Goal: Task Accomplishment & Management: Manage account settings

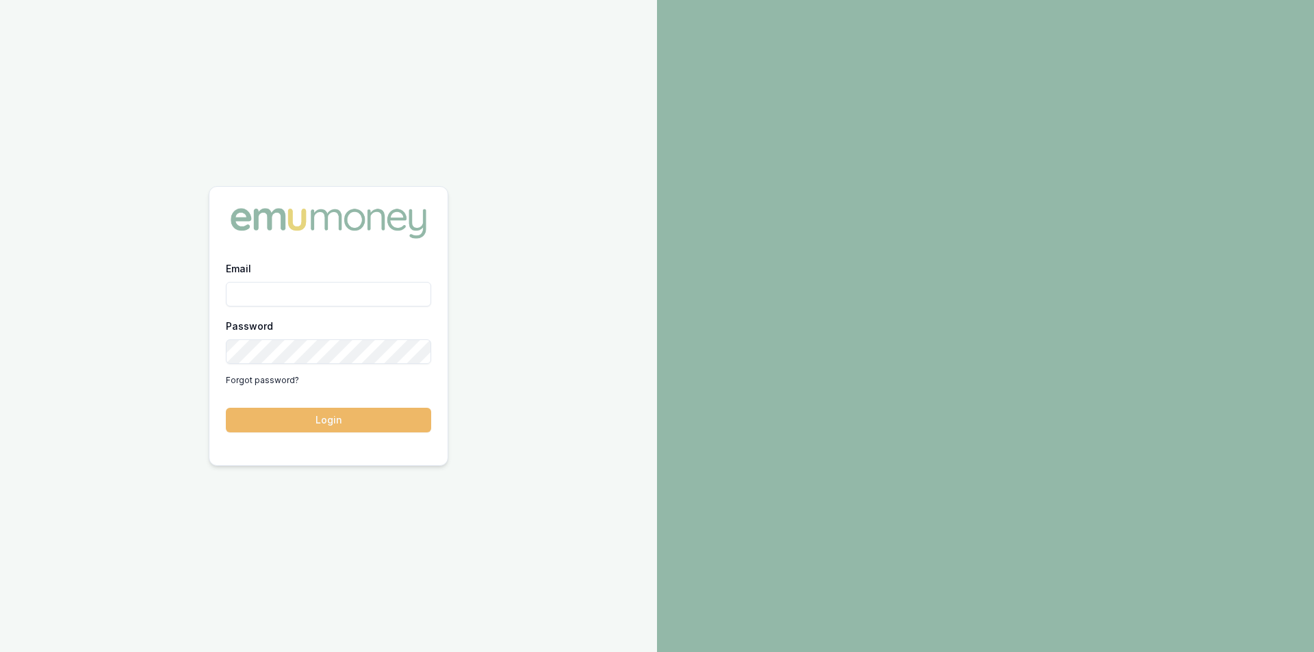
type input "[PERSON_NAME][EMAIL_ADDRESS][PERSON_NAME][DOMAIN_NAME]"
click at [319, 419] on button "Login" at bounding box center [328, 420] width 205 height 25
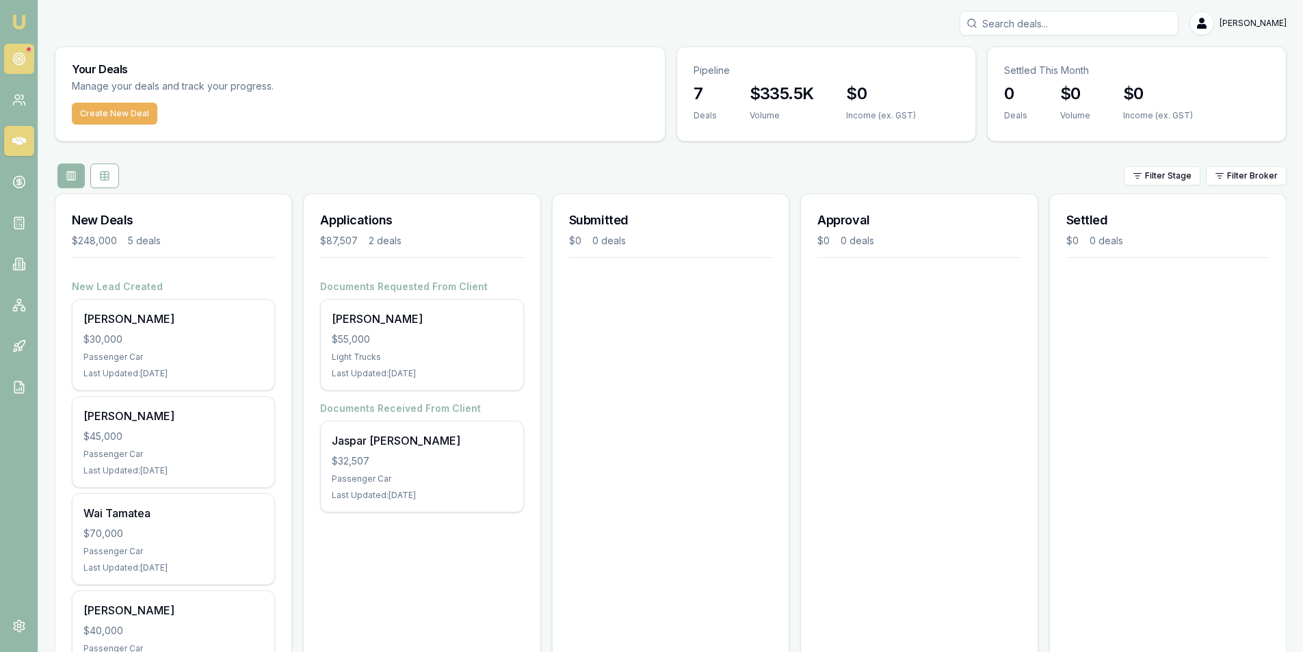
click at [23, 60] on icon at bounding box center [19, 59] width 14 height 14
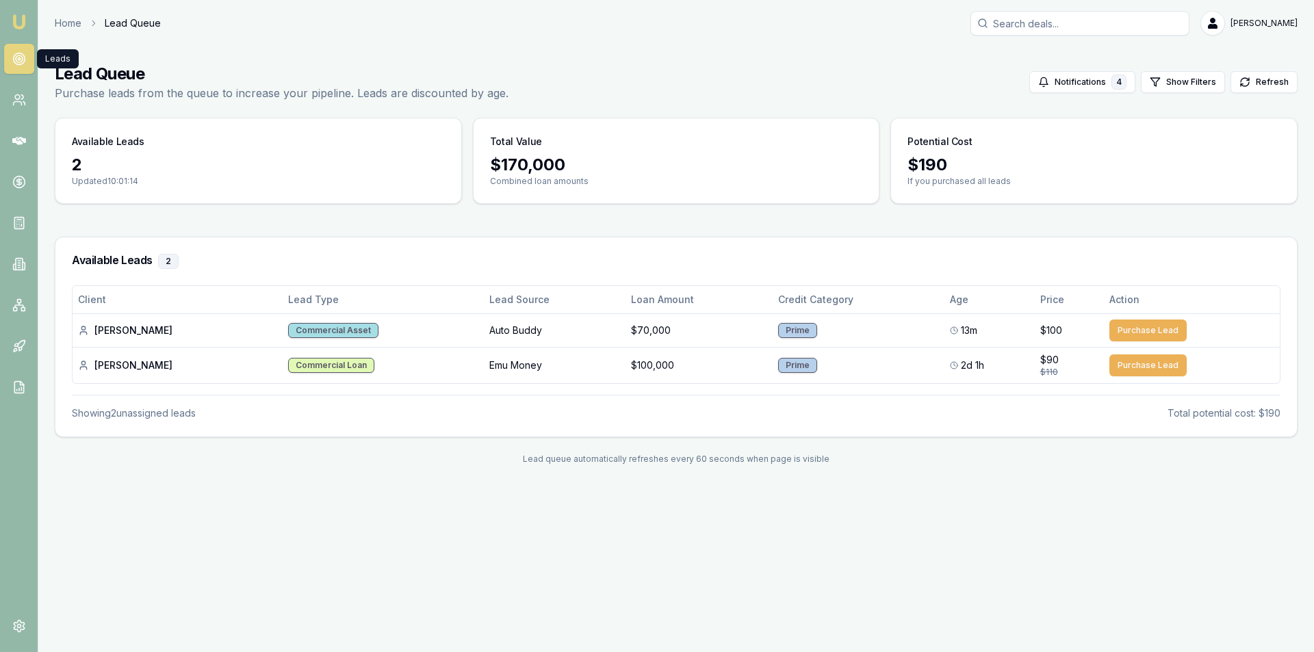
click at [20, 63] on icon at bounding box center [19, 59] width 14 height 14
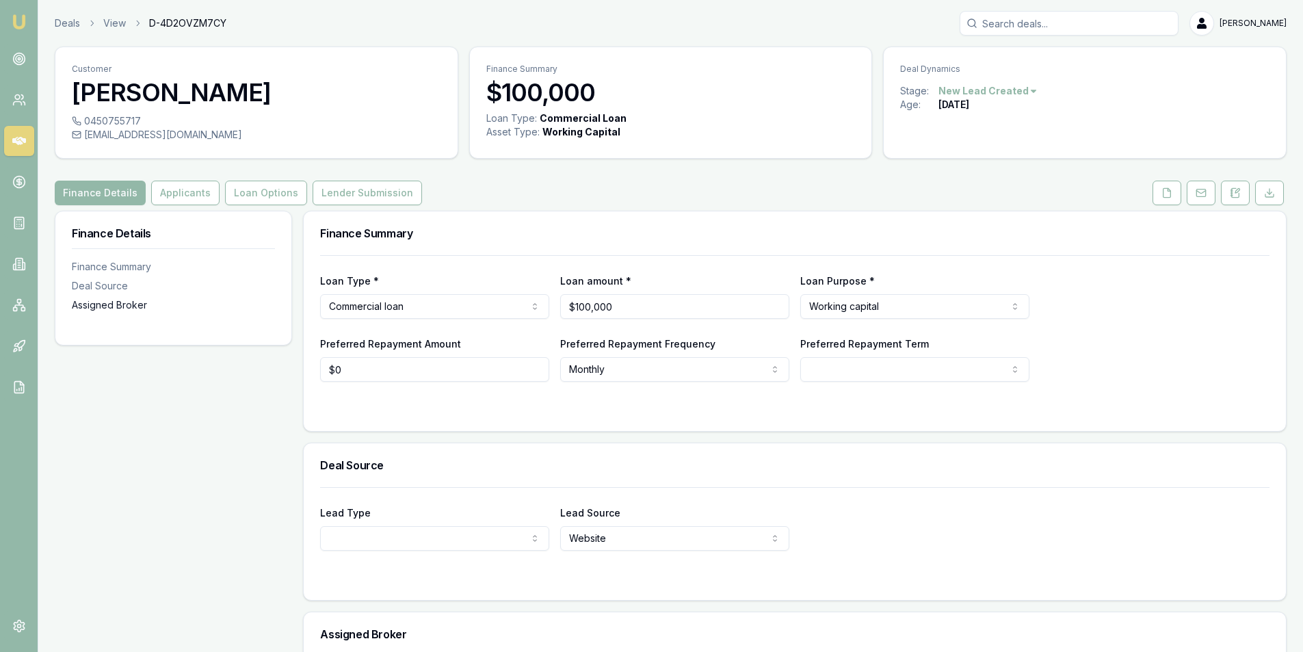
click at [126, 308] on div "Assigned Broker" at bounding box center [173, 305] width 203 height 14
click at [168, 190] on button "Applicants" at bounding box center [185, 193] width 68 height 25
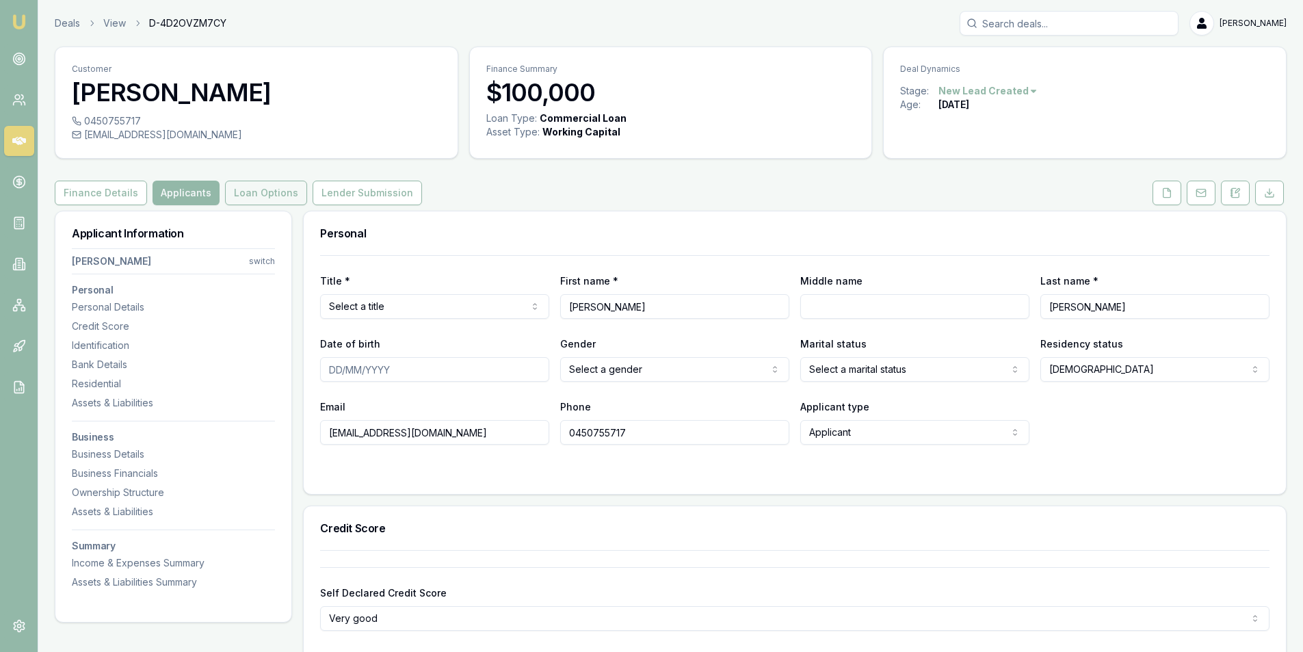
click at [274, 190] on button "Loan Options" at bounding box center [266, 193] width 82 height 25
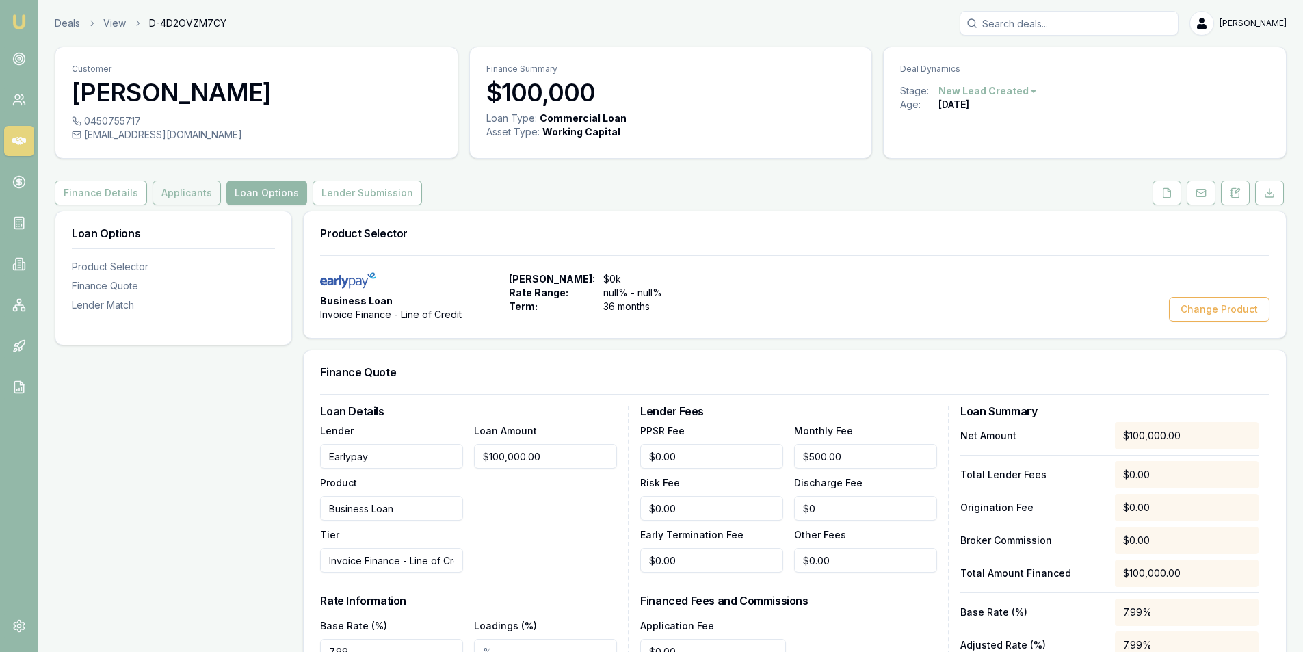
click at [183, 194] on button "Applicants" at bounding box center [187, 193] width 68 height 25
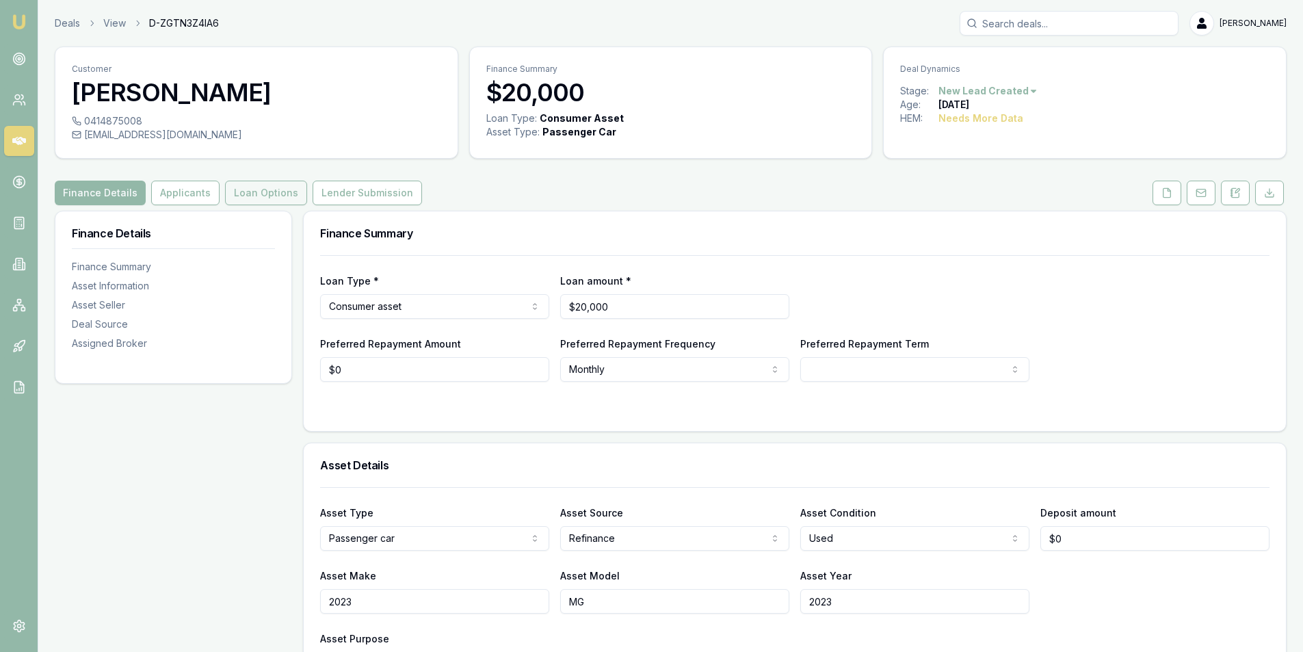
click at [249, 190] on button "Loan Options" at bounding box center [266, 193] width 82 height 25
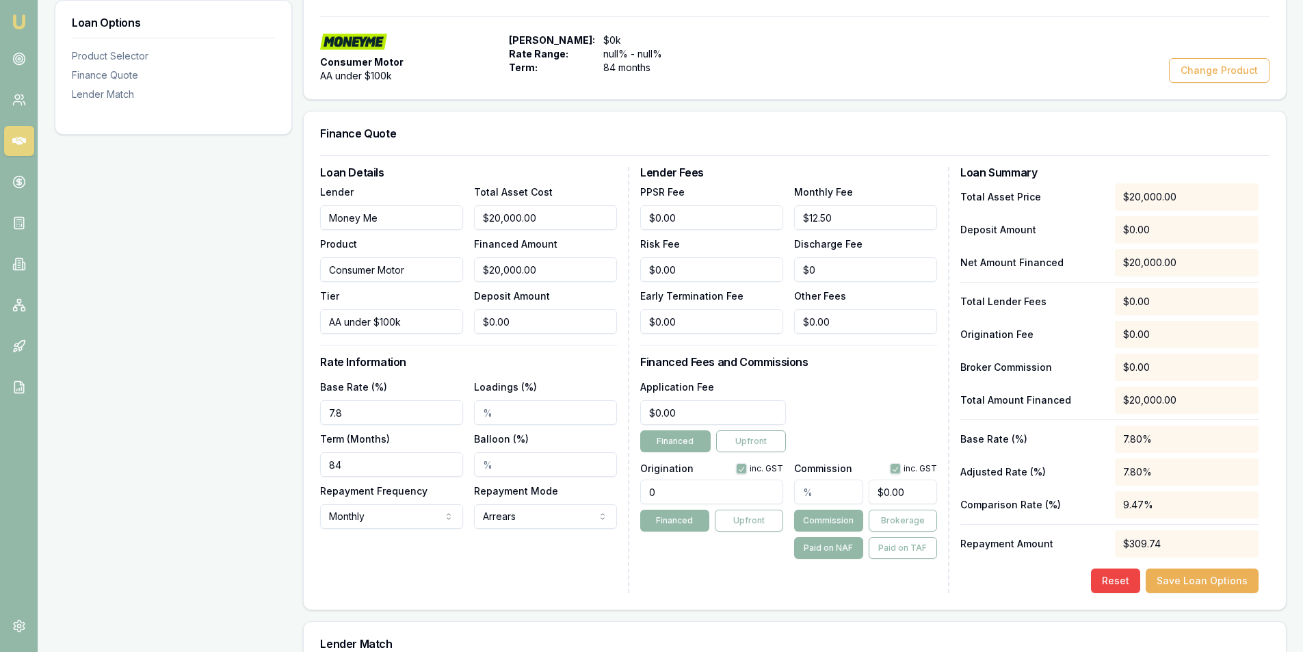
scroll to position [59, 0]
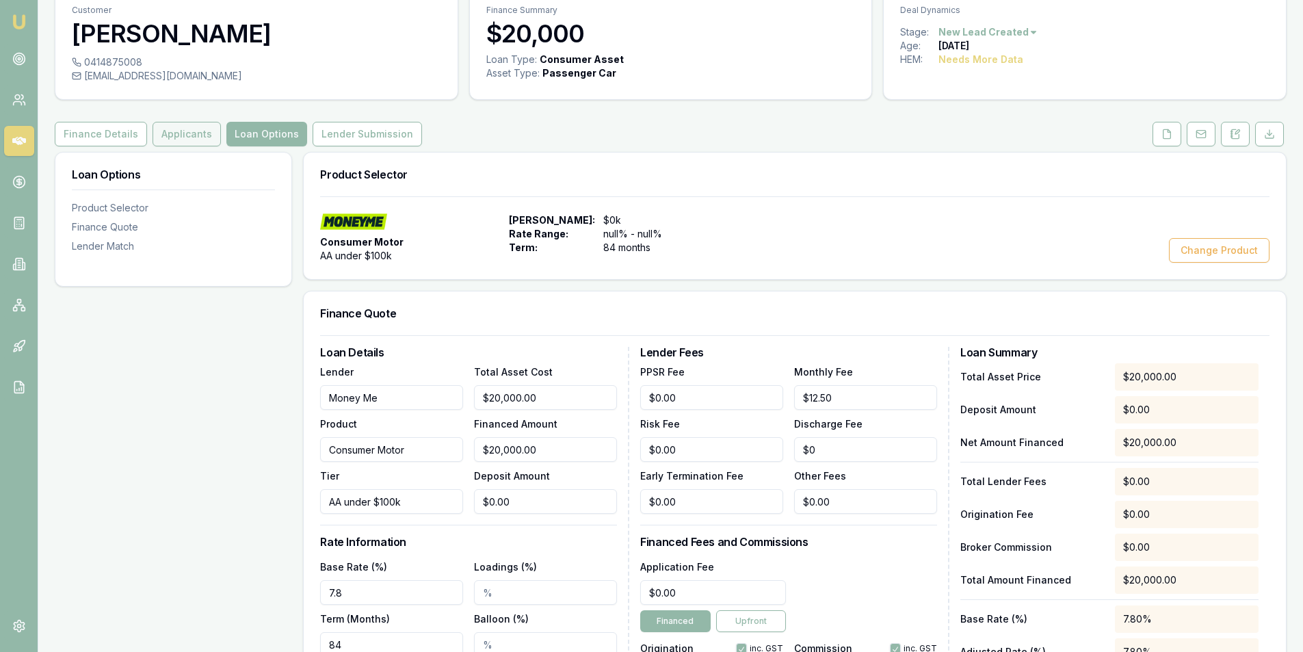
click at [192, 131] on button "Applicants" at bounding box center [187, 134] width 68 height 25
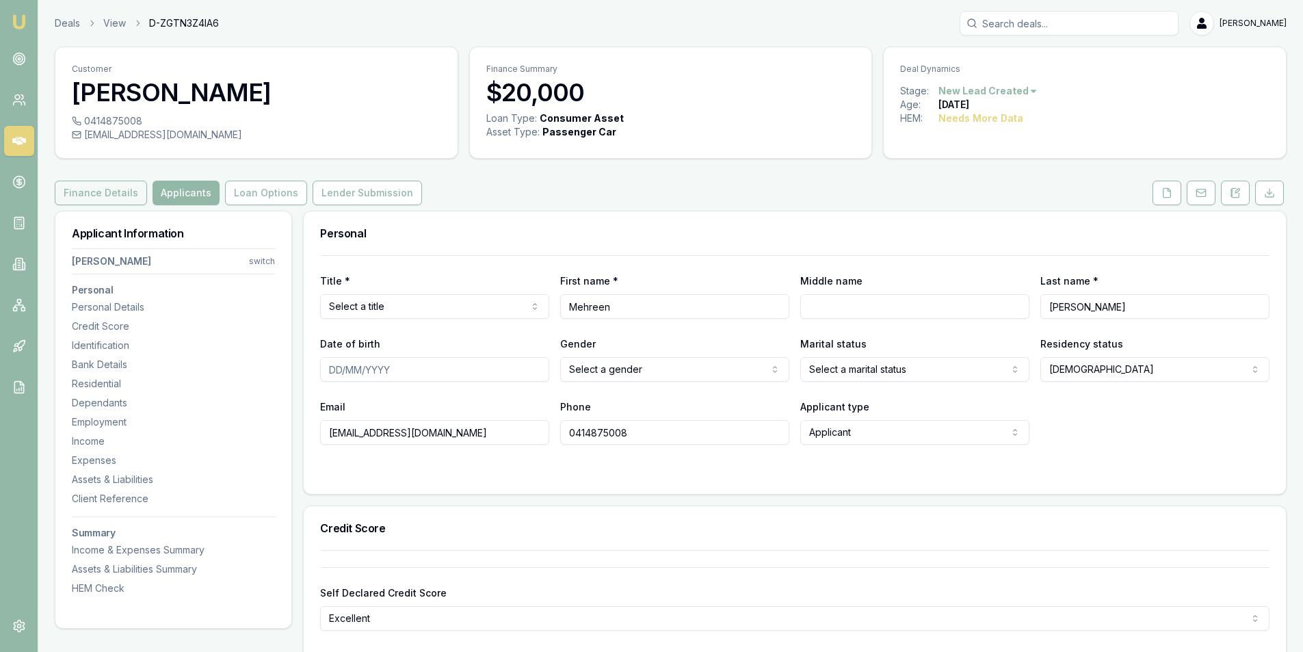
click at [84, 192] on button "Finance Details" at bounding box center [101, 193] width 92 height 25
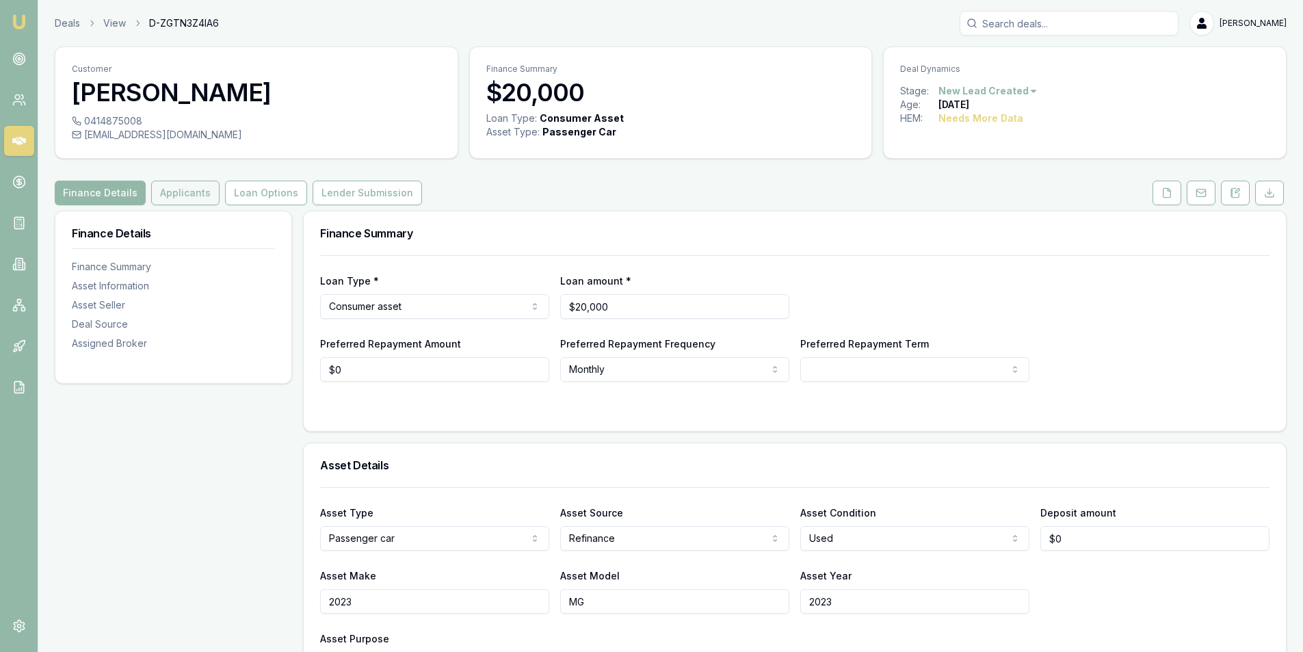
click at [193, 197] on button "Applicants" at bounding box center [185, 193] width 68 height 25
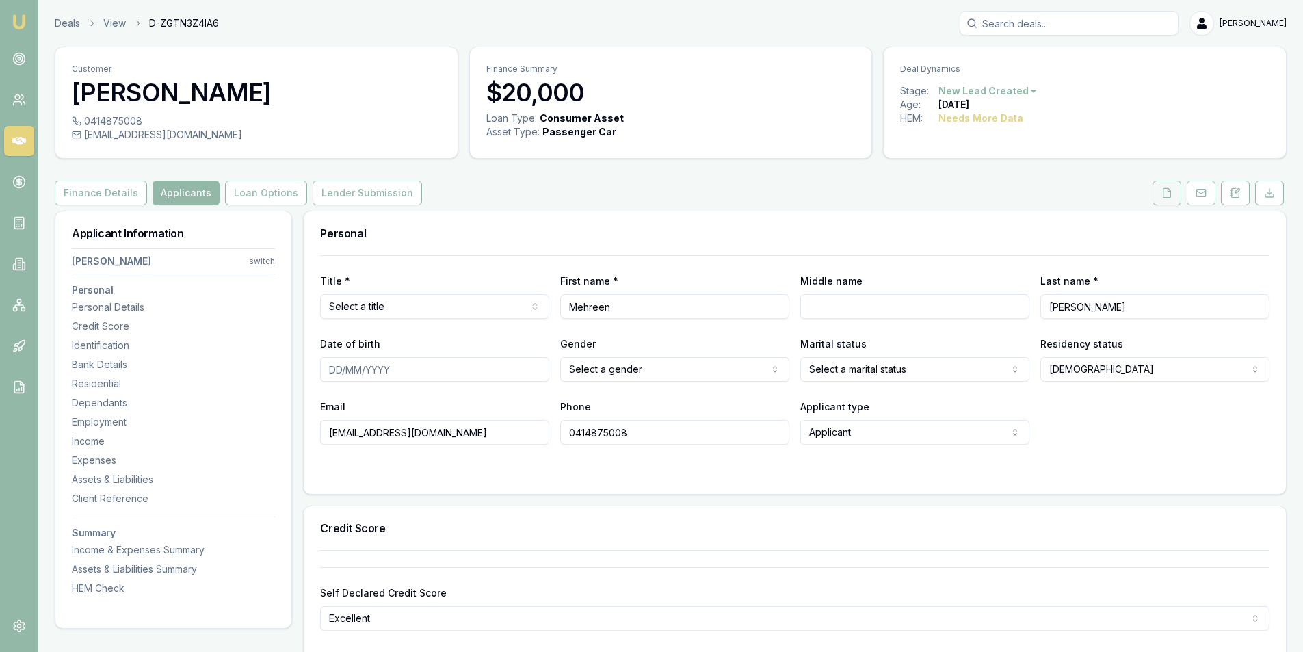
click at [1158, 198] on button at bounding box center [1167, 193] width 29 height 25
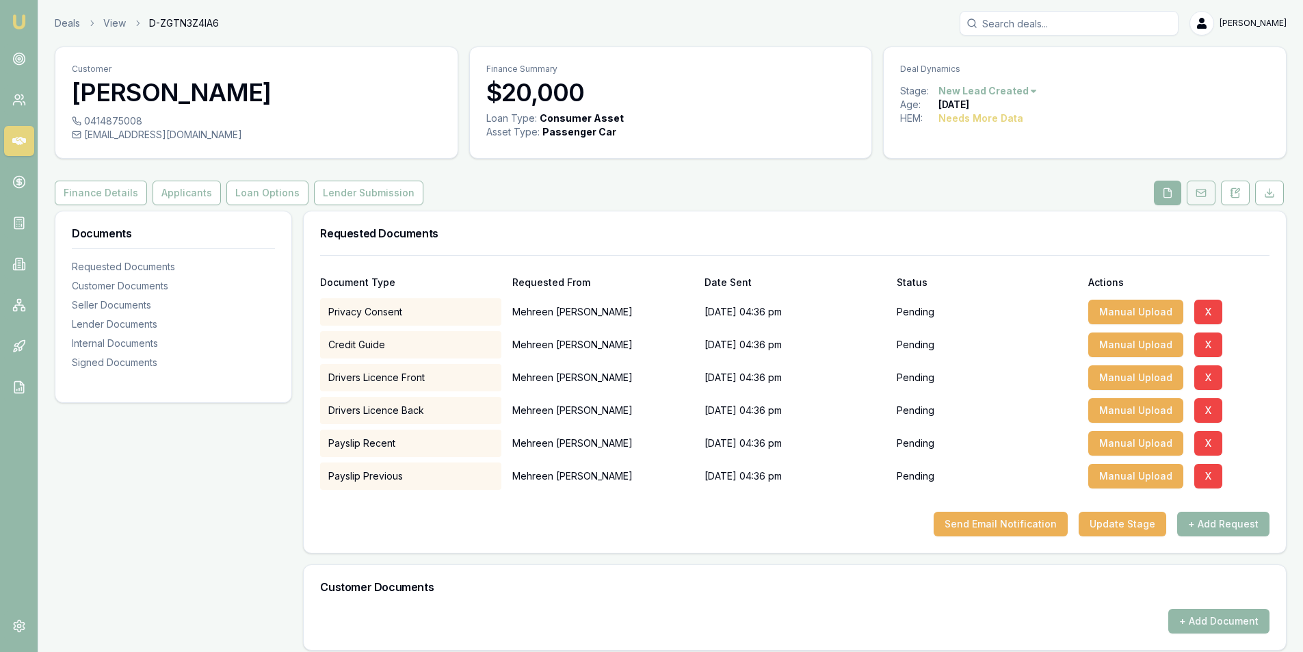
drag, startPoint x: 1227, startPoint y: 188, endPoint x: 1194, endPoint y: 196, distance: 34.5
click at [1226, 189] on button at bounding box center [1235, 193] width 29 height 25
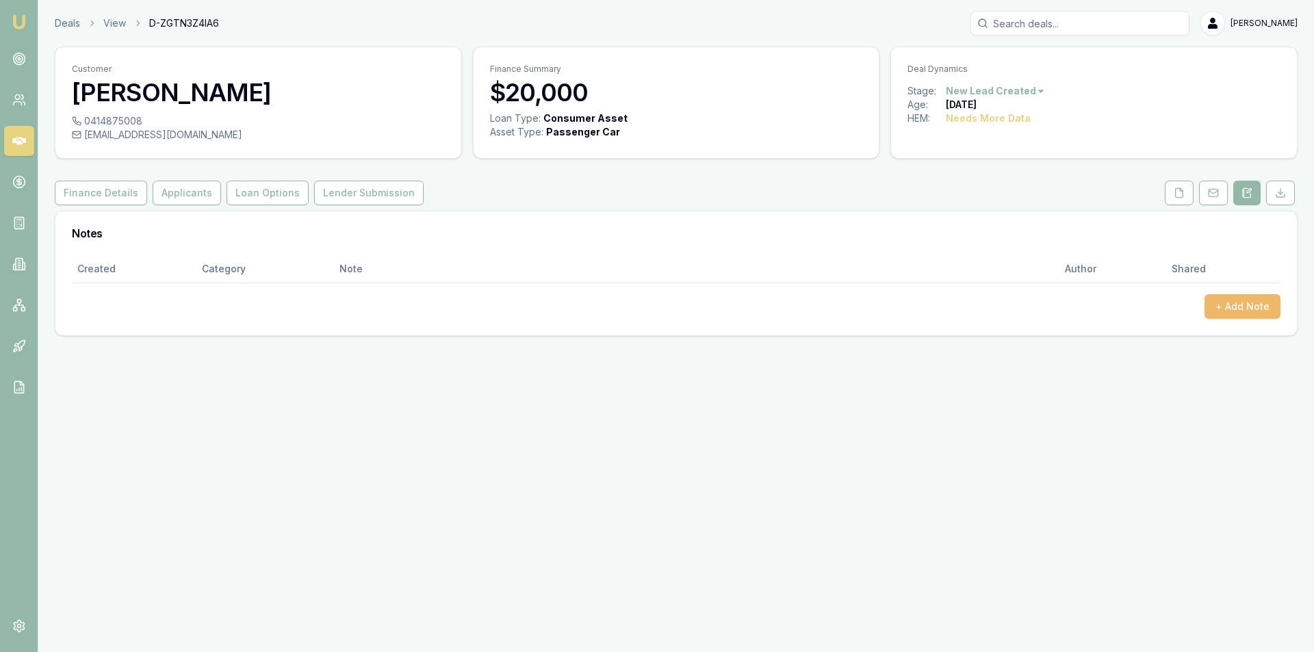
click at [1224, 302] on button "+ Add Note" at bounding box center [1242, 306] width 76 height 25
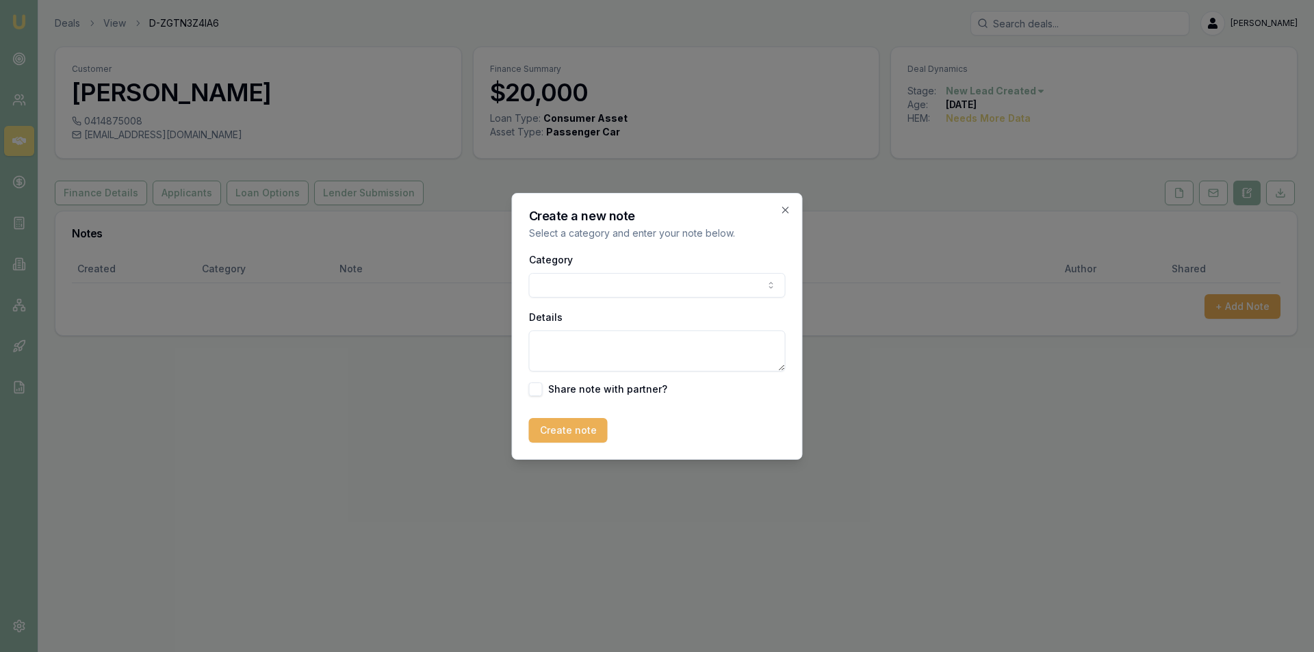
click at [619, 283] on body "Emu Broker Deals View D-ZGTN3Z4IA6 Peter Sarris Toggle Menu Customer Mehreen Sy…" at bounding box center [657, 326] width 1314 height 652
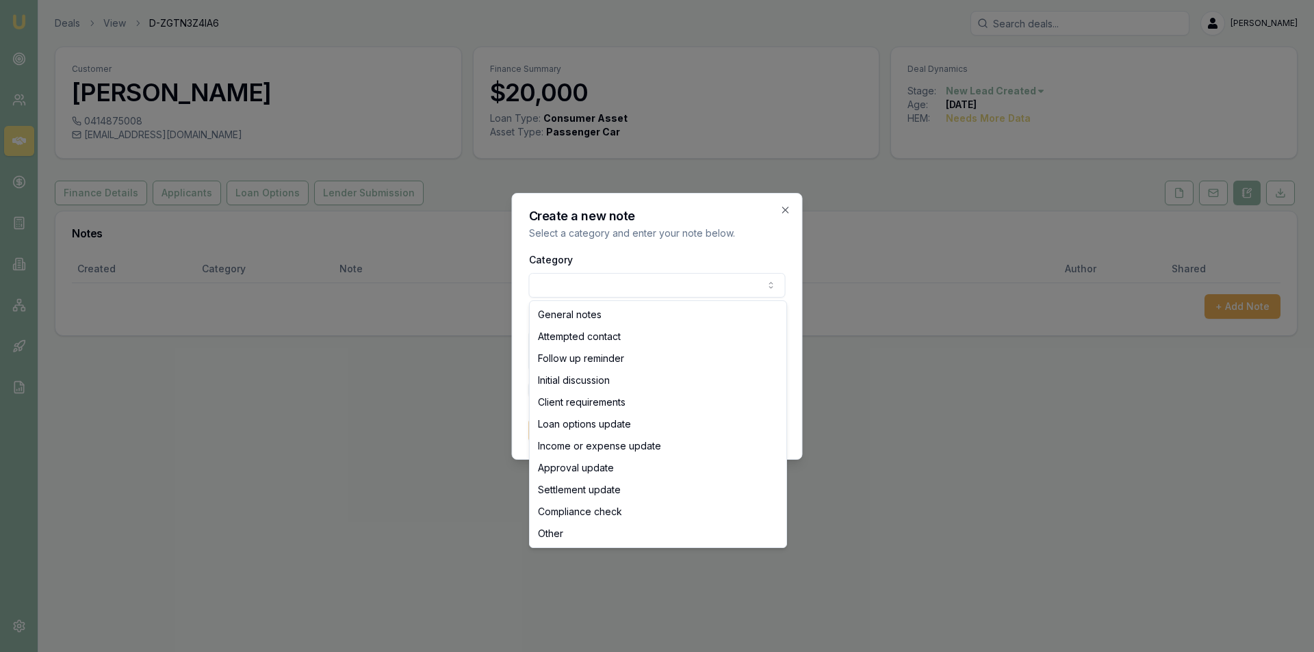
select select "ATTEMPTED_CONTACT"
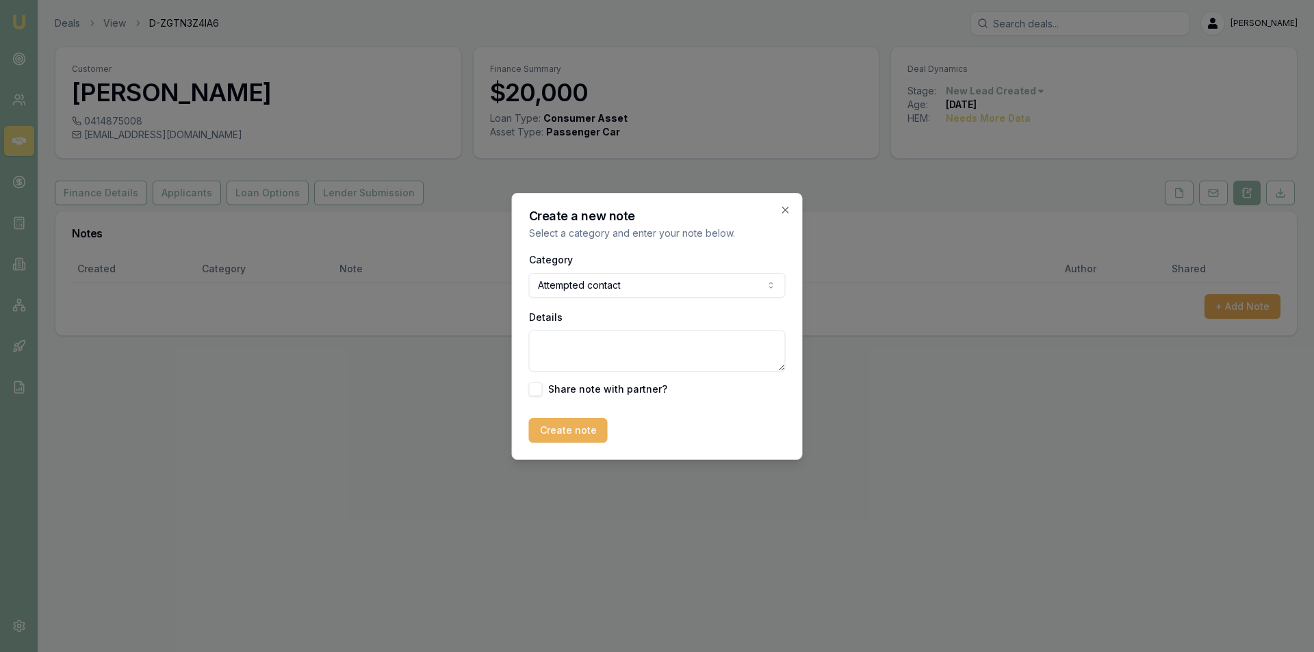
click at [598, 344] on textarea "Details" at bounding box center [657, 350] width 257 height 41
type textarea "no ans"
click at [577, 416] on form "Category Attempted contact General notes Attempted contact Follow up reminder I…" at bounding box center [657, 347] width 257 height 192
click at [578, 425] on button "Create note" at bounding box center [568, 430] width 79 height 25
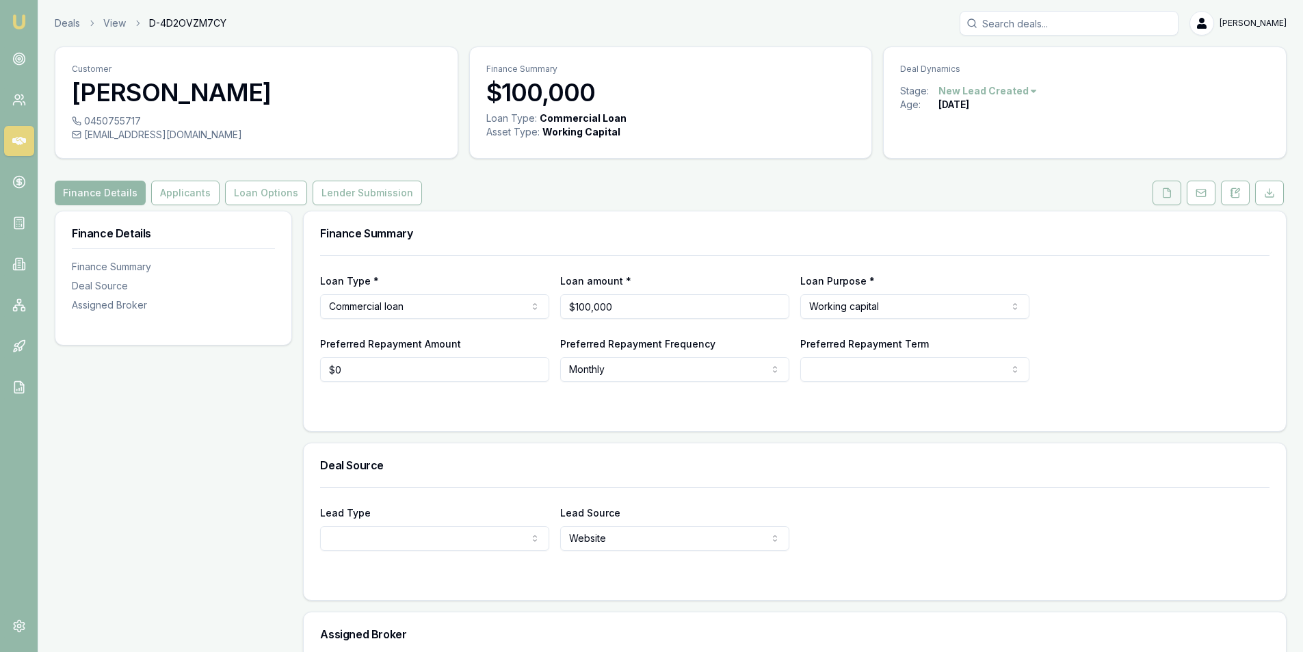
click at [1177, 195] on button at bounding box center [1167, 193] width 29 height 25
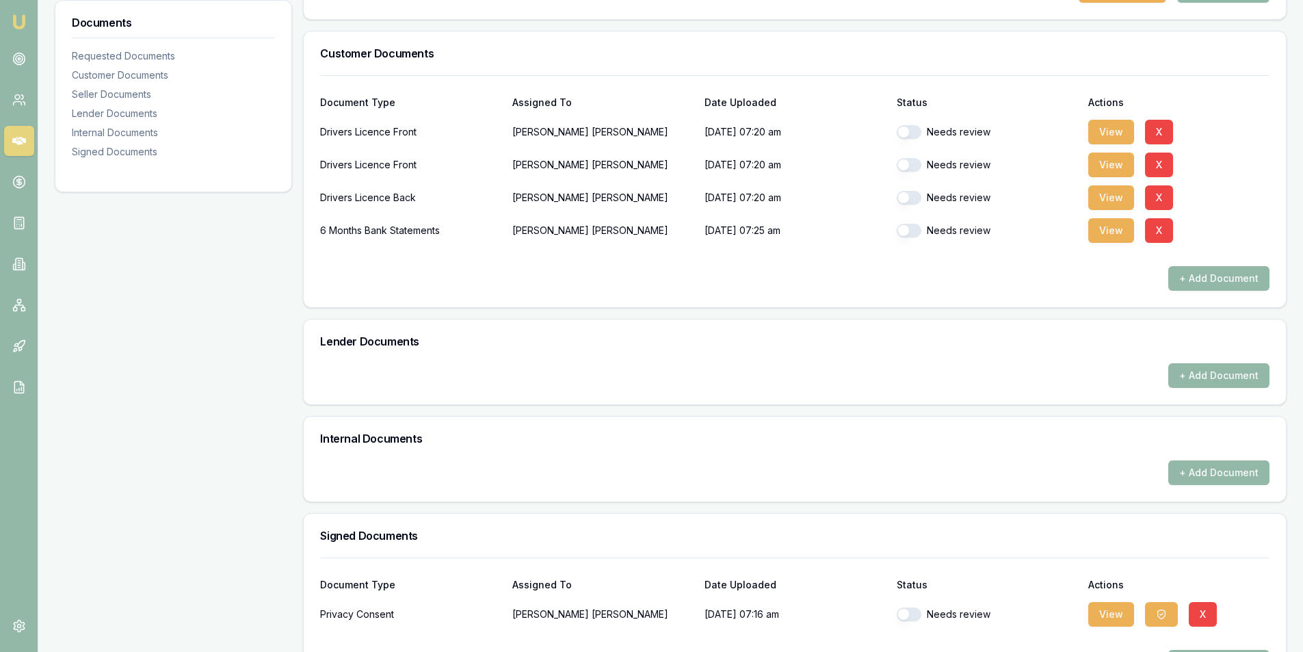
scroll to position [350, 0]
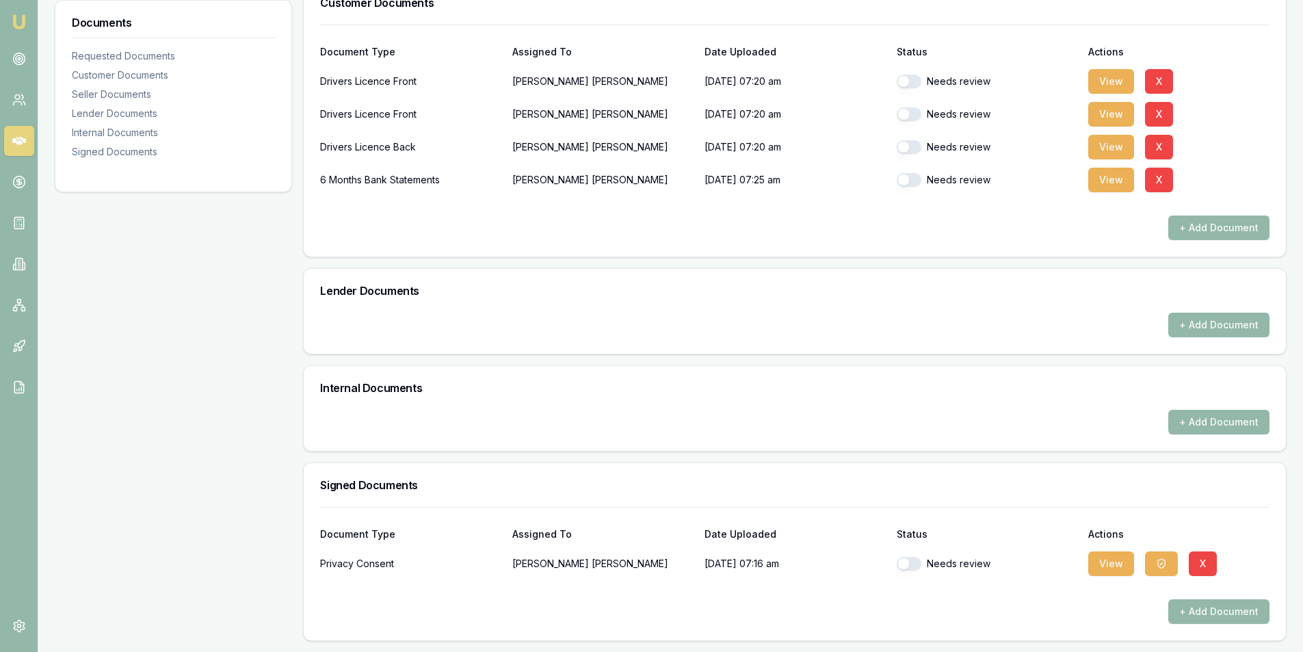
click at [915, 565] on button "button" at bounding box center [909, 564] width 25 height 14
checkbox input "true"
click at [920, 185] on div "Needs review" at bounding box center [987, 180] width 181 height 14
click at [910, 181] on button "button" at bounding box center [909, 180] width 25 height 14
checkbox input "true"
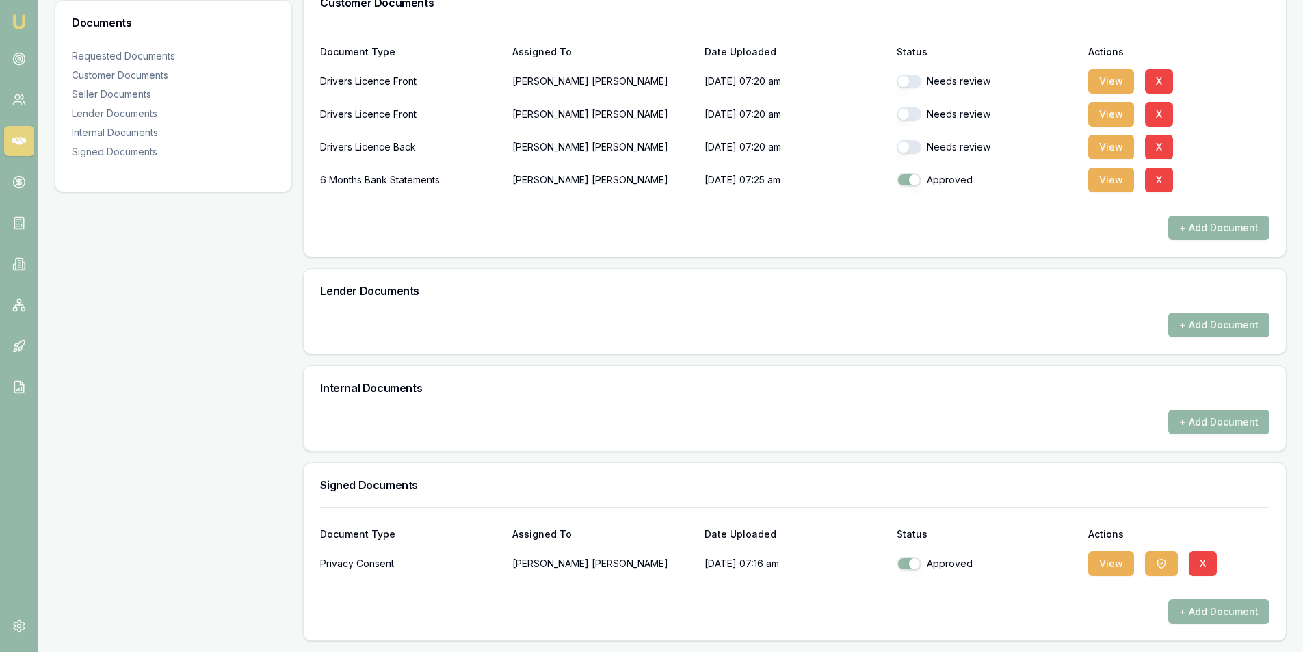
click at [913, 145] on button "button" at bounding box center [909, 147] width 25 height 14
checkbox input "true"
click at [907, 107] on button "button" at bounding box center [909, 114] width 25 height 14
checkbox input "true"
click at [906, 77] on button "button" at bounding box center [909, 82] width 25 height 14
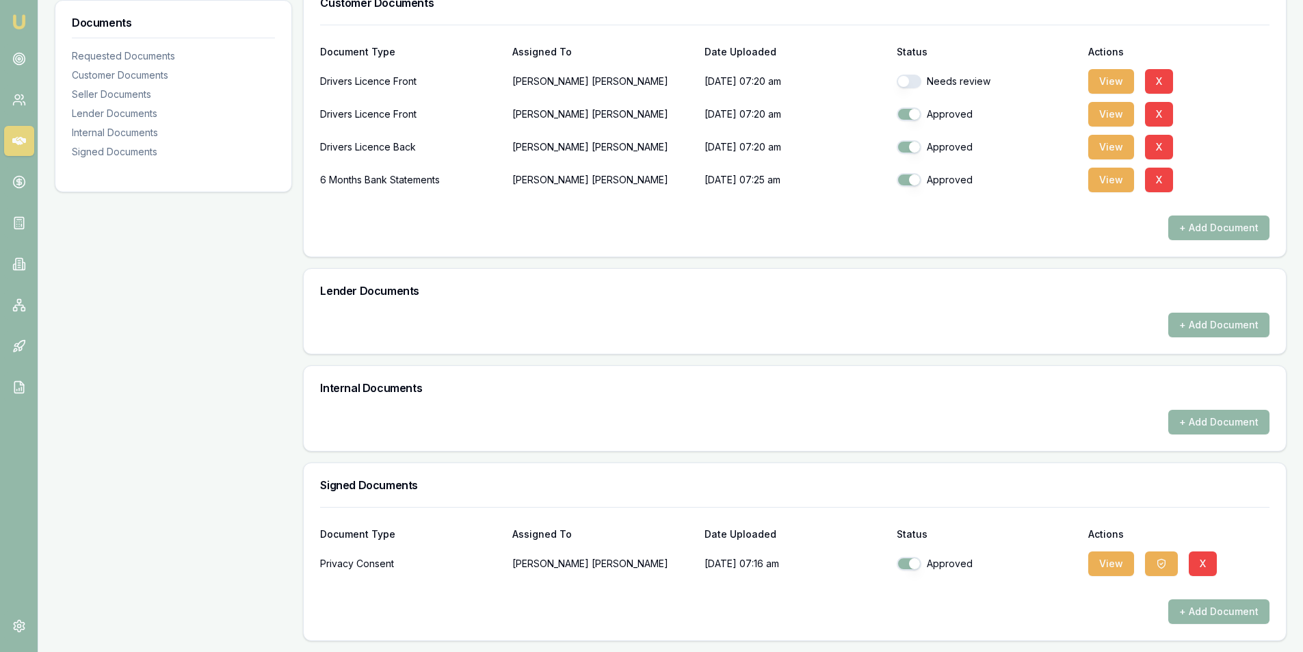
checkbox input "true"
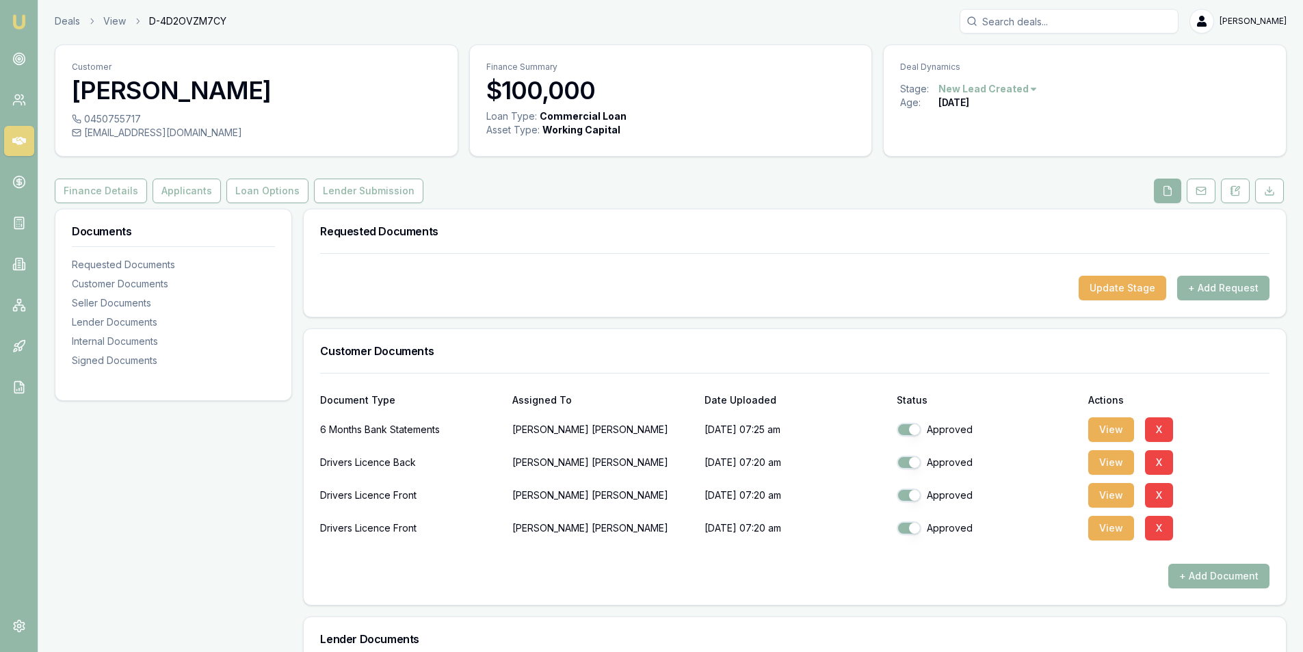
scroll to position [0, 0]
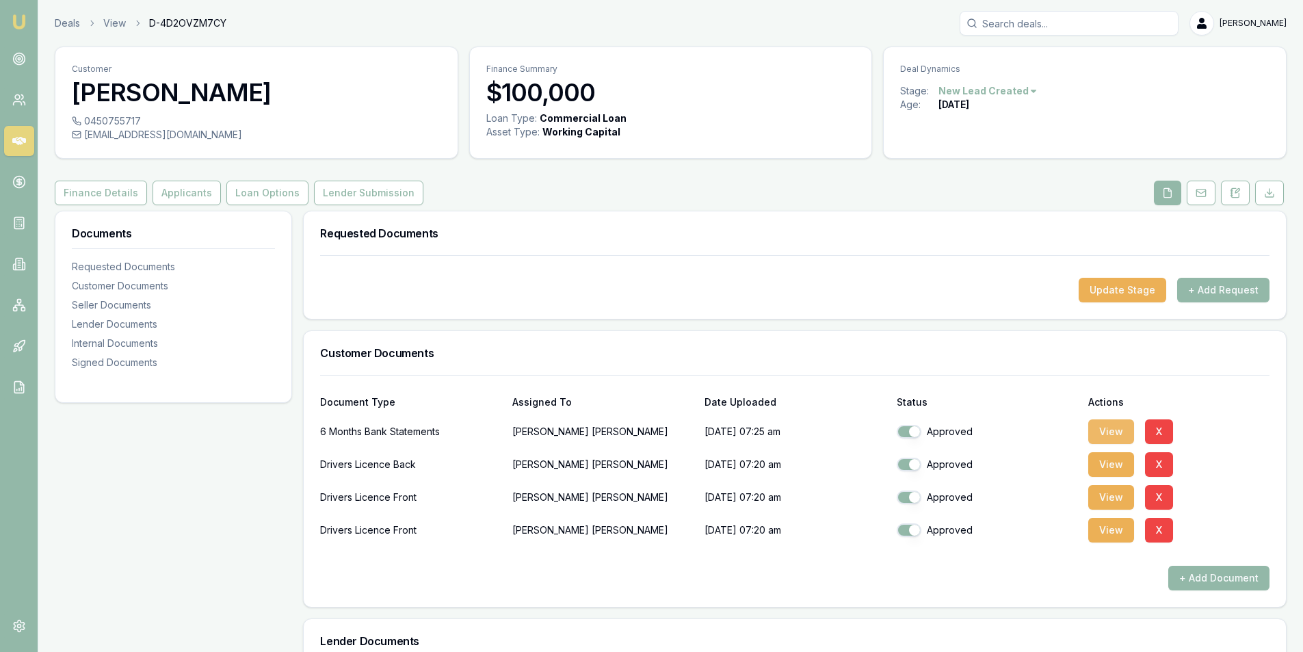
drag, startPoint x: 1100, startPoint y: 432, endPoint x: 1108, endPoint y: 432, distance: 7.6
click at [1104, 432] on button "View" at bounding box center [1111, 431] width 46 height 25
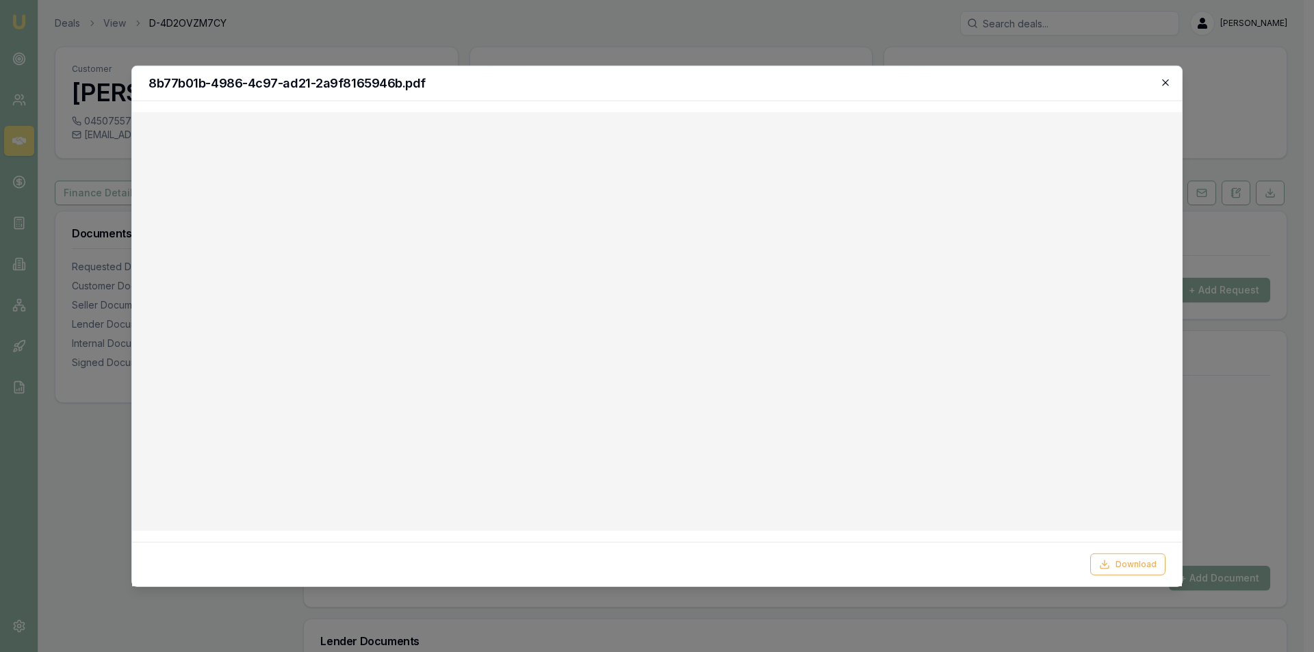
click at [1164, 86] on icon "button" at bounding box center [1165, 82] width 11 height 11
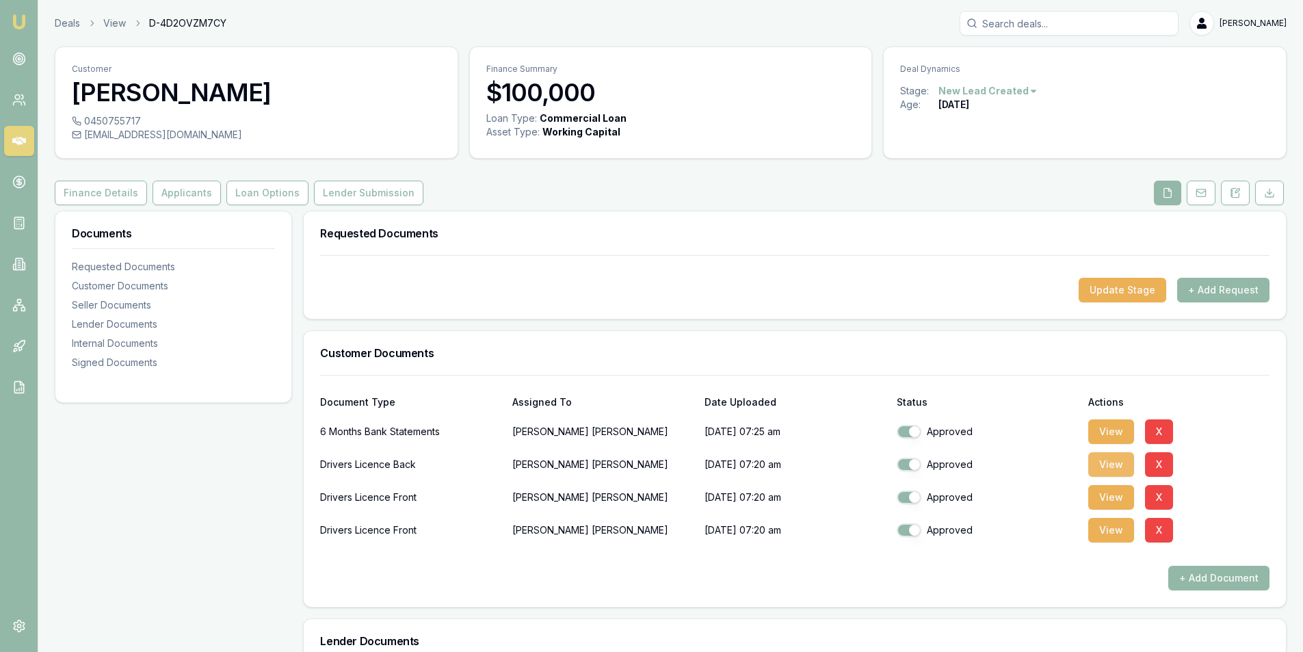
click at [1099, 461] on button "View" at bounding box center [1111, 464] width 46 height 25
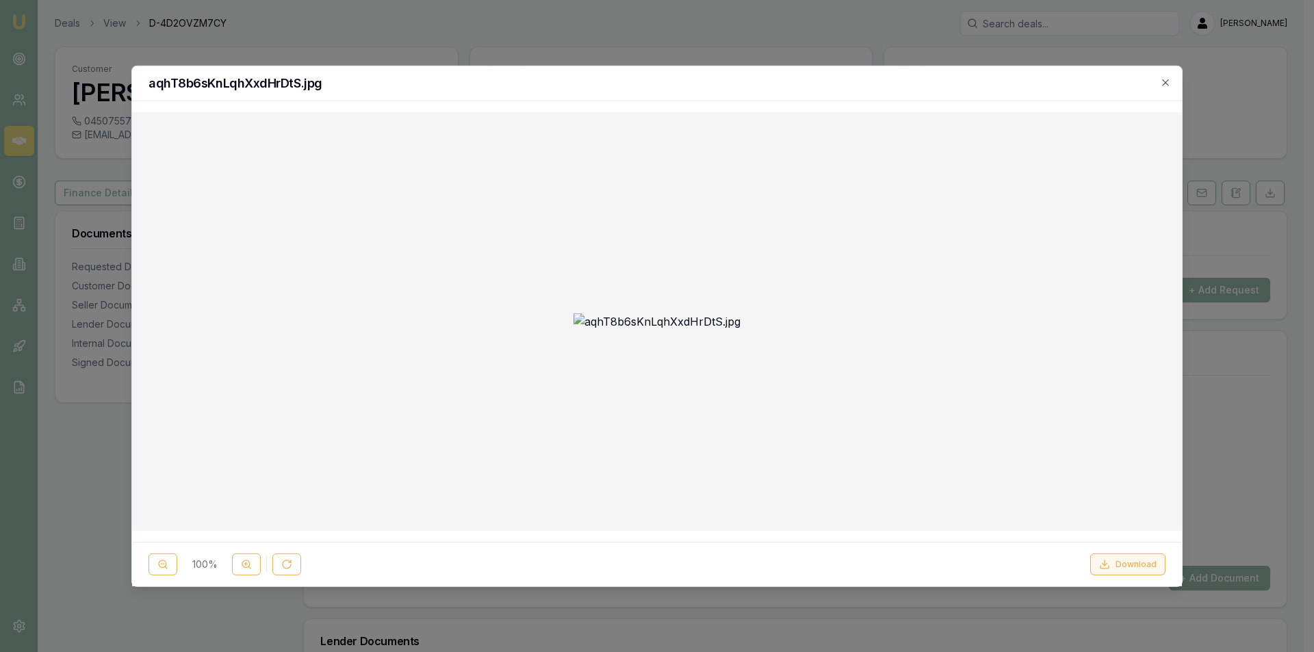
click at [1126, 554] on button "Download" at bounding box center [1127, 564] width 75 height 22
drag, startPoint x: 1154, startPoint y: 82, endPoint x: 1168, endPoint y: 79, distance: 14.1
click at [1158, 82] on h2 "aqhT8b6sKnLqhXxdHrDtS.jpg" at bounding box center [656, 83] width 1017 height 12
click at [1168, 79] on icon "button" at bounding box center [1165, 82] width 11 height 11
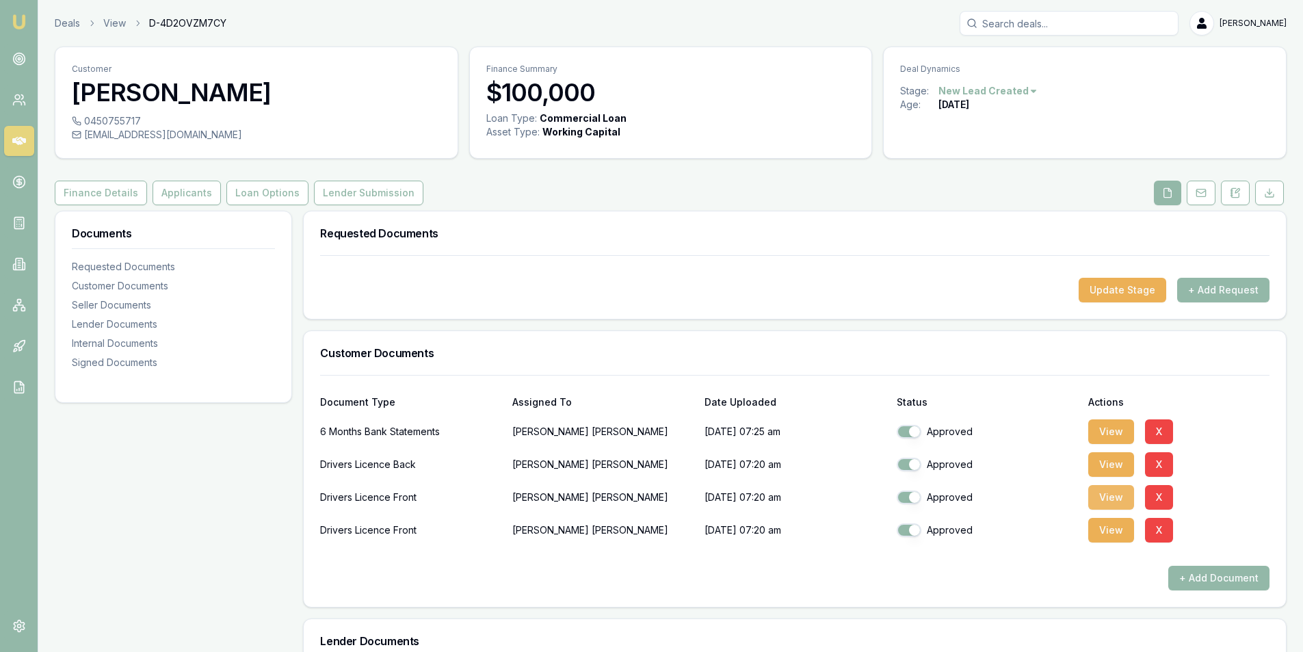
click at [1103, 493] on button "View" at bounding box center [1111, 497] width 46 height 25
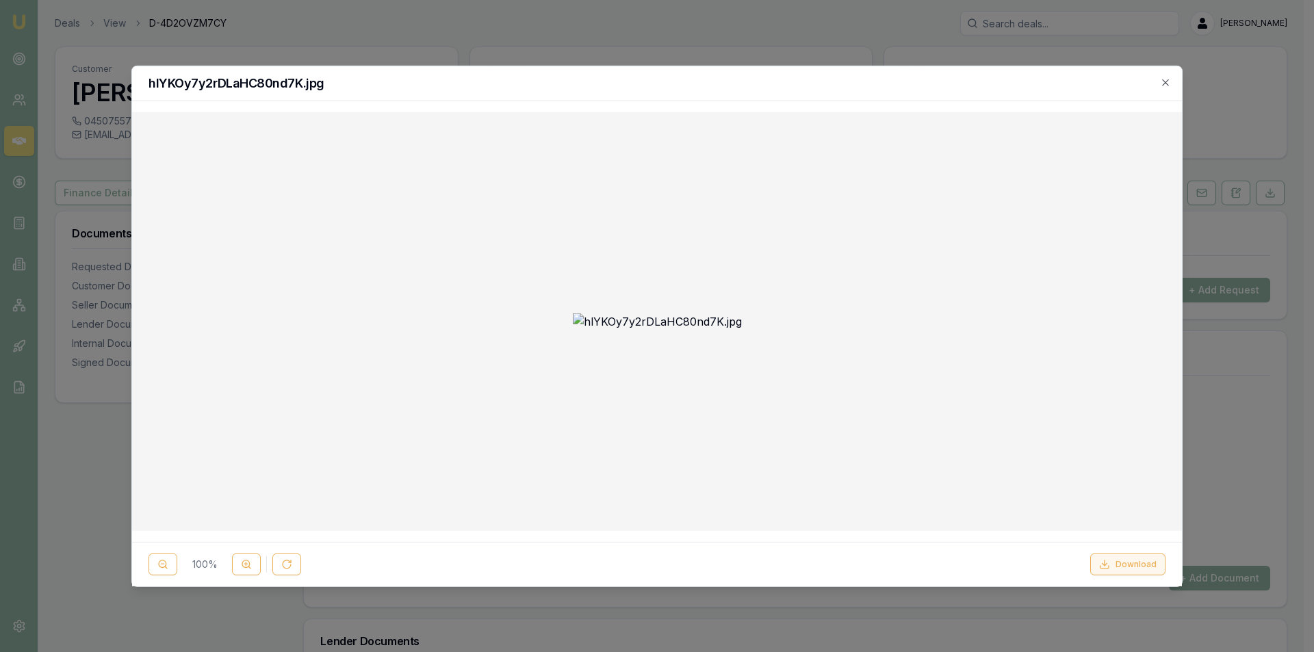
click at [1136, 569] on button "Download" at bounding box center [1127, 564] width 75 height 22
click at [1164, 83] on icon "button" at bounding box center [1165, 82] width 6 height 6
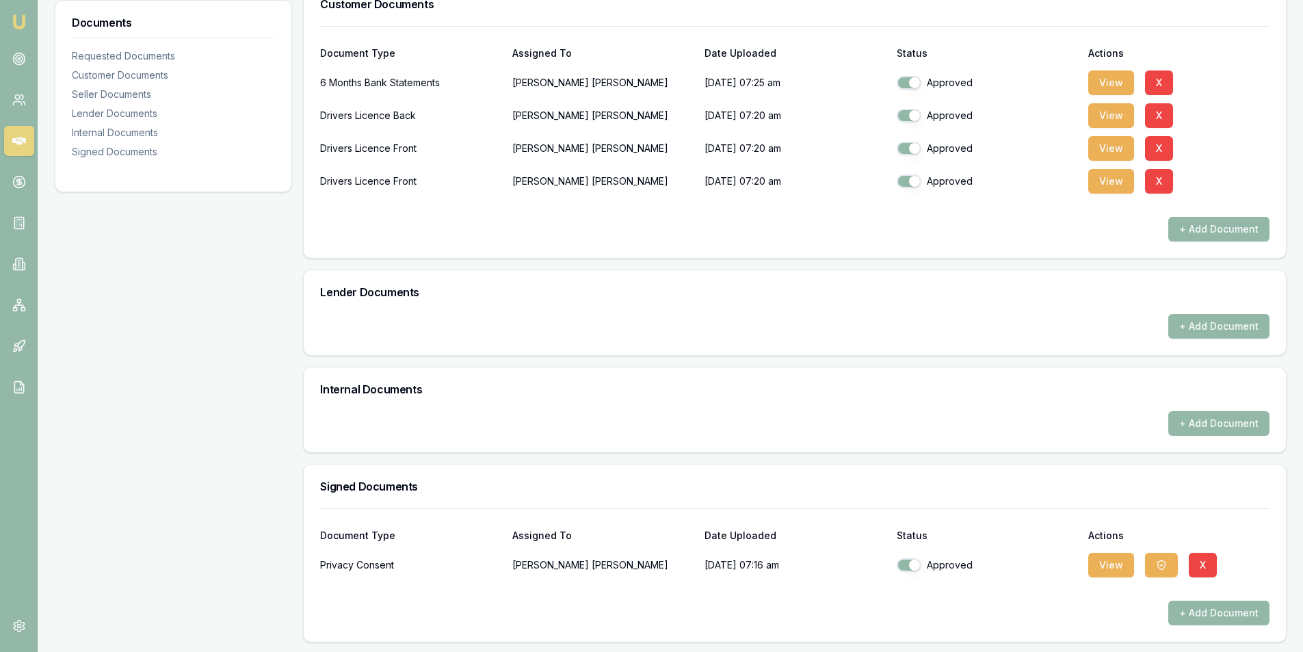
scroll to position [350, 0]
click at [1104, 569] on button "View" at bounding box center [1111, 563] width 46 height 25
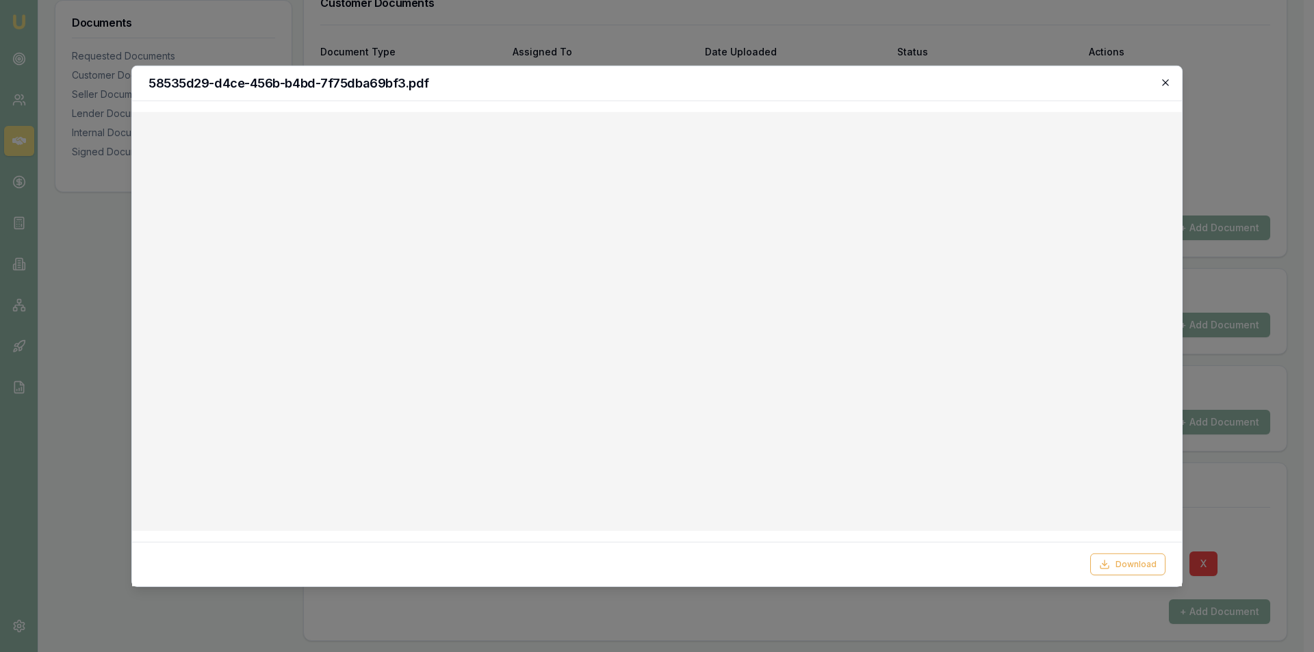
click at [1162, 84] on icon "button" at bounding box center [1165, 82] width 11 height 11
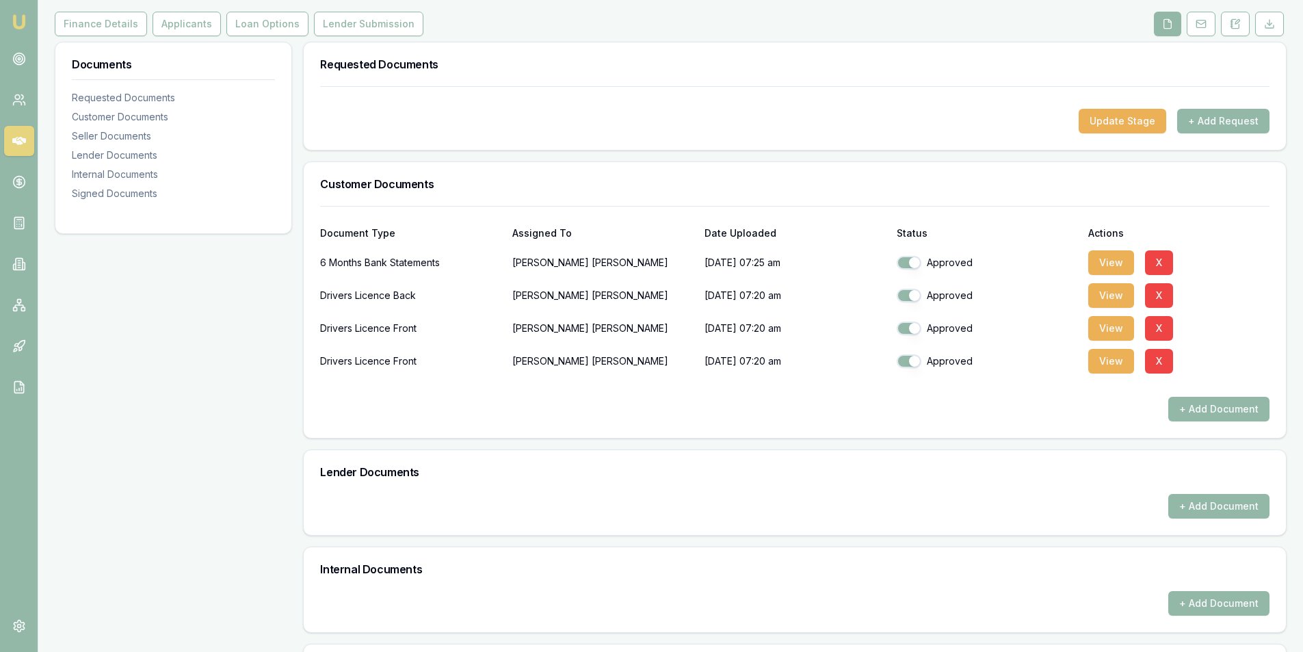
scroll to position [0, 0]
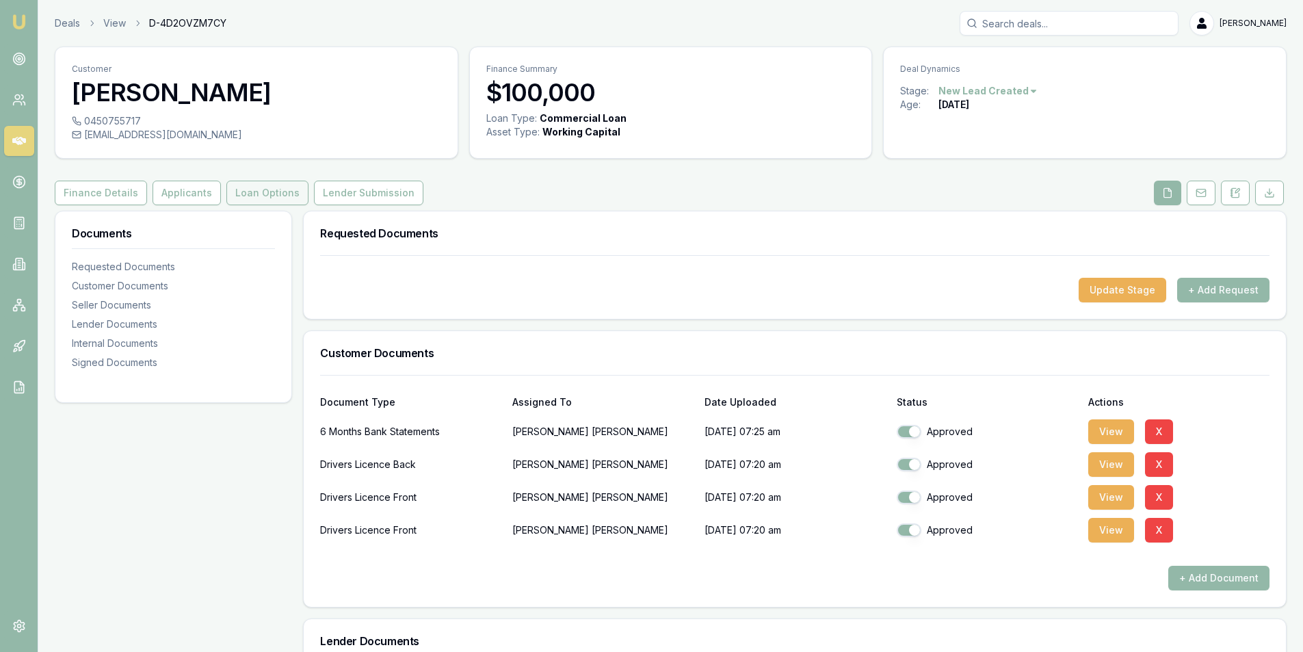
click at [226, 198] on button "Loan Options" at bounding box center [267, 193] width 82 height 25
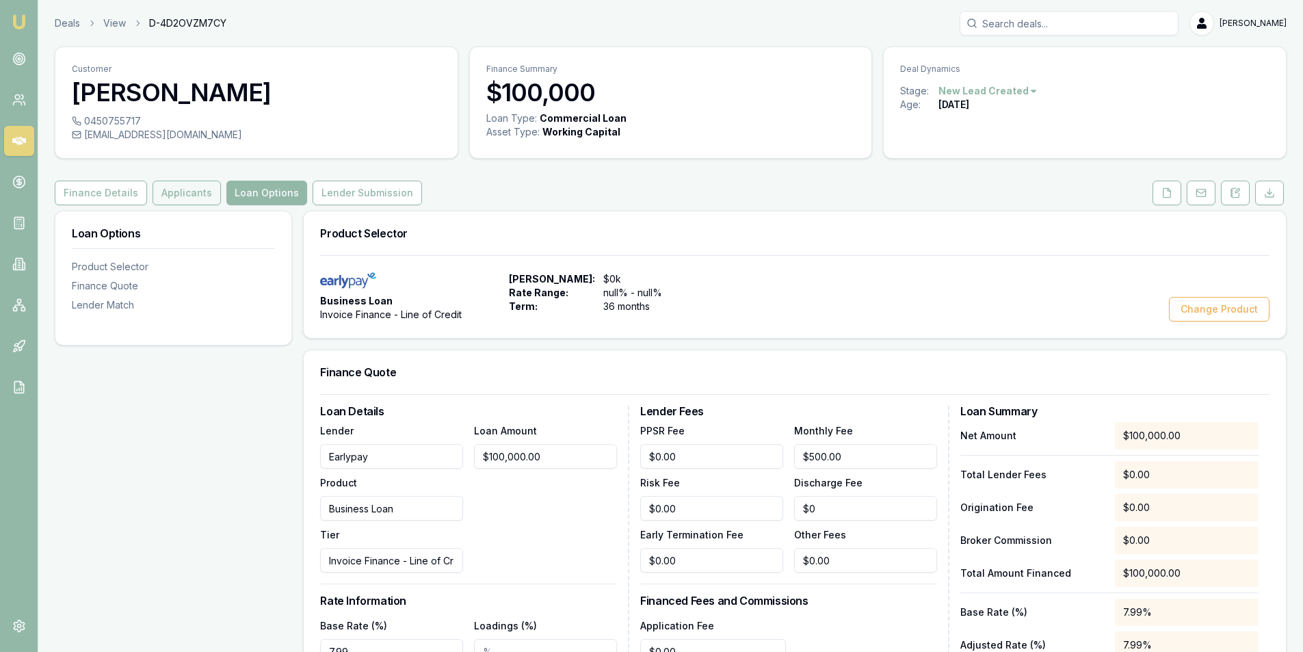
click at [180, 188] on button "Applicants" at bounding box center [187, 193] width 68 height 25
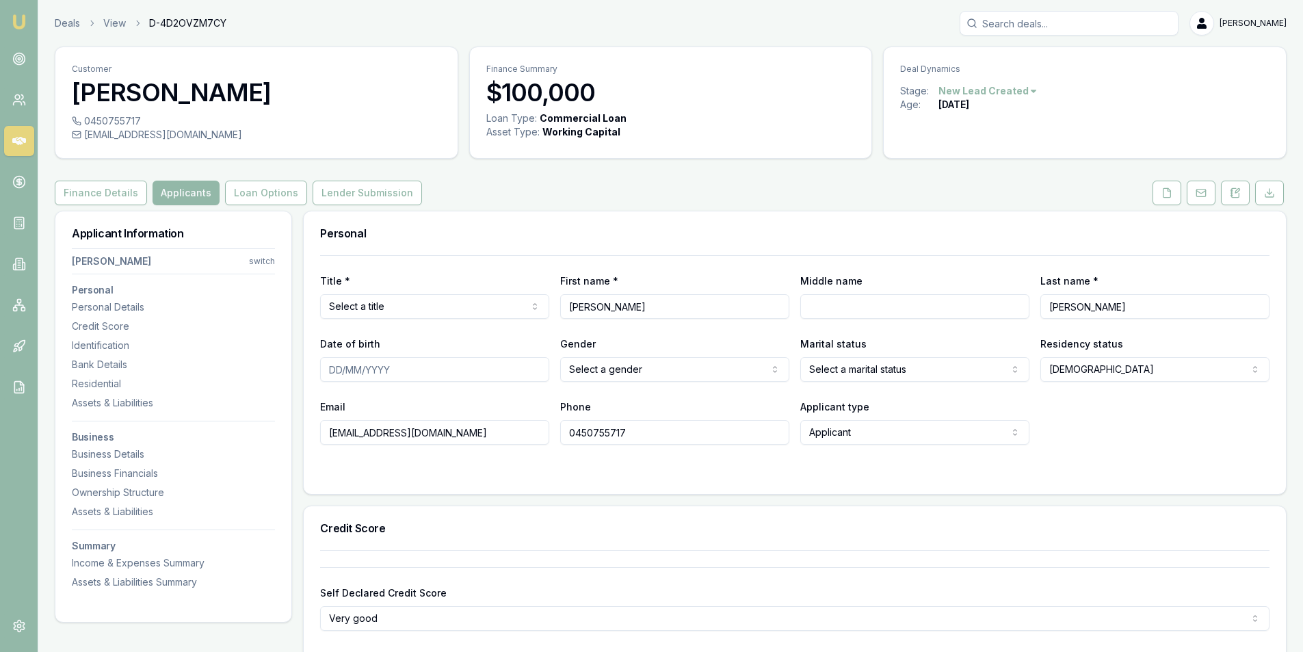
click at [411, 300] on html "Emu Broker Deals View D-4D2OVZM7CY Peter Sarris Toggle Menu Customer Vivek Math…" at bounding box center [651, 326] width 1303 height 652
click at [610, 303] on input "Vivek Mathew" at bounding box center [674, 306] width 229 height 25
type input "[PERSON_NAME]"
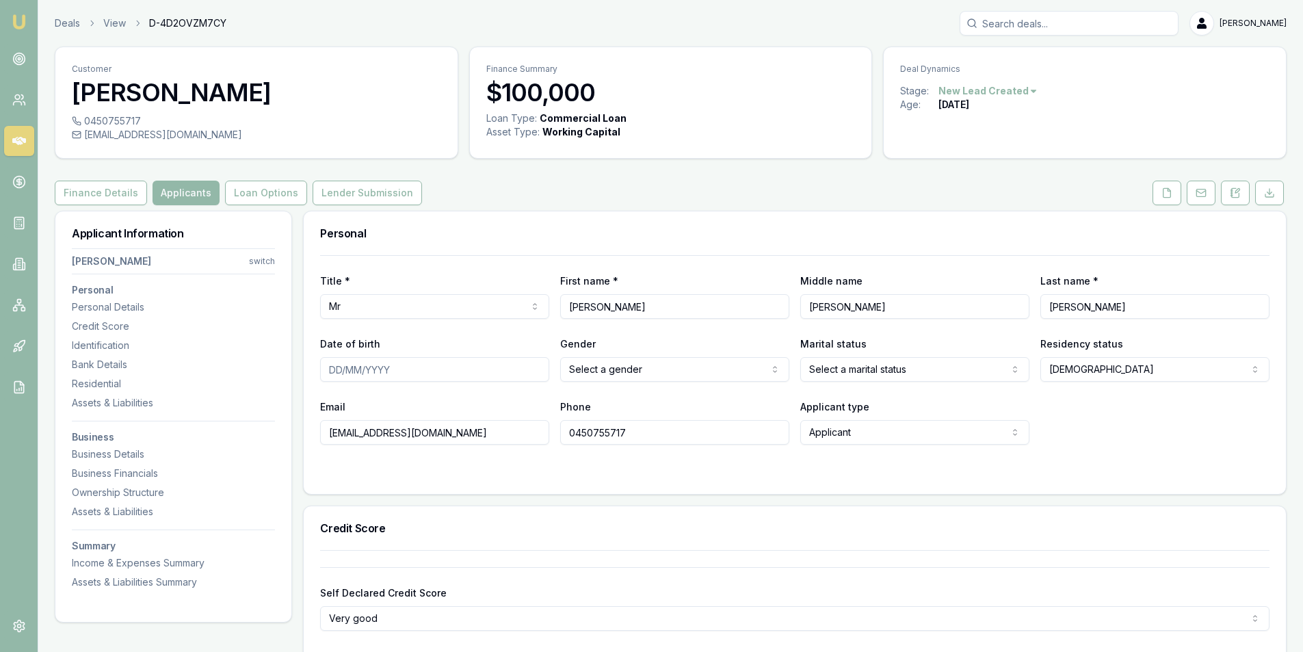
type input "[PERSON_NAME]"
type input "3"
type input "08/09/1983"
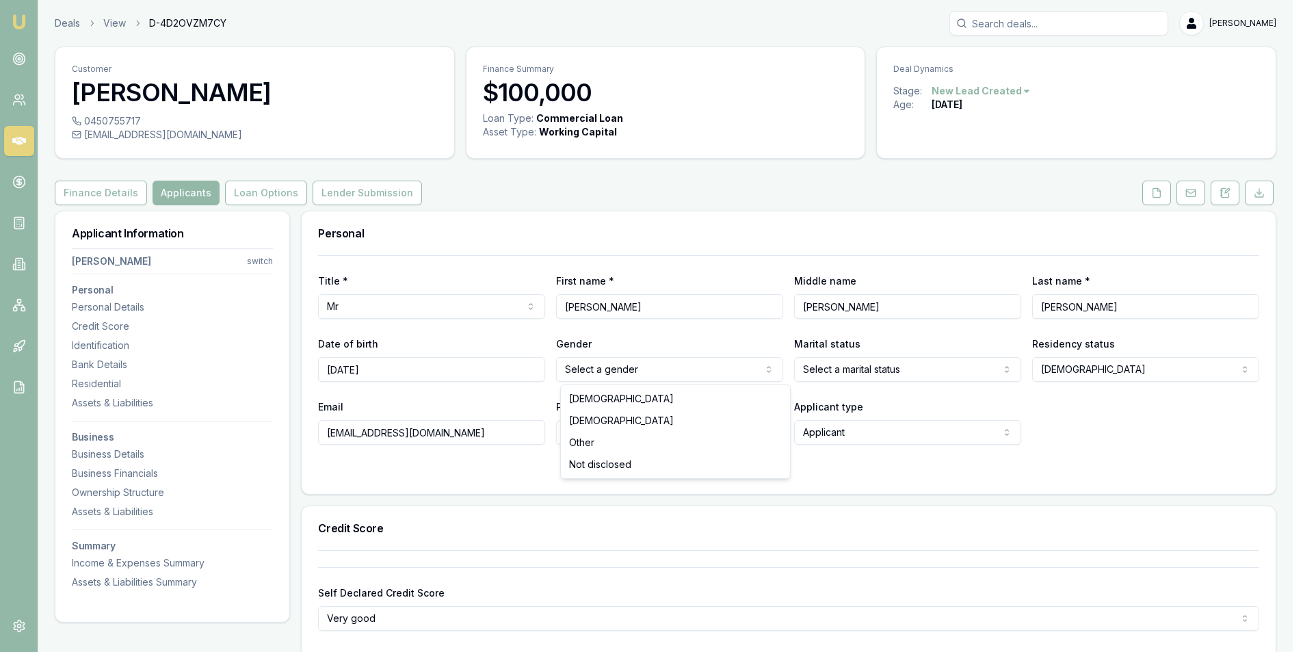
click at [672, 357] on html "Emu Broker Deals View D-4D2OVZM7CY Peter Sarris Toggle Menu Customer Vivek Math…" at bounding box center [651, 326] width 1303 height 652
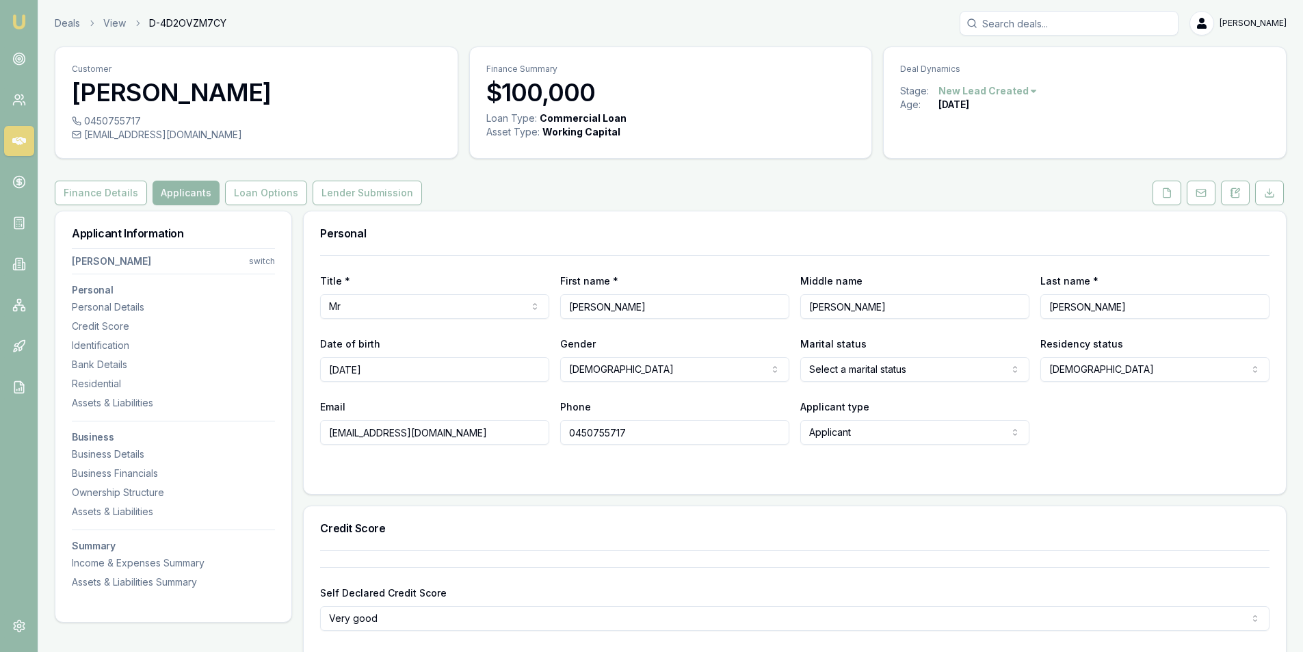
click at [1116, 394] on div "Title * Mr Mr Mrs Miss Ms Dr Prof First name * Vivek Middle name Mathew Last na…" at bounding box center [795, 350] width 950 height 190
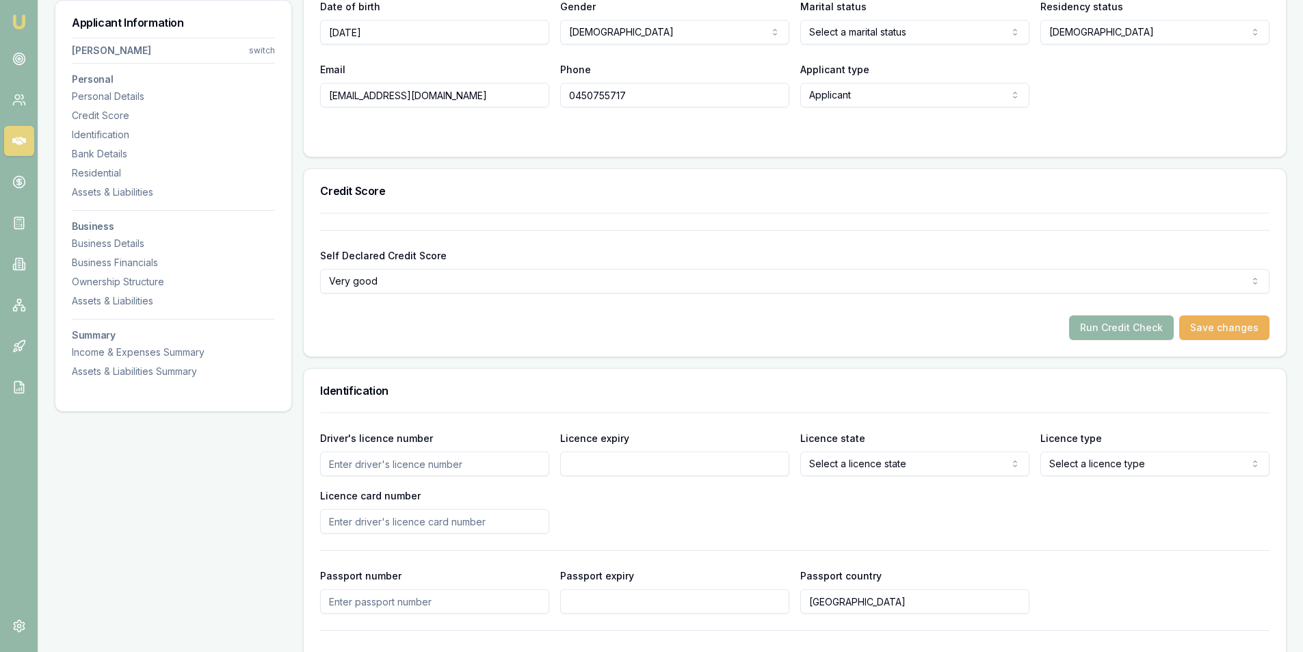
scroll to position [410, 0]
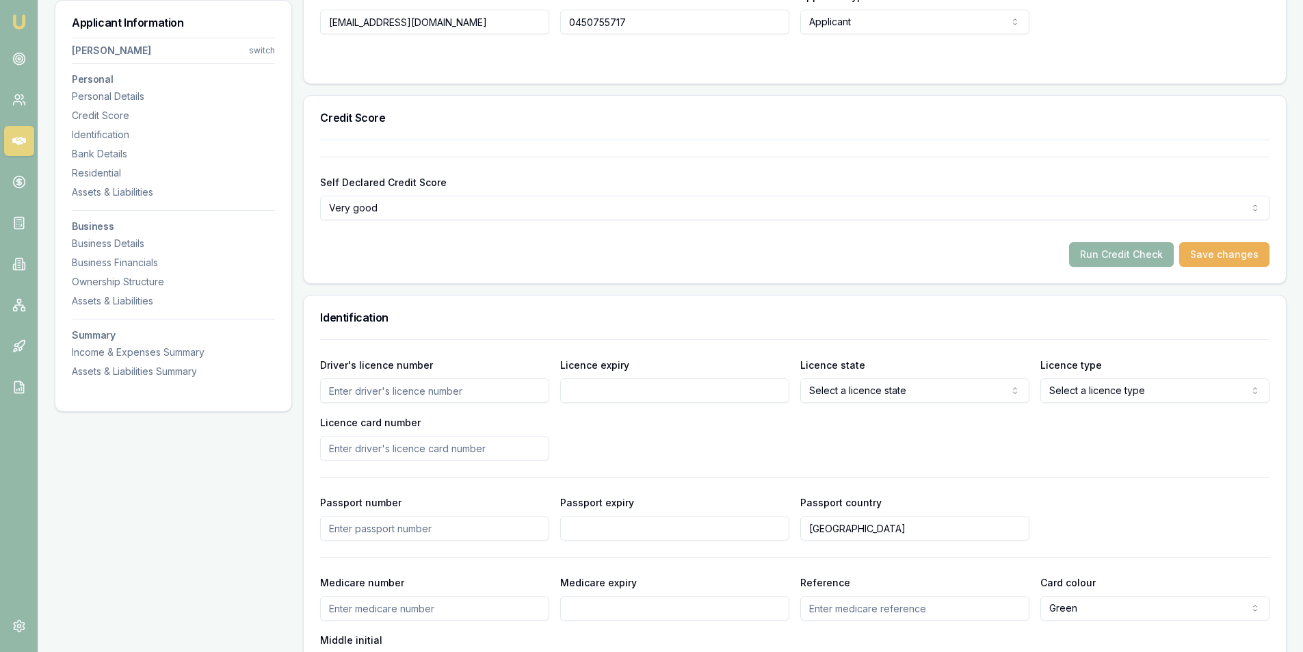
click at [413, 395] on input "Driver's licence number" at bounding box center [434, 390] width 229 height 25
type input "EZ2326"
type input "30/07/2027"
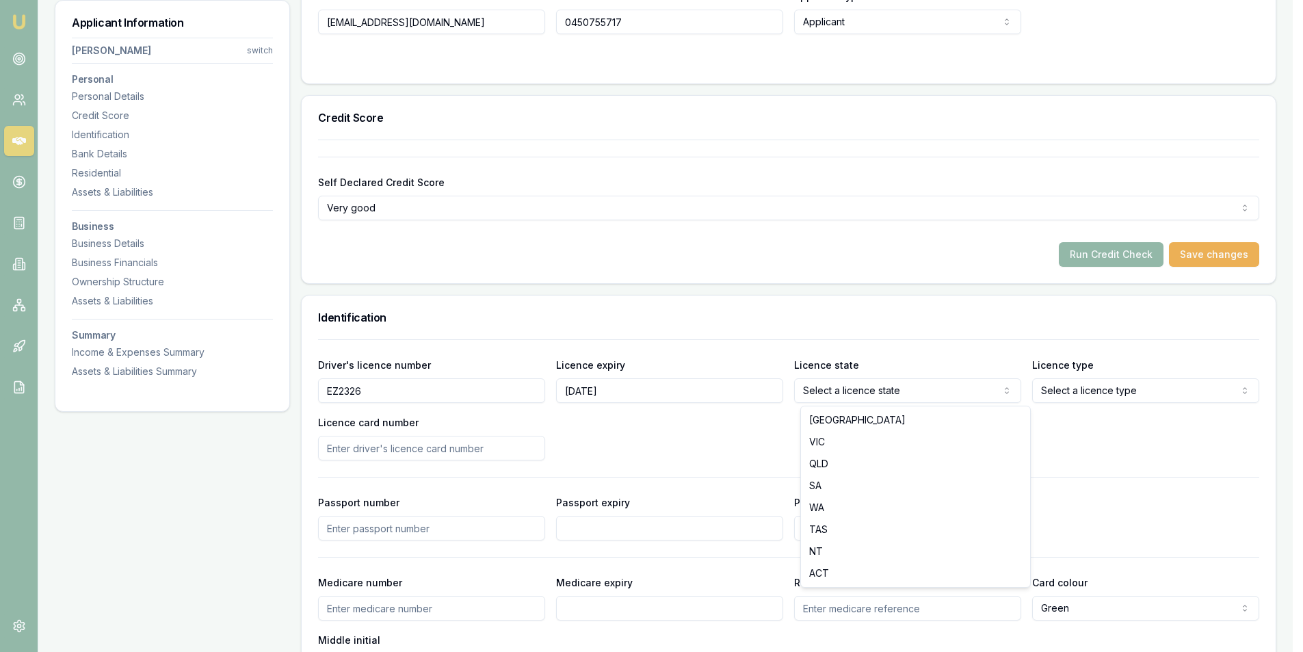
select select "SA"
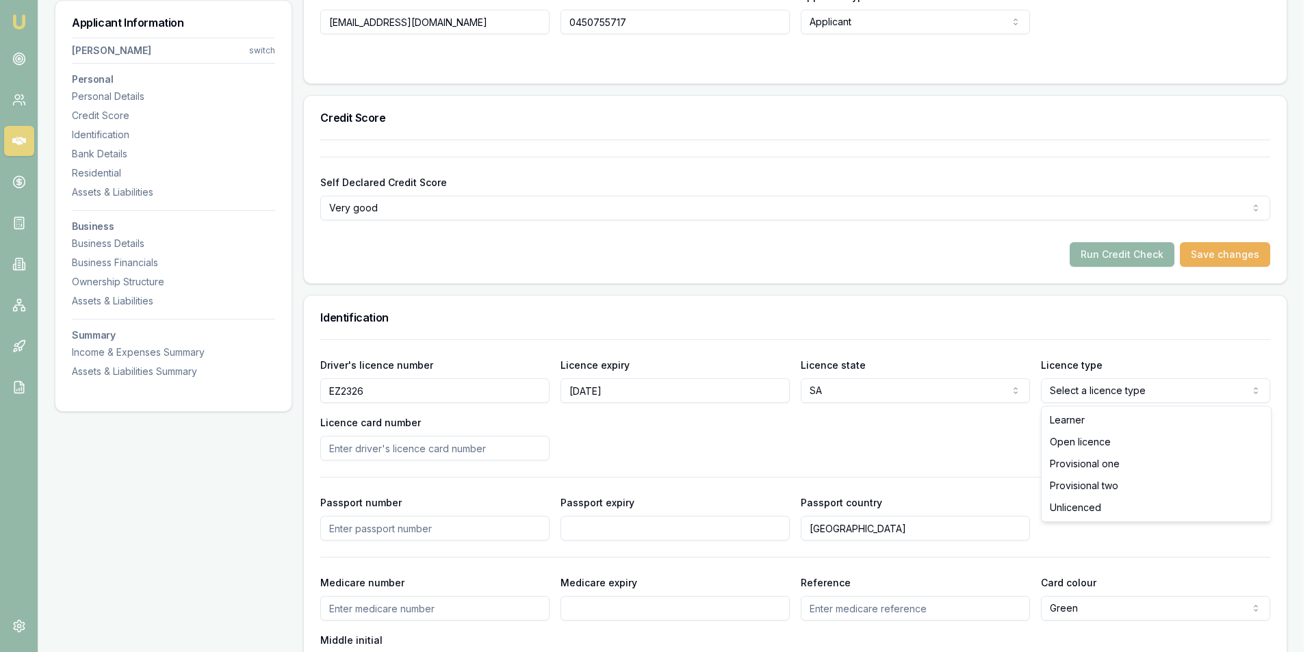
select select "OPEN_LICENCE"
drag, startPoint x: 1088, startPoint y: 445, endPoint x: 482, endPoint y: 449, distance: 606.1
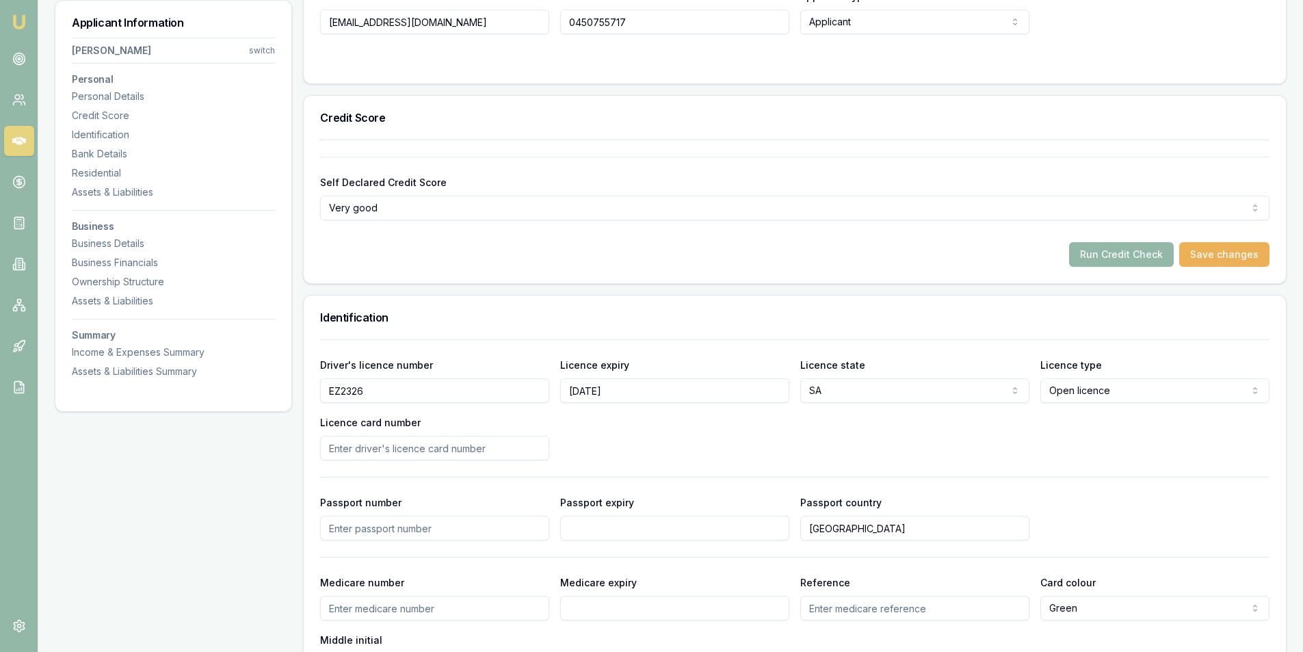
click at [371, 448] on input "Licence card number" at bounding box center [434, 448] width 229 height 25
click at [459, 456] on input "Licence card number" at bounding box center [434, 448] width 229 height 25
type input "D0001HM99"
click at [691, 440] on div "Driver's licence number EZ2326 Licence expiry 30/07/2027 Licence state SA NSW V…" at bounding box center [795, 408] width 950 height 104
click at [1206, 257] on button "Save changes" at bounding box center [1224, 254] width 90 height 25
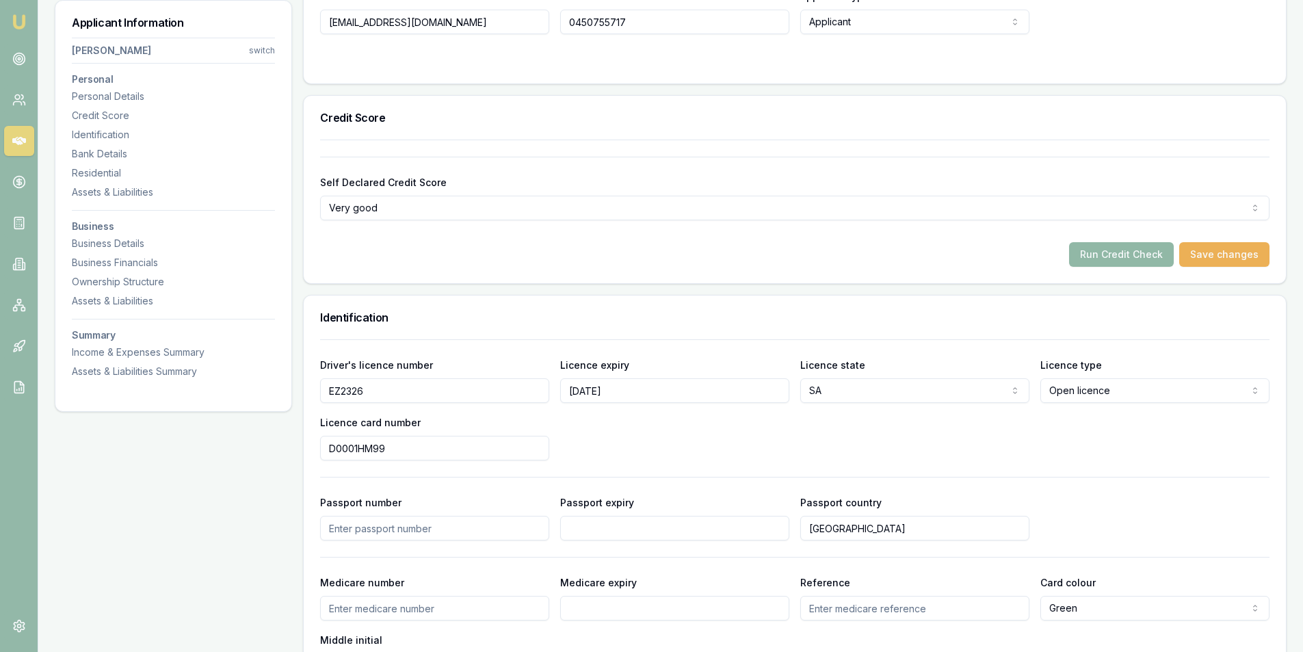
click at [1089, 250] on button "Run Credit Check" at bounding box center [1121, 254] width 105 height 25
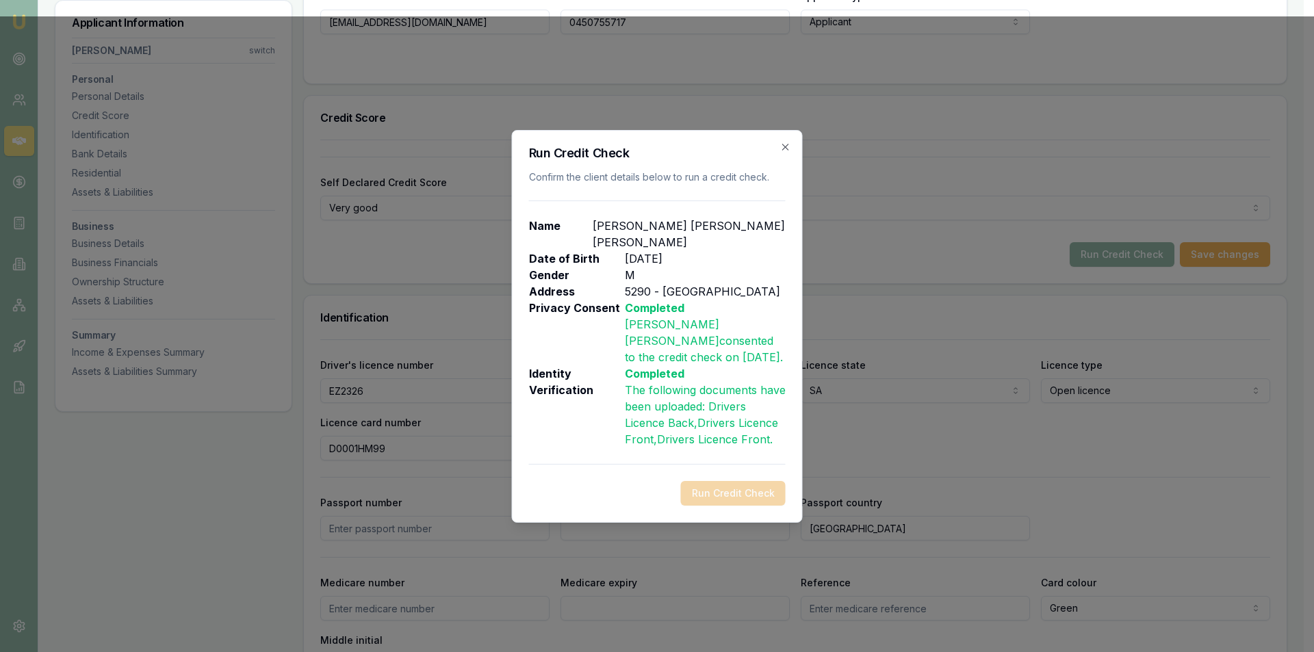
click at [726, 497] on div "Run Credit Check" at bounding box center [657, 493] width 257 height 25
click at [788, 153] on icon "button" at bounding box center [785, 147] width 11 height 11
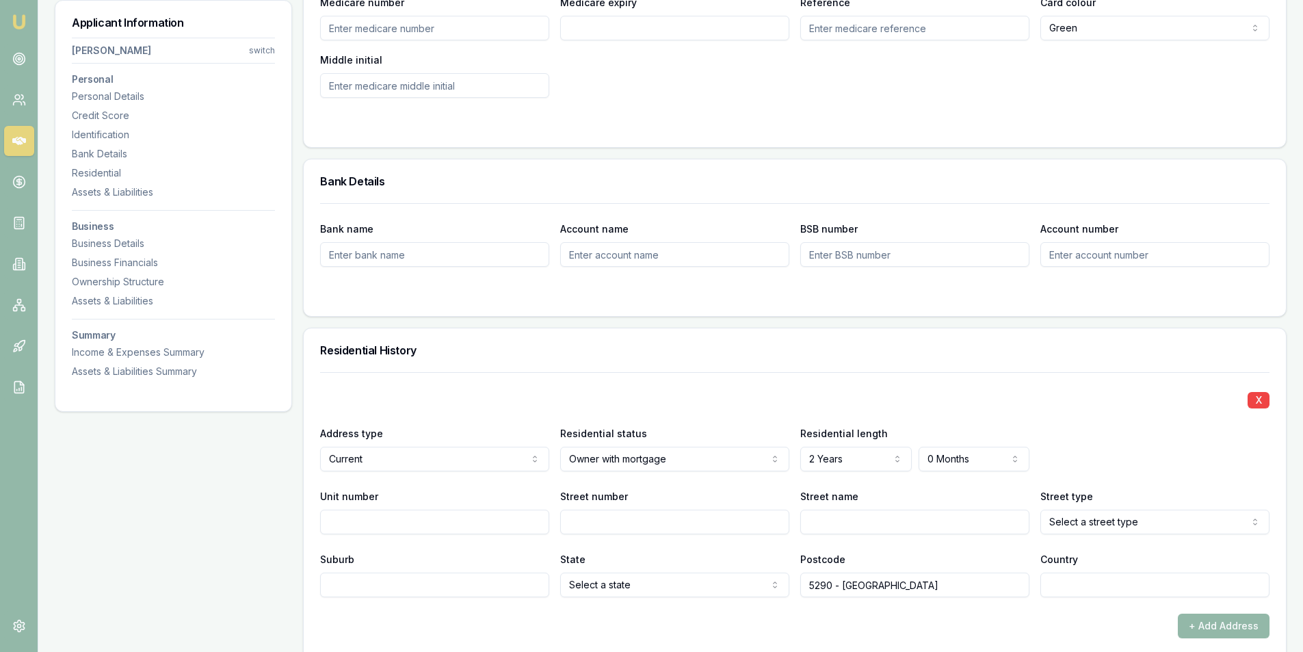
scroll to position [1163, 0]
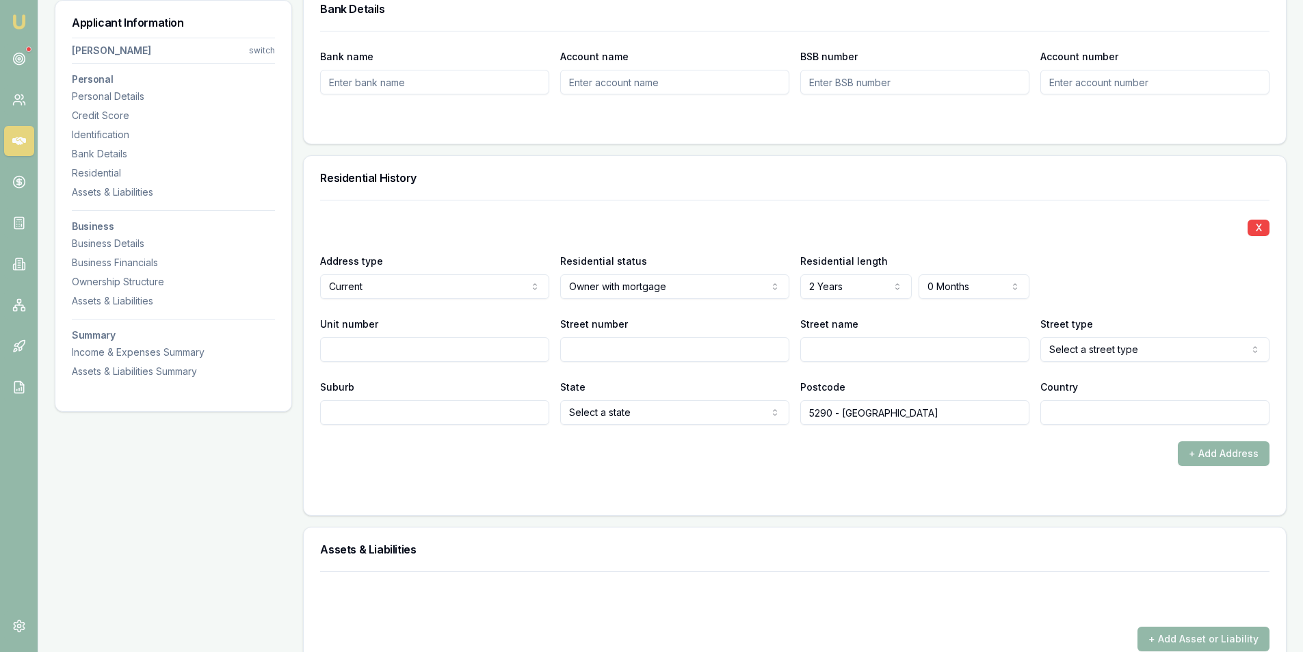
click at [441, 349] on input "Unit number" at bounding box center [434, 349] width 229 height 25
type input "2"
type input "35"
type input "Sturt"
select select "Street"
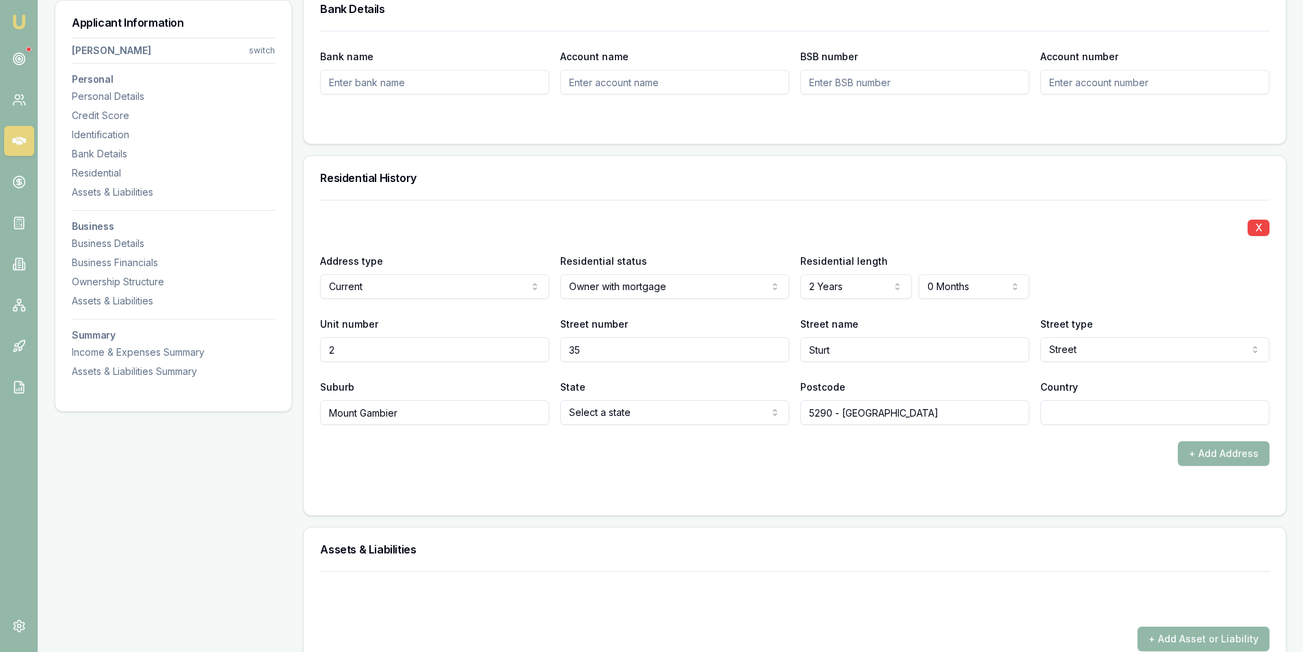
type input "Mount Gambier"
select select "SA"
click at [1134, 401] on input "Country" at bounding box center [1155, 412] width 229 height 25
type input "Australia"
click at [1056, 457] on div "+ Add Address" at bounding box center [795, 453] width 950 height 25
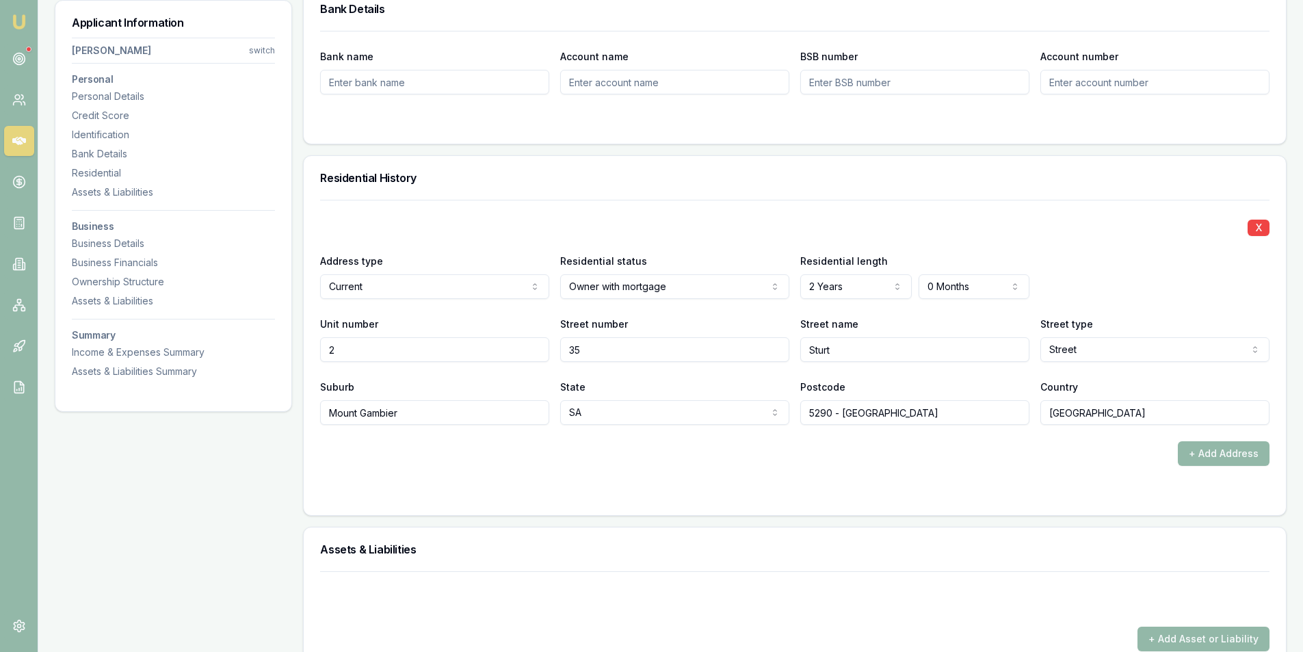
click at [1093, 414] on input "Australia" at bounding box center [1155, 412] width 229 height 25
click at [1094, 414] on input "Australia" at bounding box center [1155, 412] width 229 height 25
type input "Australia"
drag, startPoint x: 1068, startPoint y: 463, endPoint x: 1080, endPoint y: 455, distance: 14.2
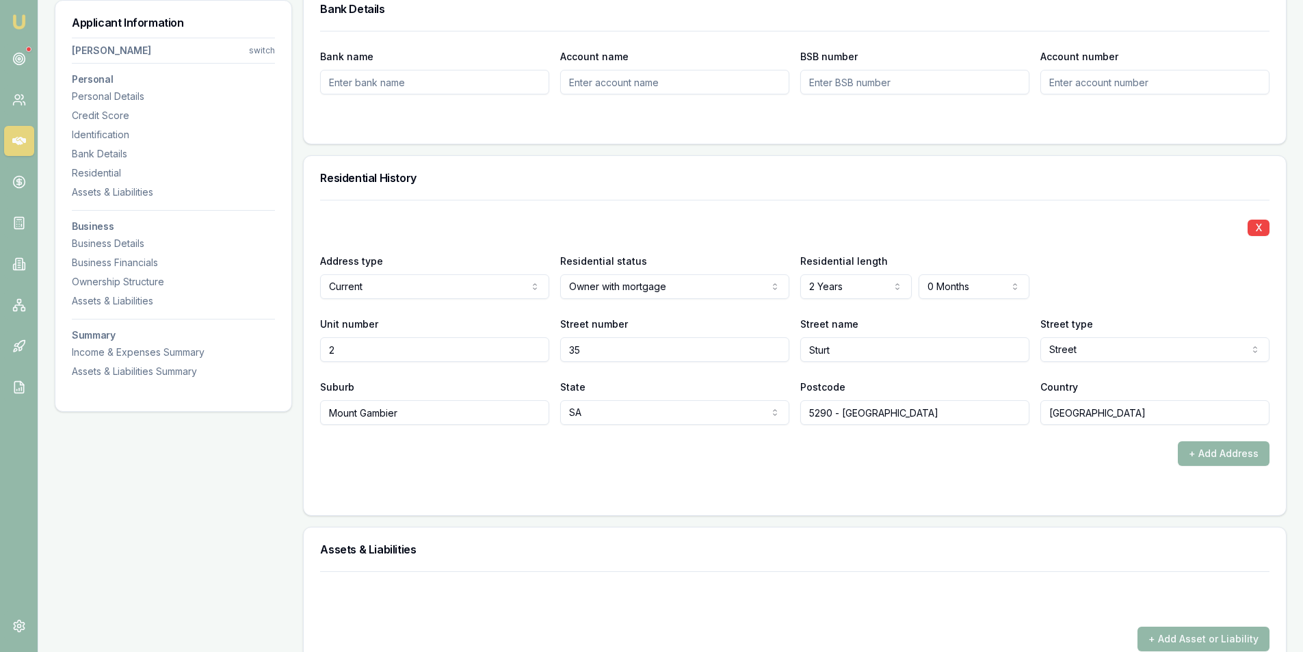
click at [1069, 462] on div "+ Add Address" at bounding box center [795, 453] width 950 height 25
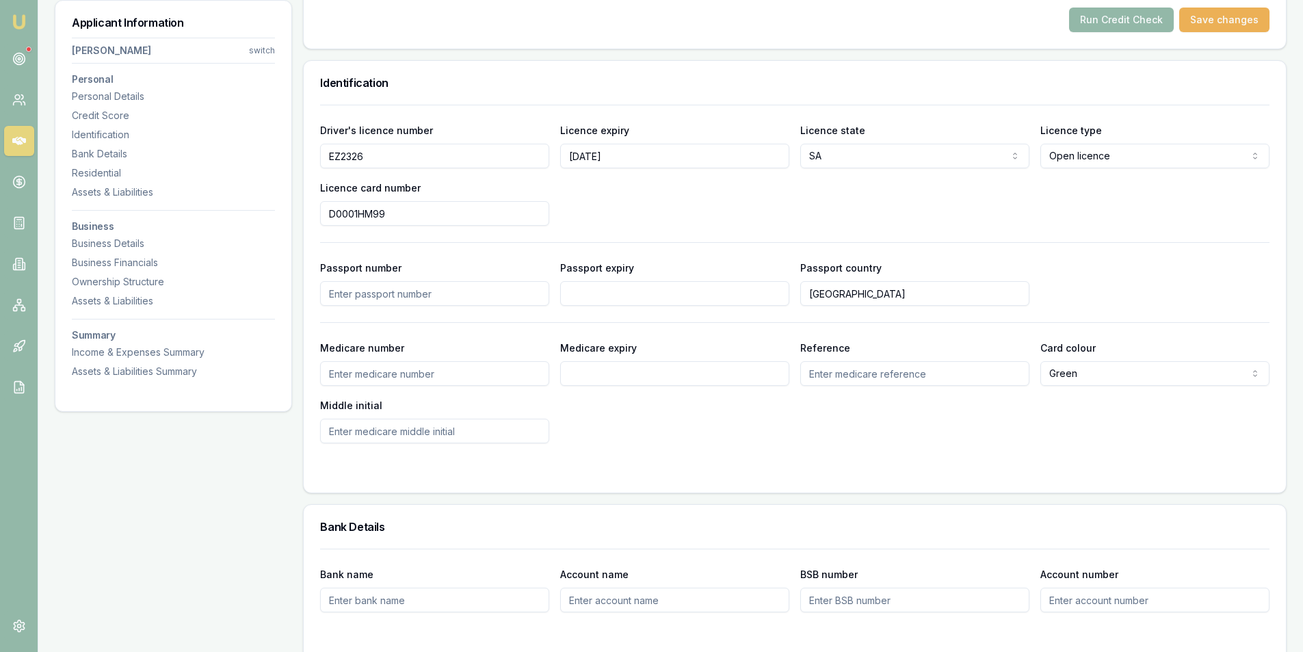
scroll to position [547, 0]
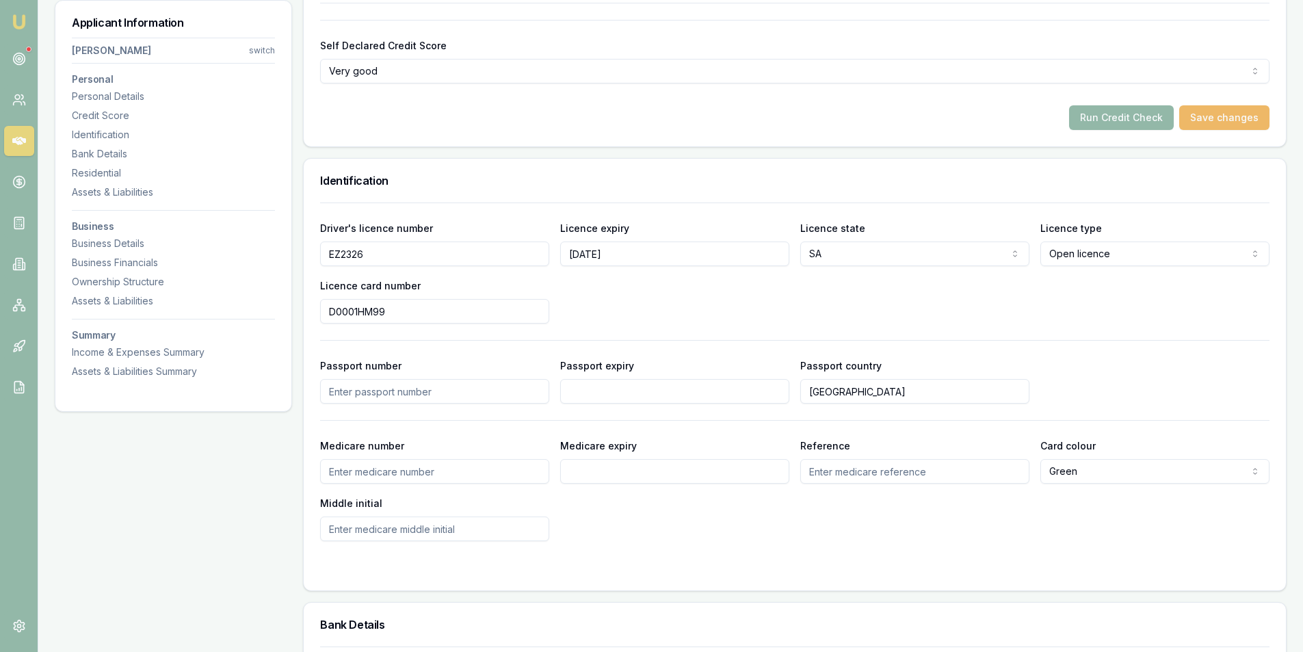
click at [1204, 117] on button "Save changes" at bounding box center [1224, 117] width 90 height 25
click at [1114, 118] on button "Run Credit Check" at bounding box center [1121, 117] width 105 height 25
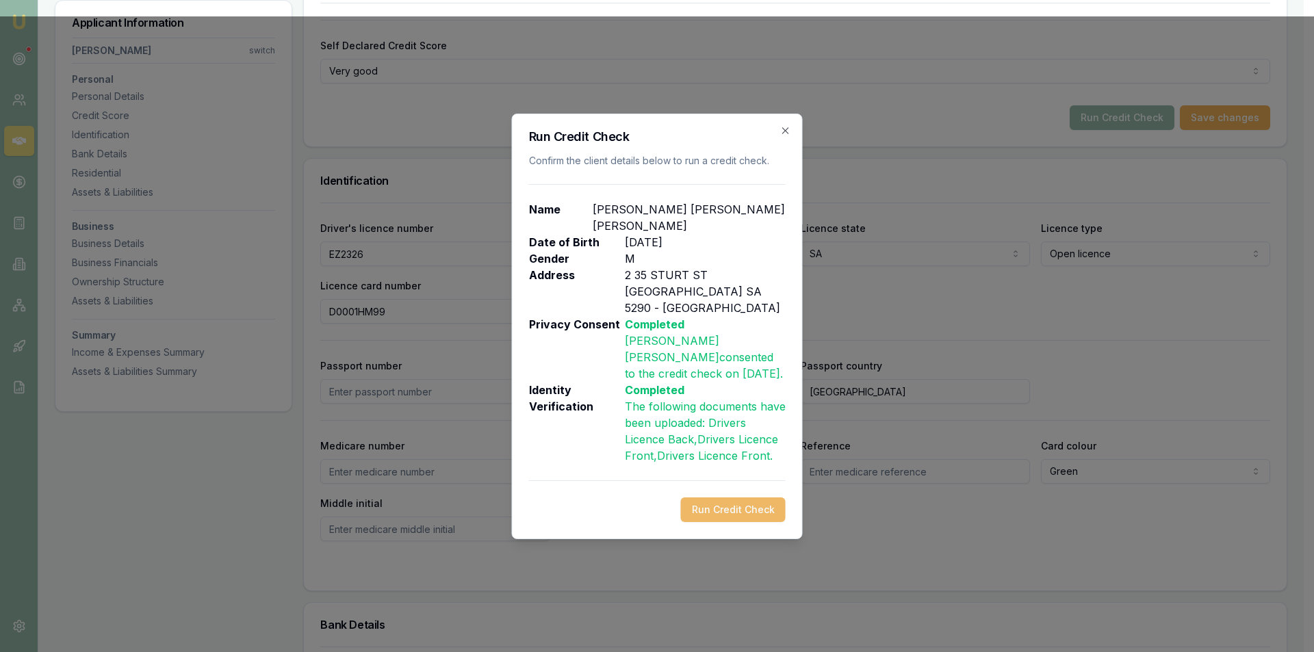
click at [740, 497] on button "Run Credit Check" at bounding box center [733, 509] width 105 height 25
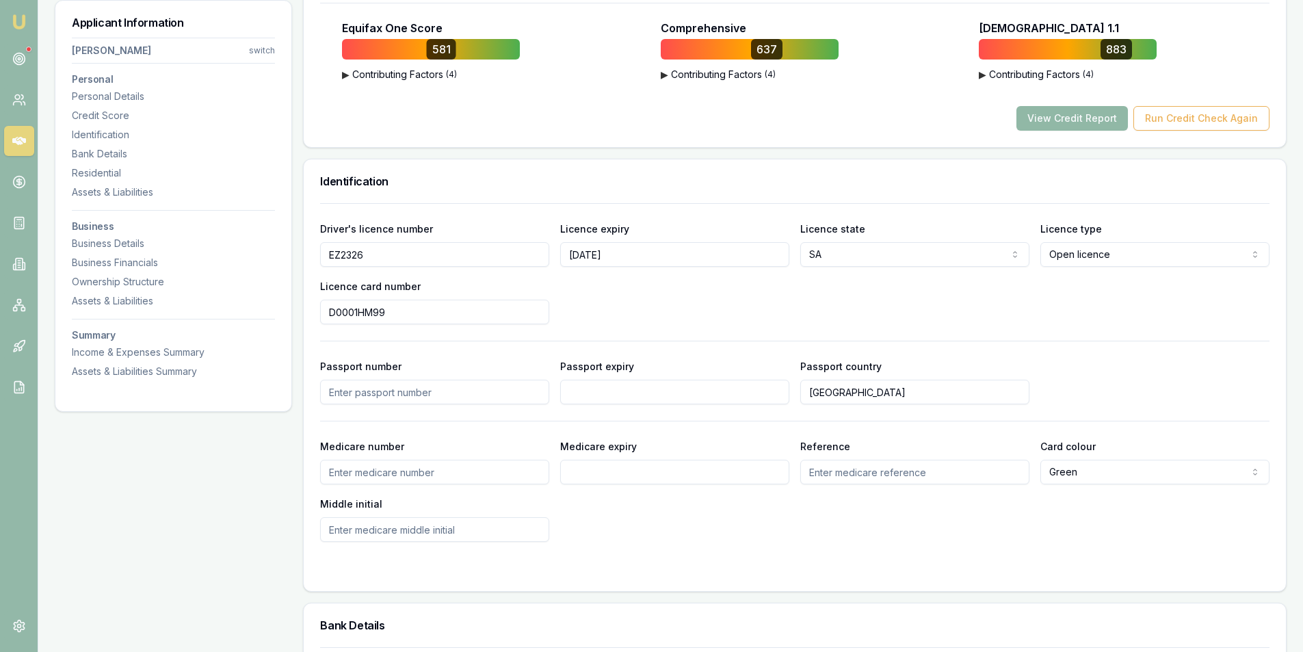
click at [1071, 128] on button "View Credit Report" at bounding box center [1073, 118] width 112 height 25
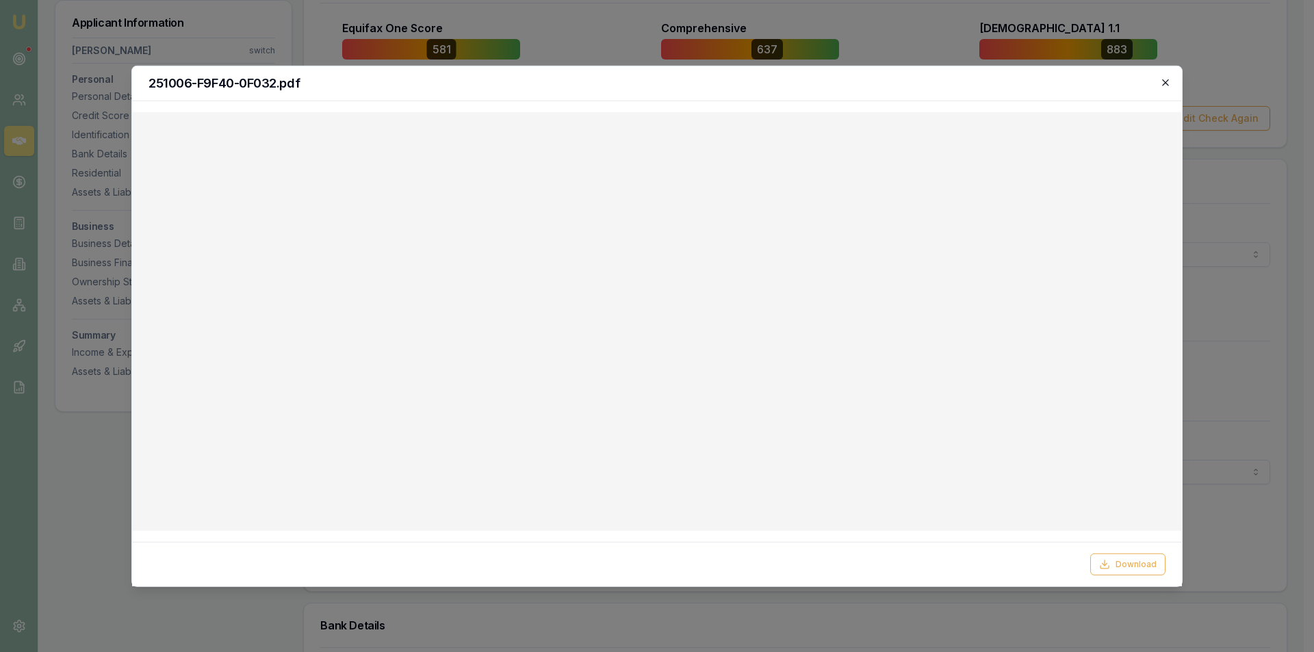
click at [1171, 82] on div "251006-F9F40-0F032.pdf" at bounding box center [656, 83] width 1049 height 35
click at [1166, 82] on icon "button" at bounding box center [1165, 82] width 11 height 11
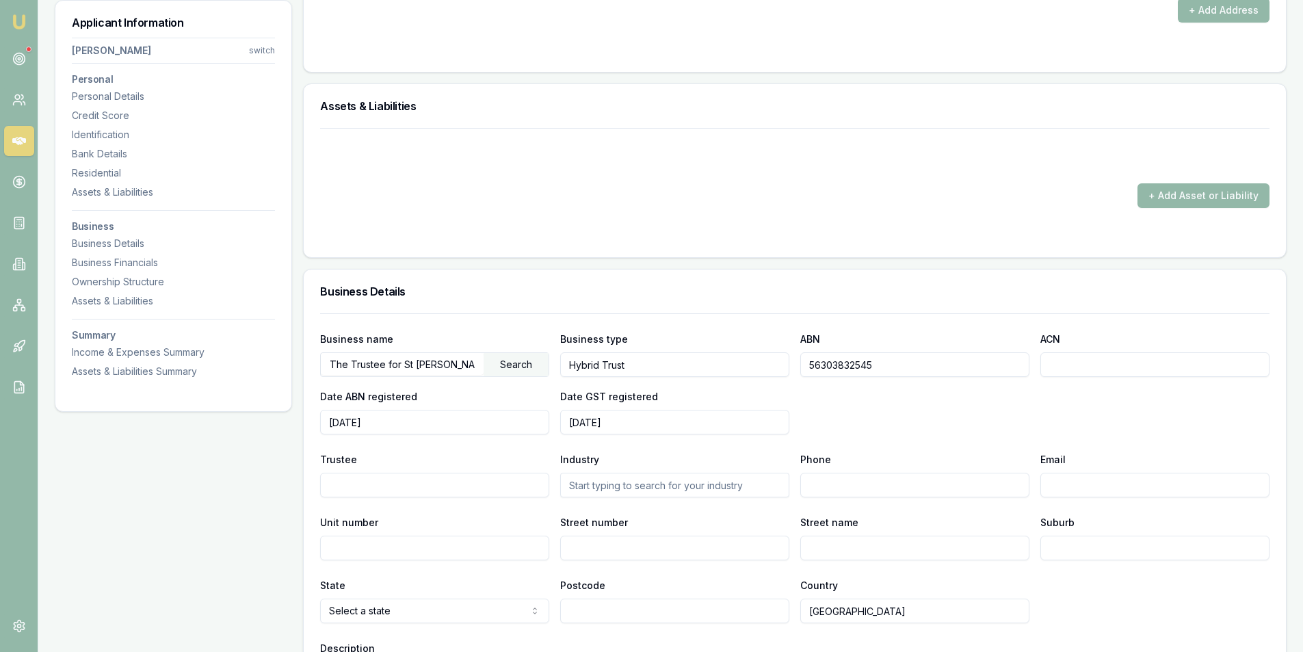
scroll to position [1710, 0]
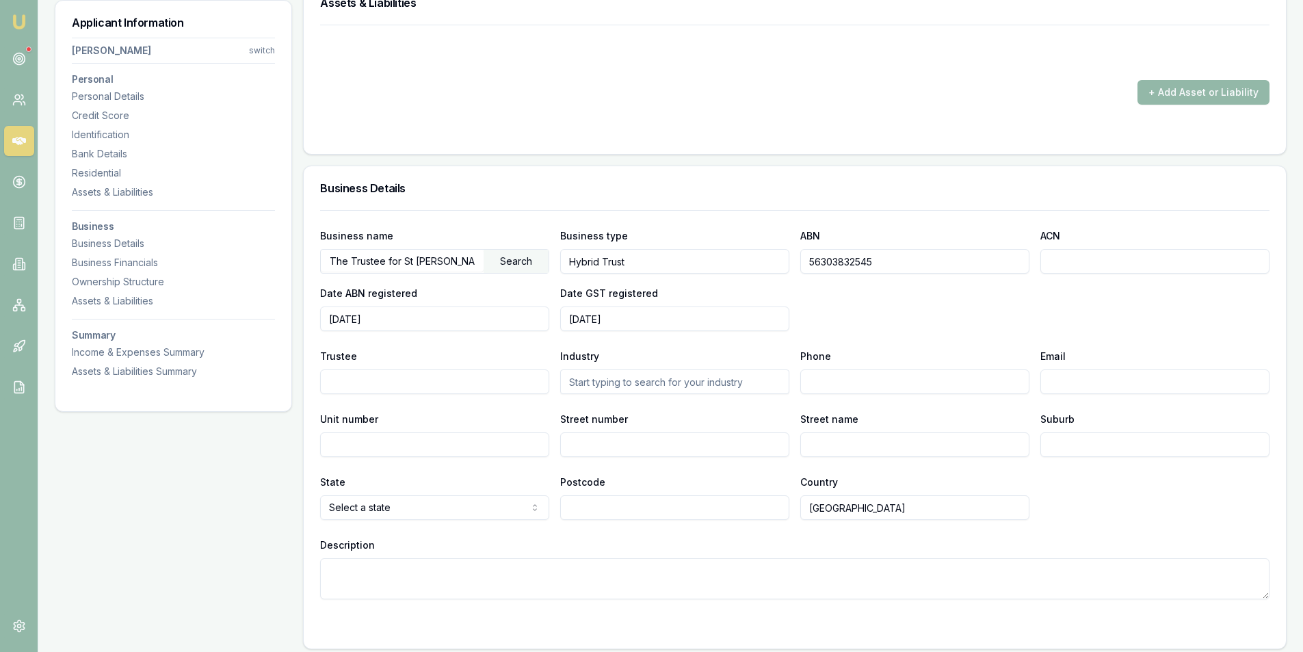
click at [890, 262] on input "56303832545" at bounding box center [914, 261] width 229 height 25
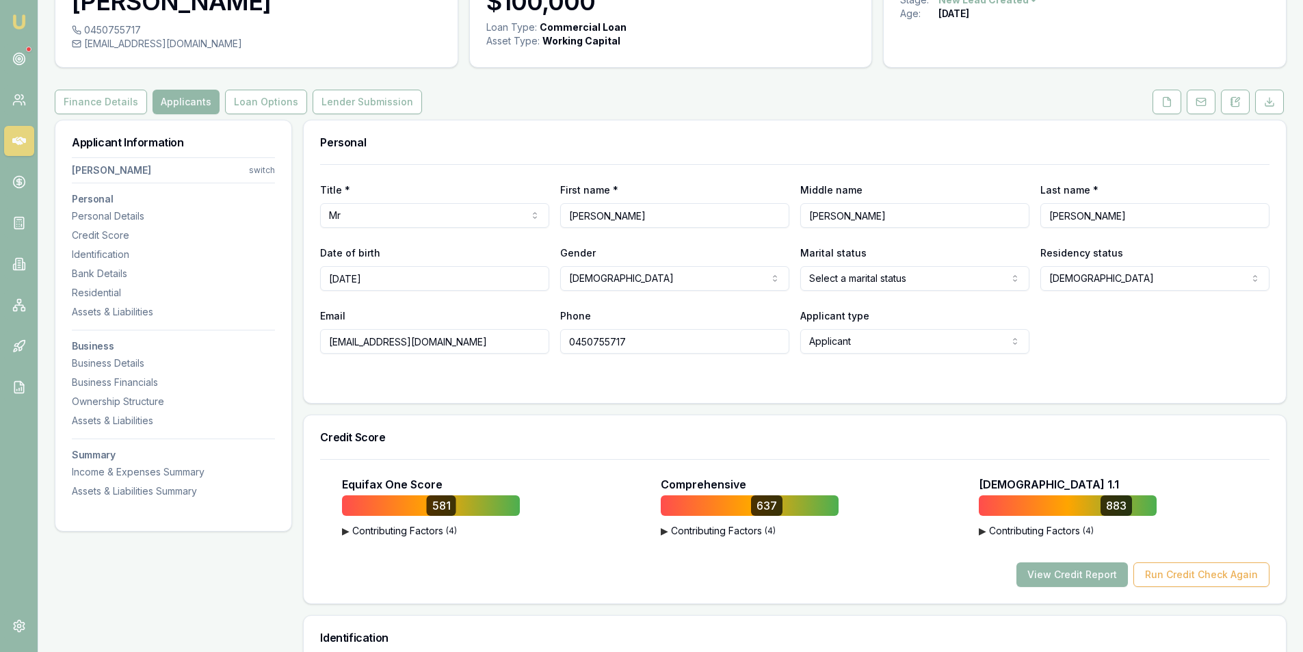
scroll to position [0, 0]
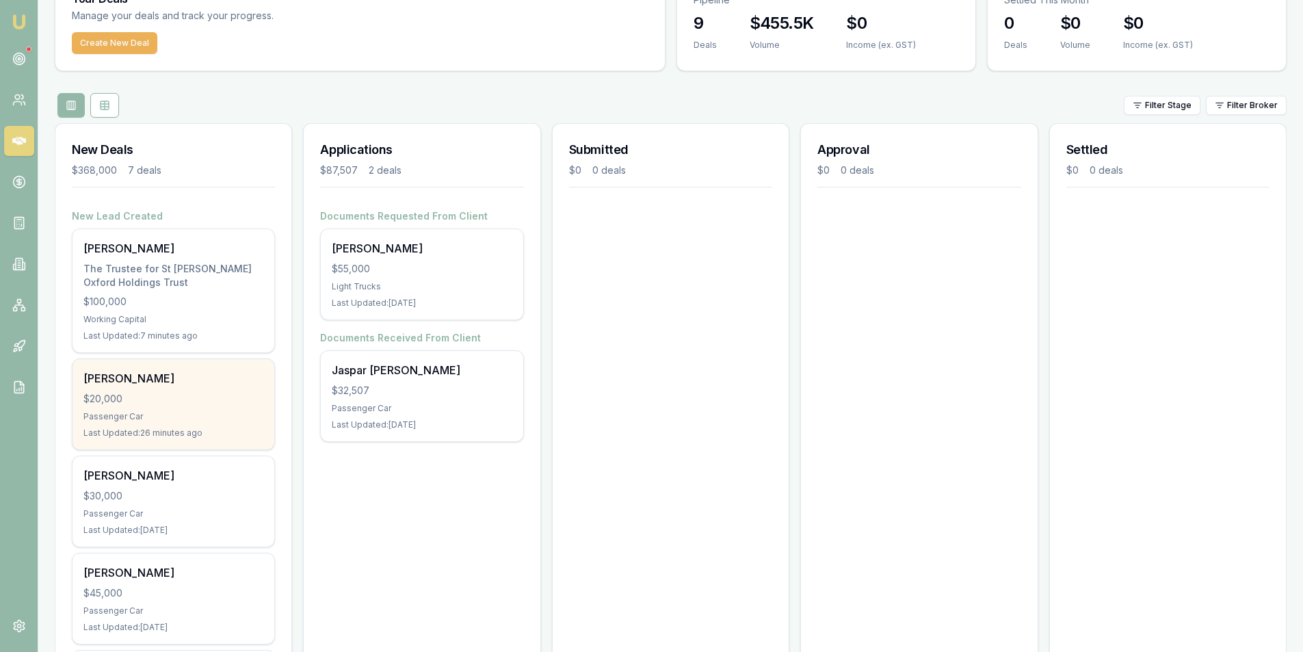
scroll to position [137, 0]
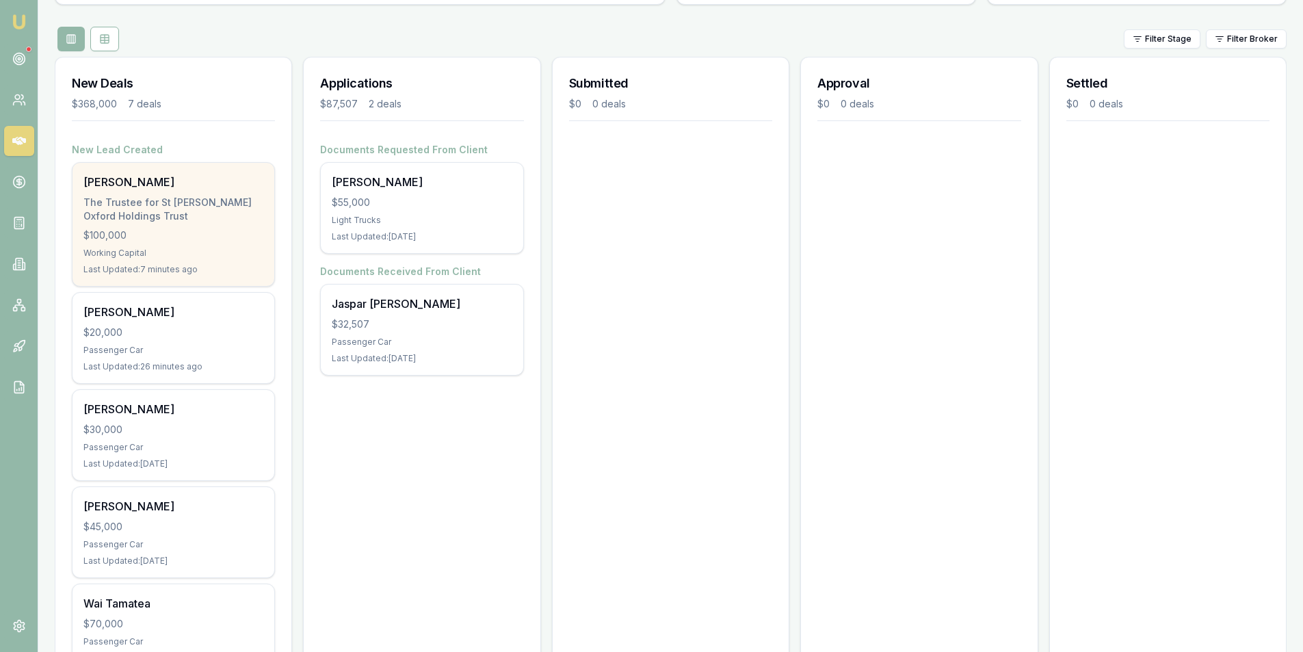
click at [210, 224] on div "Vivek Oommen The Trustee for St George Oxford Holdings Trust $100,000 Working C…" at bounding box center [174, 224] width 202 height 123
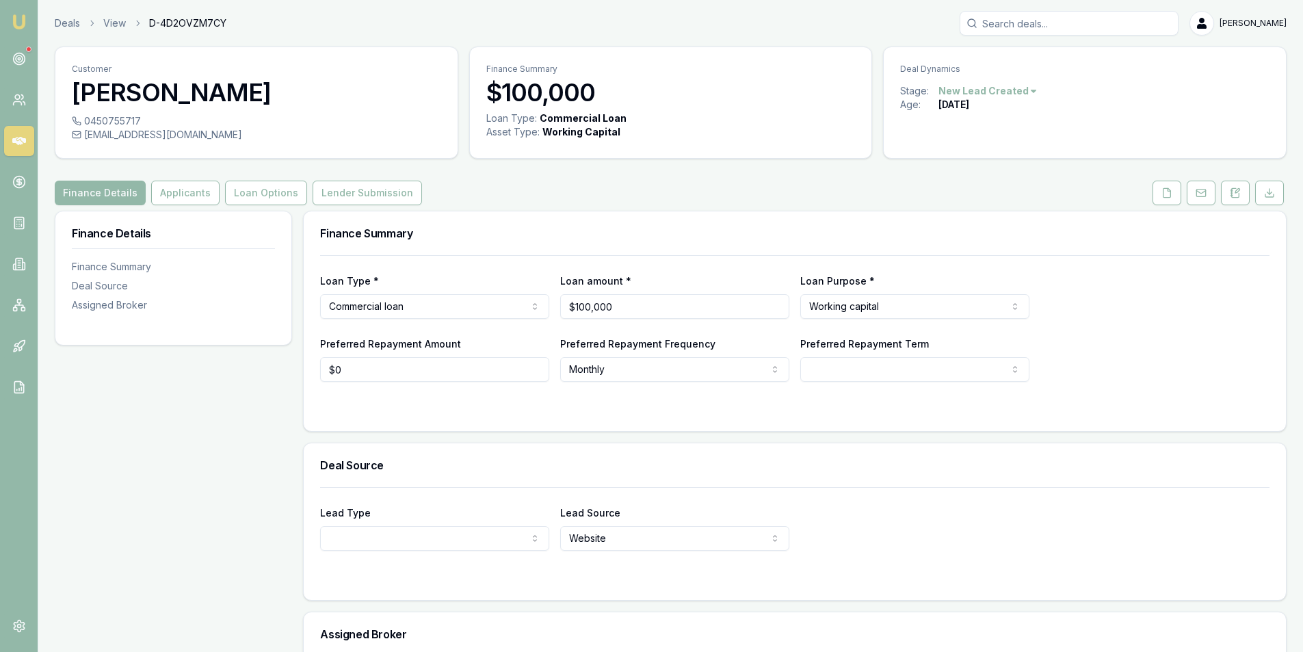
click at [1013, 93] on html "Emu Broker Deals View D-4D2OVZM7CY [PERSON_NAME] Toggle Menu Customer [PERSON_N…" at bounding box center [651, 326] width 1303 height 652
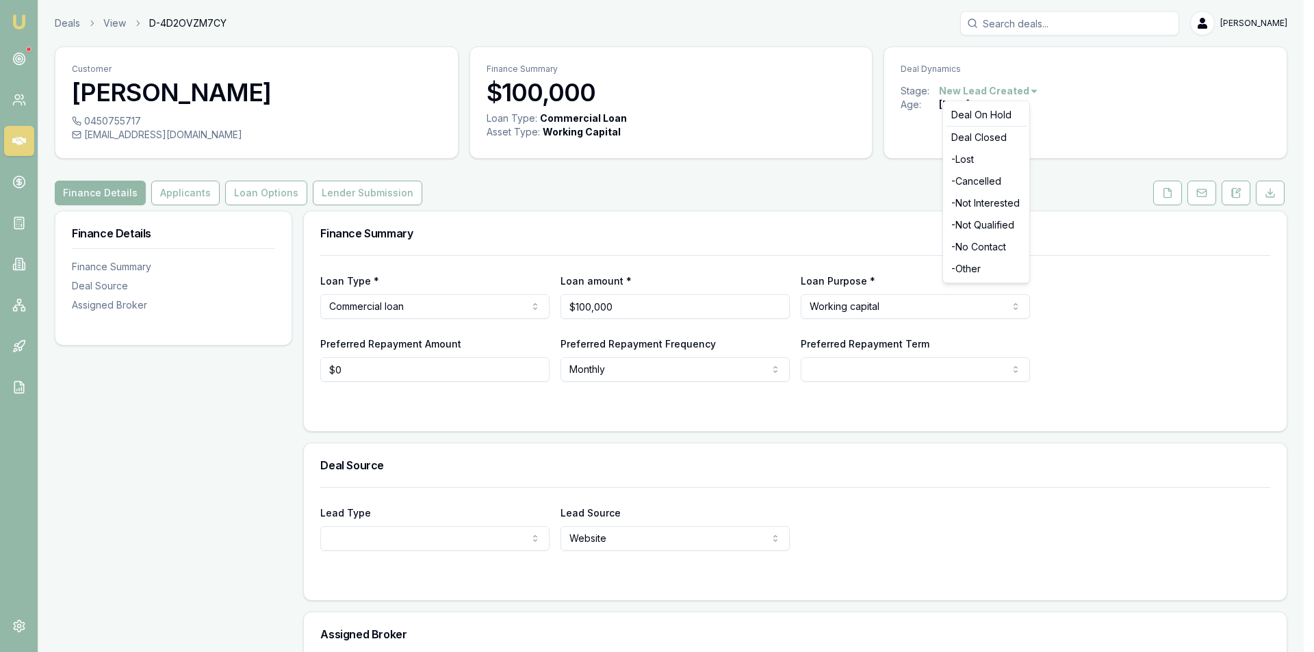
click at [1125, 105] on html "Emu Broker Deals View D-4D2OVZM7CY [PERSON_NAME] Toggle Menu Customer [PERSON_N…" at bounding box center [657, 326] width 1314 height 652
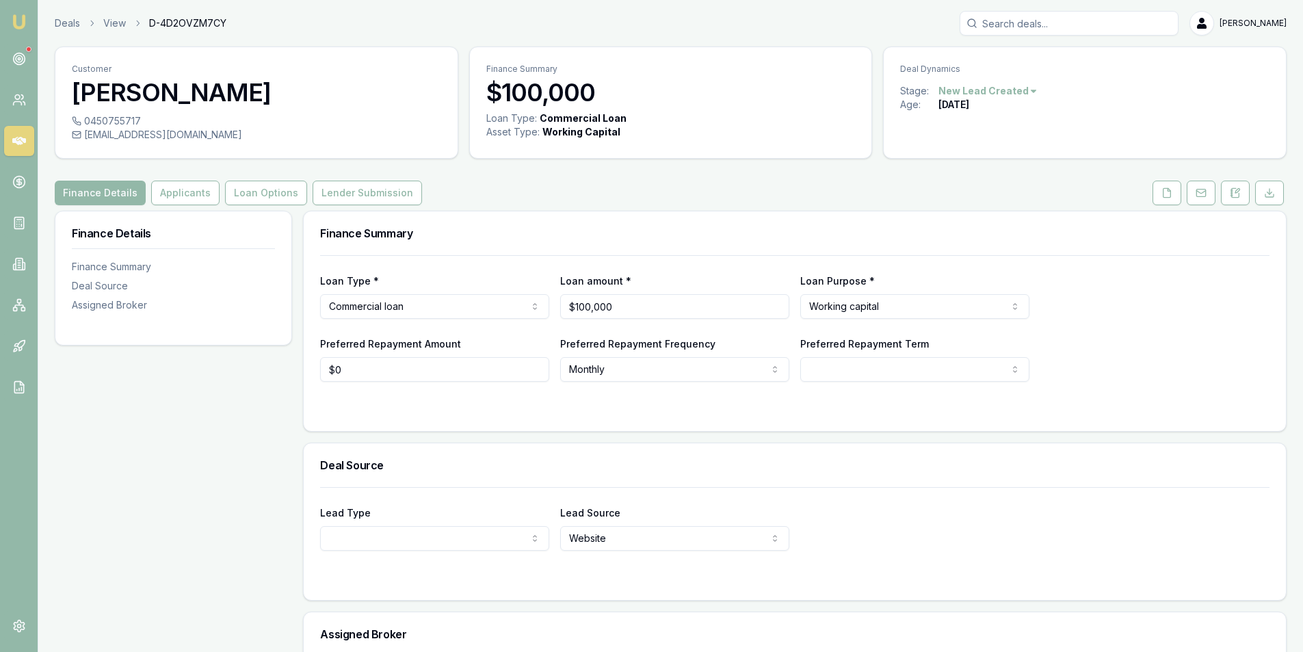
click at [1019, 92] on html "Emu Broker Deals View D-4D2OVZM7CY [PERSON_NAME] Toggle Menu Customer [PERSON_N…" at bounding box center [651, 326] width 1303 height 652
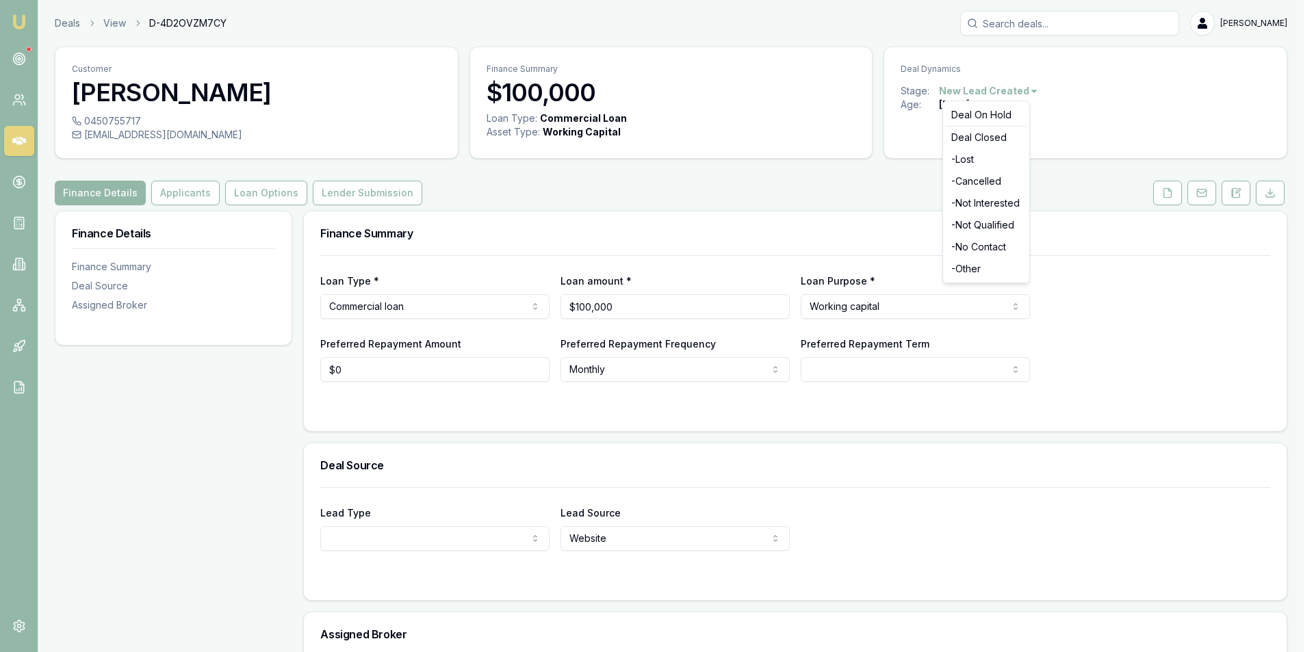
click at [1019, 92] on html "Emu Broker Deals View D-4D2OVZM7CY [PERSON_NAME] Toggle Menu Customer [PERSON_N…" at bounding box center [657, 326] width 1314 height 652
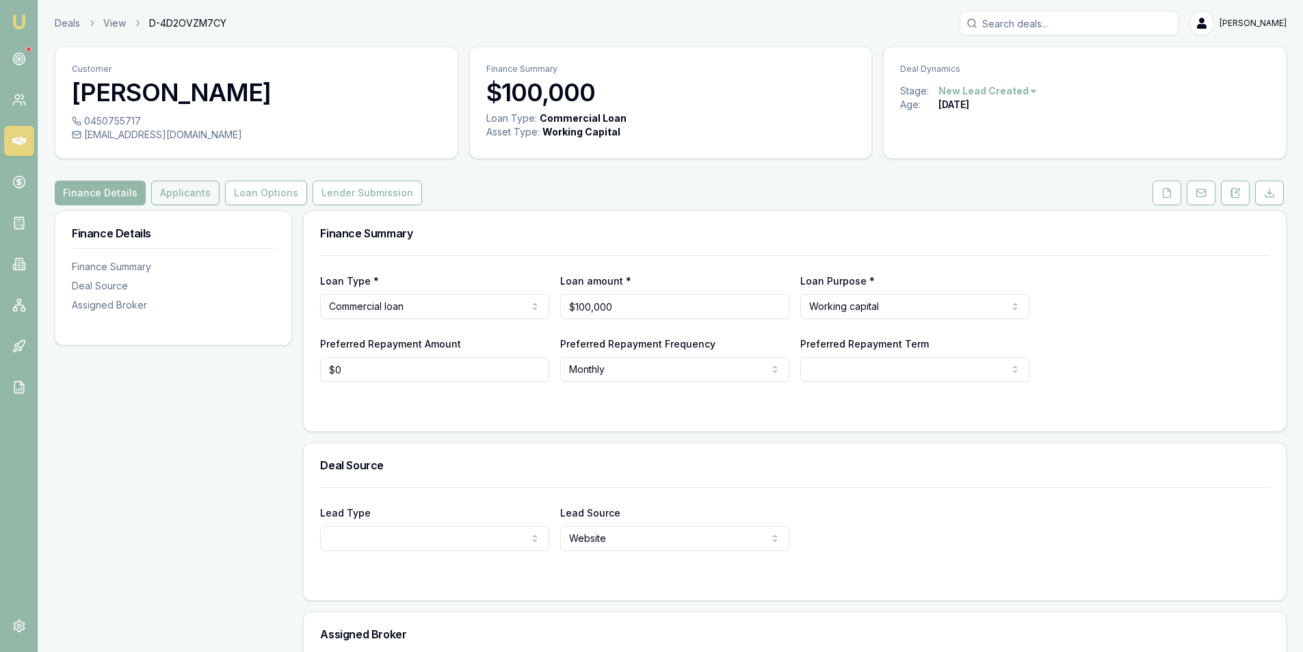
click at [171, 189] on button "Applicants" at bounding box center [185, 193] width 68 height 25
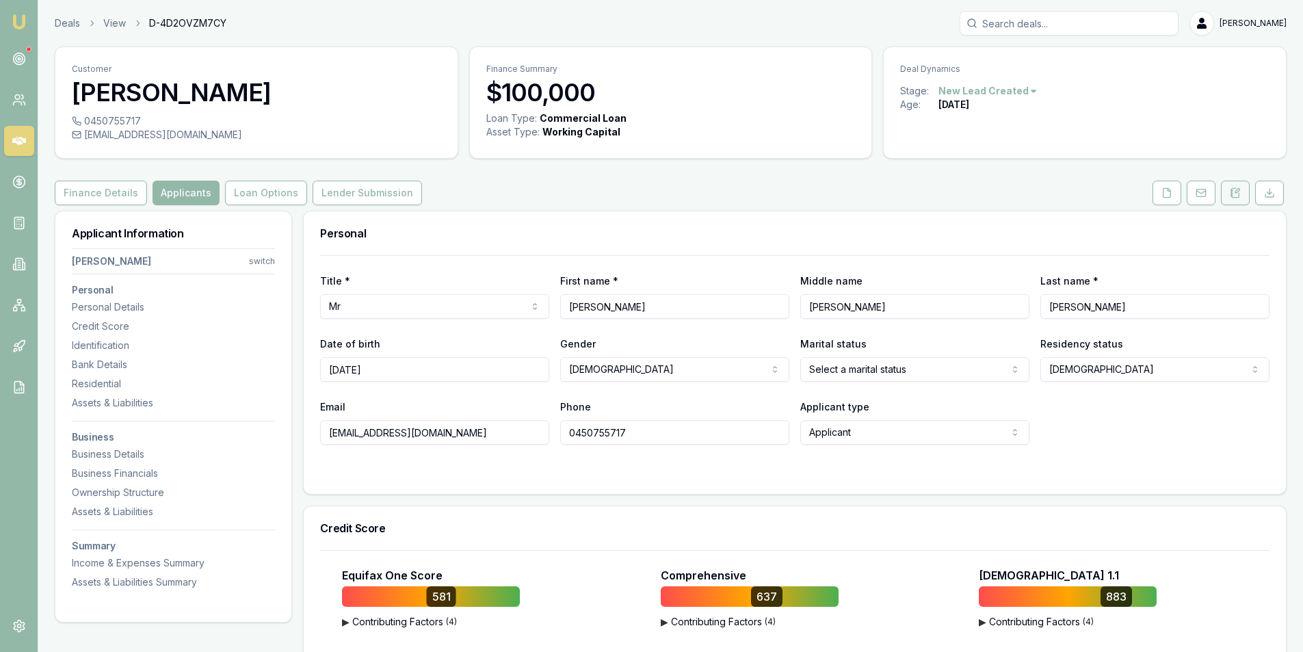
click at [1228, 185] on button at bounding box center [1235, 193] width 29 height 25
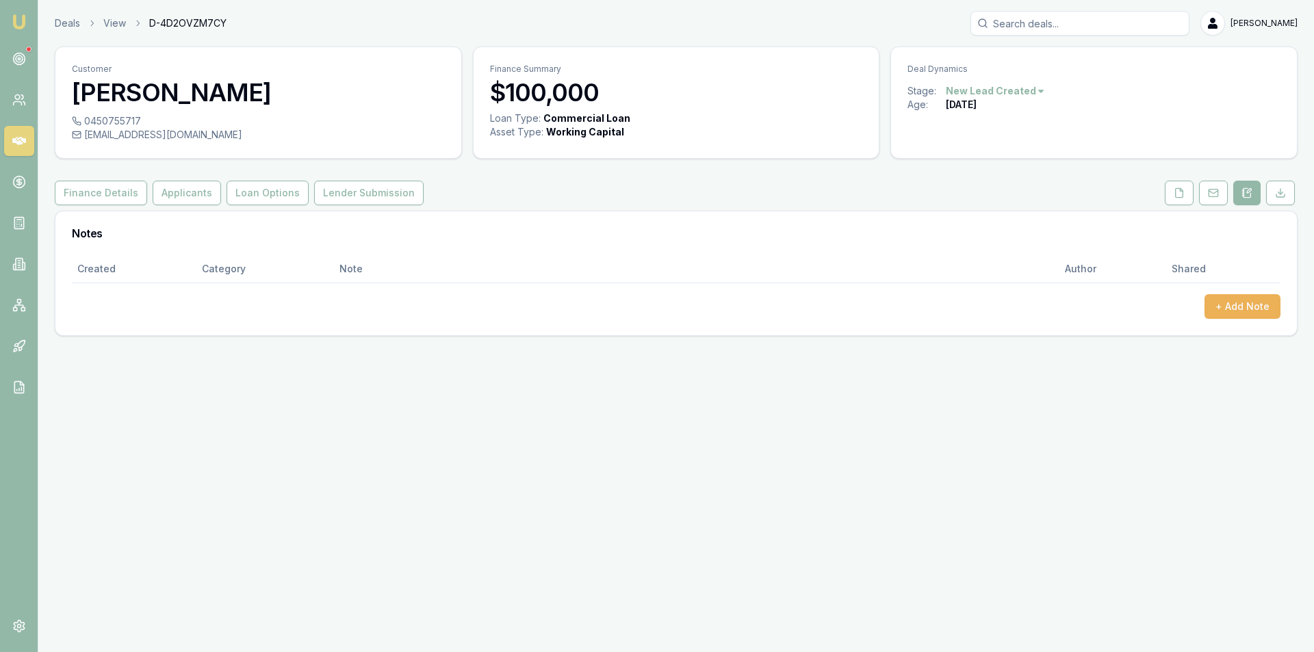
click at [1239, 323] on div "Created Category Note Author Shared + Add Note" at bounding box center [675, 295] width 1241 height 80
click at [1220, 315] on button "+ Add Note" at bounding box center [1242, 306] width 76 height 25
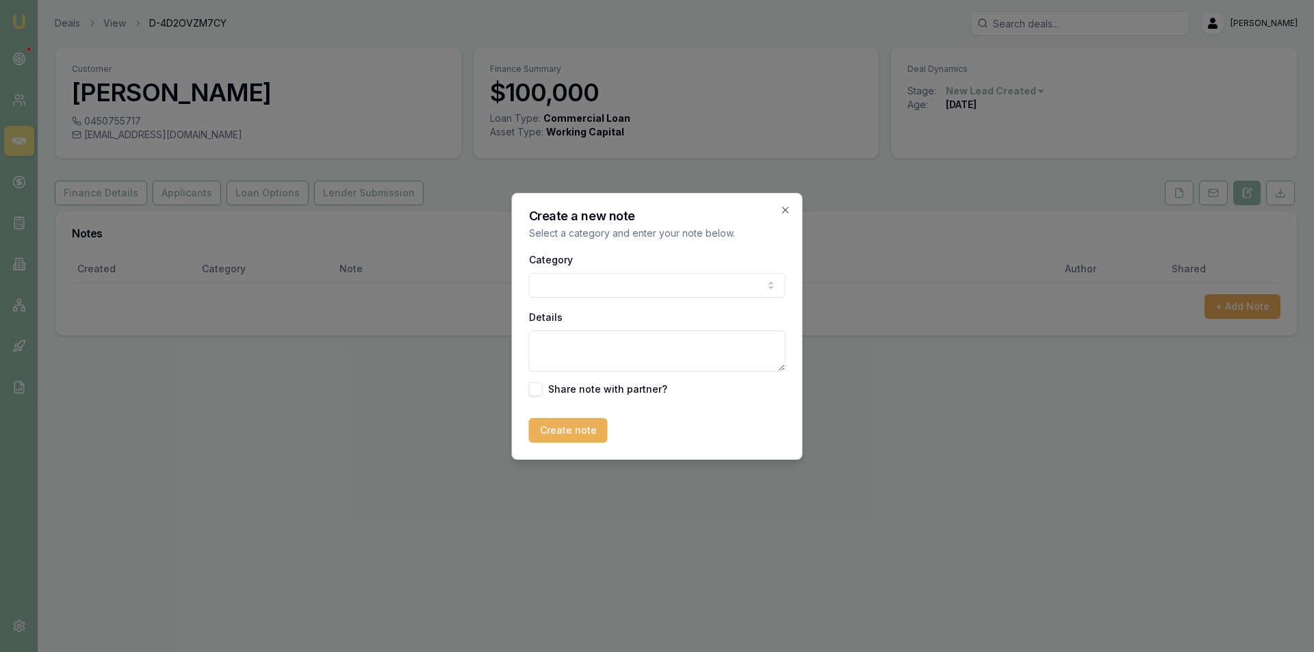
click at [569, 288] on body "Emu Broker Deals View D-4D2OVZM7CY [PERSON_NAME] Toggle Menu Customer [PERSON_N…" at bounding box center [657, 326] width 1314 height 652
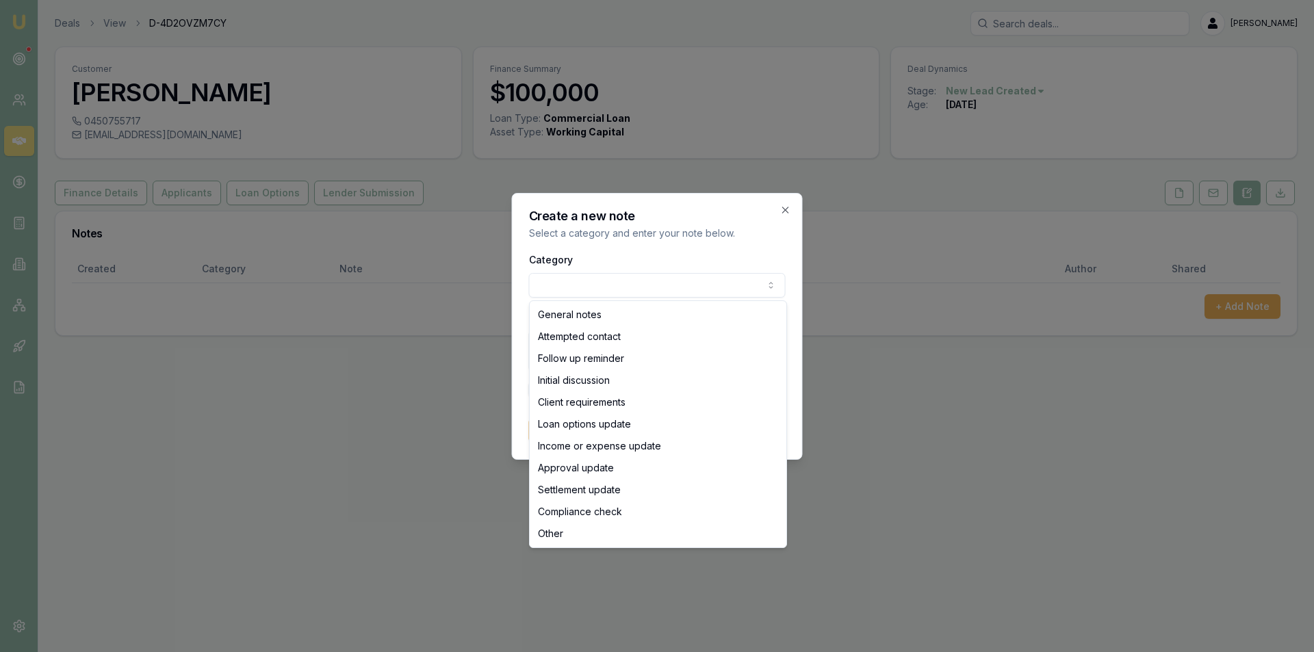
select select "ATTEMPTED_CONTACT"
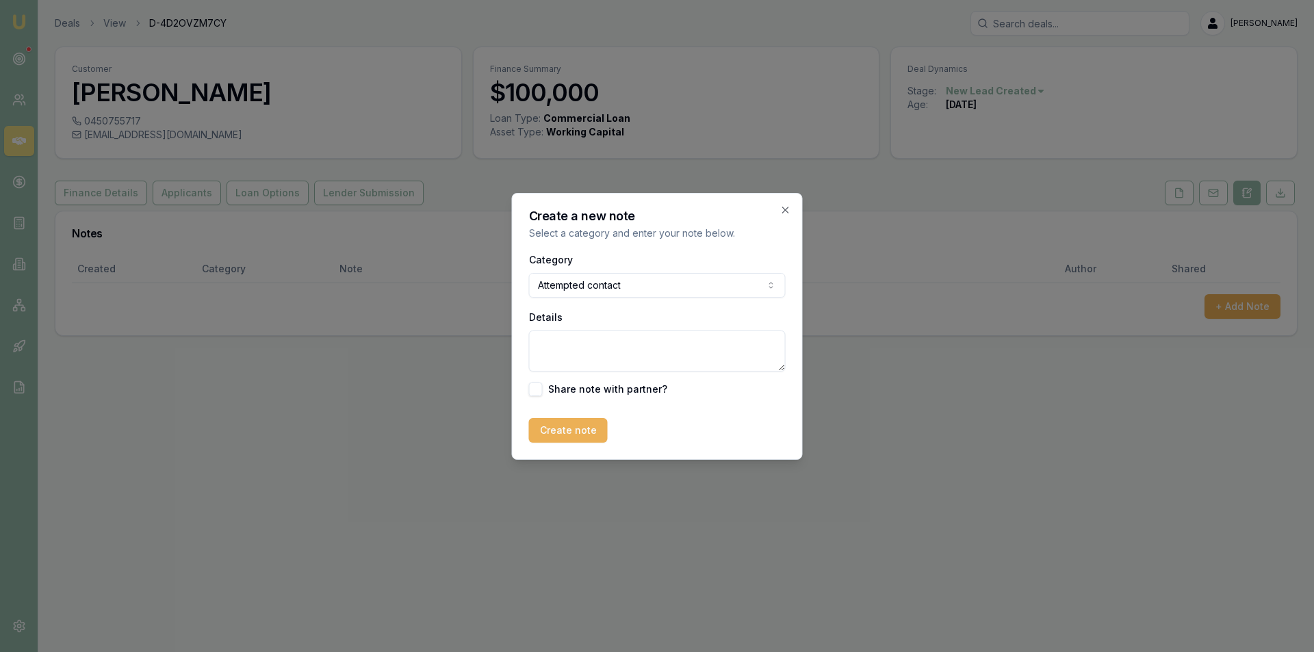
click at [569, 339] on textarea "Details" at bounding box center [657, 350] width 257 height 41
click at [578, 342] on textarea "unable ot leave vm. sent sms" at bounding box center [657, 350] width 257 height 41
type textarea "unable to leave vm. sent sms"
click at [569, 427] on button "Create note" at bounding box center [568, 430] width 79 height 25
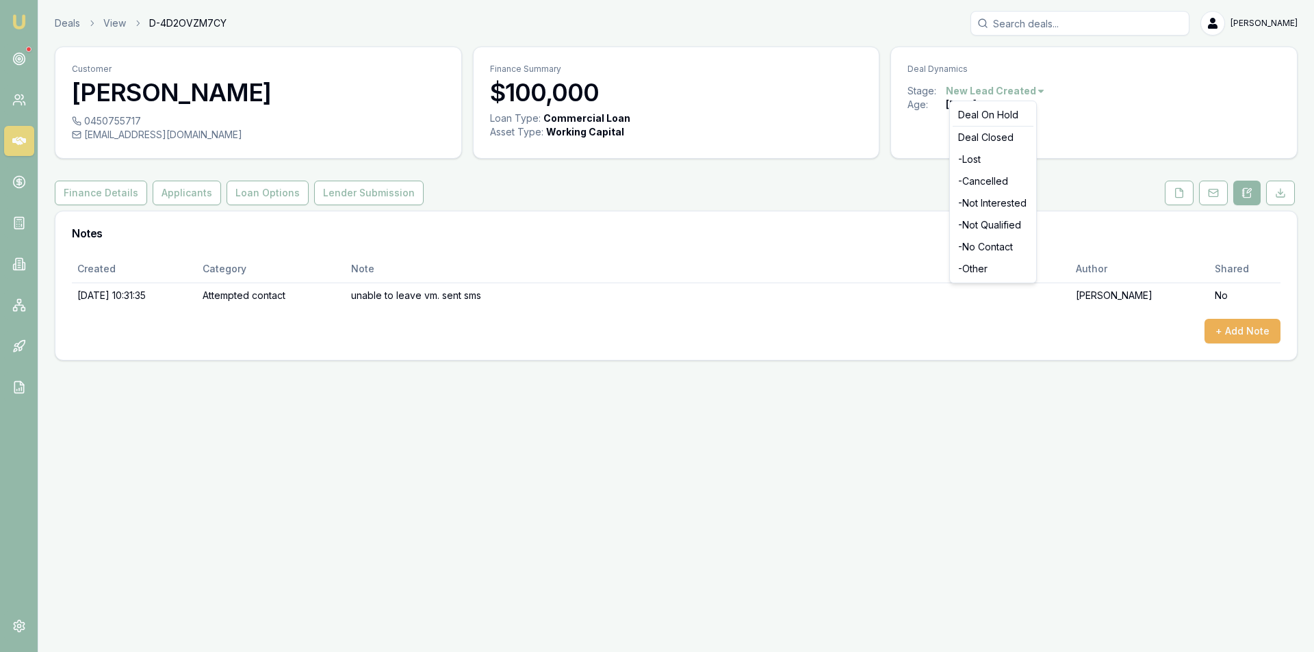
click at [1032, 91] on html "Emu Broker Deals View D-4D2OVZM7CY [PERSON_NAME] Toggle Menu Customer [PERSON_N…" at bounding box center [657, 326] width 1314 height 652
click at [384, 503] on html "Emu Broker Deals View D-4D2OVZM7CY [PERSON_NAME] Toggle Menu Customer [PERSON_N…" at bounding box center [657, 326] width 1314 height 652
click at [183, 198] on button "Applicants" at bounding box center [187, 193] width 68 height 25
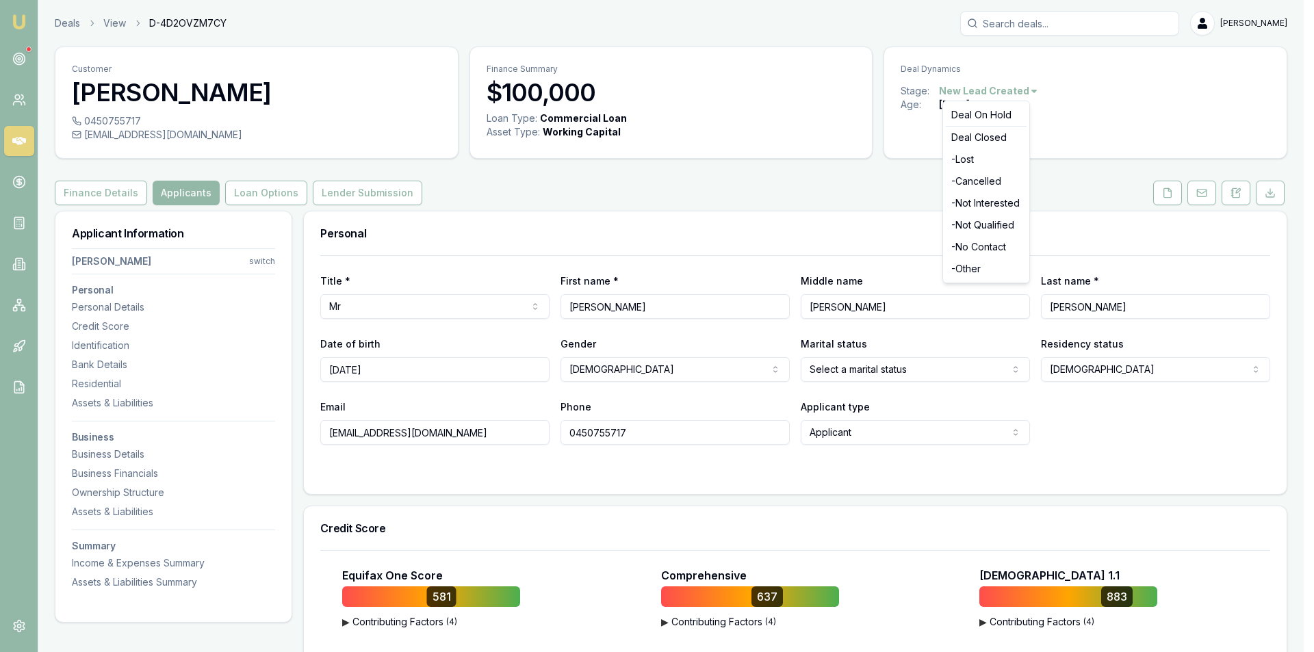
click at [982, 88] on html "Emu Broker Deals View D-4D2OVZM7CY [PERSON_NAME] Toggle Menu Customer [PERSON_N…" at bounding box center [657, 326] width 1314 height 652
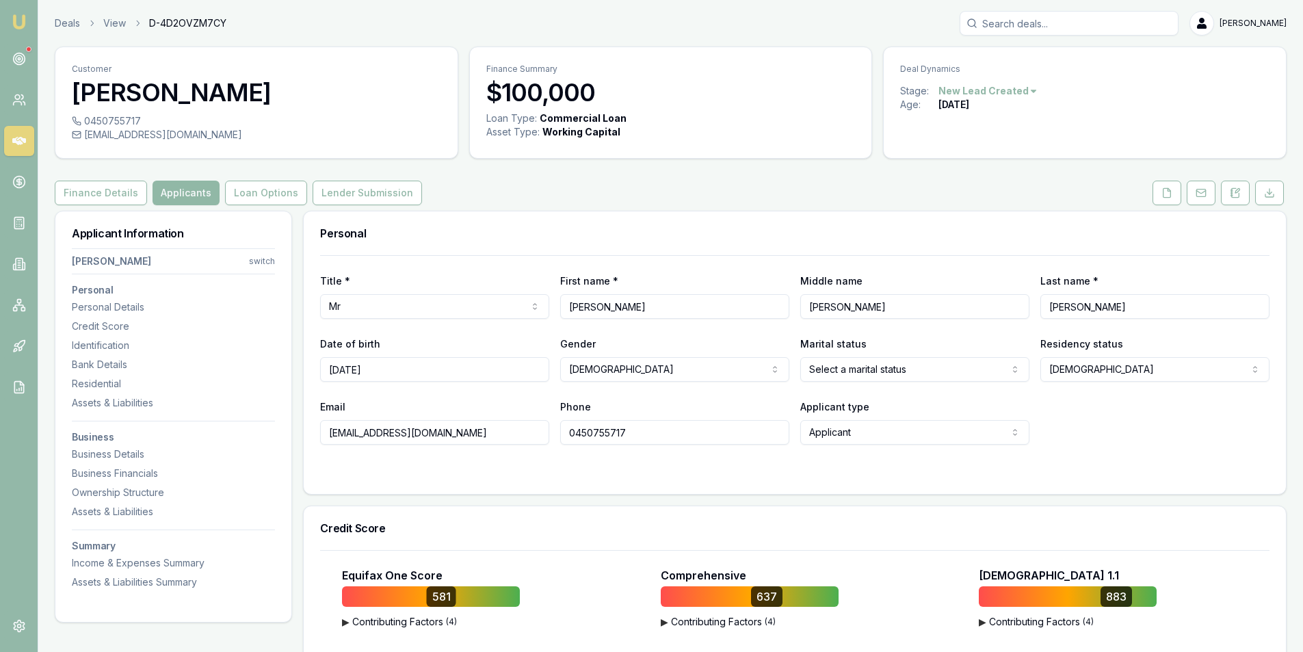
click at [172, 194] on button "Applicants" at bounding box center [186, 193] width 67 height 25
click at [1149, 198] on div "Finance Details Applicants Loan Options Lender Submission" at bounding box center [671, 193] width 1232 height 25
click at [1158, 196] on button at bounding box center [1167, 193] width 29 height 25
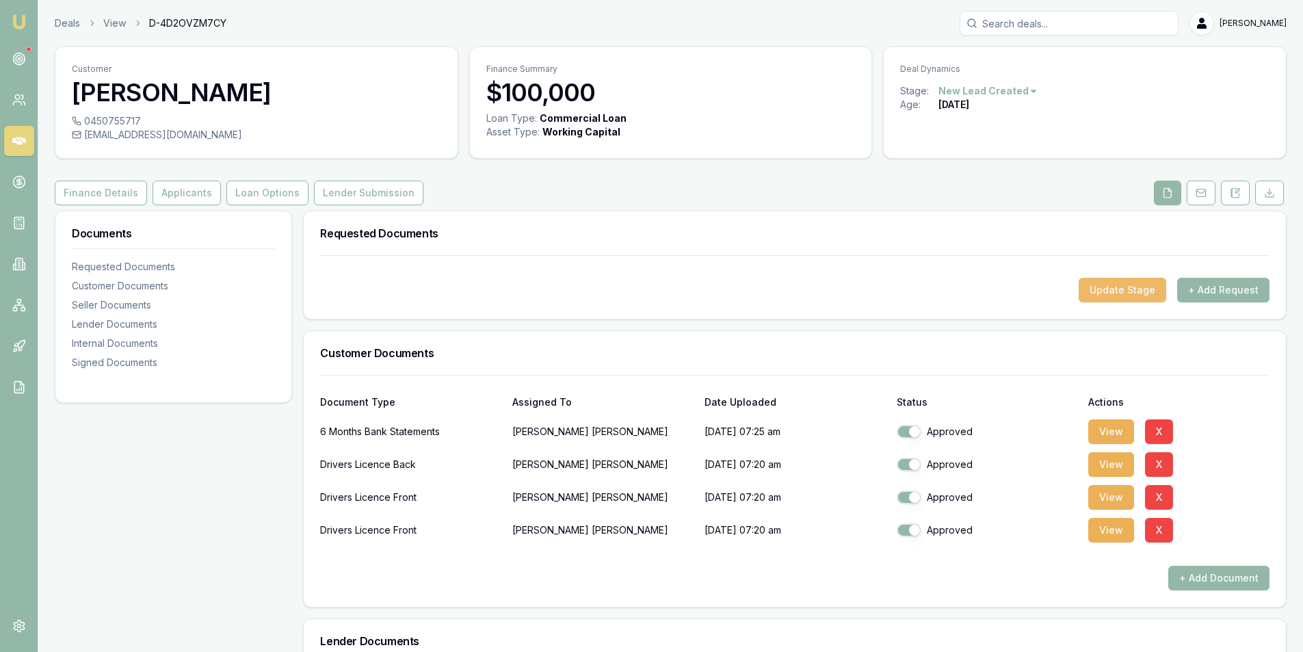
click at [1125, 278] on button "Update Stage" at bounding box center [1123, 290] width 88 height 25
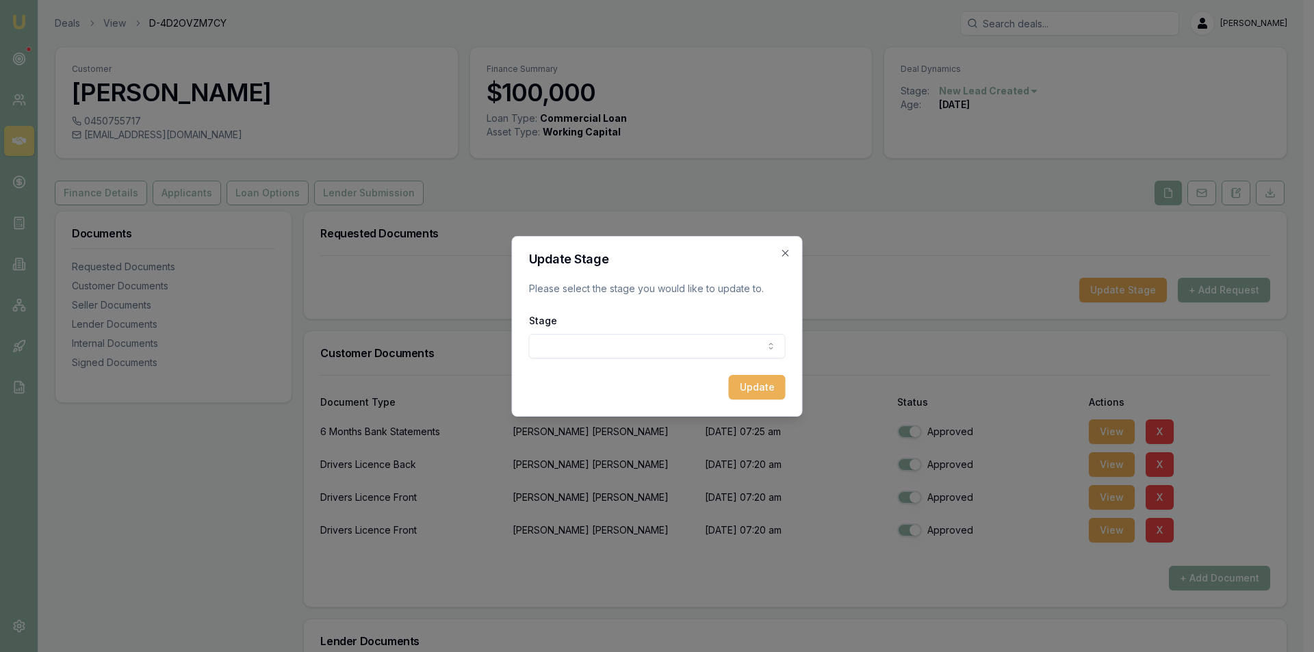
click at [598, 343] on body "Emu Broker Deals View D-4D2OVZM7CY Peter Sarris Toggle Menu Customer Vivek Oomm…" at bounding box center [651, 326] width 1303 height 652
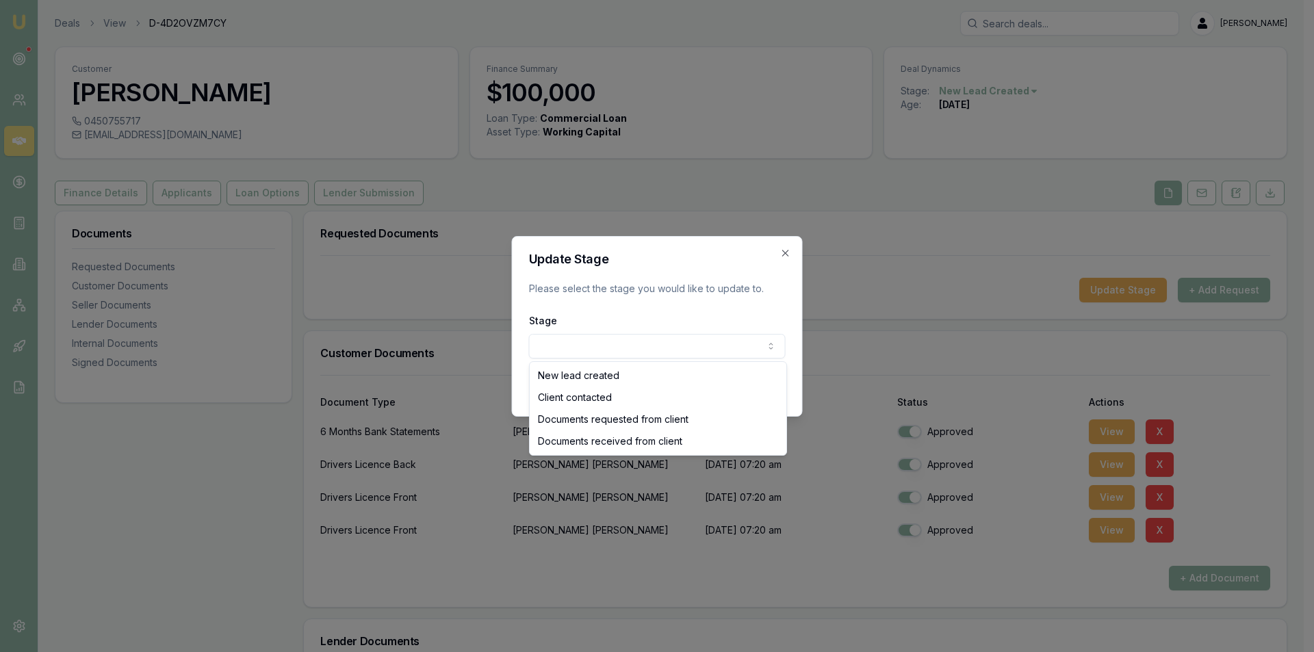
select select "DOCUMENTS_RECEIVED_FROM_CLIENT"
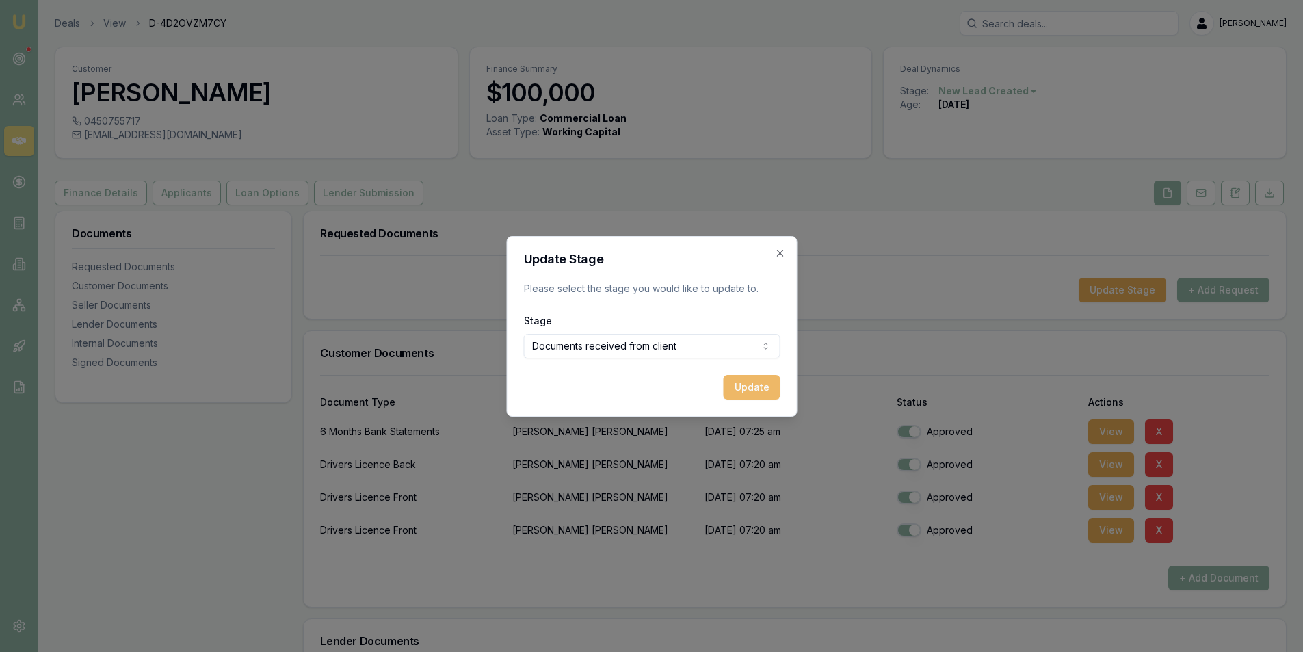
click at [761, 380] on button "Update" at bounding box center [751, 387] width 57 height 25
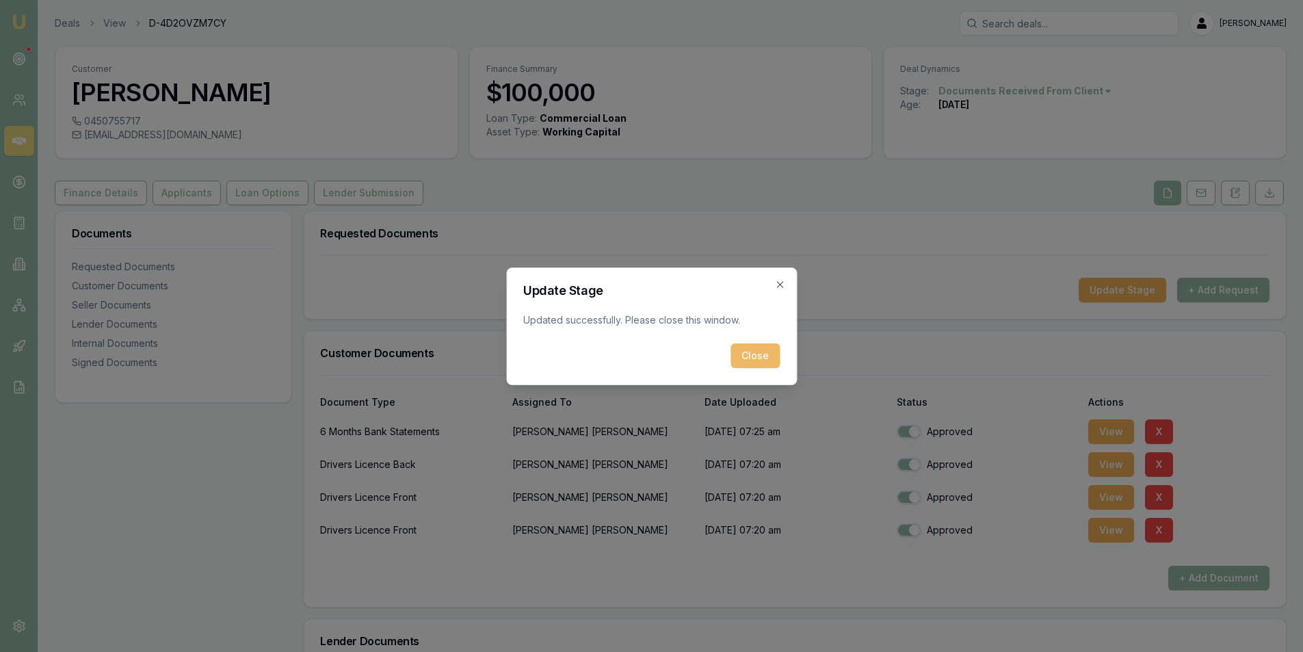
click at [773, 347] on button "Close" at bounding box center [755, 355] width 49 height 25
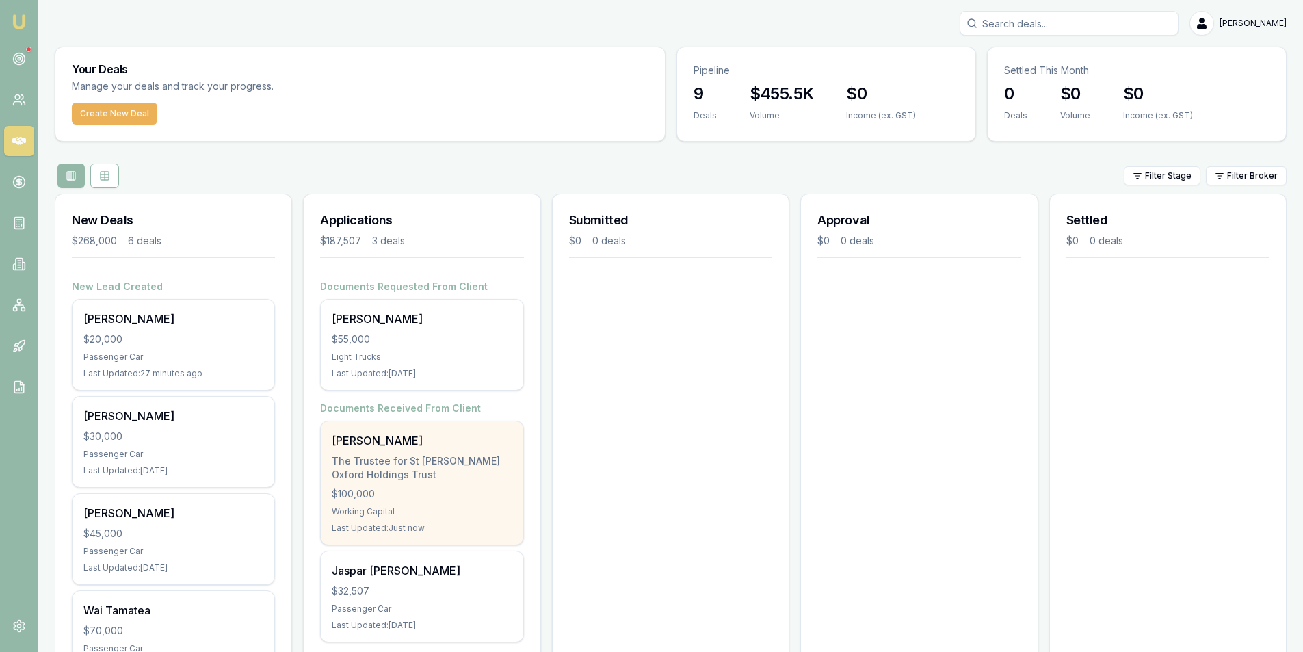
scroll to position [274, 0]
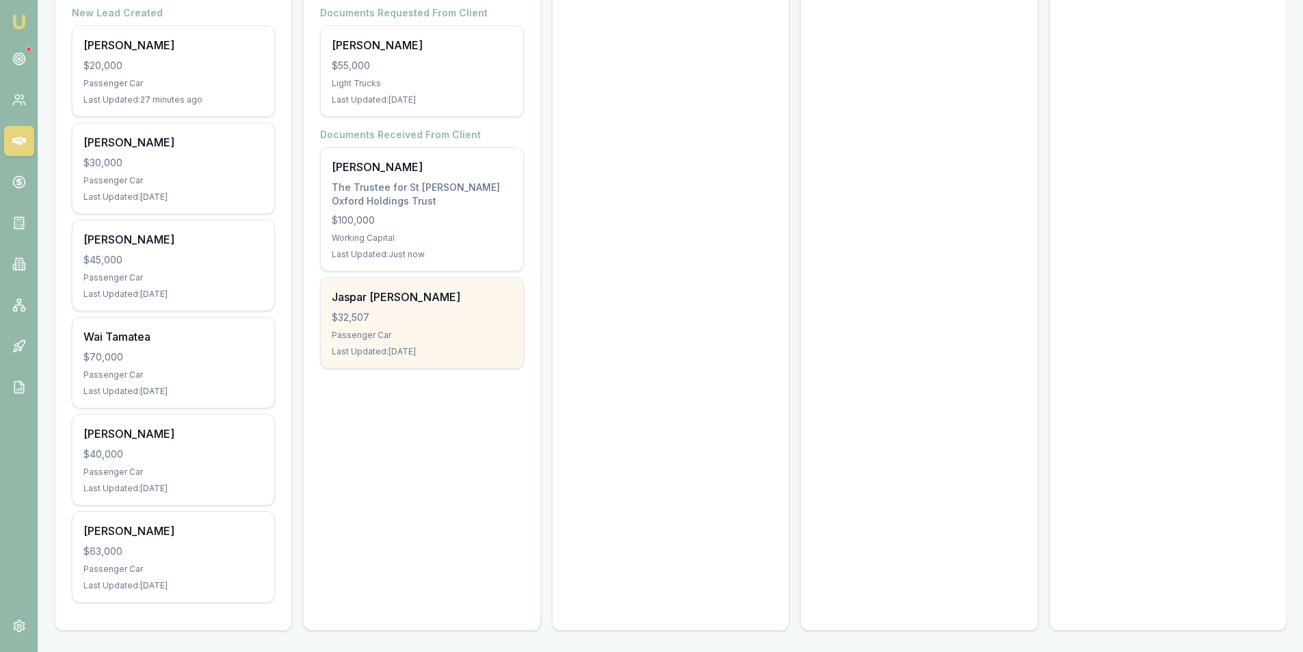
click at [390, 319] on div "$32,507" at bounding box center [422, 318] width 180 height 14
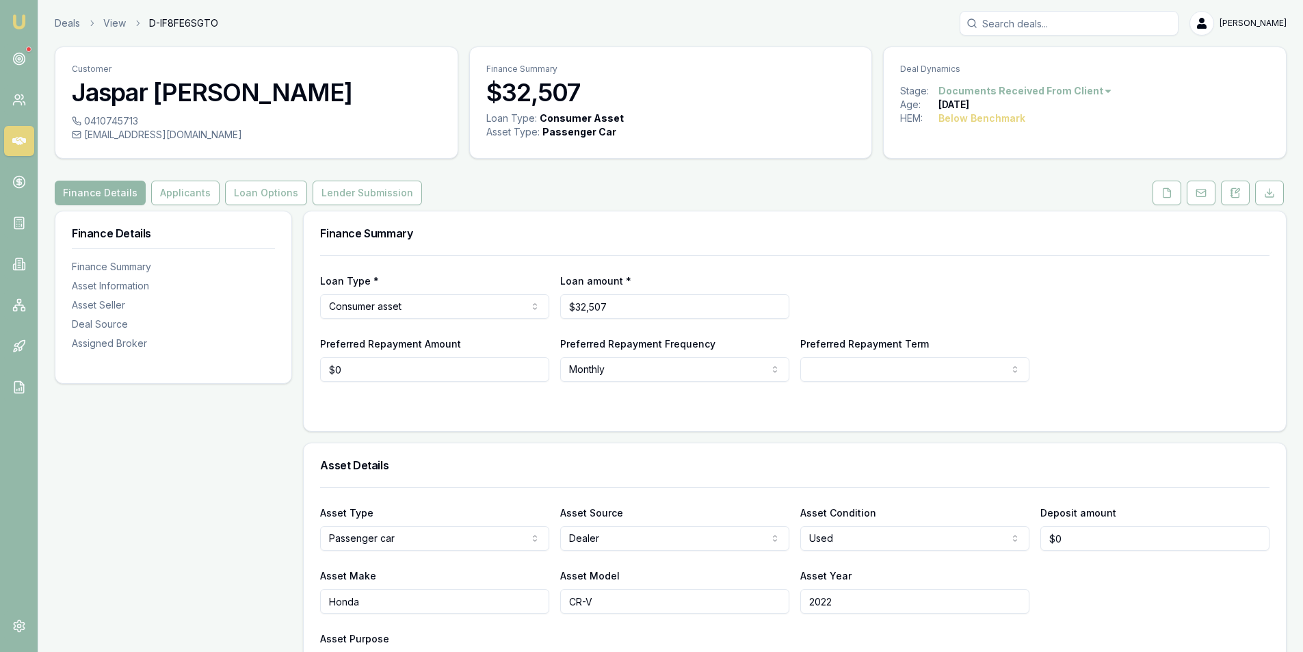
click at [1056, 85] on html "Emu Broker Deals View D-IF8FE6SGTO [PERSON_NAME] Toggle Menu Customer Jaspar [P…" at bounding box center [651, 326] width 1303 height 652
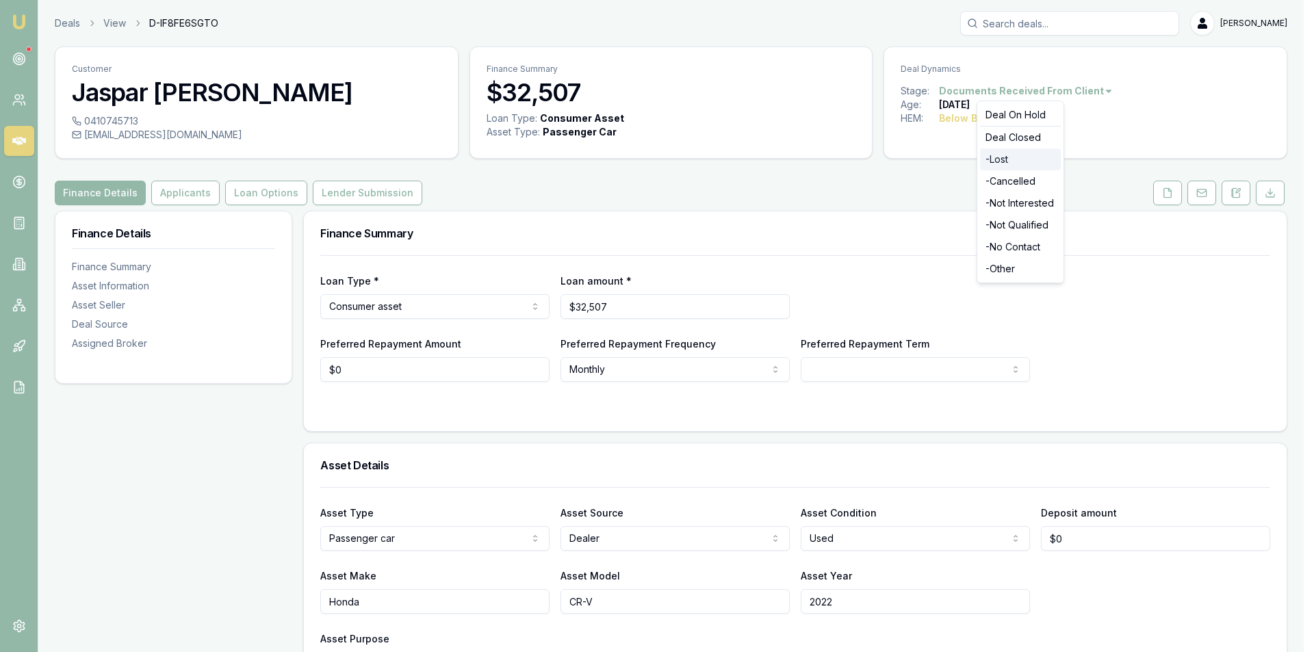
click at [1008, 159] on div "- Lost" at bounding box center [1020, 159] width 81 height 22
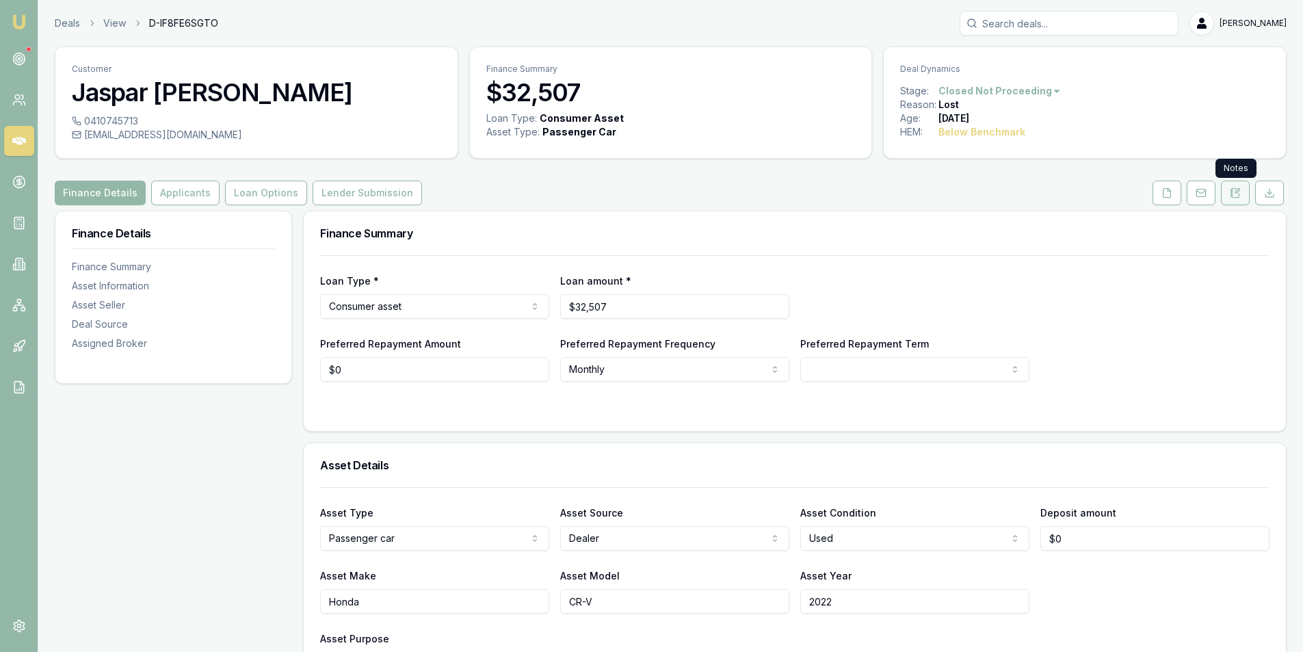
click at [1233, 193] on icon at bounding box center [1235, 192] width 11 height 11
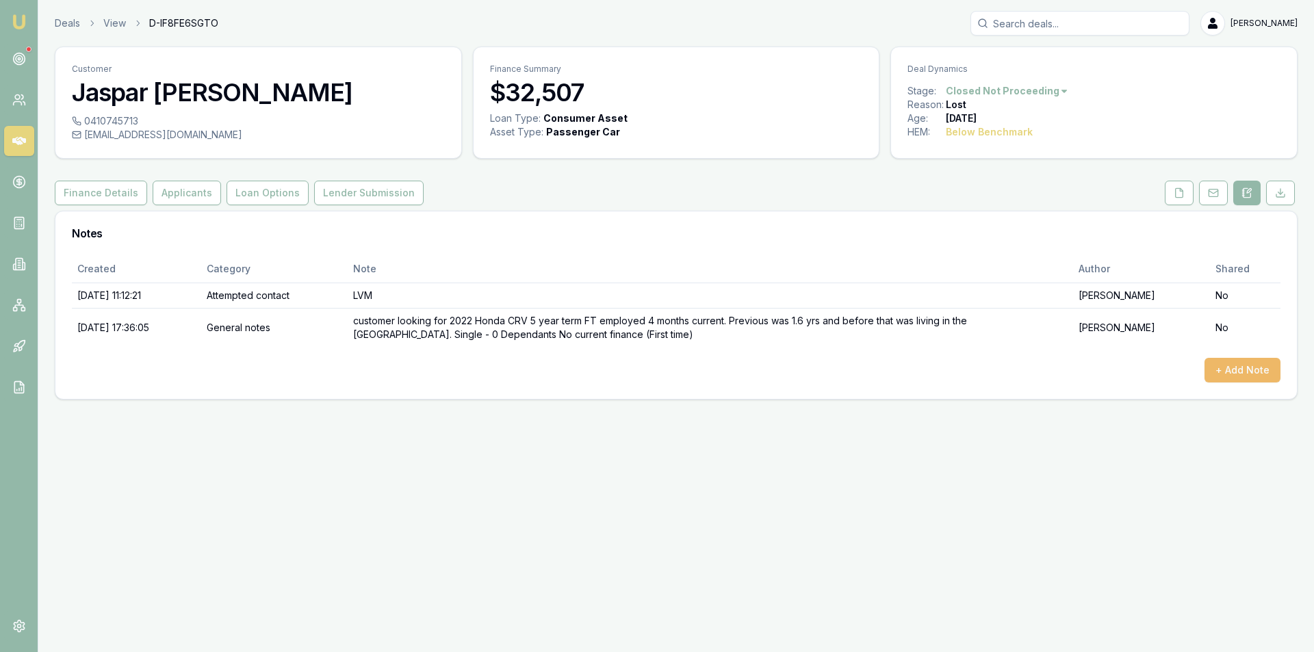
click at [1207, 376] on button "+ Add Note" at bounding box center [1242, 370] width 76 height 25
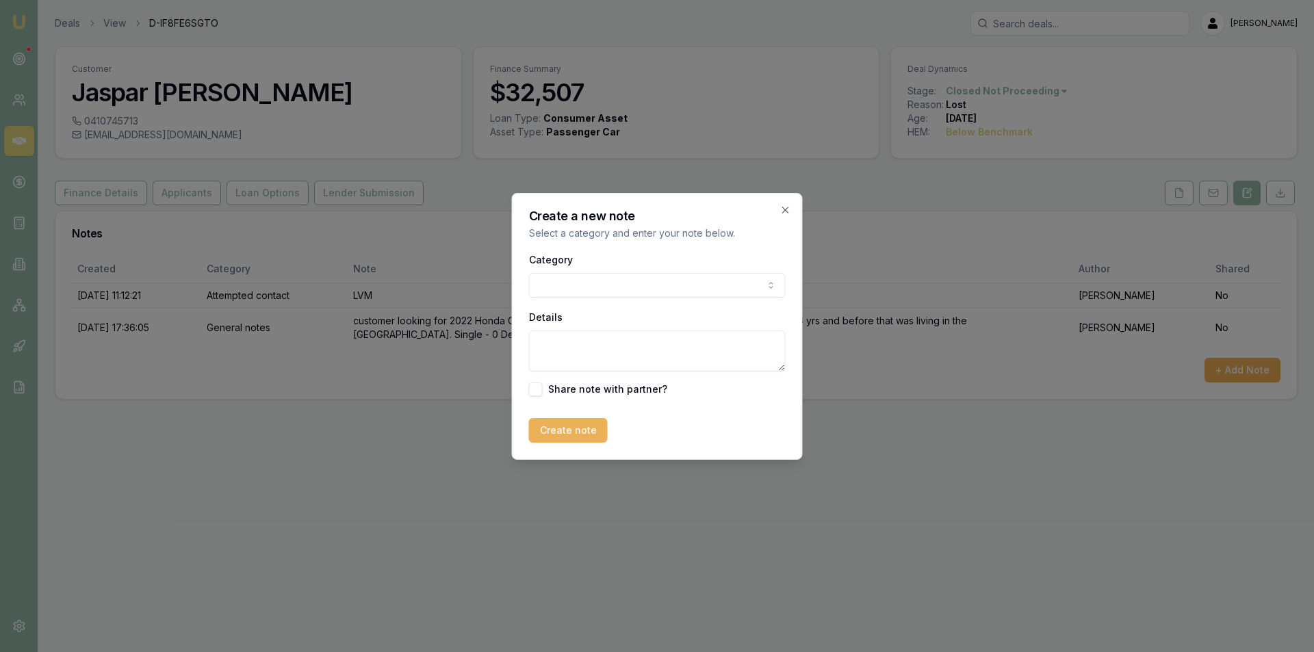
drag, startPoint x: 564, startPoint y: 301, endPoint x: 564, endPoint y: 287, distance: 13.7
click at [564, 299] on div "Category General notes Attempted contact Follow up reminder Initial discussion …" at bounding box center [657, 323] width 257 height 145
click at [564, 285] on body "Emu Broker Deals View D-IF8FE6SGTO Peter Sarris Toggle Menu Customer Jaspar ald…" at bounding box center [657, 326] width 1314 height 652
click at [572, 359] on textarea "Details" at bounding box center [657, 350] width 257 height 41
type textarea "D"
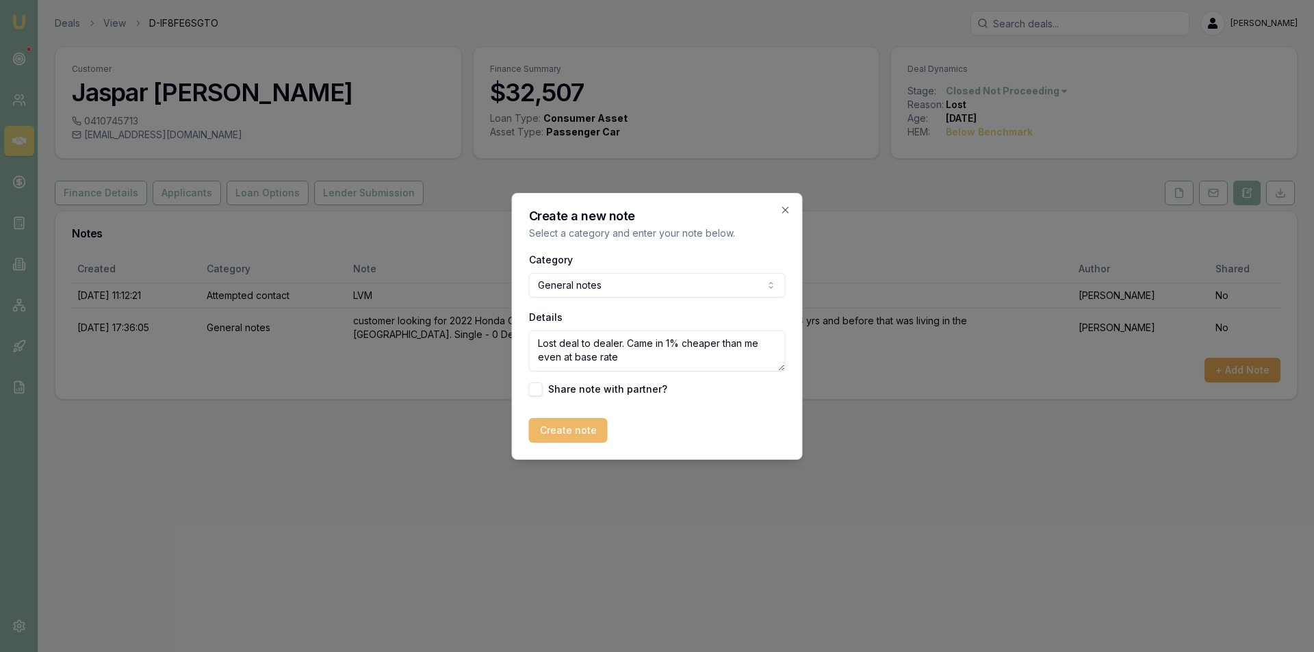
type textarea "Lost deal to dealer. Came in 1% cheaper than me even at base rate"
click at [562, 426] on button "Create note" at bounding box center [568, 430] width 79 height 25
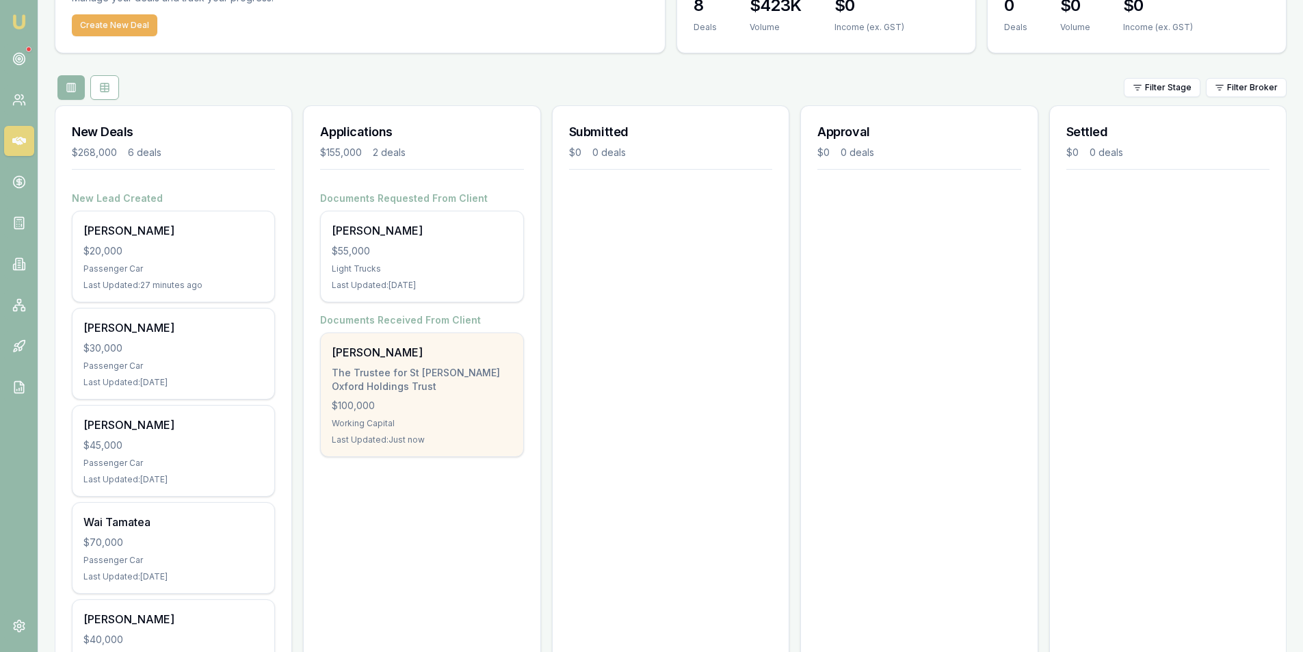
scroll to position [205, 0]
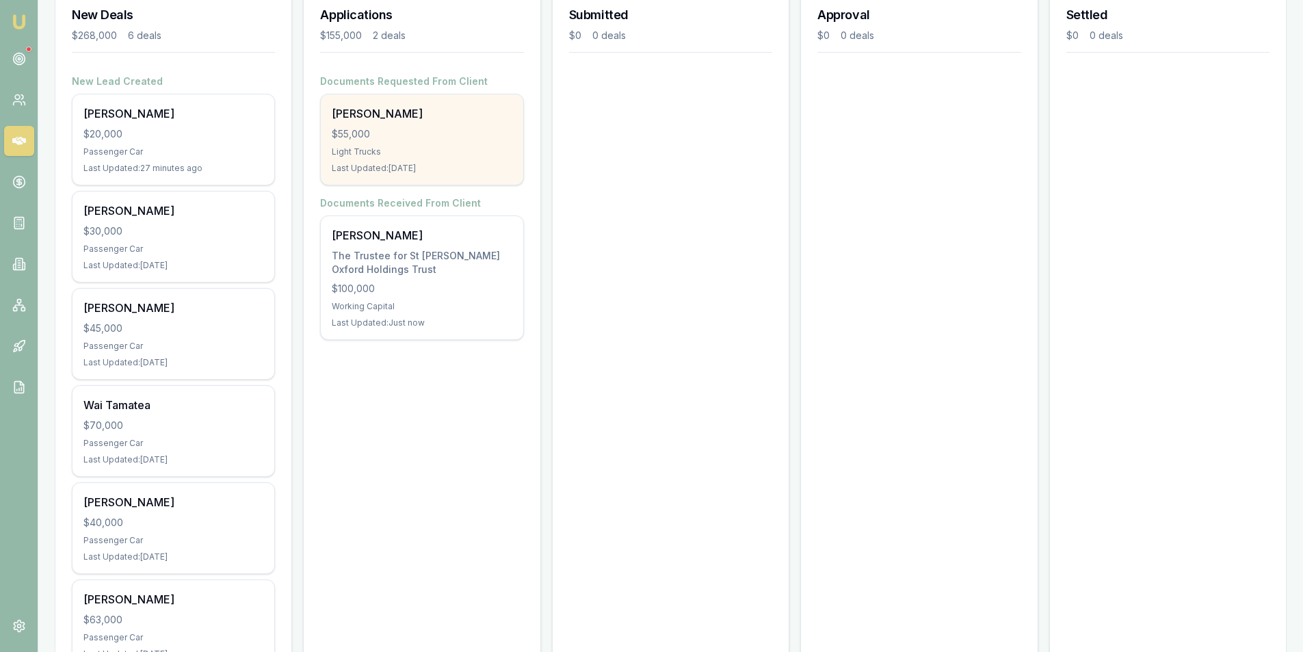
click at [399, 137] on div "$55,000" at bounding box center [422, 134] width 180 height 14
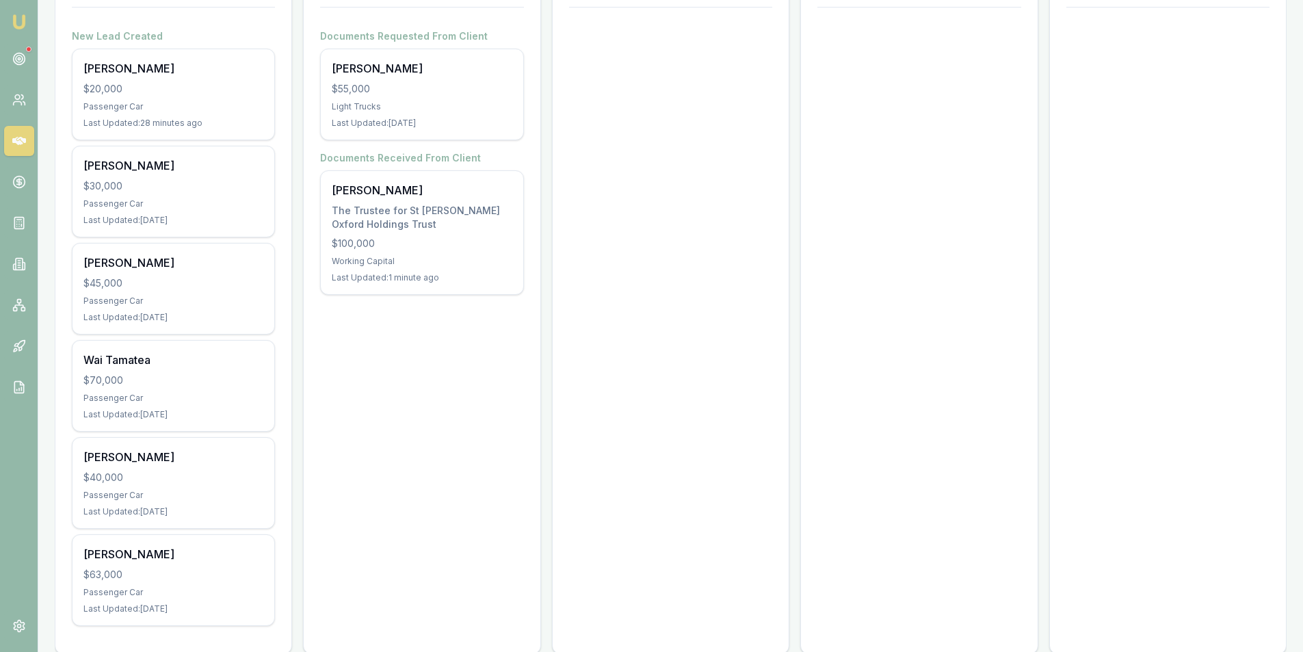
scroll to position [274, 0]
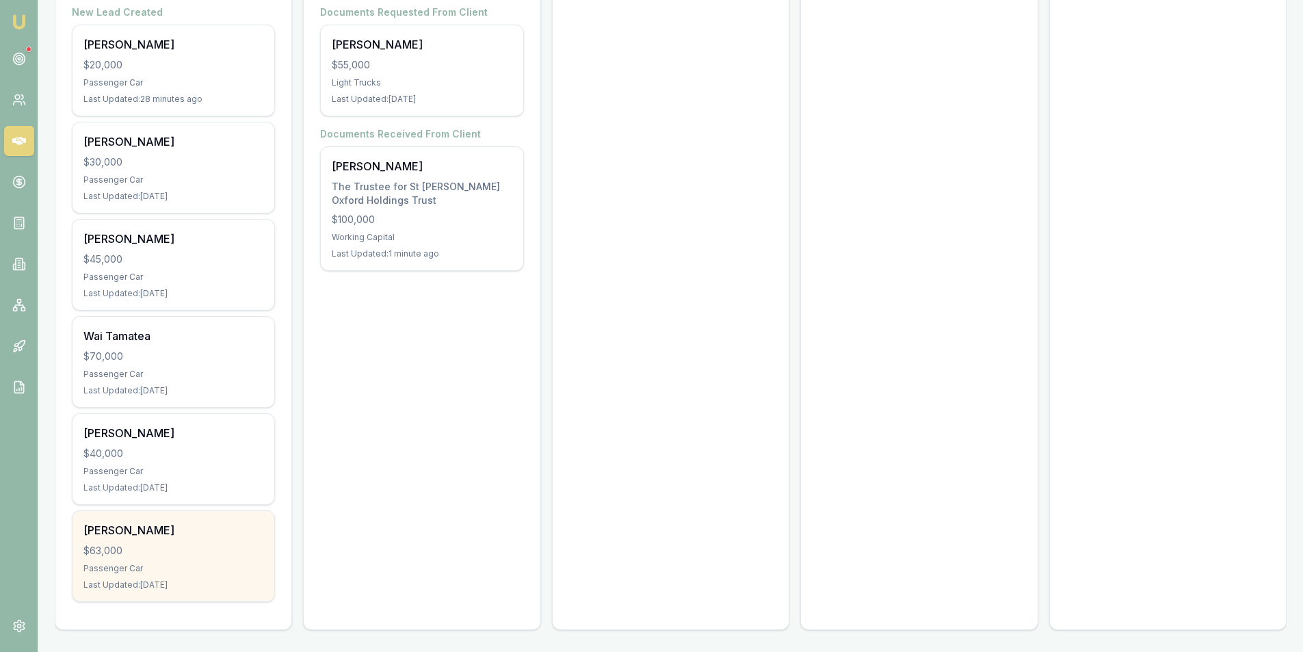
click at [204, 545] on div "$63,000" at bounding box center [173, 551] width 180 height 14
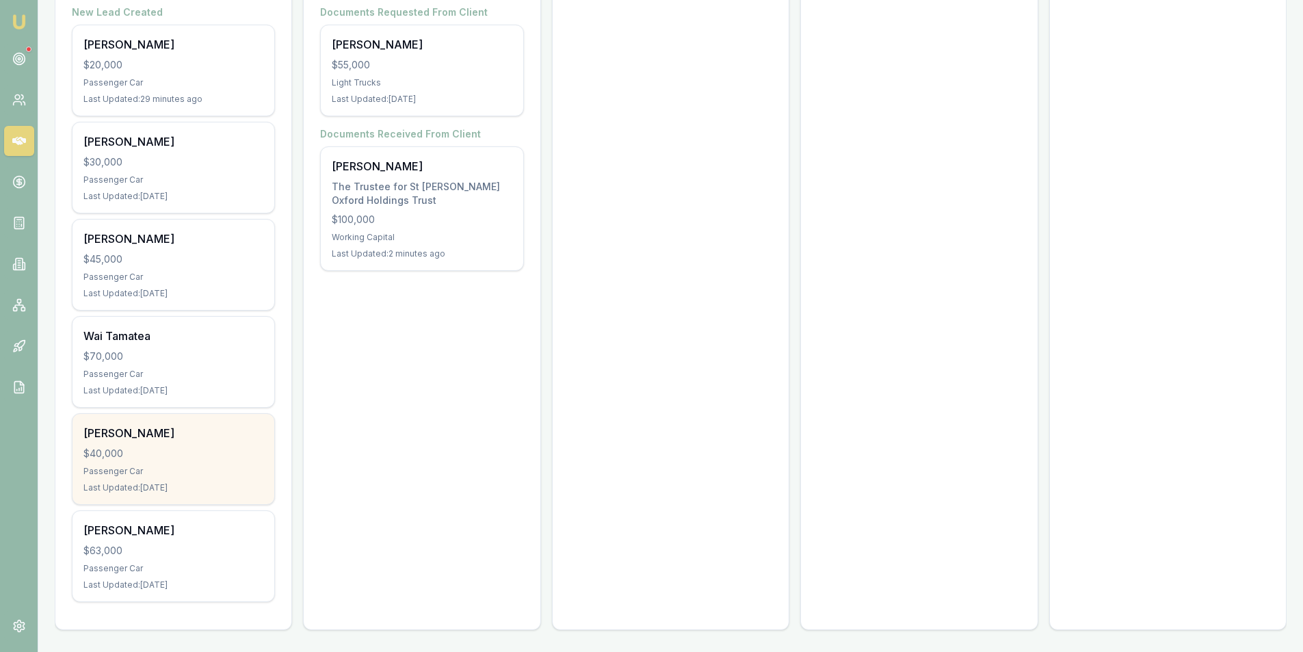
click at [120, 456] on div "$40,000" at bounding box center [173, 454] width 180 height 14
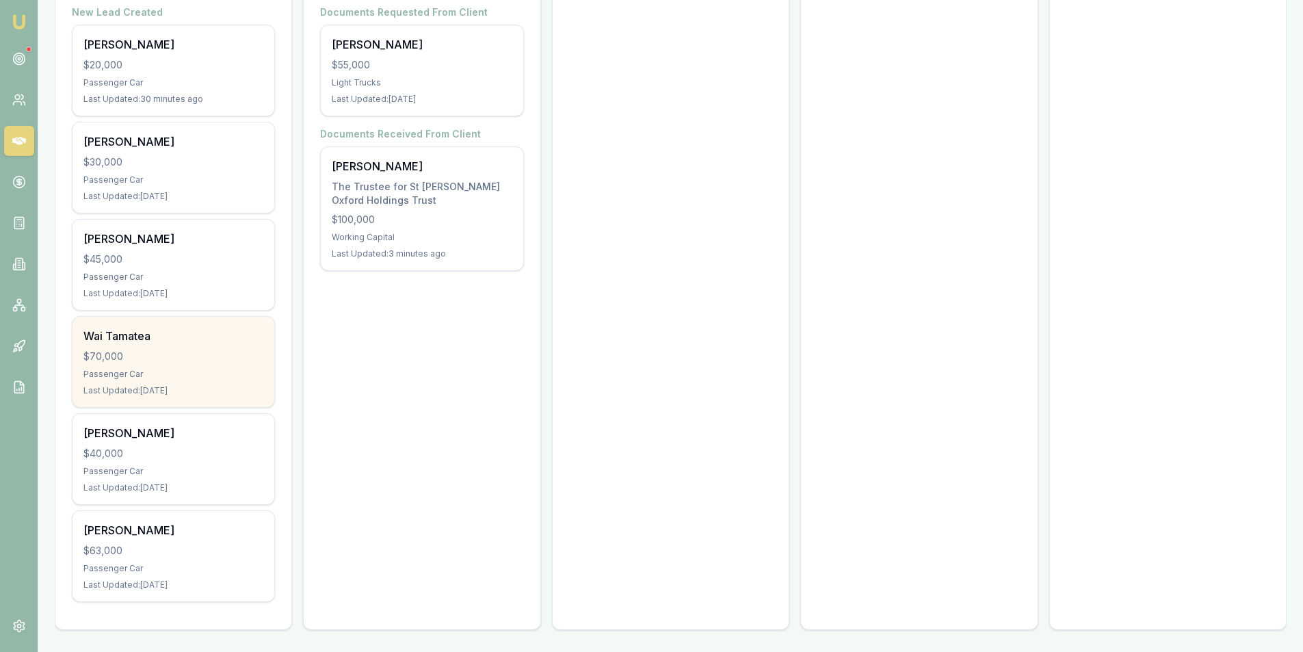
click at [176, 345] on div "Wai Tamatea $70,000 Passenger Car Last Updated: [DATE]" at bounding box center [174, 362] width 202 height 90
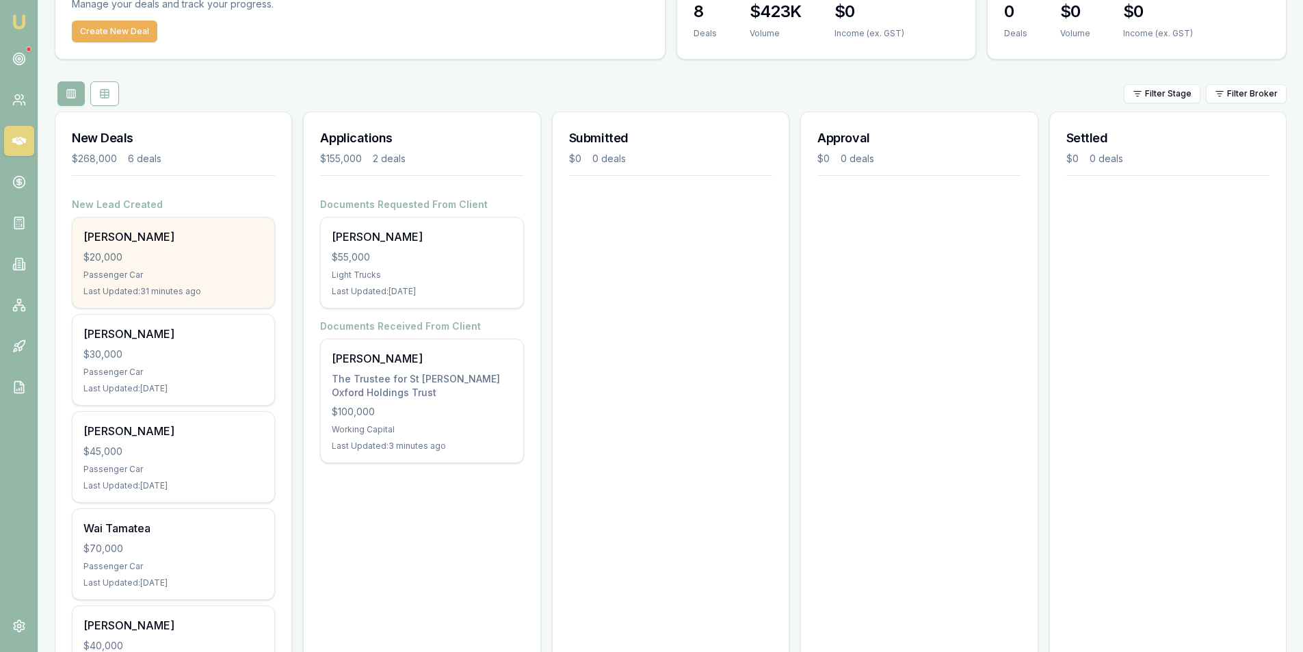
scroll to position [69, 0]
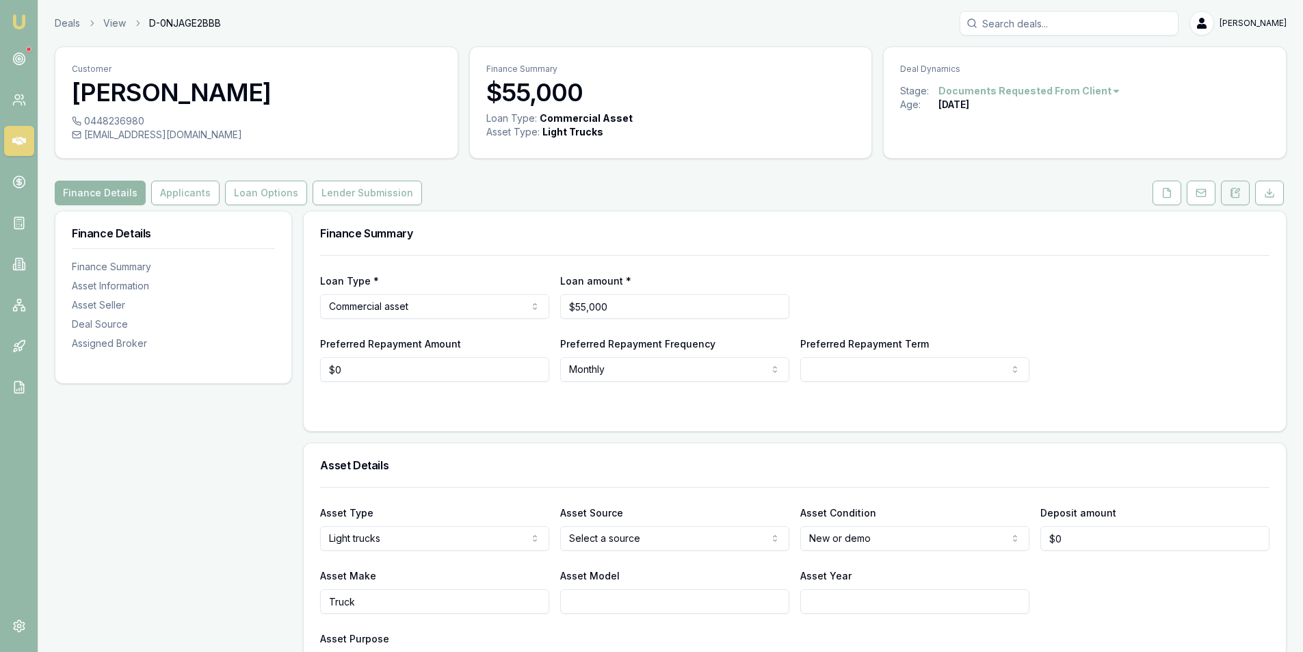
click at [1238, 185] on button at bounding box center [1235, 193] width 29 height 25
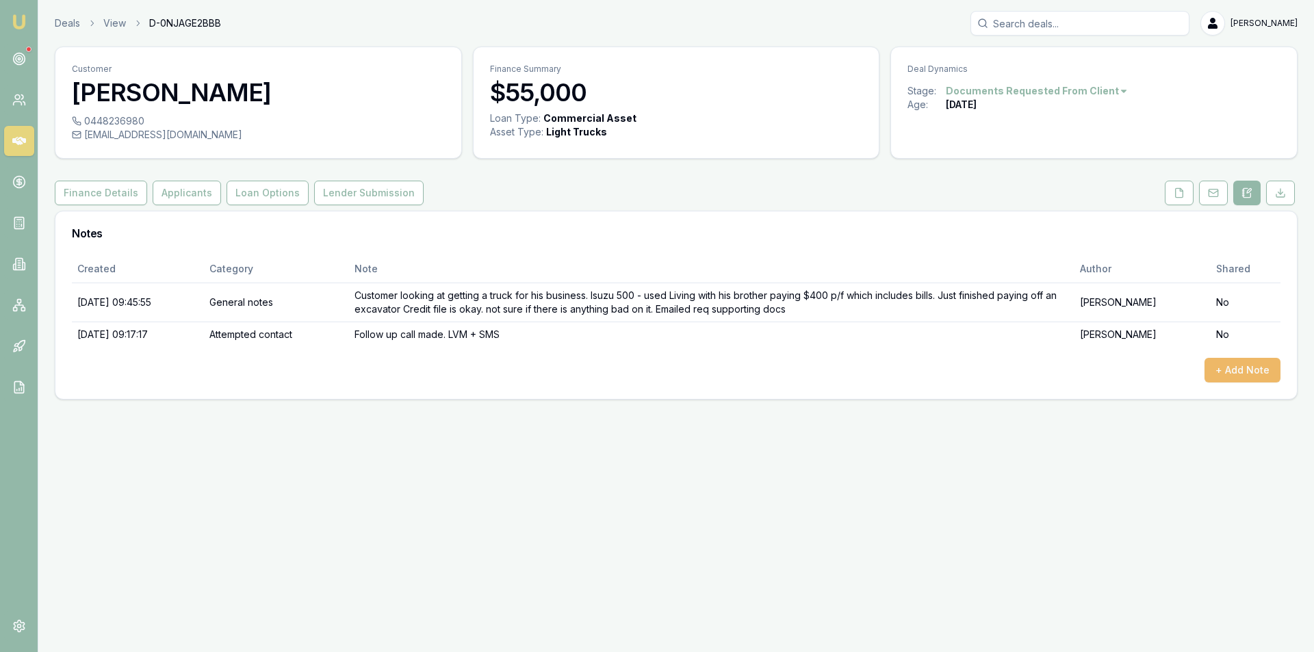
click at [1269, 376] on button "+ Add Note" at bounding box center [1242, 370] width 76 height 25
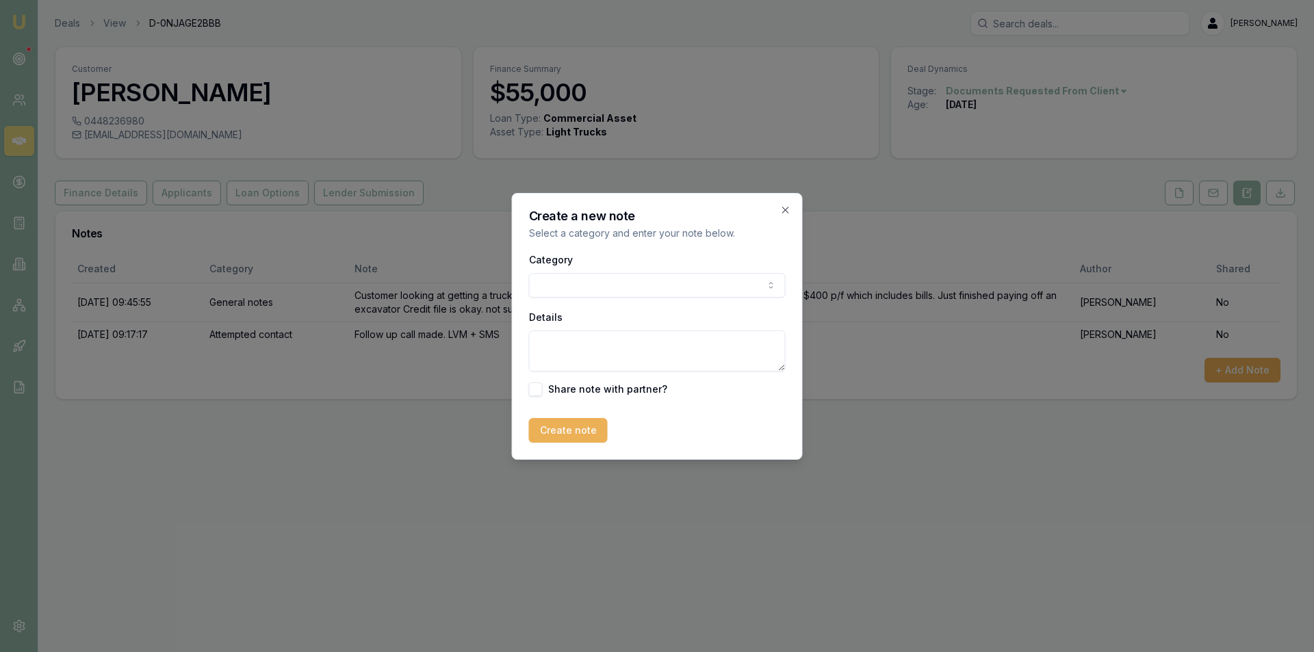
click at [583, 276] on body "Emu Broker Deals View D-0NJAGE2BBB [PERSON_NAME] Toggle Menu Customer [PERSON_N…" at bounding box center [657, 326] width 1314 height 652
click at [594, 289] on body "Emu Broker Deals View D-0NJAGE2BBB Peter Sarris Toggle Menu Customer Lee Sulliv…" at bounding box center [657, 326] width 1314 height 652
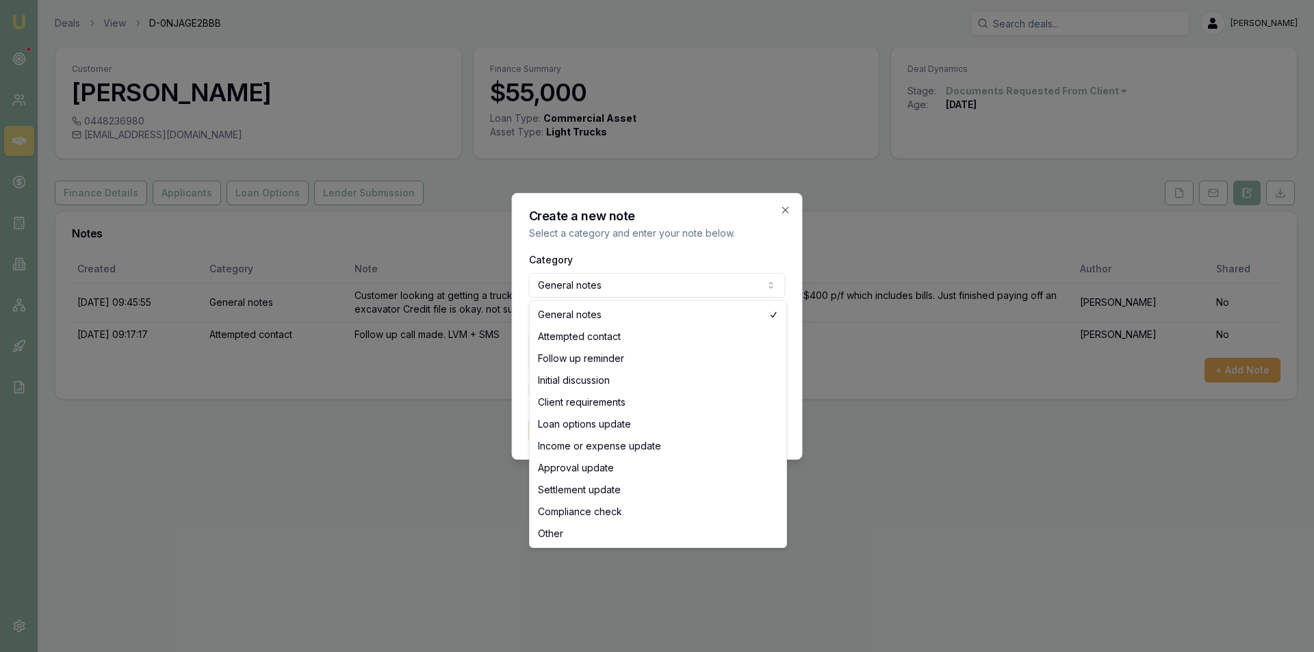
select select "ATTEMPTED_CONTACT"
drag, startPoint x: 610, startPoint y: 335, endPoint x: 625, endPoint y: 353, distance: 22.9
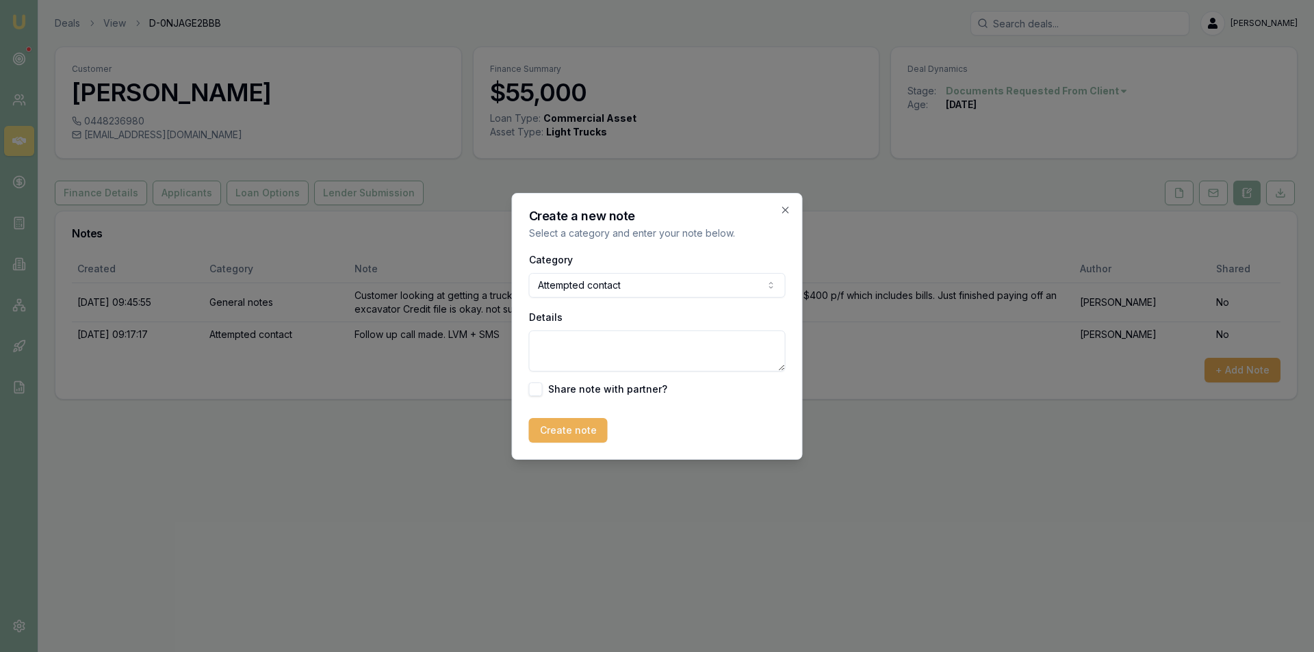
click at [625, 353] on textarea "Details" at bounding box center [657, 350] width 257 height 41
type textarea "follow up call. lvm + sms"
click at [575, 423] on button "Create note" at bounding box center [568, 430] width 79 height 25
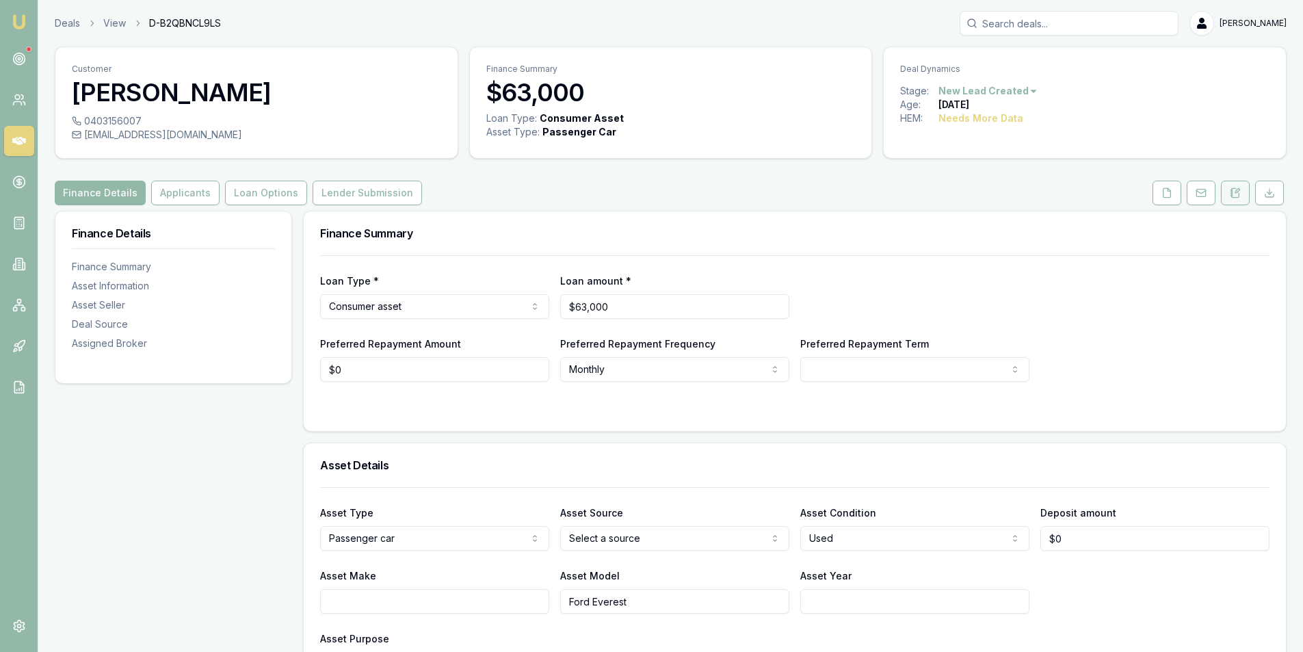
click at [1235, 197] on icon at bounding box center [1236, 192] width 8 height 9
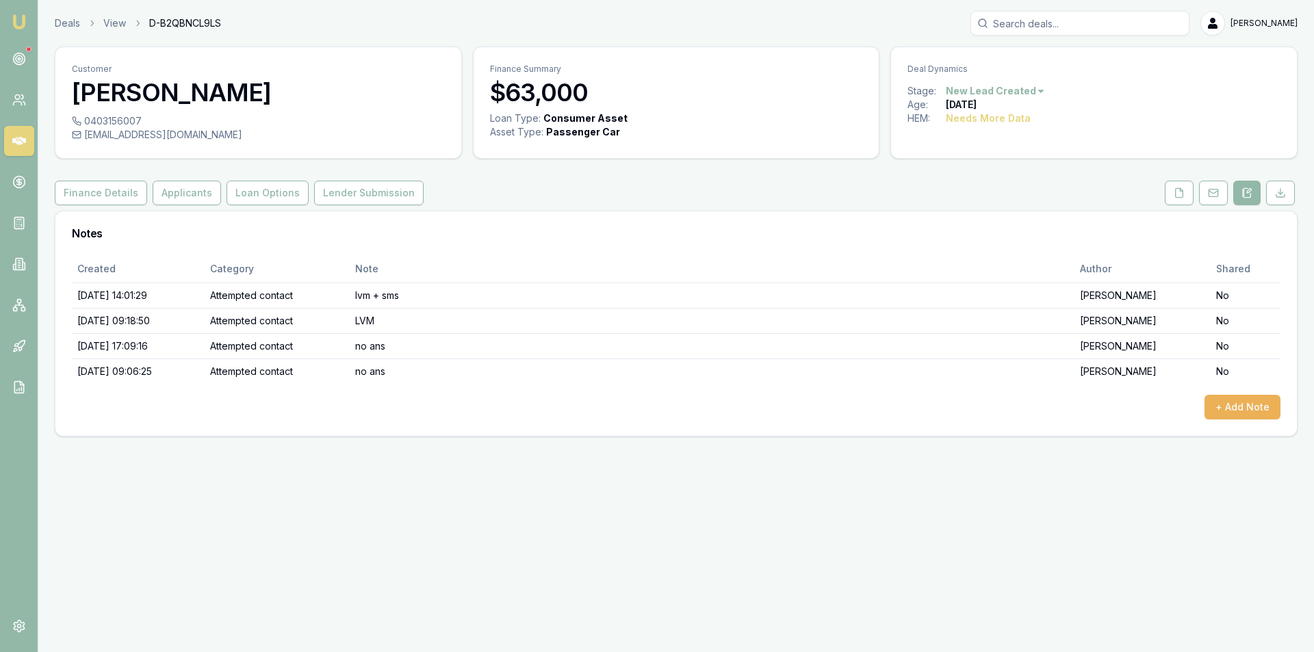
click at [1026, 90] on html "Emu Broker Deals View D-B2QBNCL9LS Peter Sarris Toggle Menu Customer Ash M 0403…" at bounding box center [657, 326] width 1314 height 652
click at [1000, 250] on div "- No Contact" at bounding box center [992, 247] width 81 height 22
click at [1241, 198] on button at bounding box center [1246, 193] width 27 height 25
click at [1285, 406] on div "Created Category Note Author Shared [DATE] 14:01:29 Attempted contact lvm + sms…" at bounding box center [675, 345] width 1241 height 181
click at [1263, 408] on button "+ Add Note" at bounding box center [1242, 407] width 76 height 25
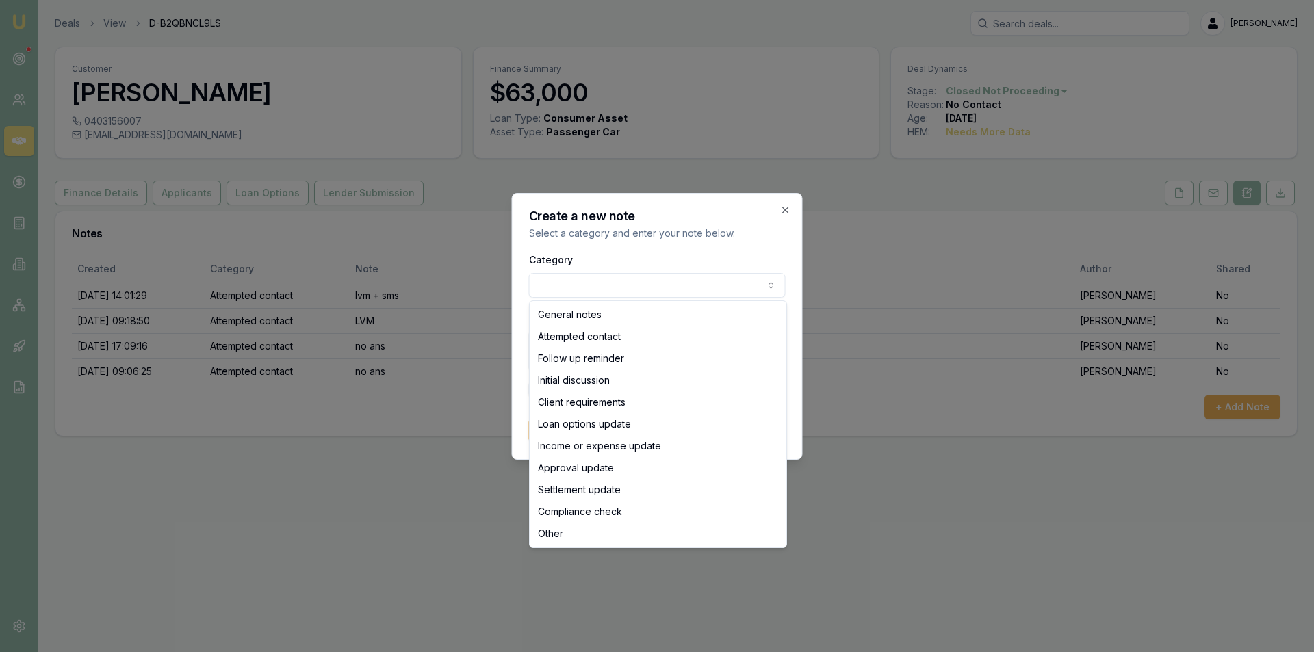
click at [616, 281] on body "Emu Broker Deals View D-B2QBNCL9LS [PERSON_NAME] Toggle Menu Customer Ash M 040…" at bounding box center [657, 326] width 1314 height 652
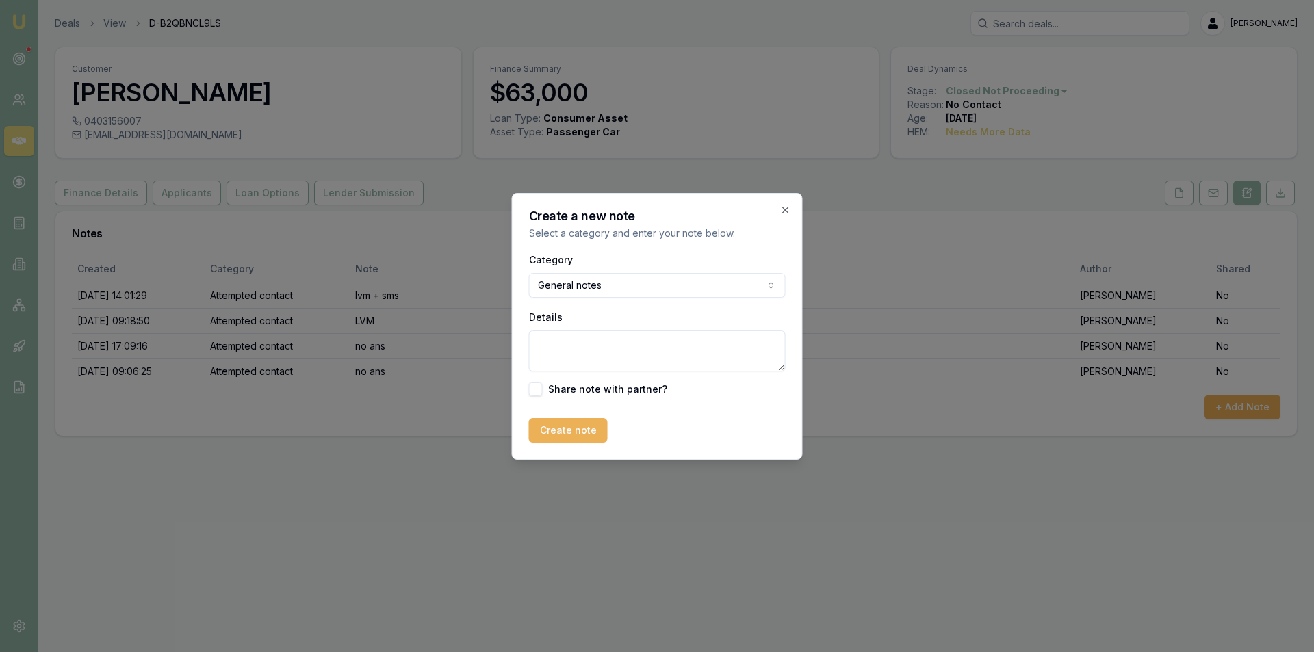
click at [623, 348] on textarea "Details" at bounding box center [657, 350] width 257 height 41
type textarea "no response from customer"
click at [547, 423] on button "Create note" at bounding box center [568, 430] width 79 height 25
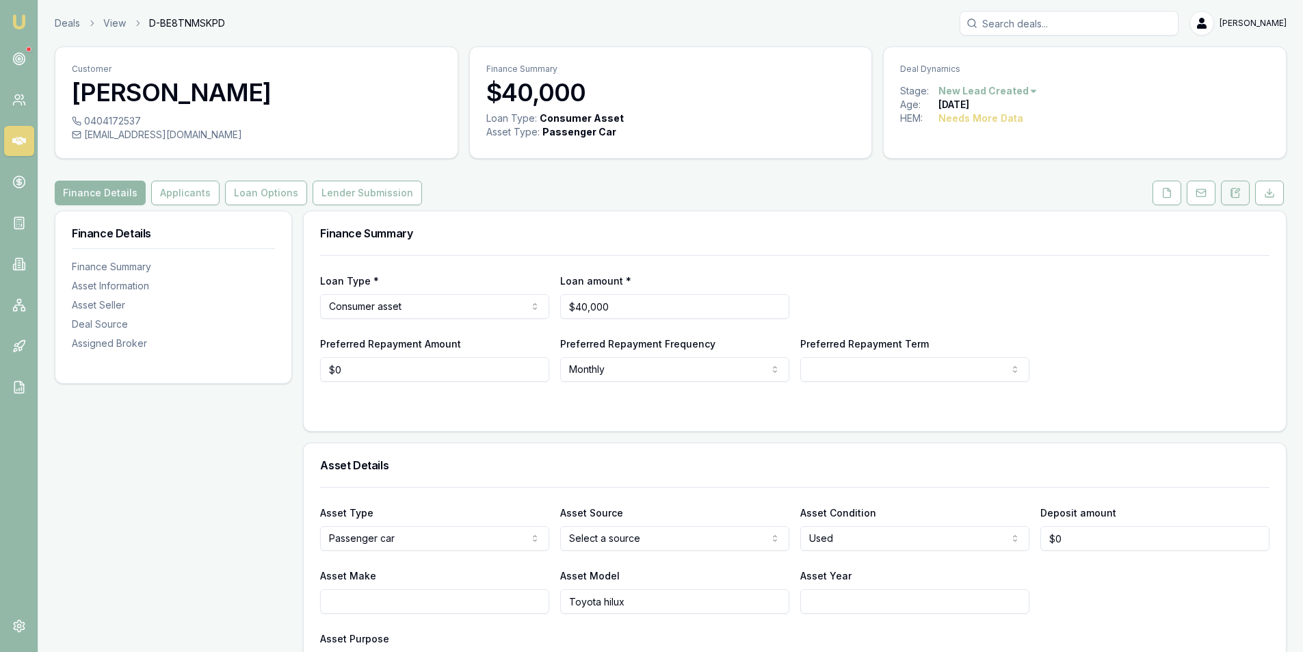
click at [1235, 184] on button at bounding box center [1235, 193] width 29 height 25
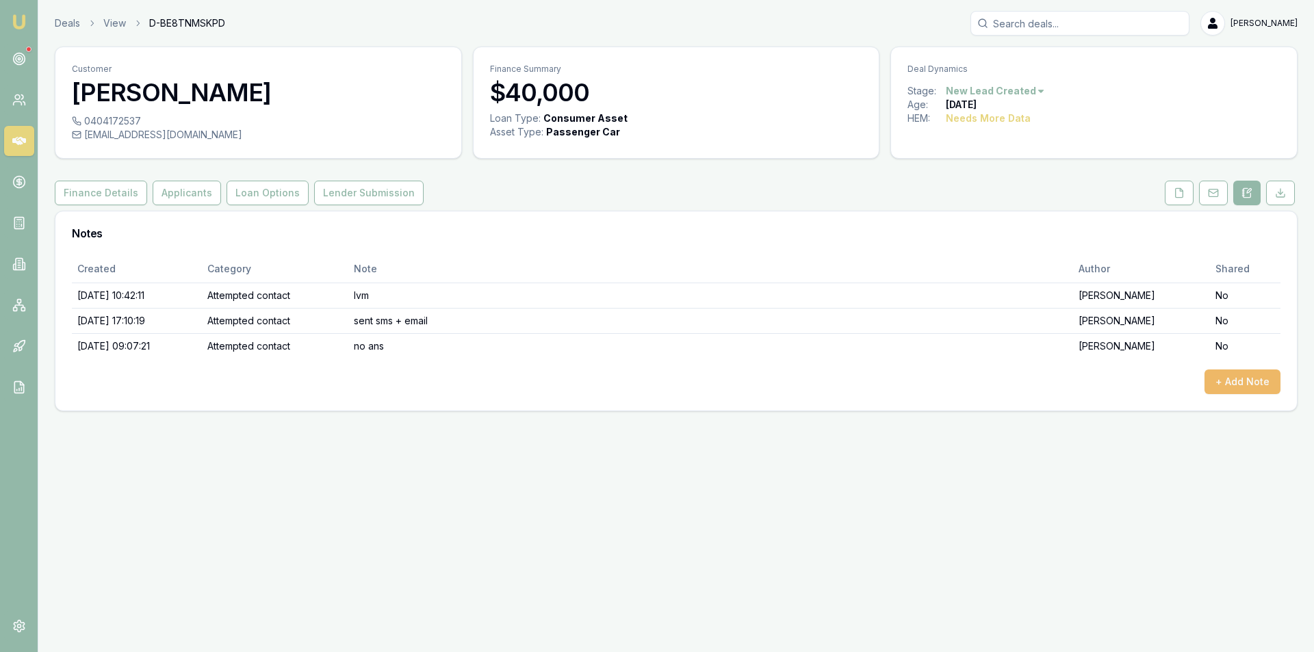
click at [1249, 378] on button "+ Add Note" at bounding box center [1242, 381] width 76 height 25
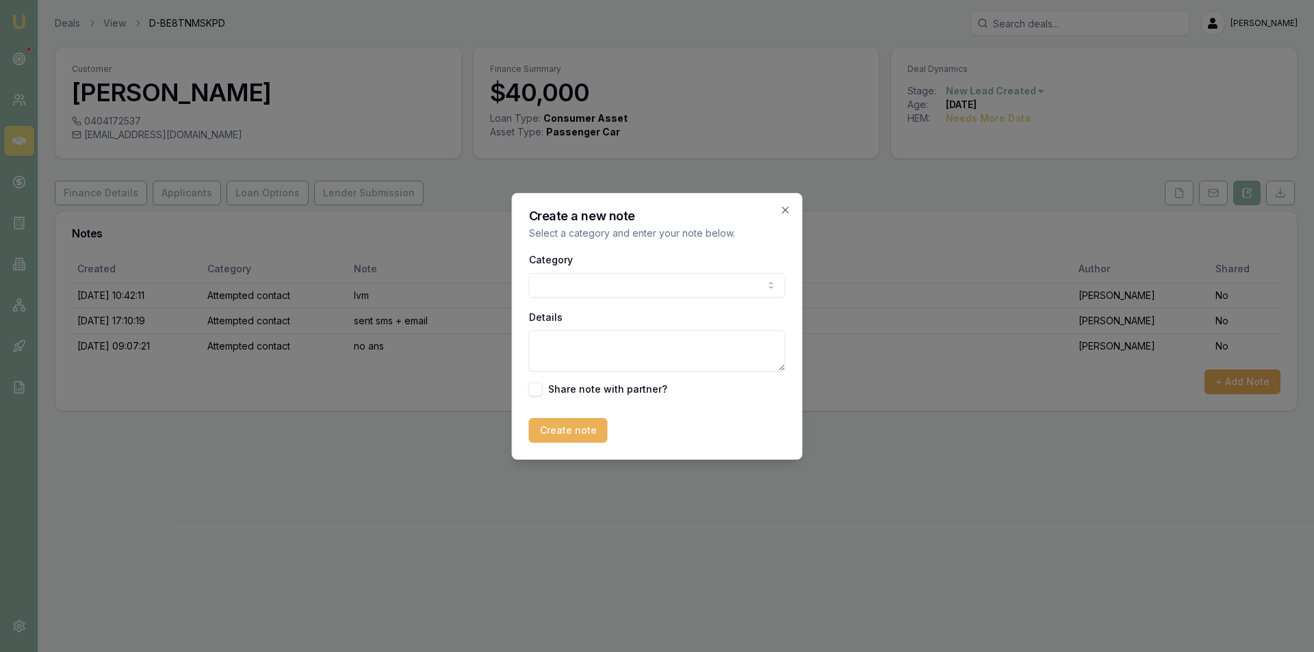
click at [620, 288] on body "Emu Broker Deals View D-BE8TNMSKPD Peter Sarris Toggle Menu Customer Charles Bo…" at bounding box center [657, 326] width 1314 height 652
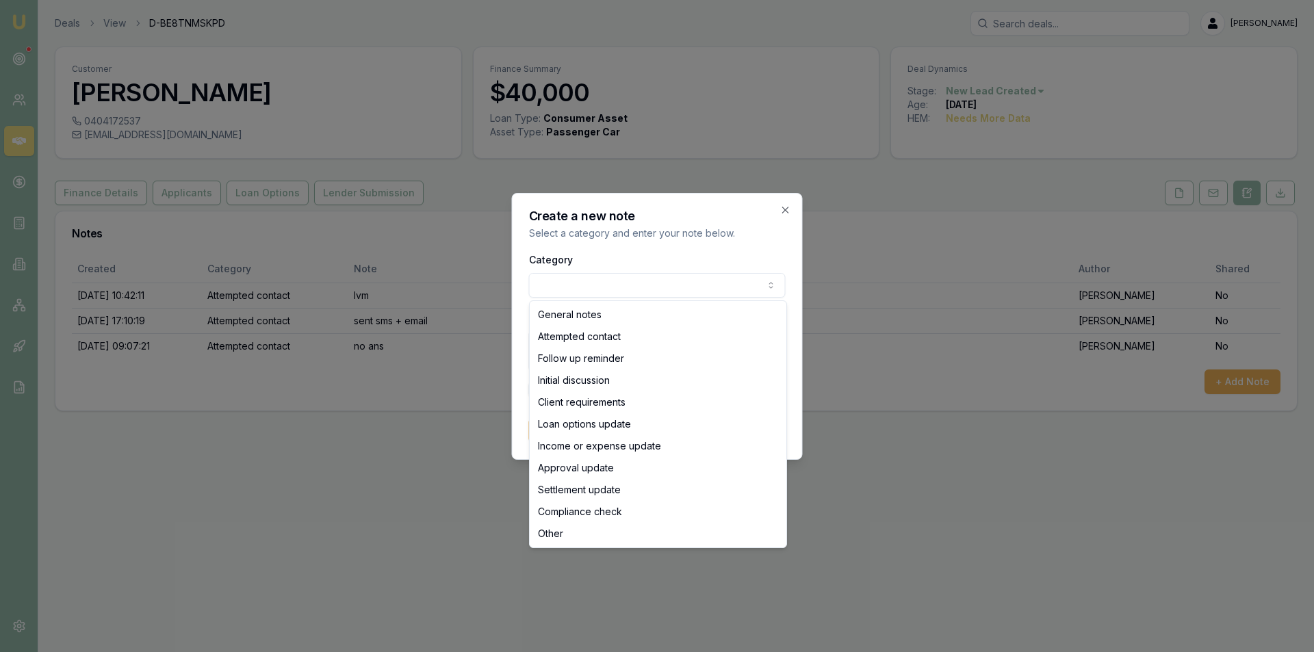
select select "ATTEMPTED_CONTACT"
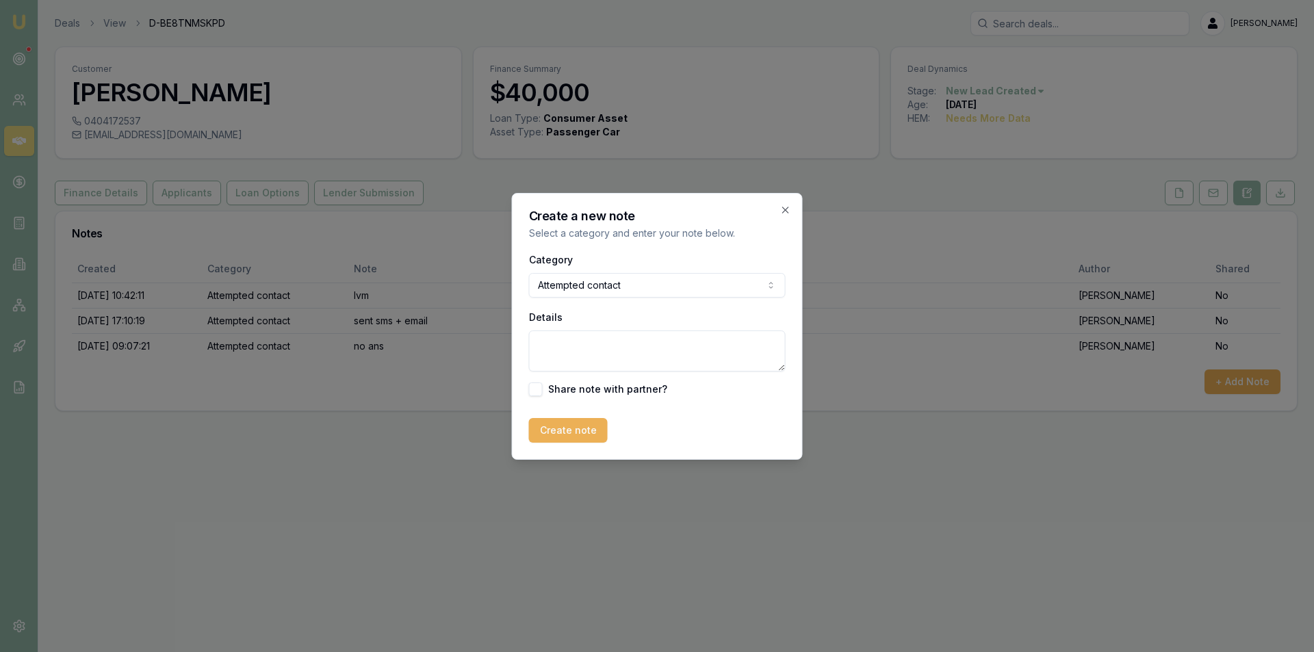
click at [634, 345] on textarea "Details" at bounding box center [657, 350] width 257 height 41
type textarea "follow up customer"
click at [591, 421] on button "Create note" at bounding box center [568, 430] width 79 height 25
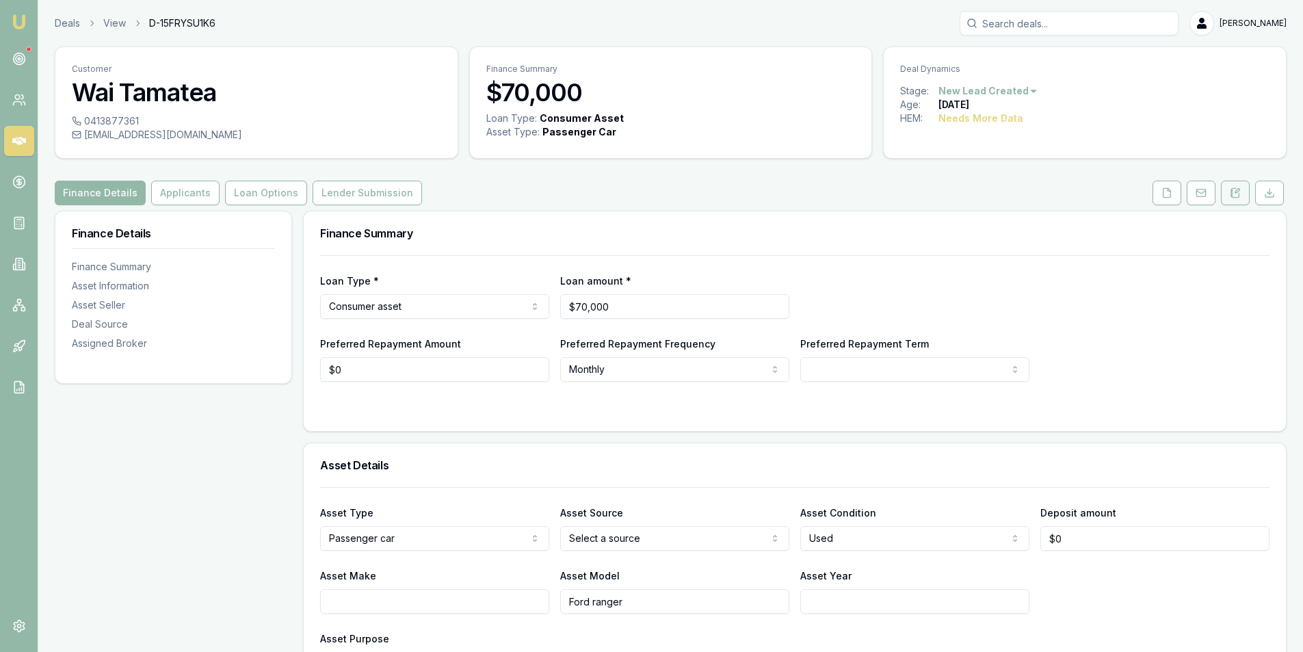
click at [1234, 185] on button at bounding box center [1235, 193] width 29 height 25
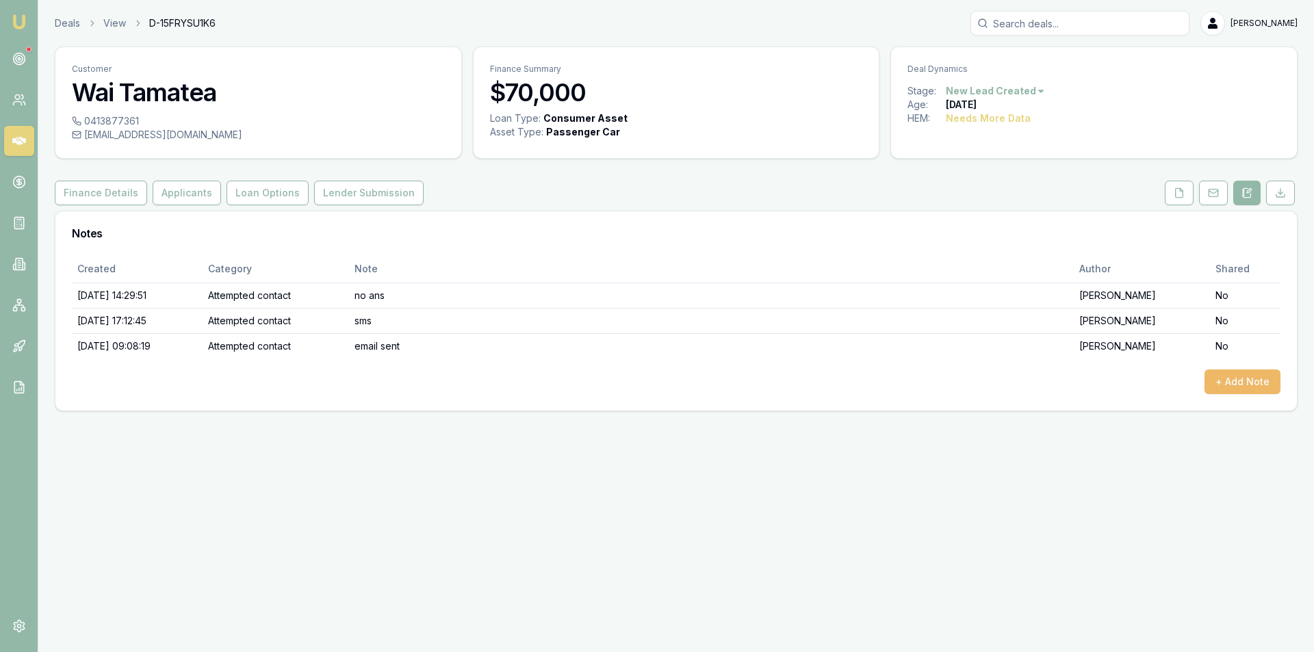
click at [1266, 370] on button "+ Add Note" at bounding box center [1242, 381] width 76 height 25
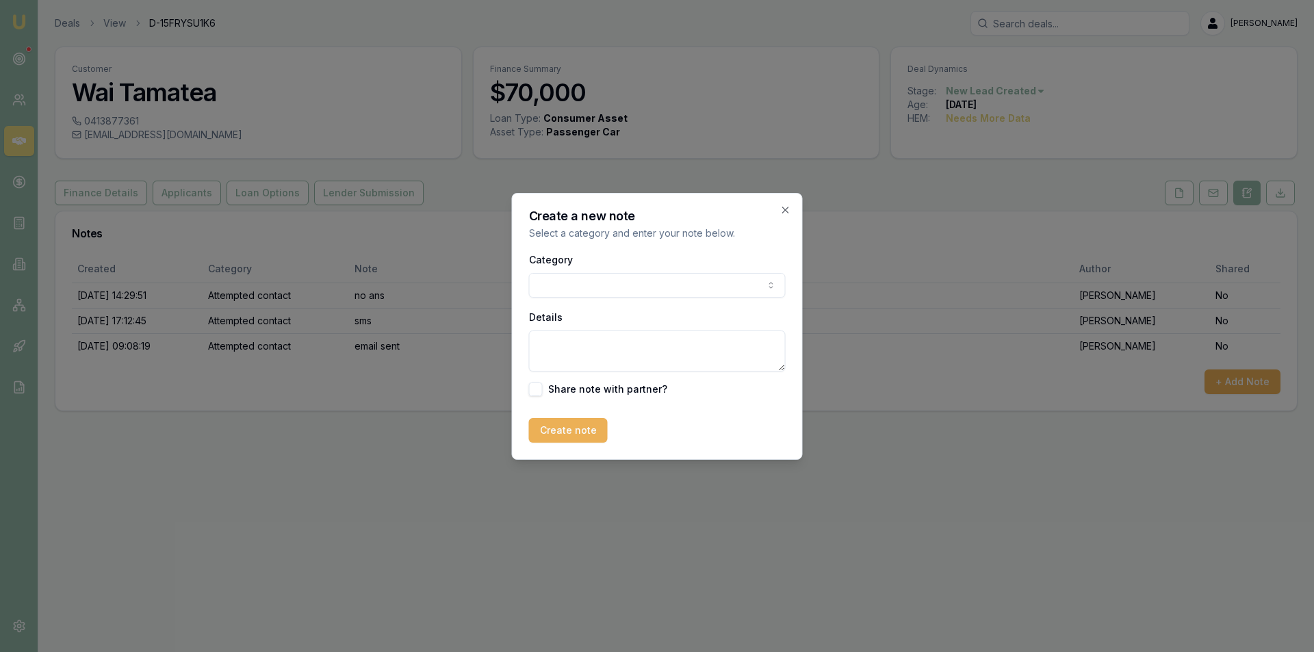
click at [561, 280] on body "Emu Broker Deals View D-15FRYSU1K6 Peter Sarris Toggle Menu Customer Wai Tamate…" at bounding box center [657, 326] width 1314 height 652
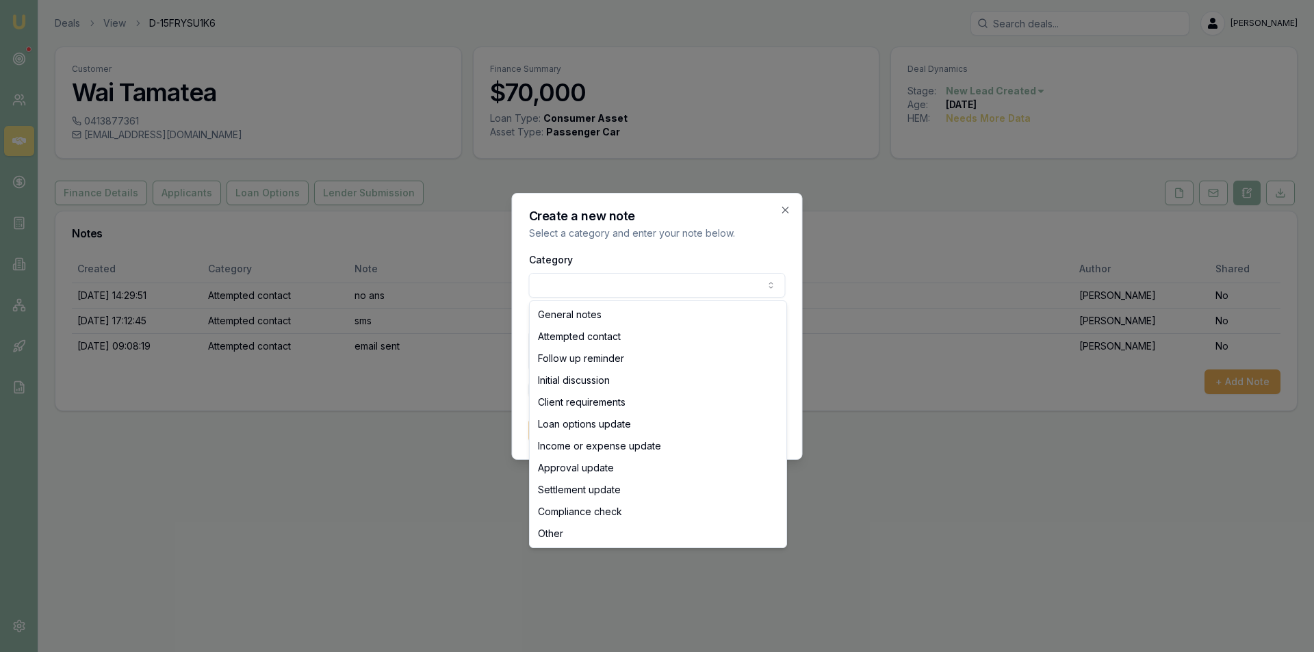
select select "ATTEMPTED_CONTACT"
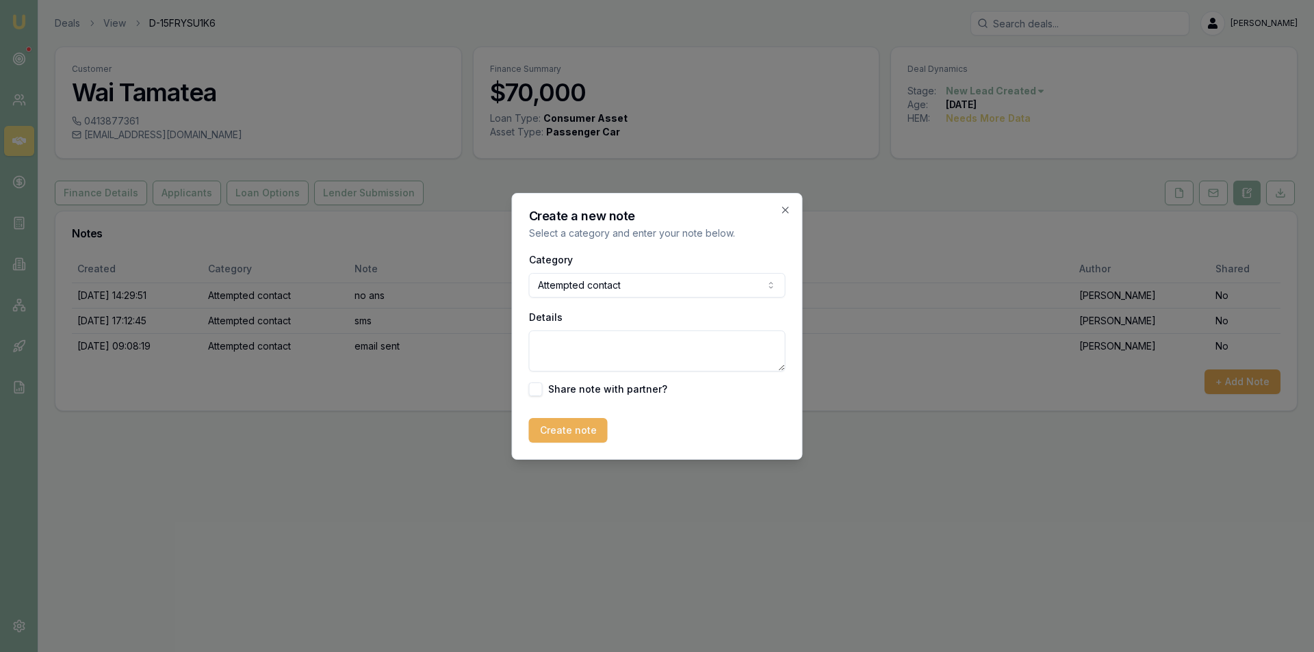
click at [595, 349] on textarea "Details" at bounding box center [657, 350] width 257 height 41
type textarea "follow up sms sent"
click at [557, 439] on button "Create note" at bounding box center [568, 430] width 79 height 25
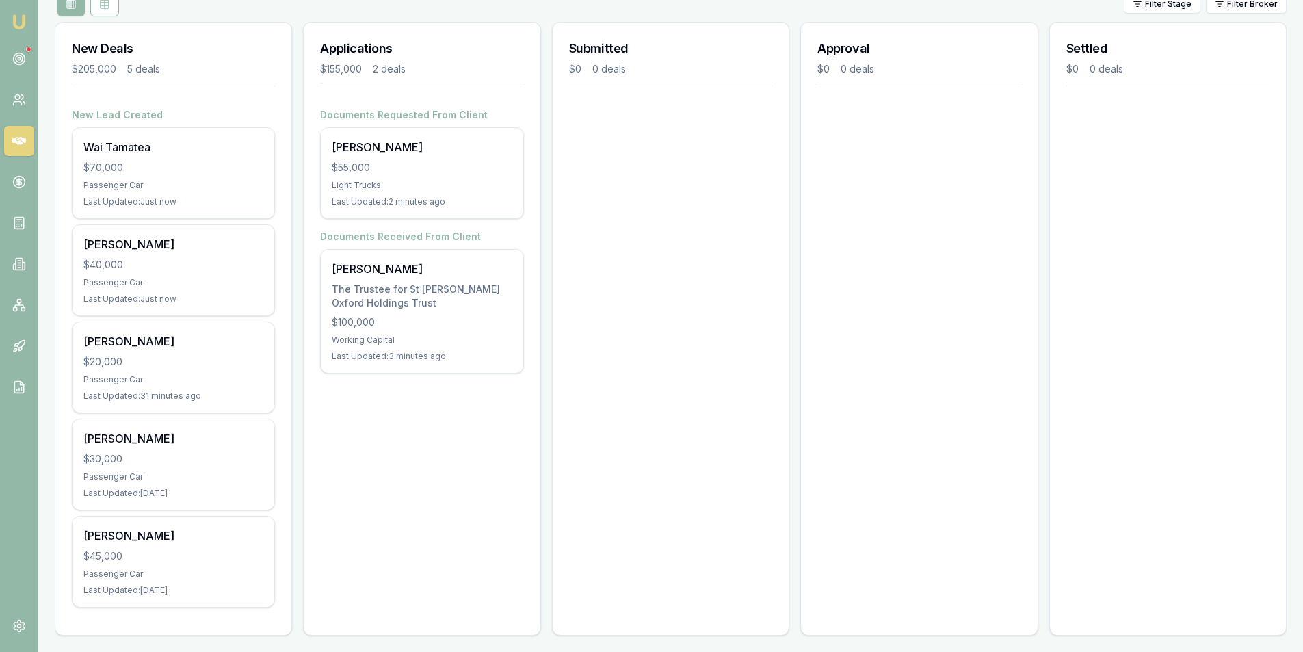
scroll to position [177, 0]
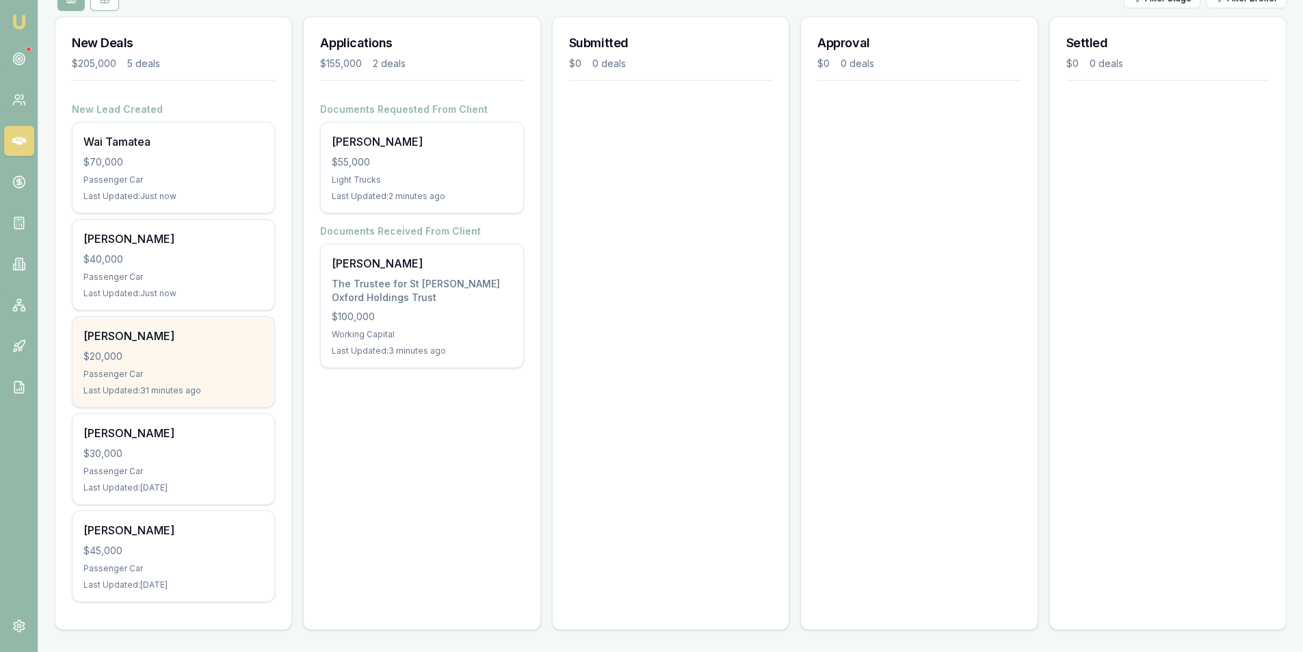
click at [207, 337] on div "[PERSON_NAME]" at bounding box center [173, 336] width 180 height 16
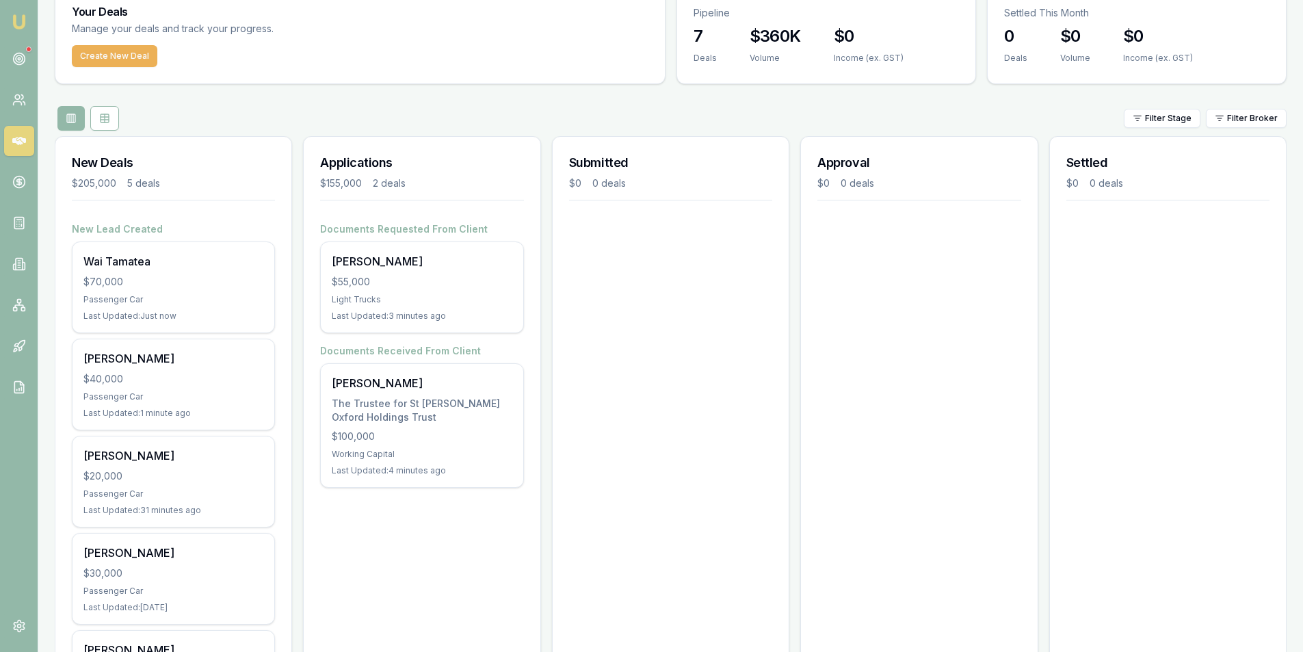
scroll to position [0, 0]
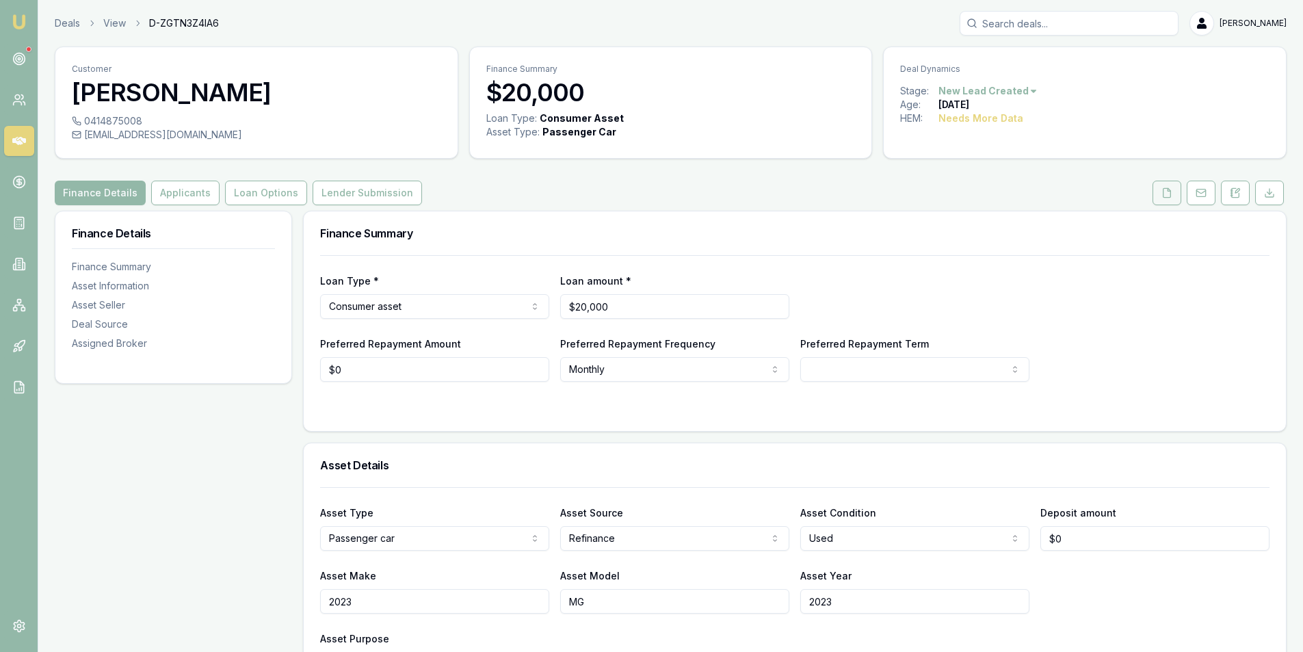
click at [1164, 196] on icon at bounding box center [1168, 192] width 8 height 9
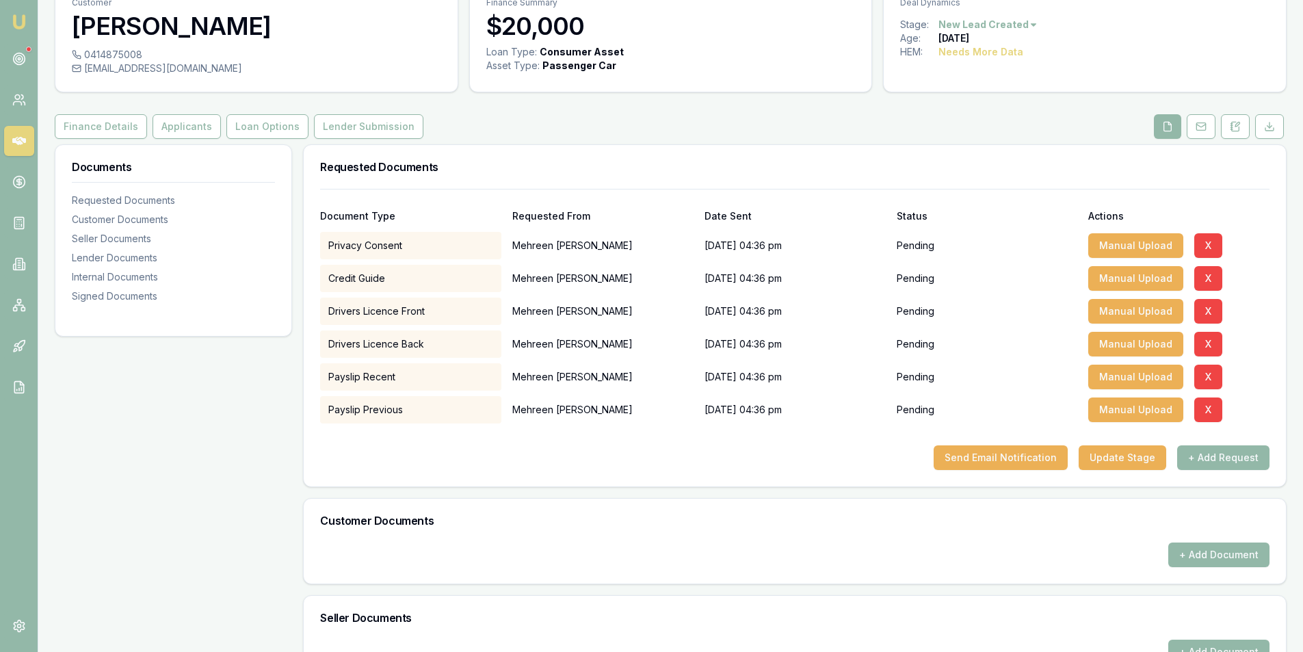
scroll to position [56, 0]
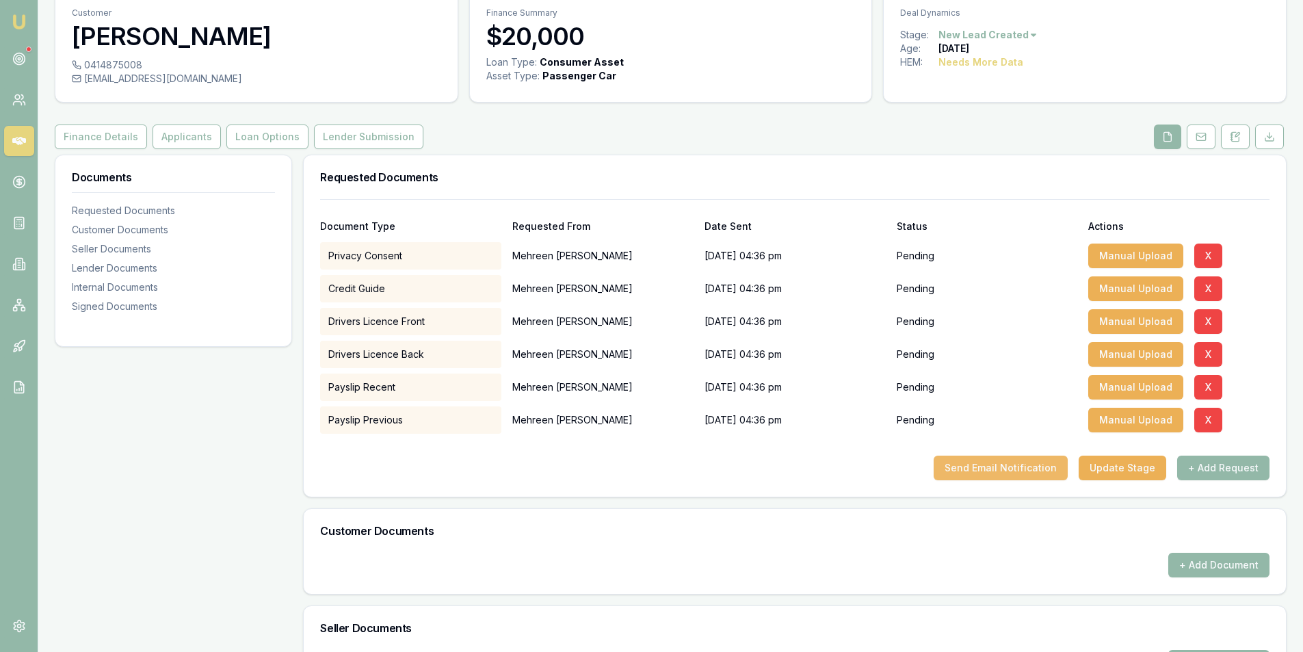
click at [986, 468] on button "Send Email Notification" at bounding box center [1001, 468] width 134 height 25
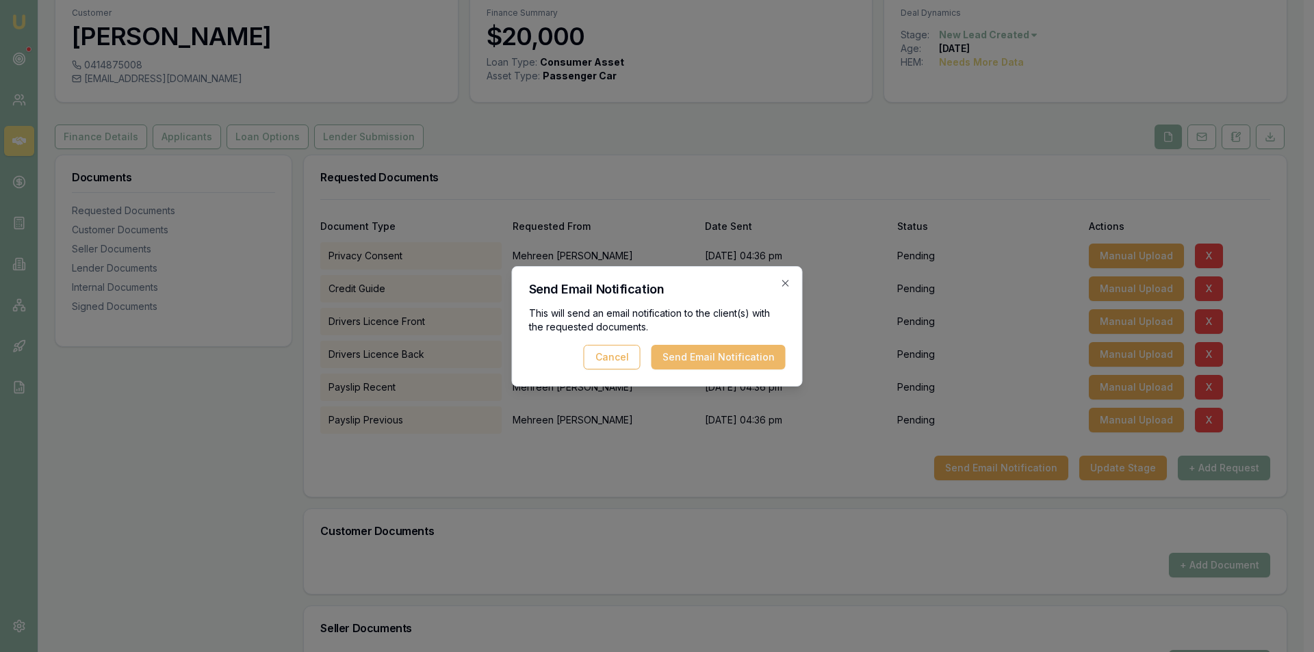
click at [750, 363] on button "Send Email Notification" at bounding box center [718, 357] width 134 height 25
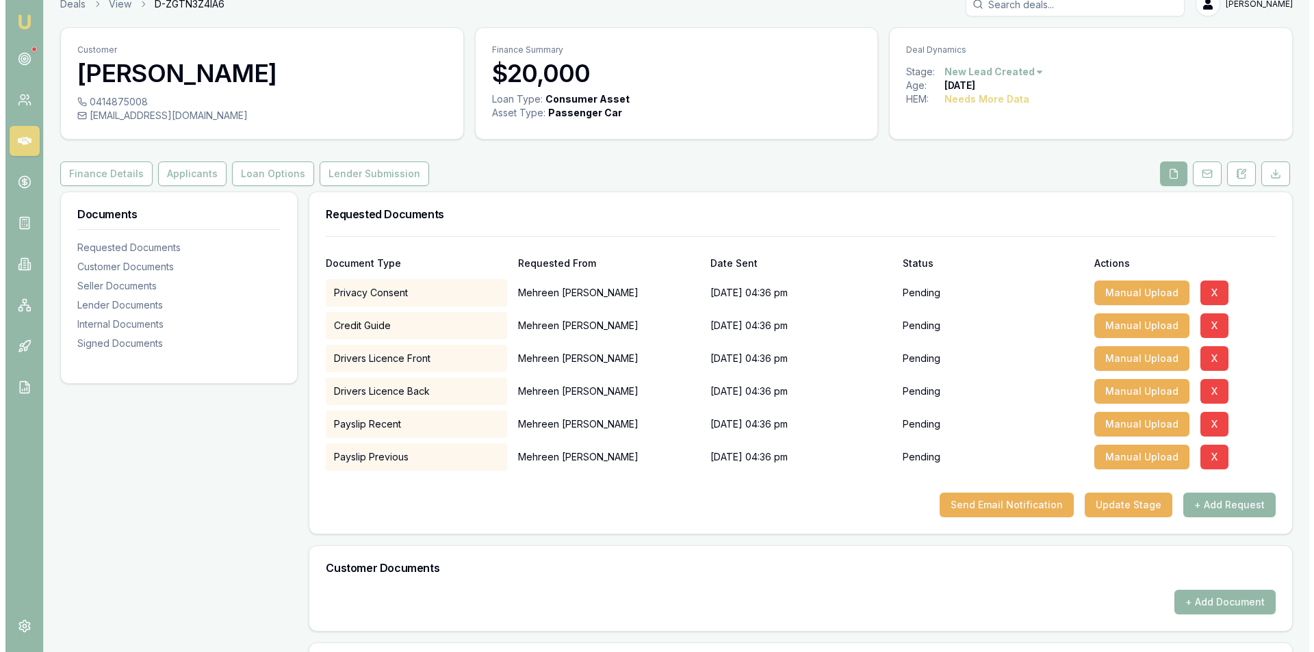
scroll to position [0, 0]
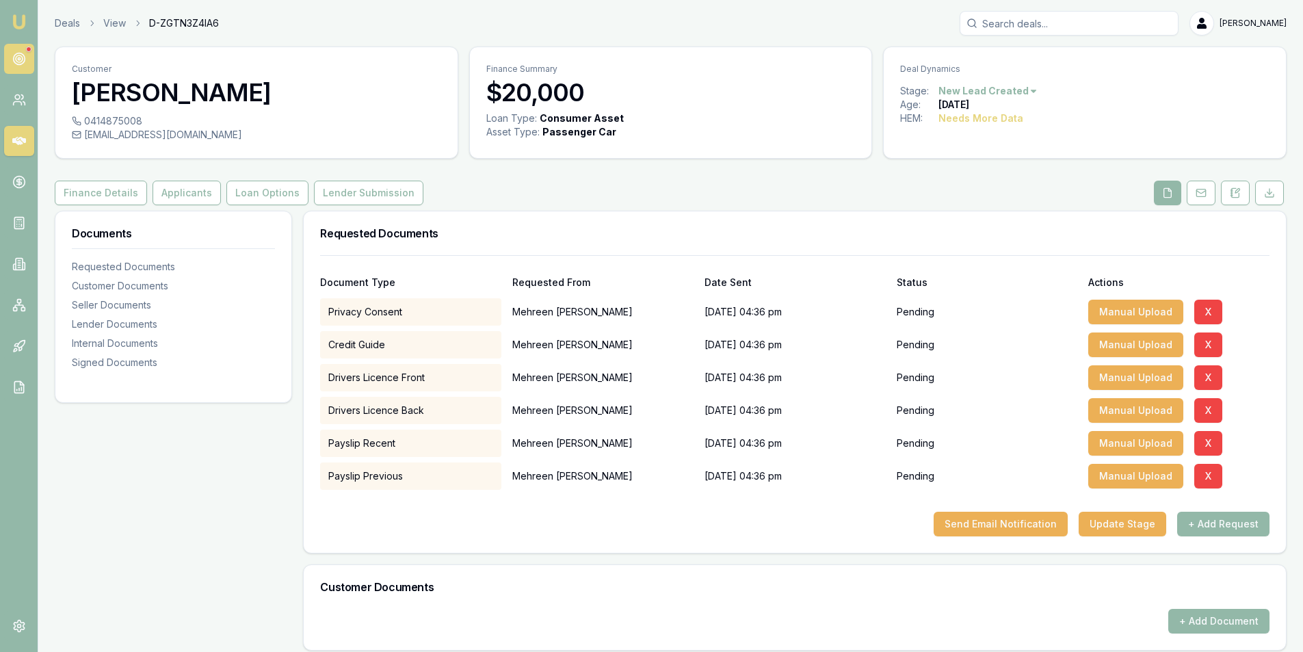
click at [21, 55] on circle at bounding box center [19, 58] width 7 height 7
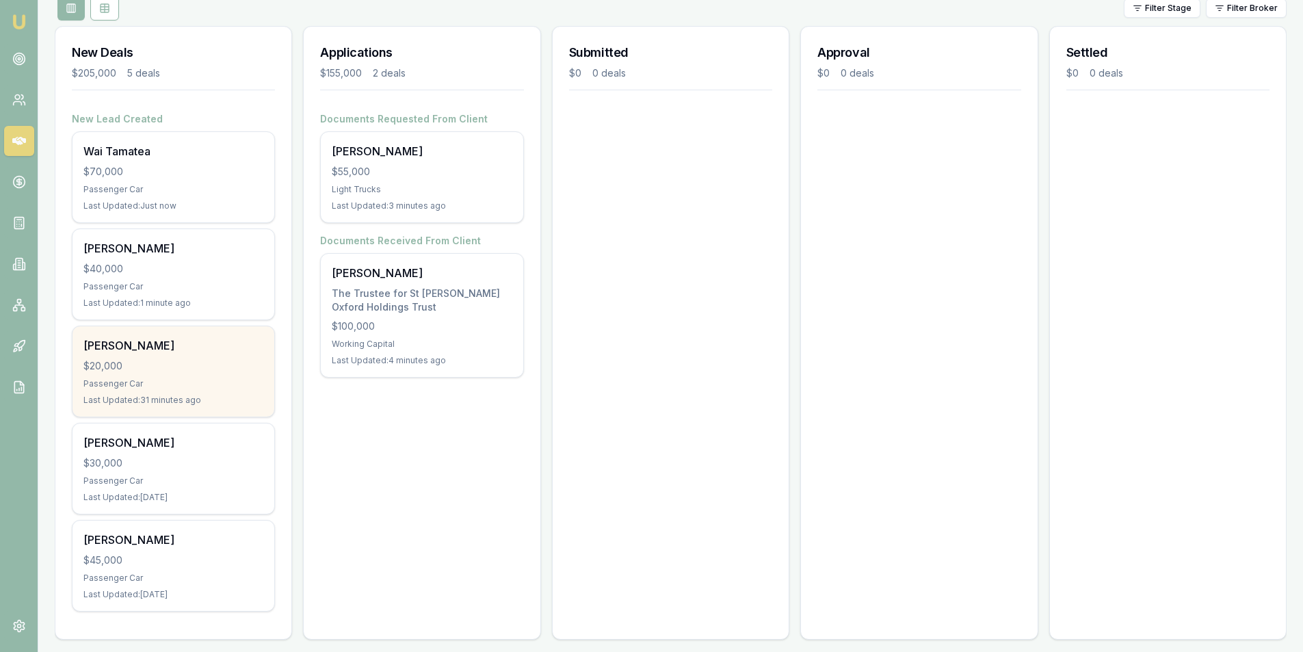
scroll to position [177, 0]
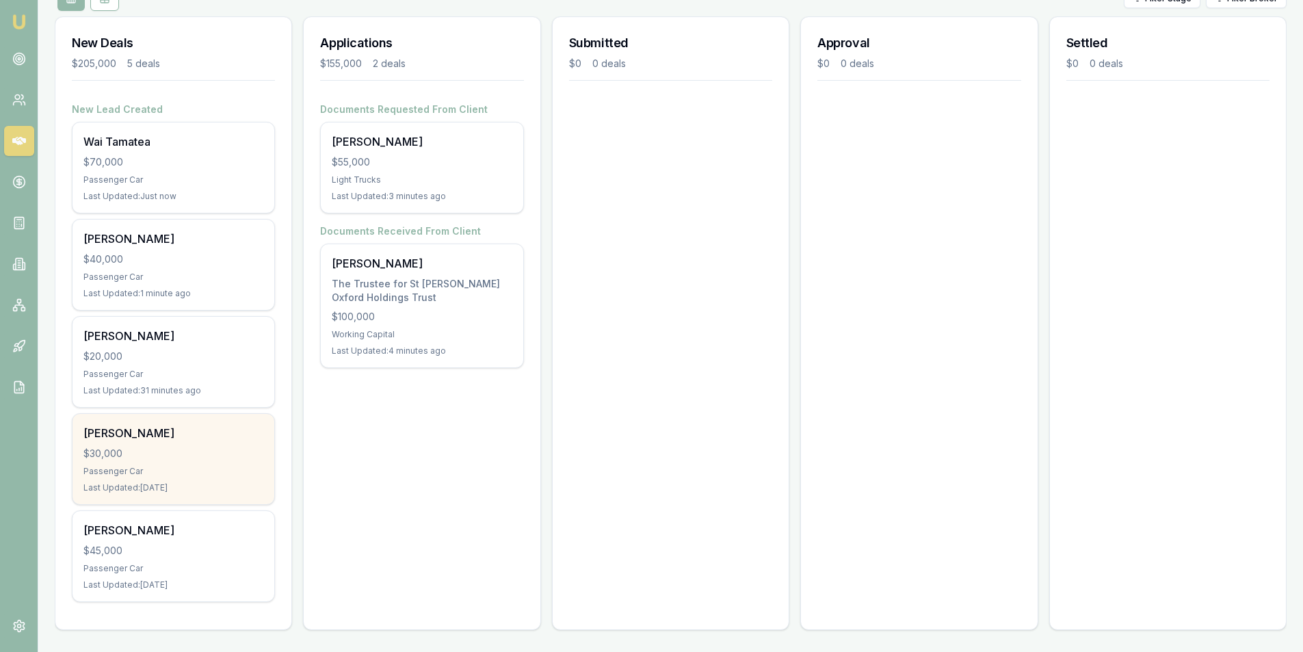
click at [208, 443] on div "[PERSON_NAME] $30,000 Passenger Car Last Updated: [DATE]" at bounding box center [174, 459] width 202 height 90
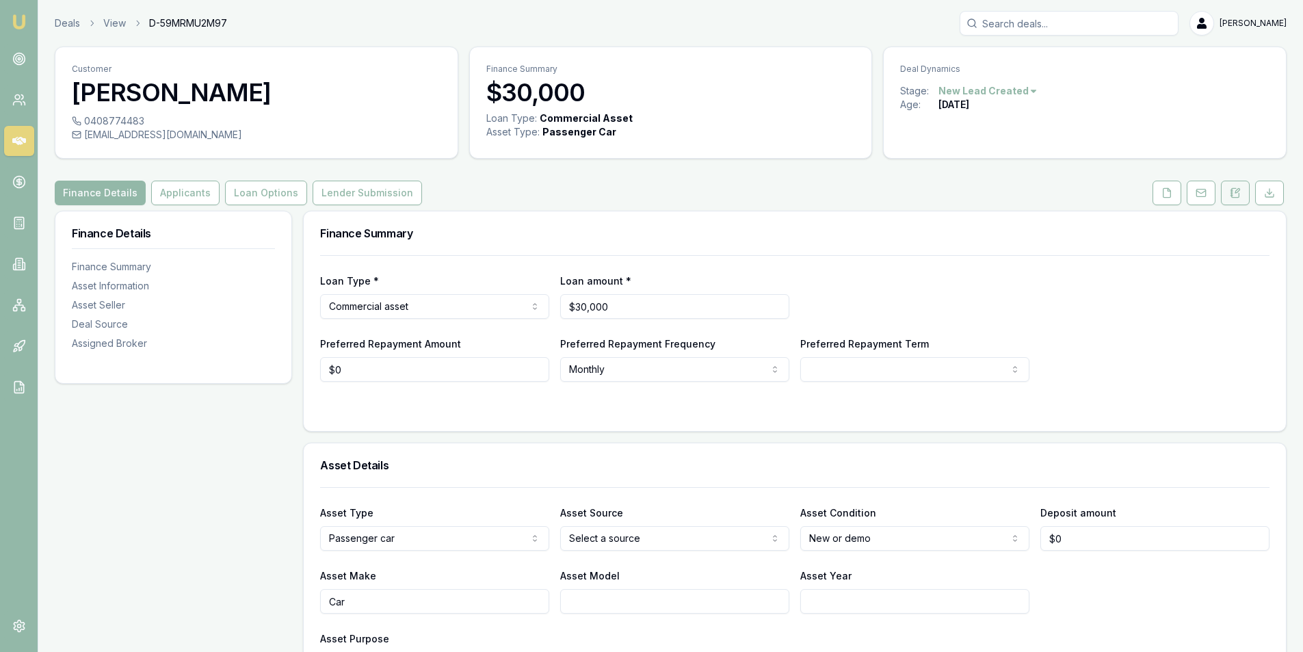
click at [1244, 190] on button at bounding box center [1235, 193] width 29 height 25
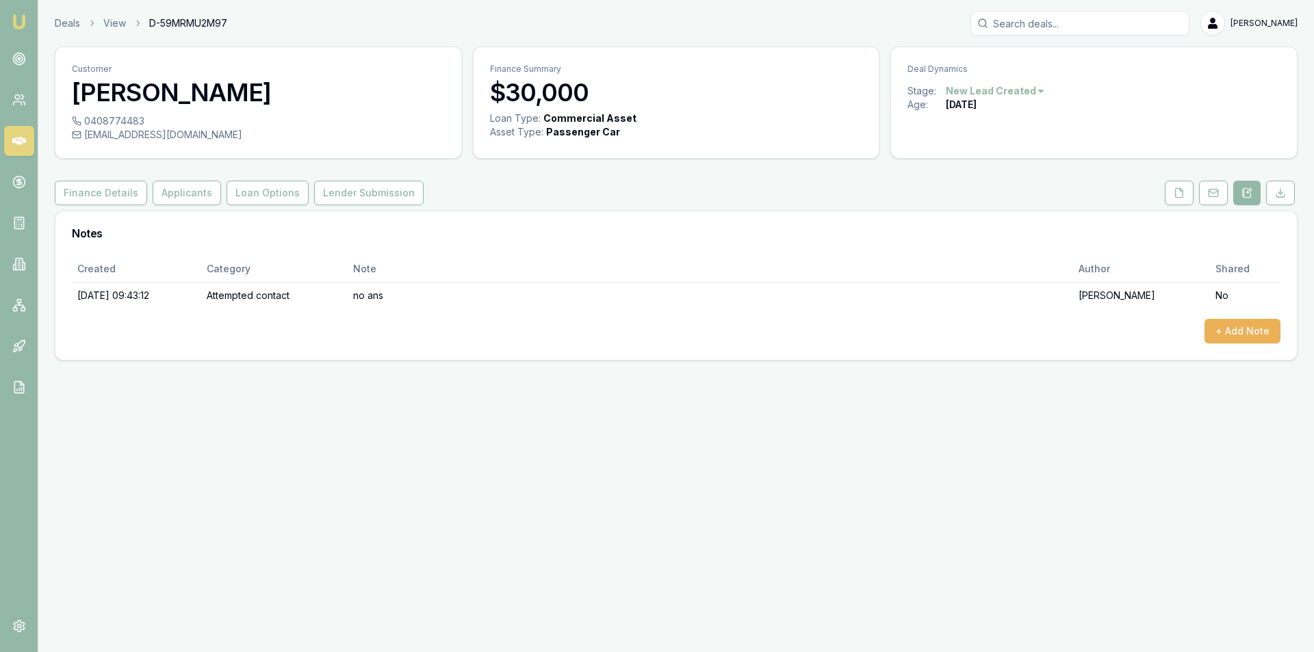
click at [170, 134] on div "[EMAIL_ADDRESS][DOMAIN_NAME]" at bounding box center [258, 135] width 373 height 14
copy div "[EMAIL_ADDRESS][DOMAIN_NAME]"
click at [1268, 337] on button "+ Add Note" at bounding box center [1242, 331] width 76 height 25
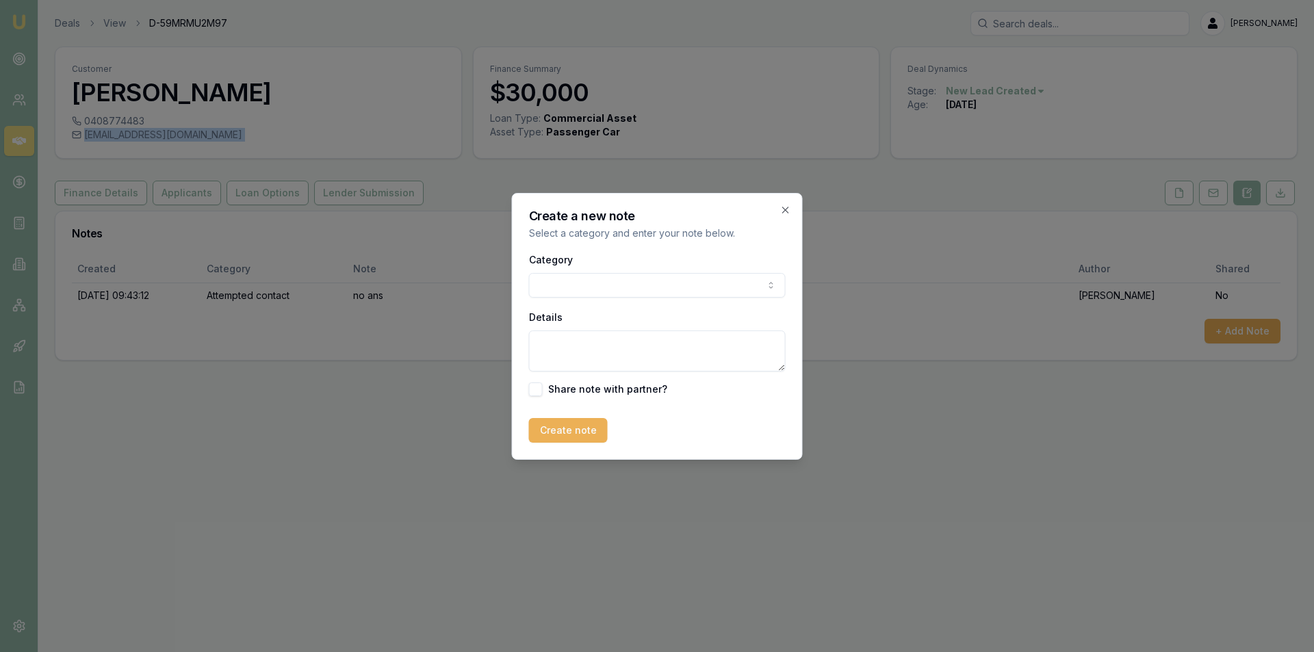
click at [651, 293] on body "Emu Broker Deals View D-59MRMU2M97 [PERSON_NAME] Toggle Menu Customer [PERSON_N…" at bounding box center [657, 326] width 1314 height 652
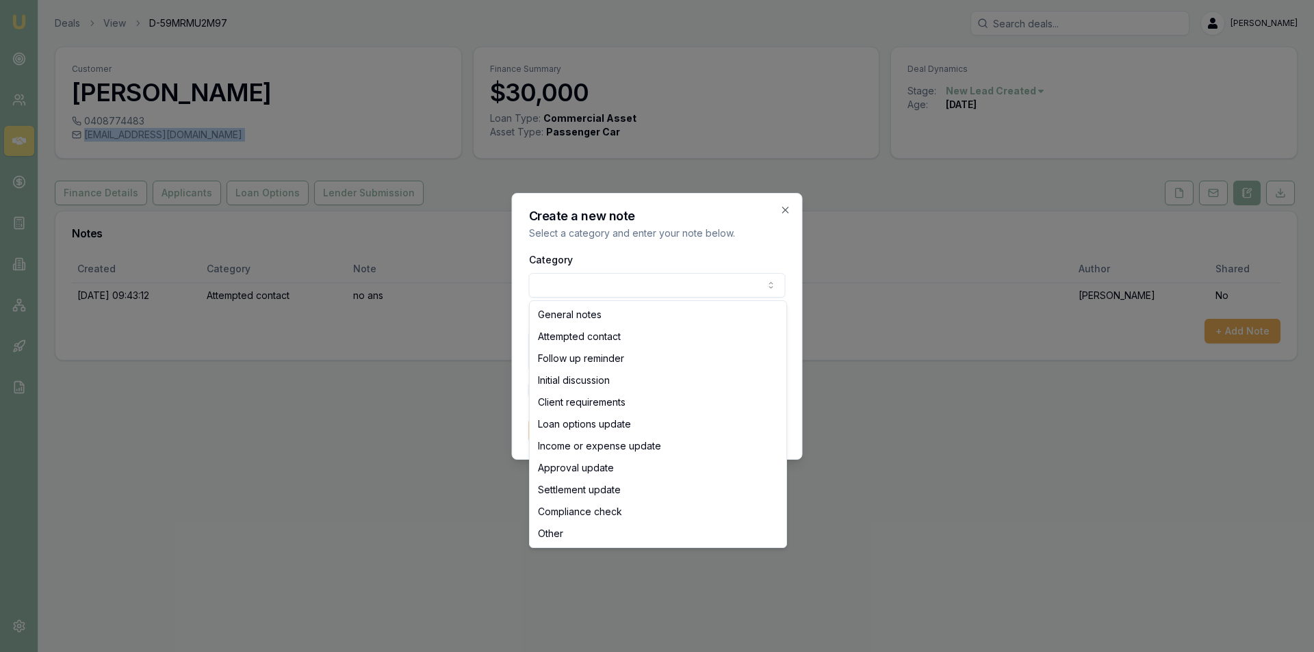
select select "ATTEMPTED_CONTACT"
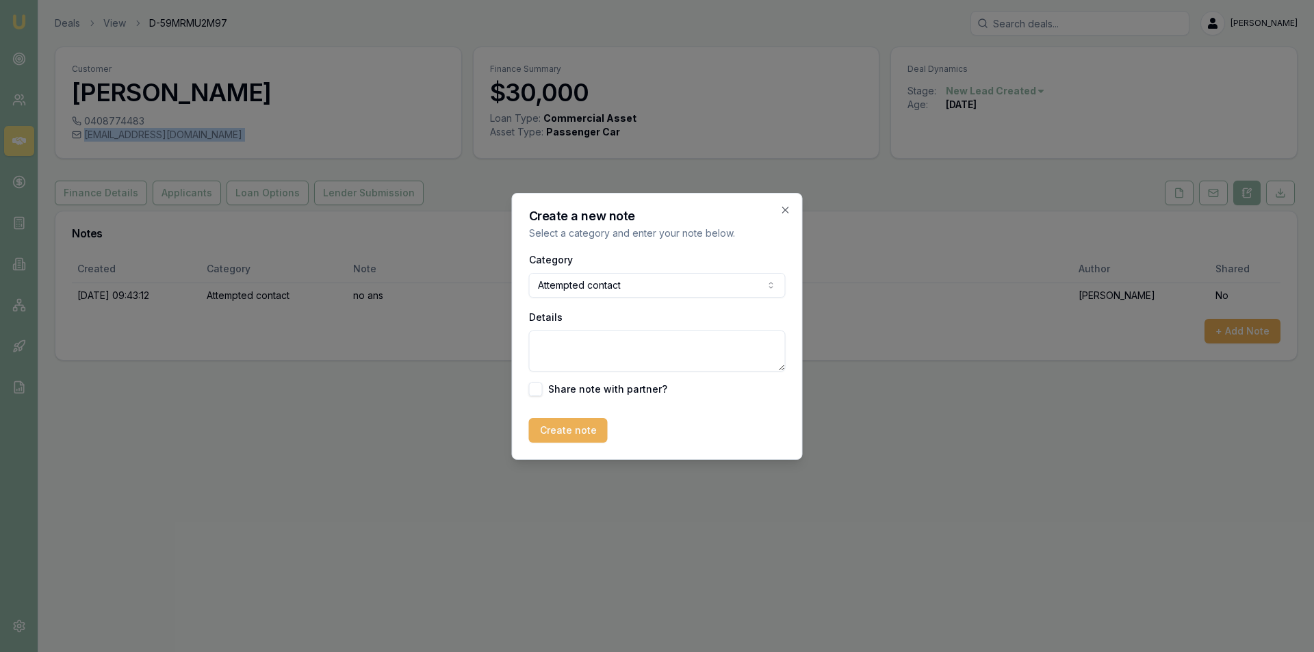
click at [635, 341] on textarea "Details" at bounding box center [657, 350] width 257 height 41
click at [636, 341] on textarea "Details" at bounding box center [657, 350] width 257 height 41
type textarea "email and sms sent"
click at [569, 430] on button "Create note" at bounding box center [568, 430] width 79 height 25
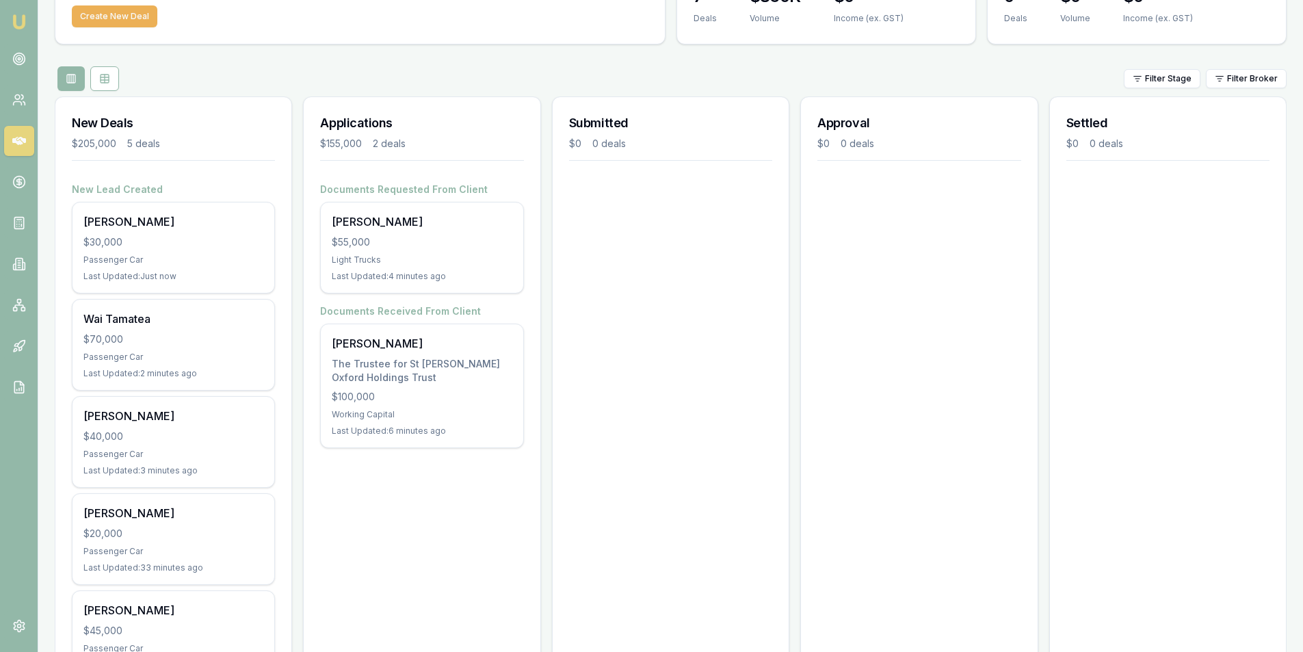
scroll to position [177, 0]
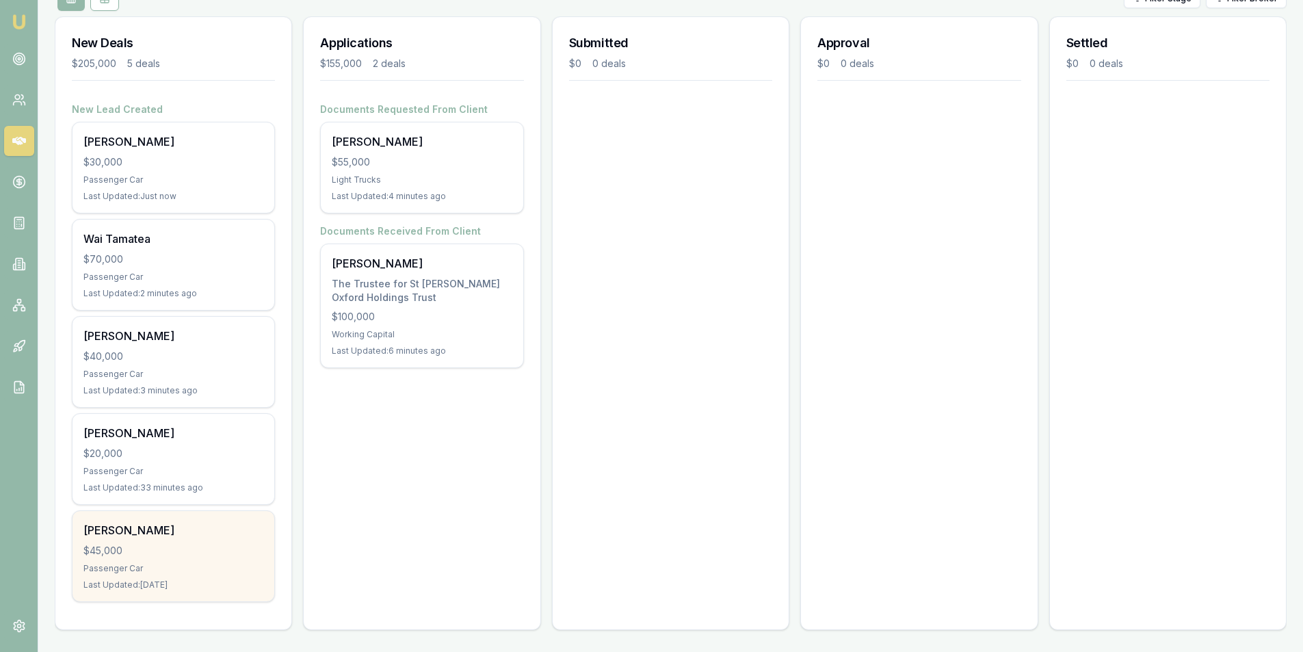
click at [180, 551] on div "$45,000" at bounding box center [173, 551] width 180 height 14
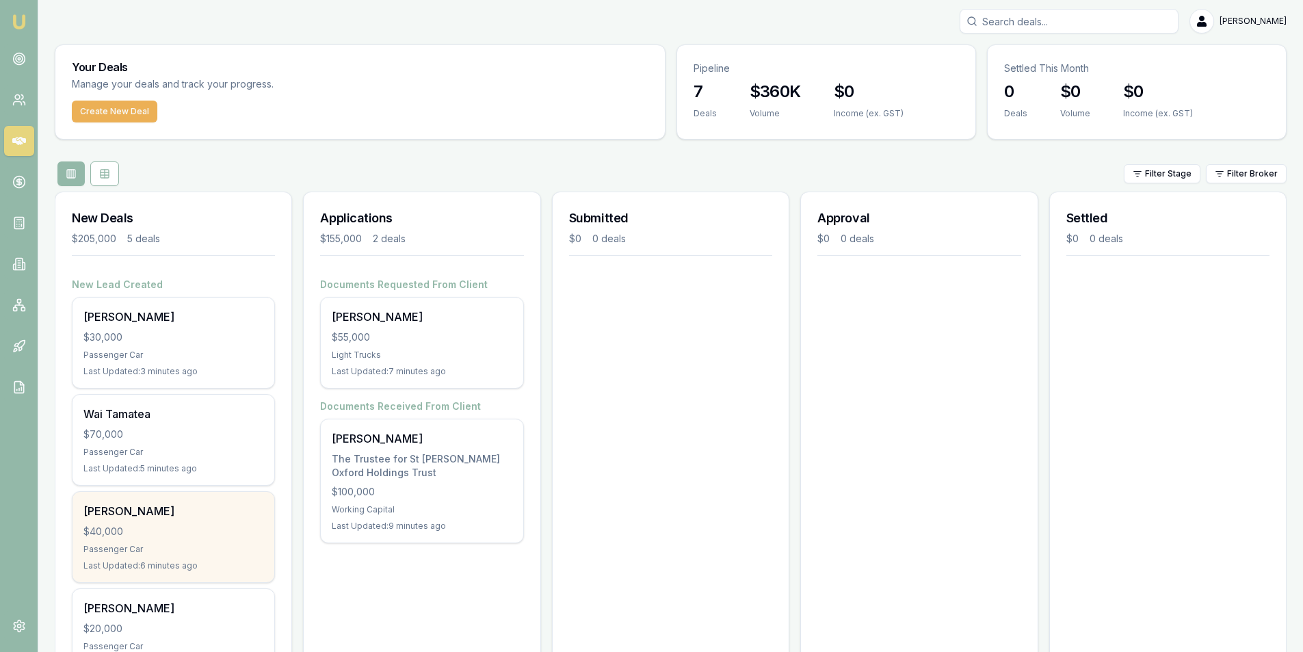
scroll to position [0, 0]
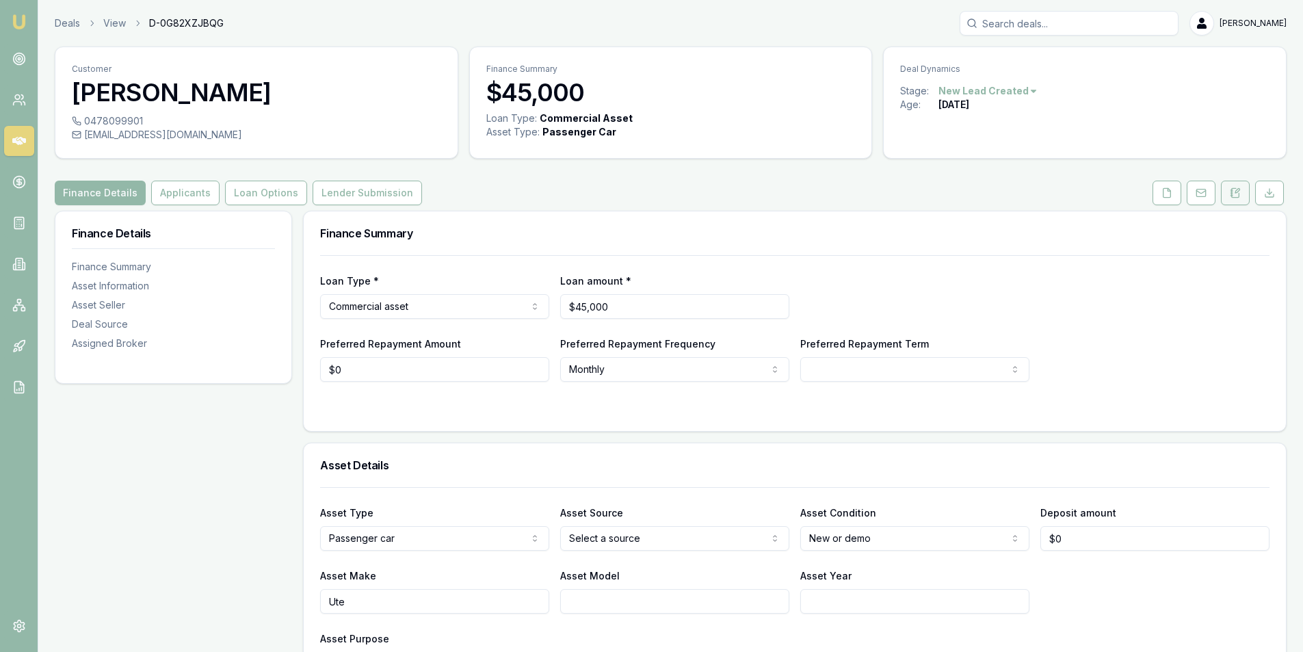
click at [1223, 189] on button at bounding box center [1235, 193] width 29 height 25
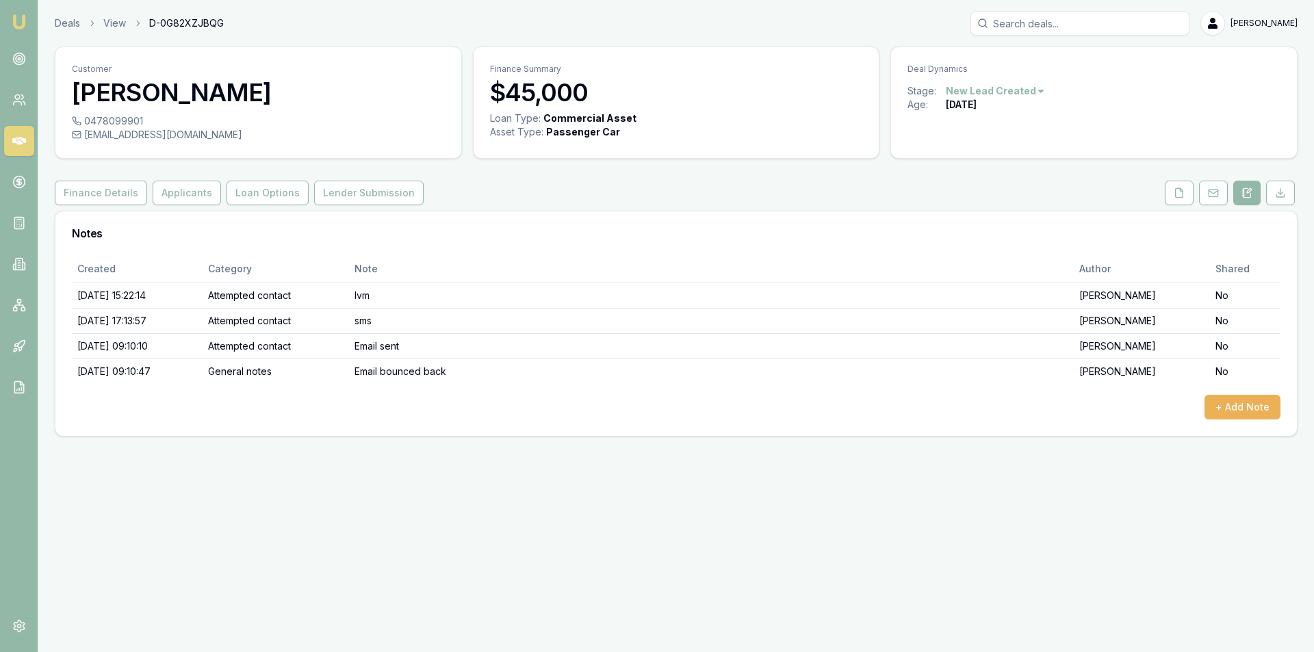
click at [1041, 92] on html "Emu Broker Deals View D-0G82XZJBQG Peter Sarris Toggle Menu Customer Kodie Betz…" at bounding box center [657, 326] width 1314 height 652
click at [984, 246] on div "- No Contact" at bounding box center [992, 247] width 81 height 22
click at [1240, 415] on button "+ Add Note" at bounding box center [1242, 407] width 76 height 25
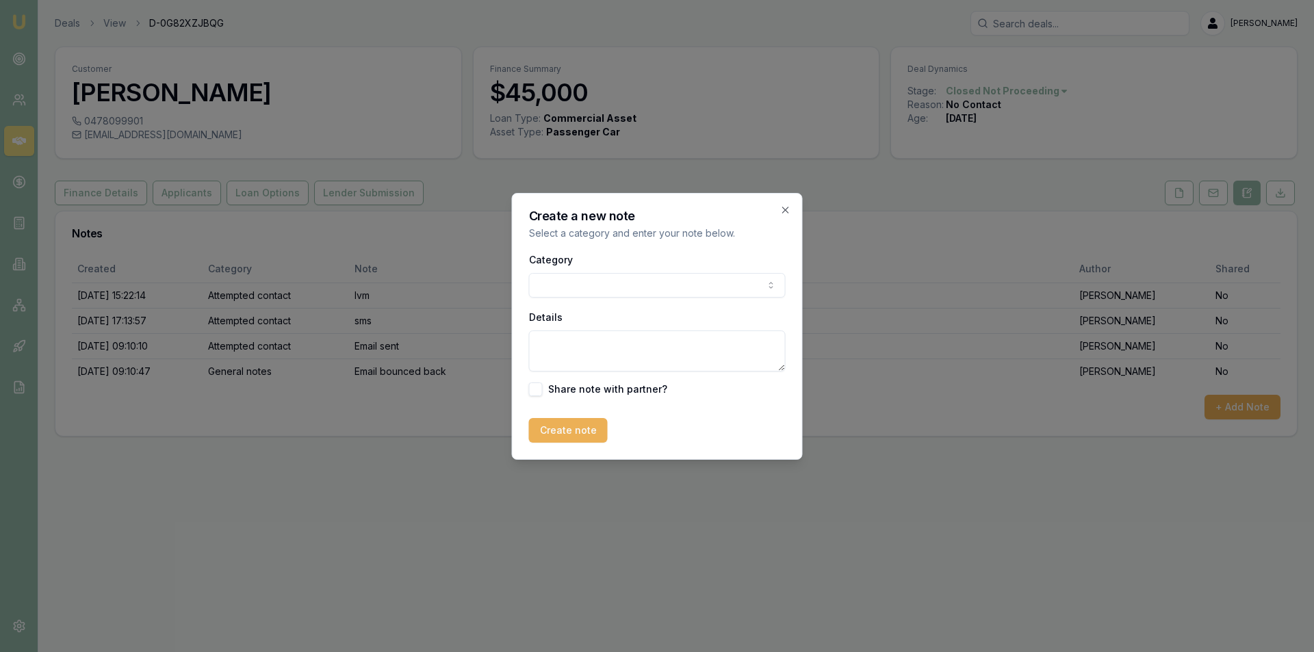
click at [602, 290] on body "Emu Broker Deals View D-0G82XZJBQG Peter Sarris Toggle Menu Customer Kodie Betz…" at bounding box center [657, 326] width 1314 height 652
click at [617, 359] on textarea "Details" at bounding box center [657, 350] width 257 height 41
type textarea "no contact from customer"
click at [569, 436] on button "Create note" at bounding box center [568, 430] width 79 height 25
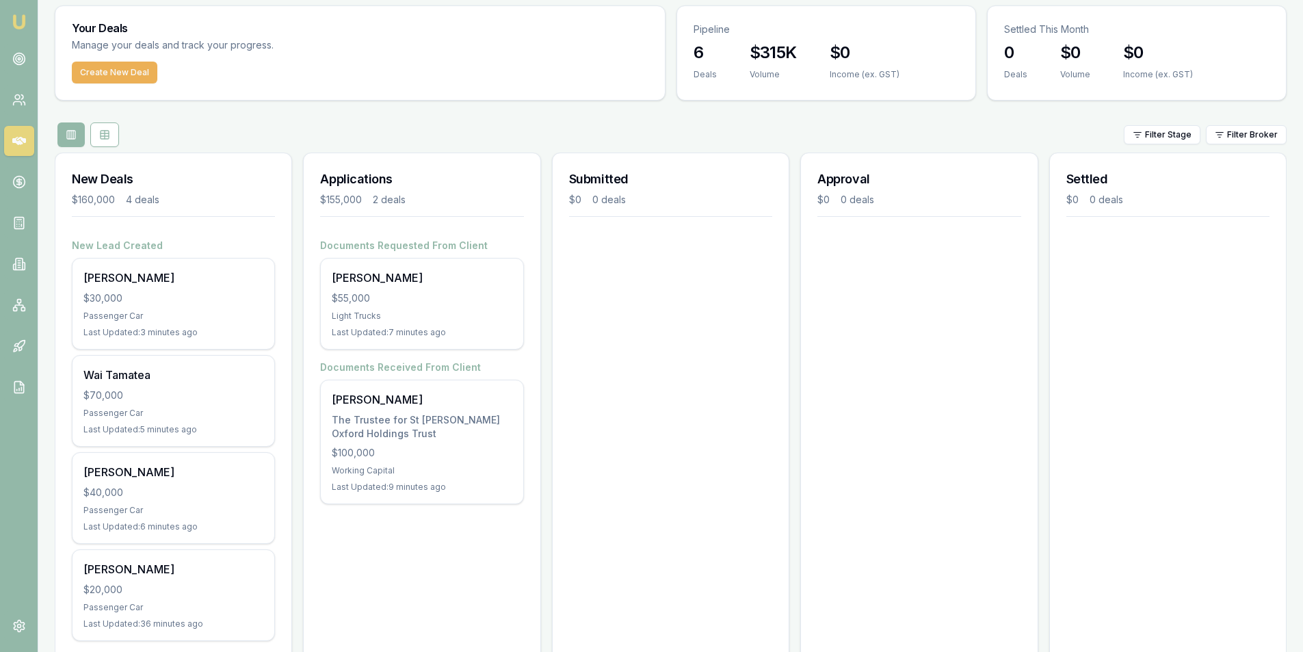
scroll to position [80, 0]
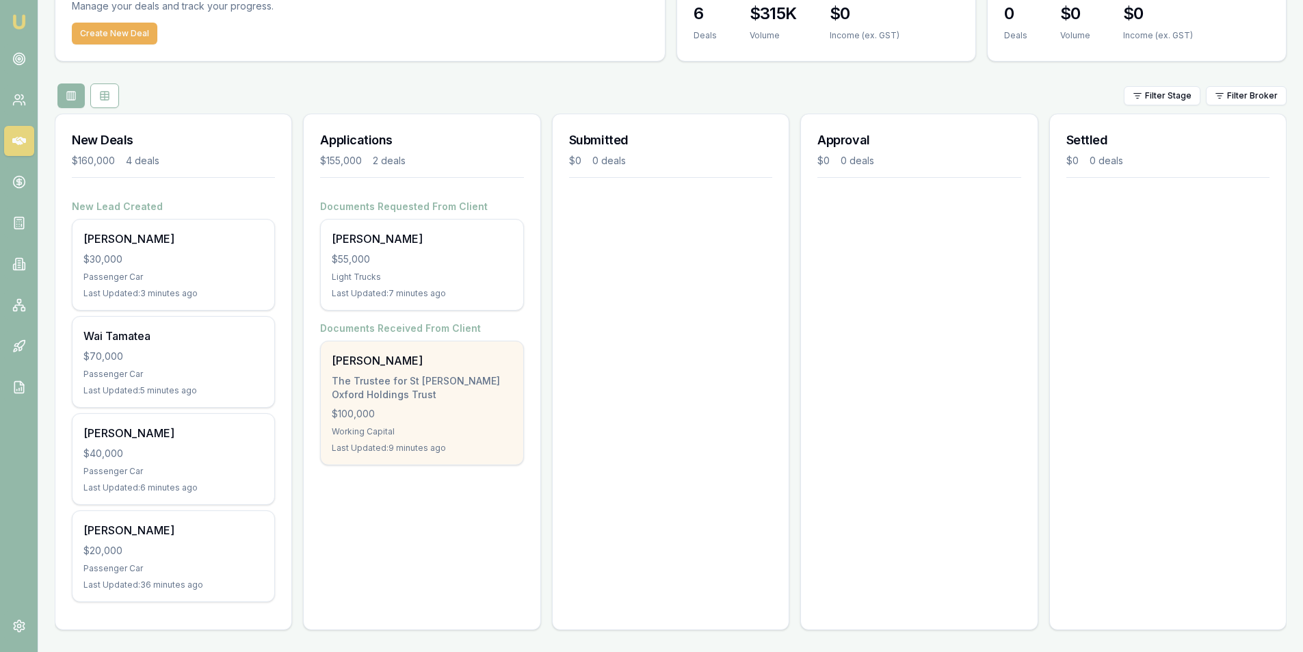
click at [420, 395] on div "The Trustee for St [PERSON_NAME] Oxford Holdings Trust" at bounding box center [422, 387] width 180 height 27
click at [492, 389] on div "The Trustee for St [PERSON_NAME] Oxford Holdings Trust" at bounding box center [422, 387] width 180 height 27
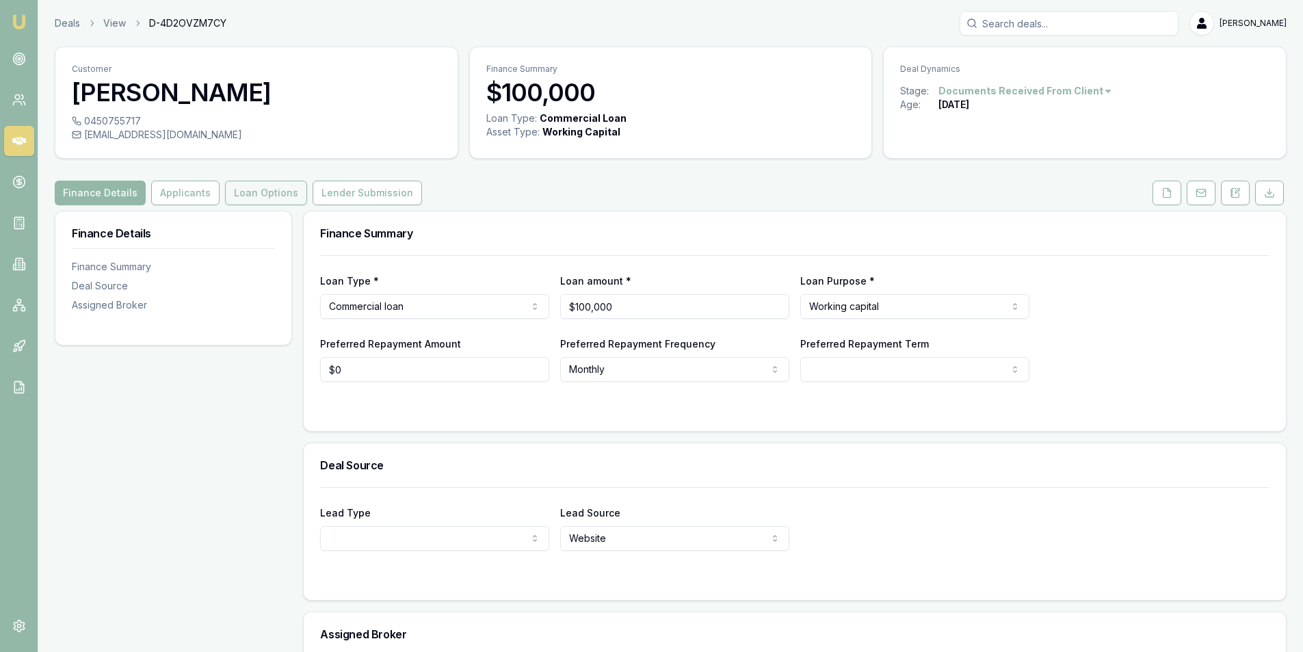
click at [277, 198] on button "Loan Options" at bounding box center [266, 193] width 82 height 25
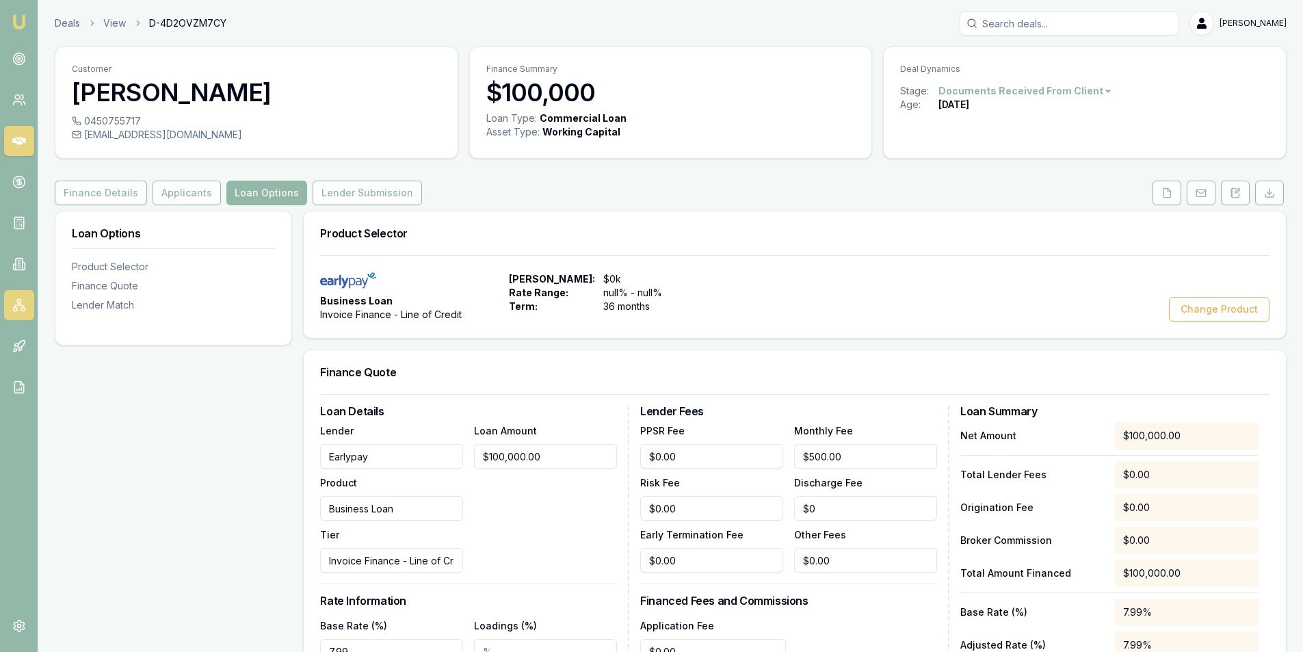
click at [16, 300] on icon at bounding box center [19, 305] width 14 height 14
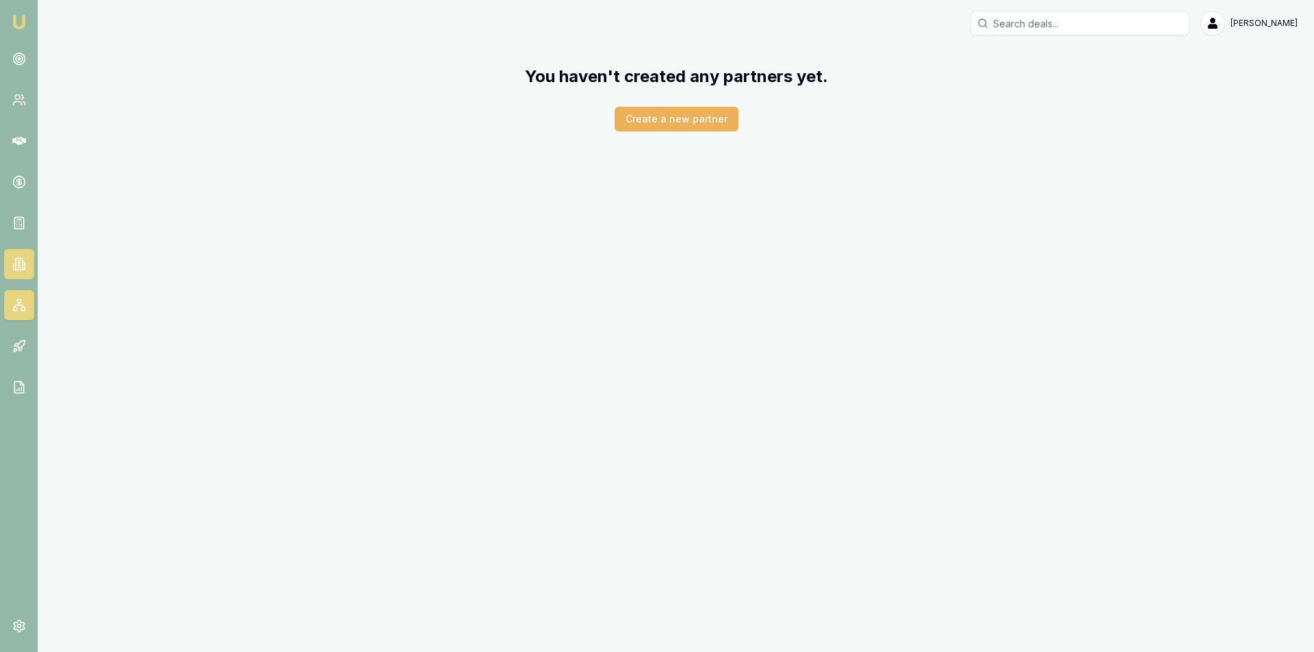
click at [29, 261] on link at bounding box center [19, 264] width 30 height 30
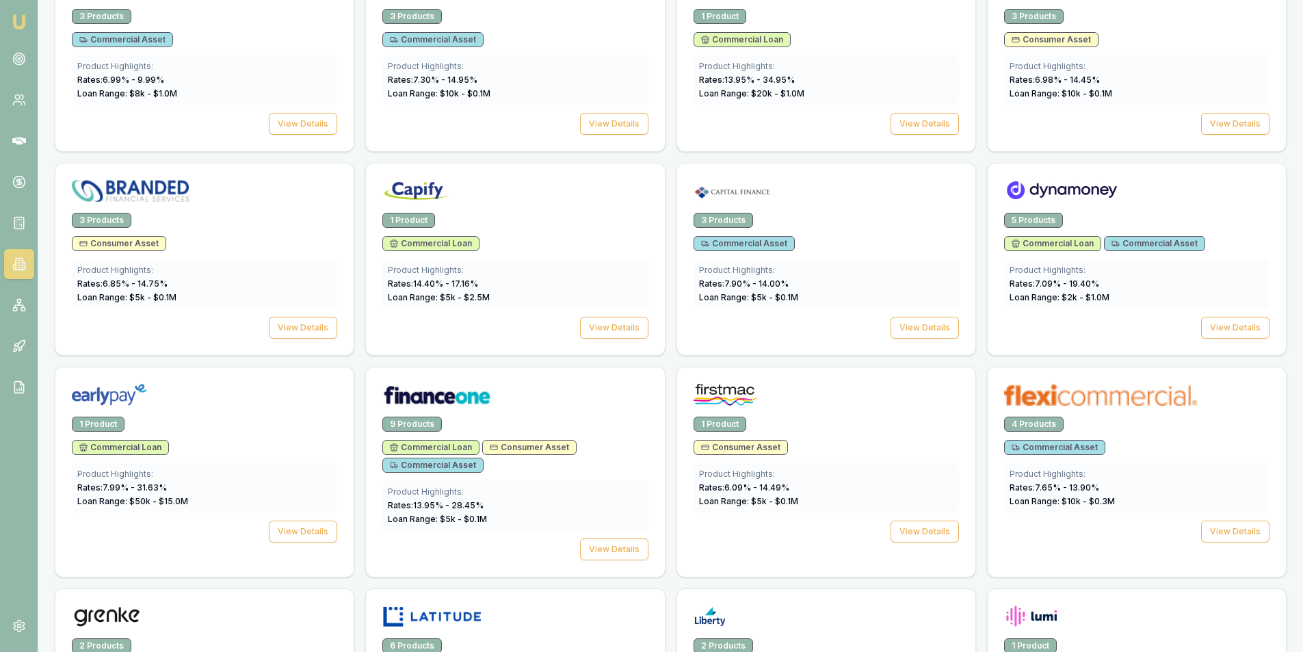
scroll to position [958, 0]
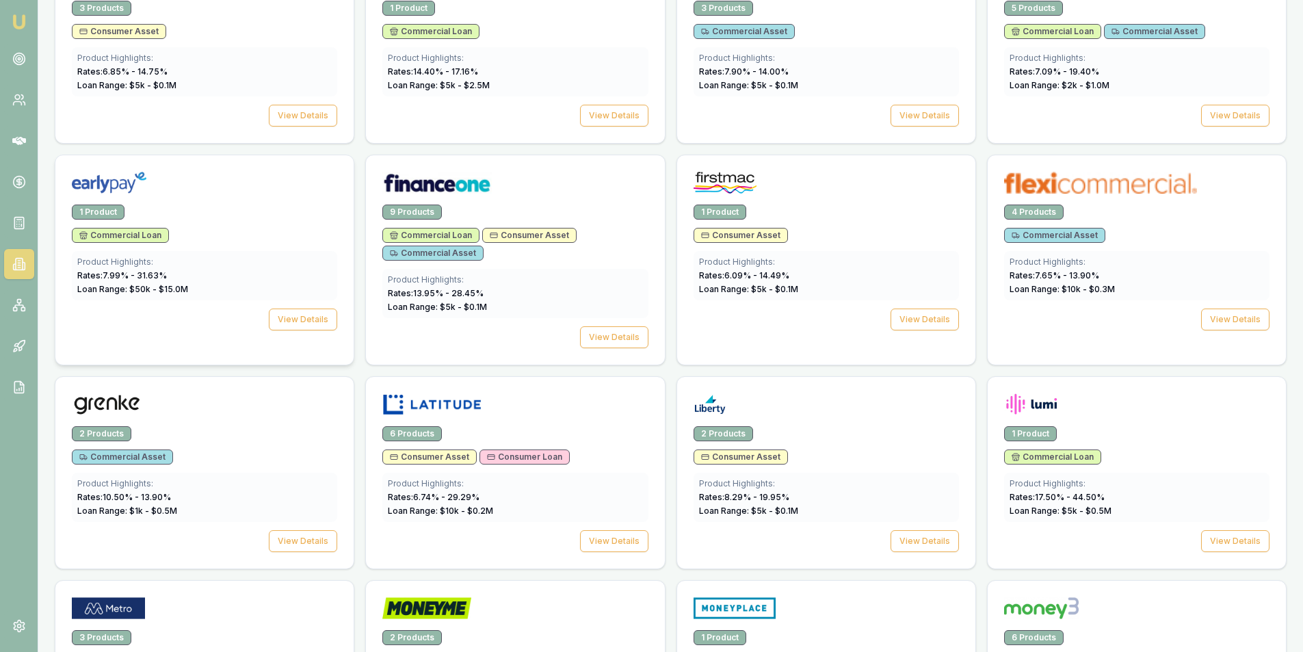
click at [191, 235] on div "Commercial Loan" at bounding box center [204, 235] width 265 height 15
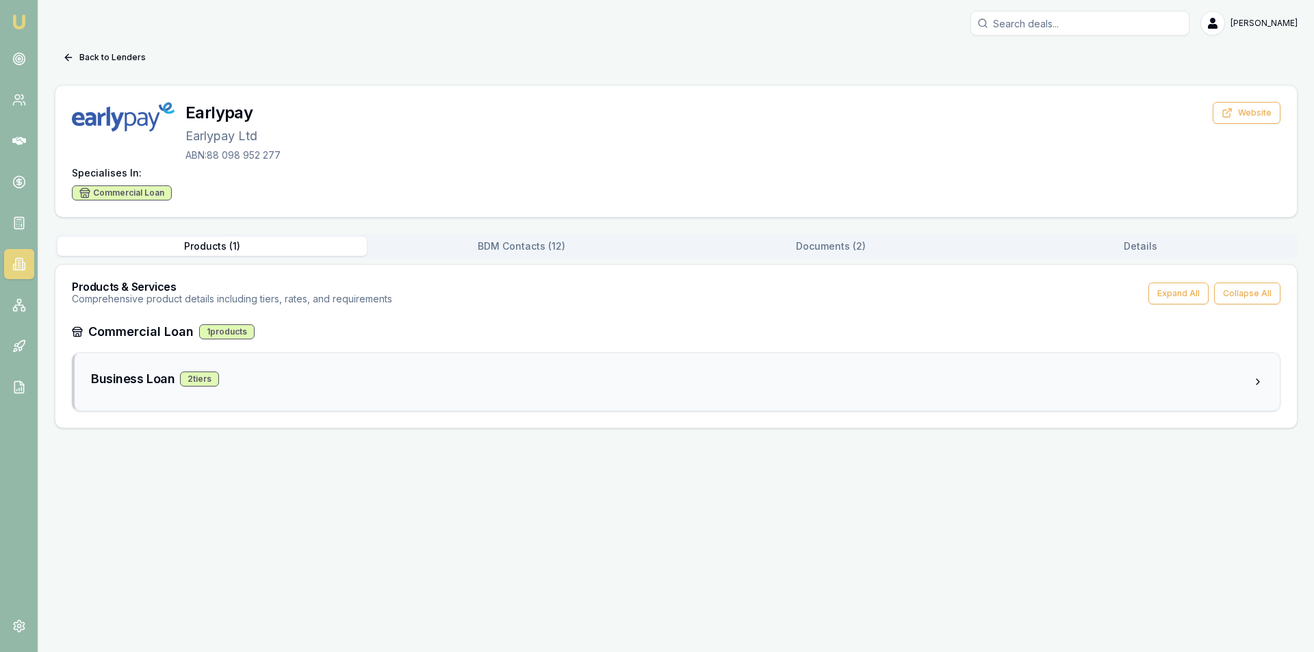
click at [285, 367] on div "Business Loan 2 tier s" at bounding box center [677, 381] width 1205 height 57
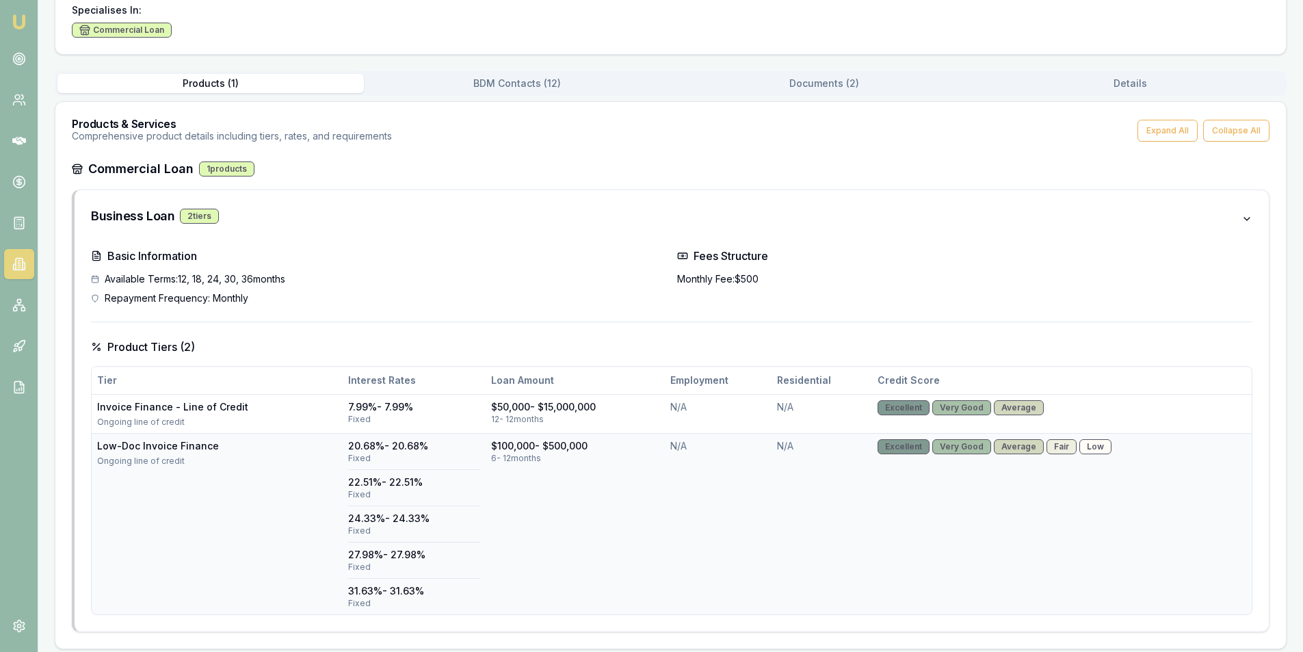
scroll to position [171, 0]
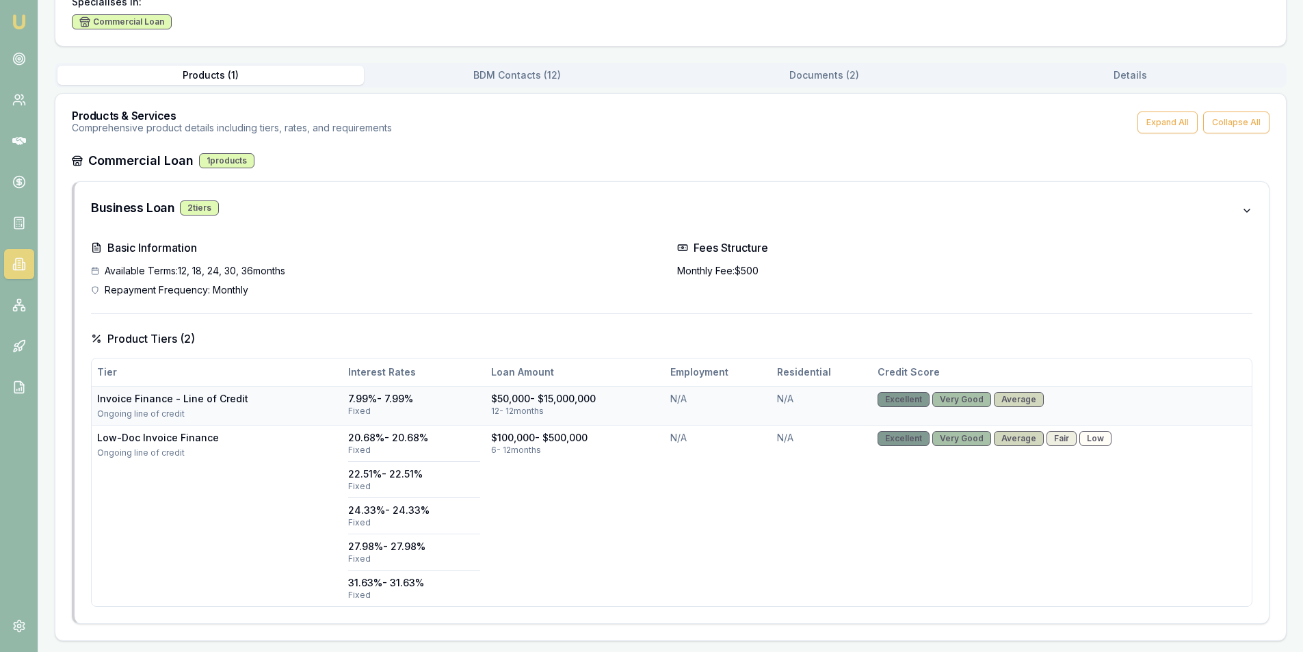
click at [718, 404] on td "N/A" at bounding box center [718, 405] width 107 height 39
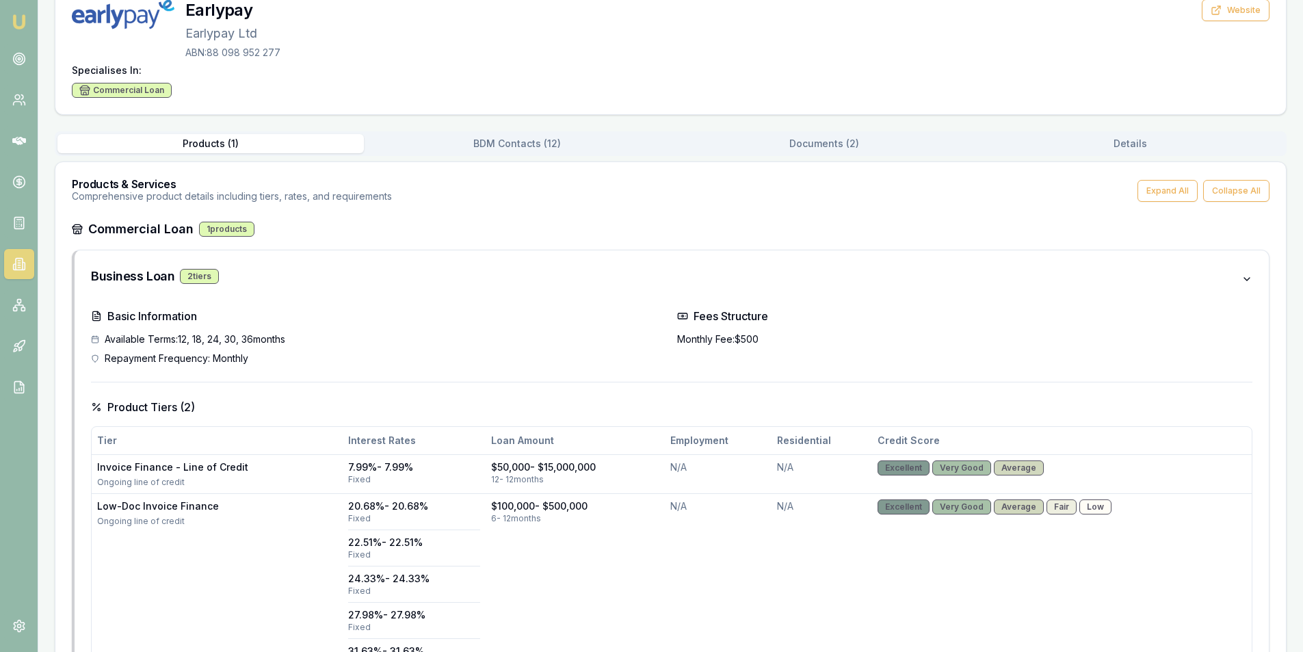
scroll to position [0, 0]
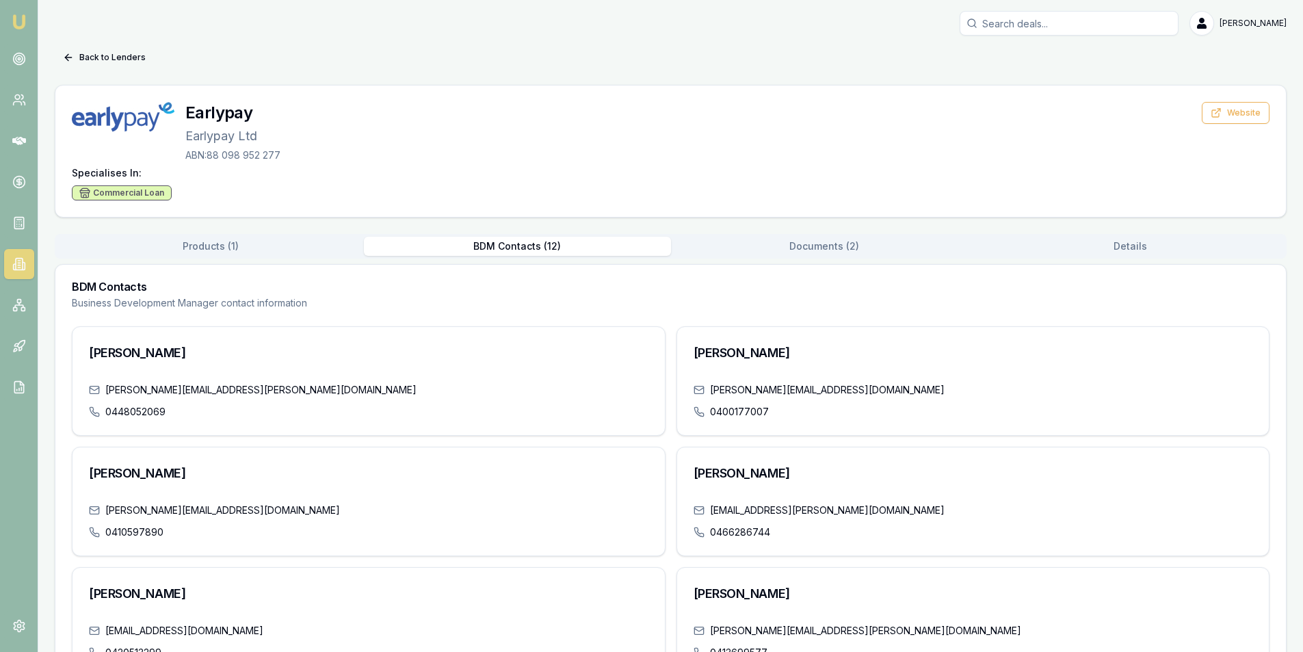
click at [545, 250] on button "BDM Contacts ( 12 )" at bounding box center [517, 246] width 306 height 19
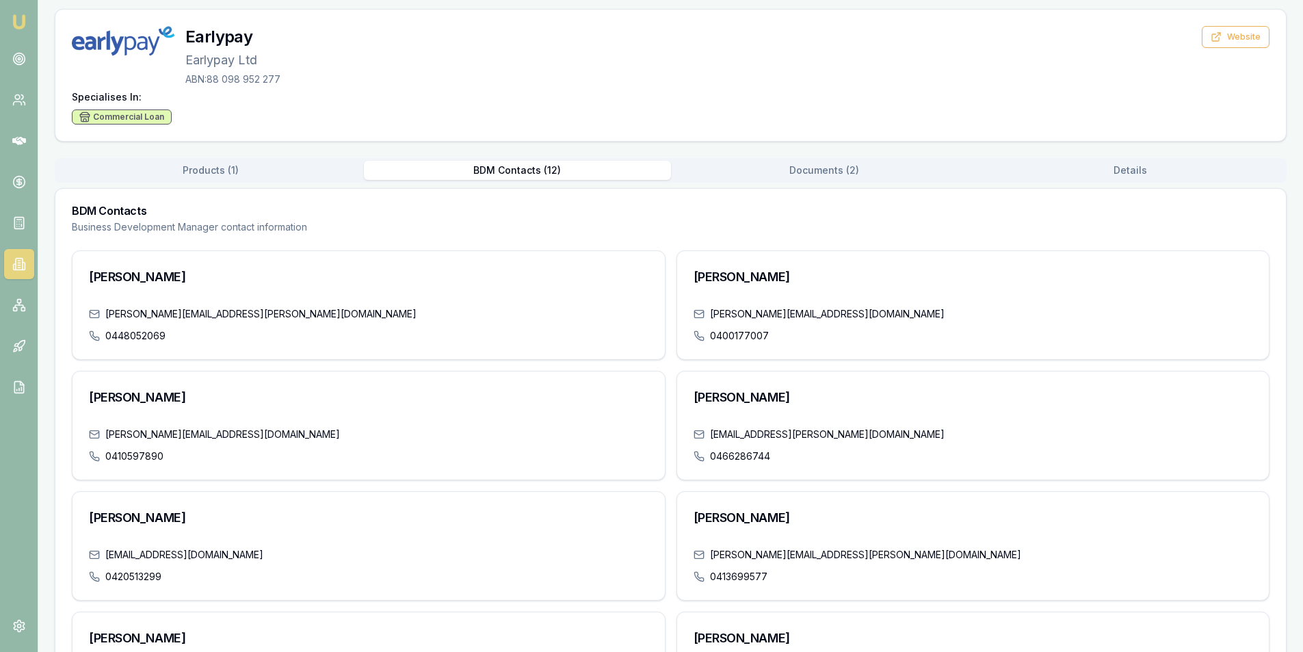
scroll to position [3, 0]
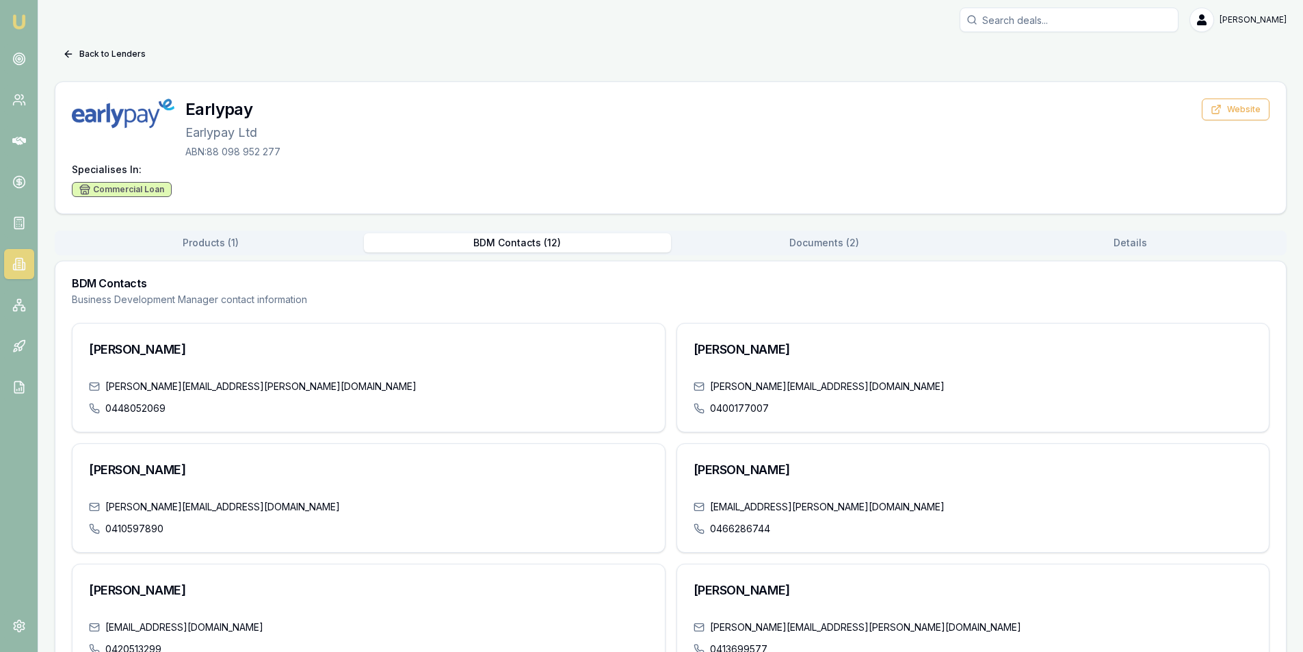
click at [796, 231] on div "Products ( 1 ) BDM Contacts ( 12 ) Documents ( 2 ) Details" at bounding box center [671, 243] width 1232 height 25
click at [796, 240] on button "Documents ( 2 )" at bounding box center [824, 242] width 306 height 19
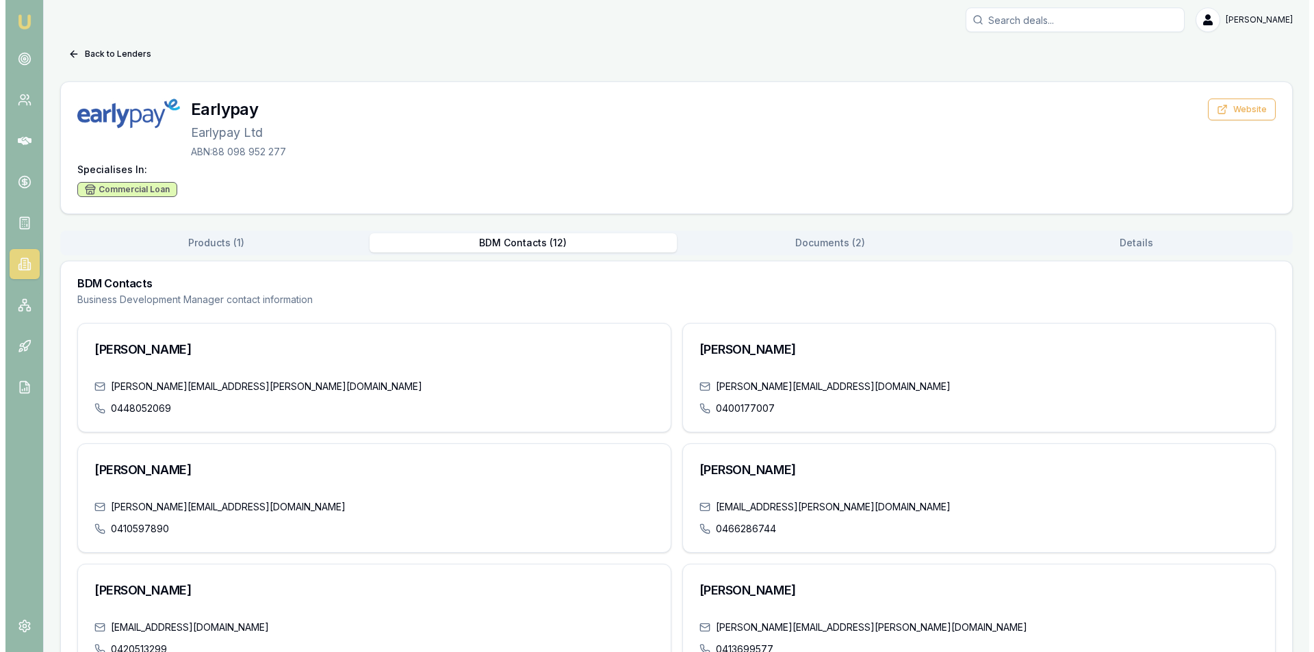
scroll to position [0, 0]
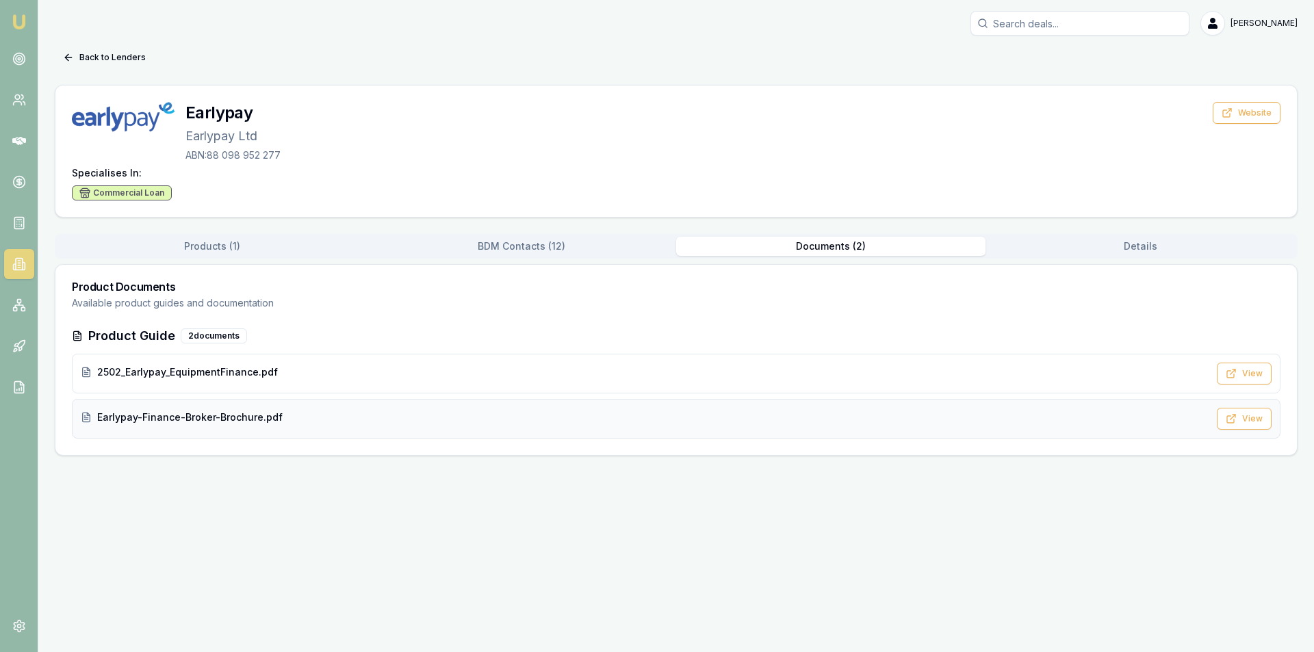
click at [148, 423] on span "Earlypay-Finance-Broker-Brochure.pdf" at bounding box center [189, 417] width 185 height 14
click at [213, 369] on span "2502_Earlypay_EquipmentFinance.pdf" at bounding box center [187, 372] width 181 height 14
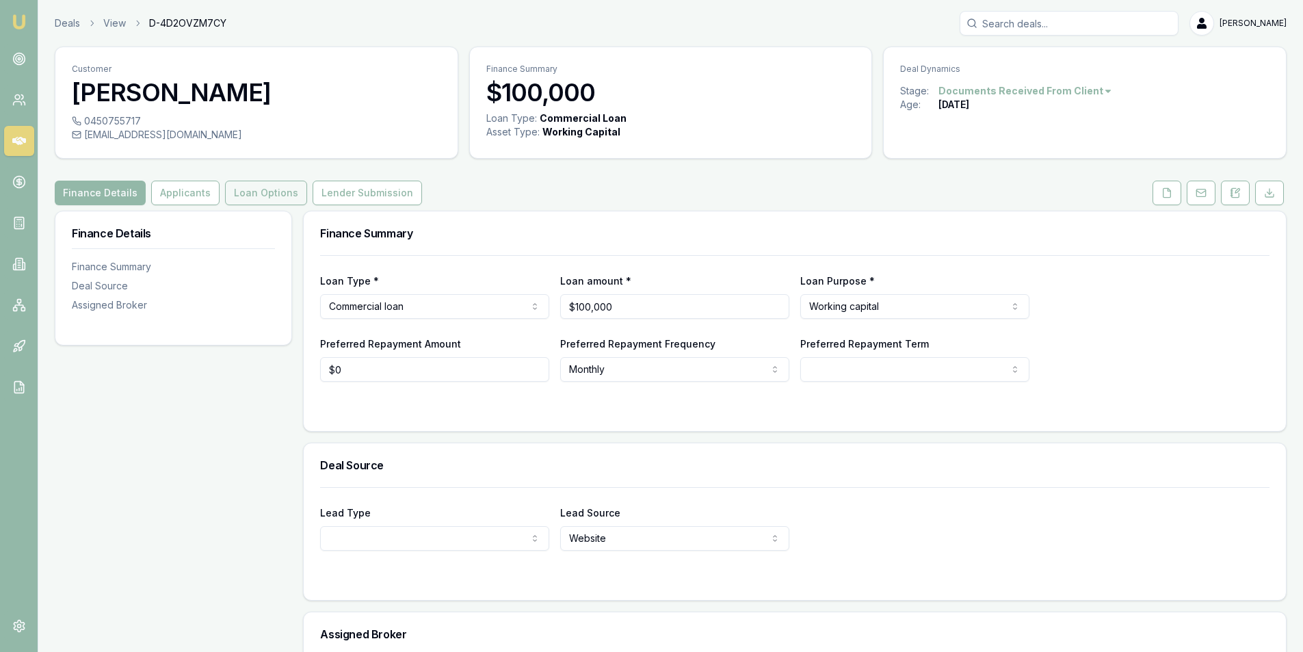
click at [233, 204] on button "Loan Options" at bounding box center [266, 193] width 82 height 25
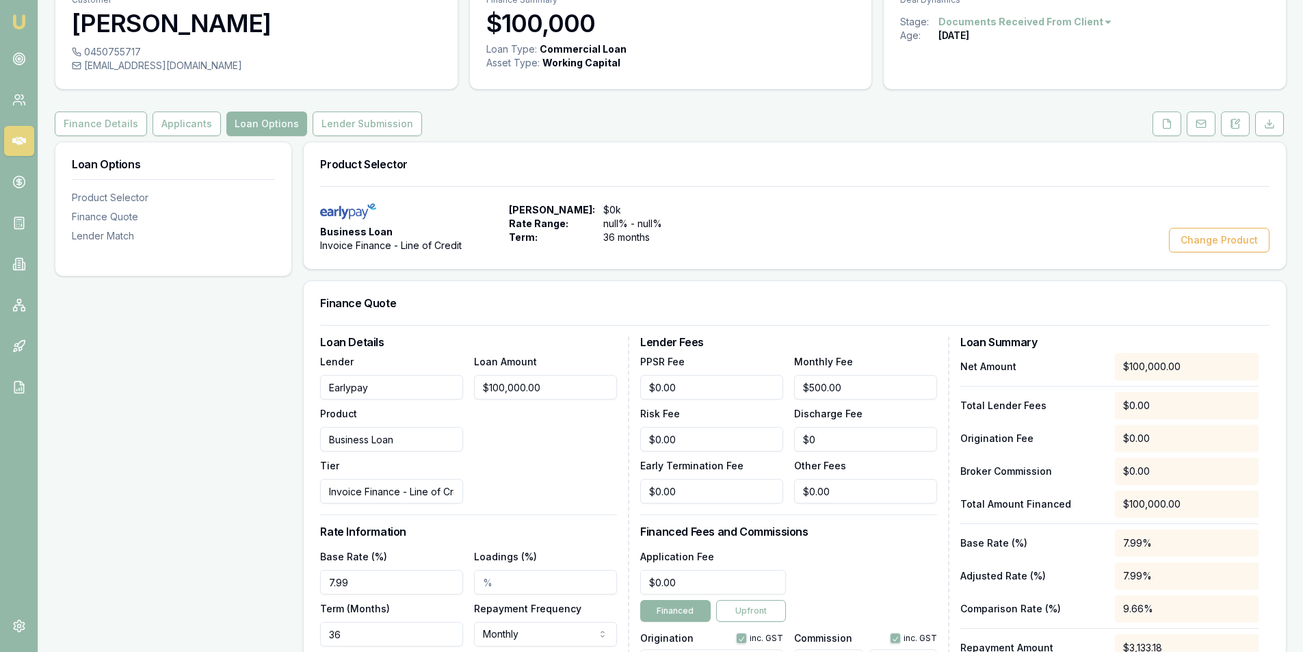
scroll to position [205, 0]
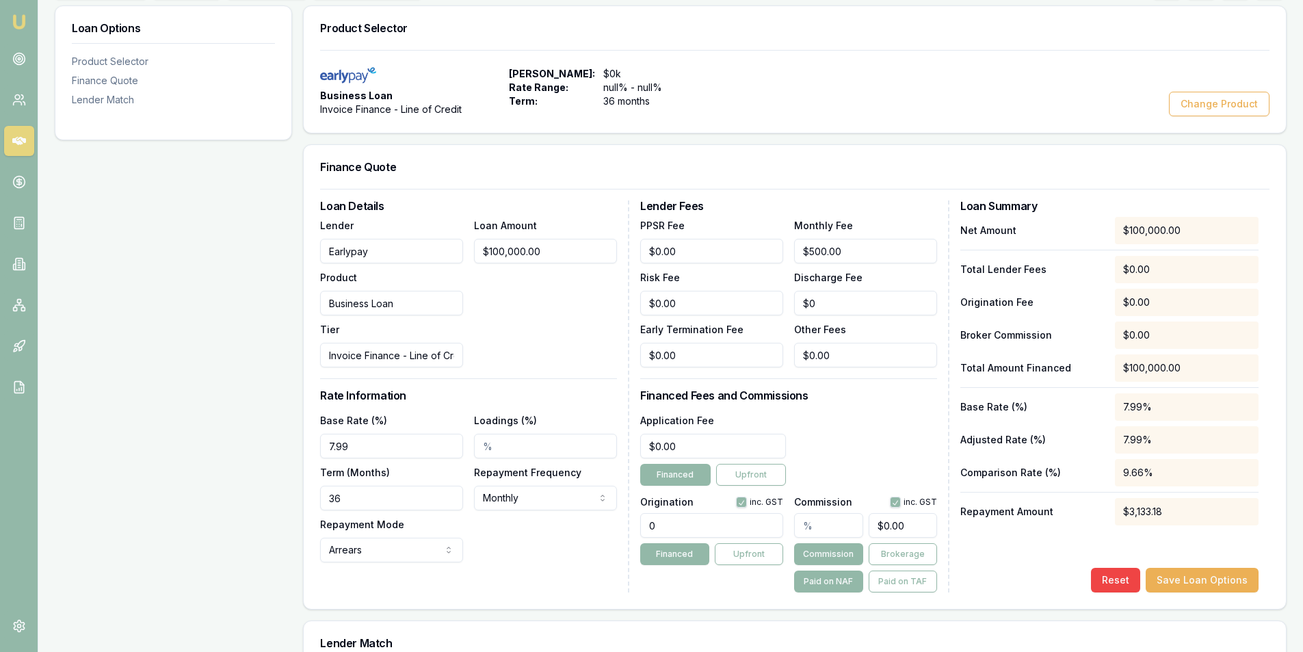
click at [478, 440] on input "Loadings (%)" at bounding box center [545, 446] width 143 height 25
type input "5"
type input "4.00%"
click at [546, 556] on div "Base Rate (%) 7.99 Loadings (%) 4.00% Term (Months) 36 Repayment Frequency Mont…" at bounding box center [468, 487] width 297 height 151
click at [542, 543] on div "Base Rate (%) 7.99 Loadings (%) 4.00% Term (Months) 36 Repayment Frequency Mont…" at bounding box center [468, 487] width 297 height 151
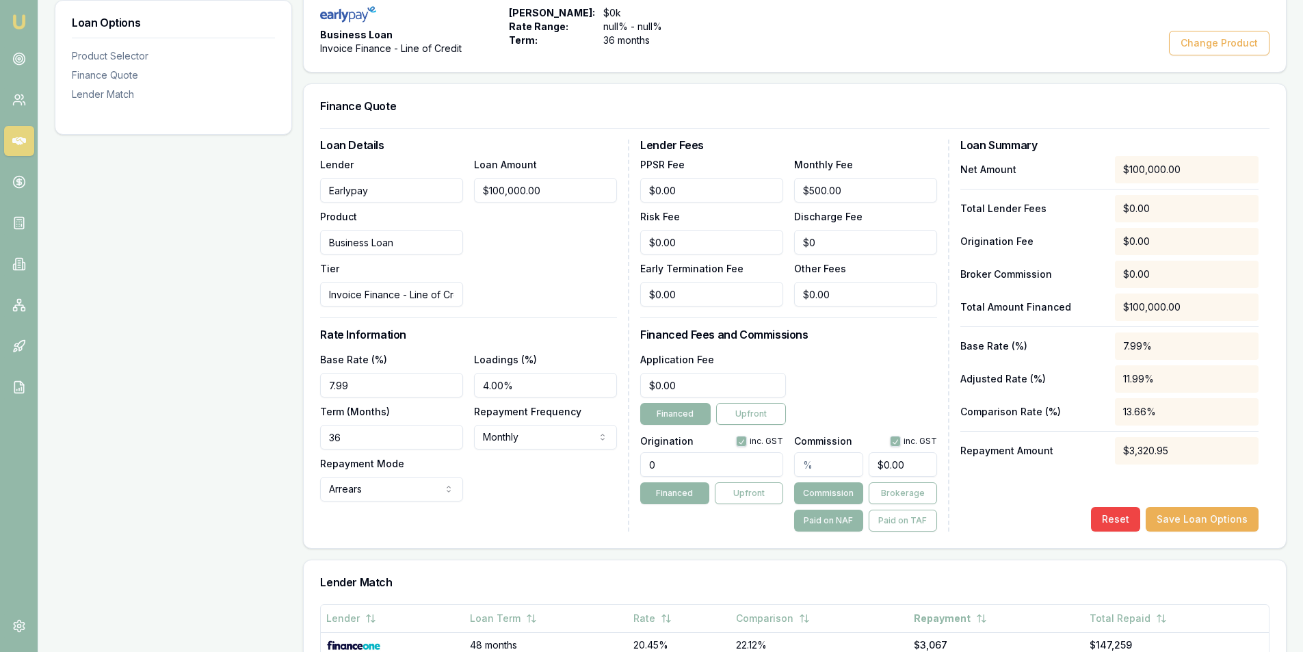
scroll to position [274, 0]
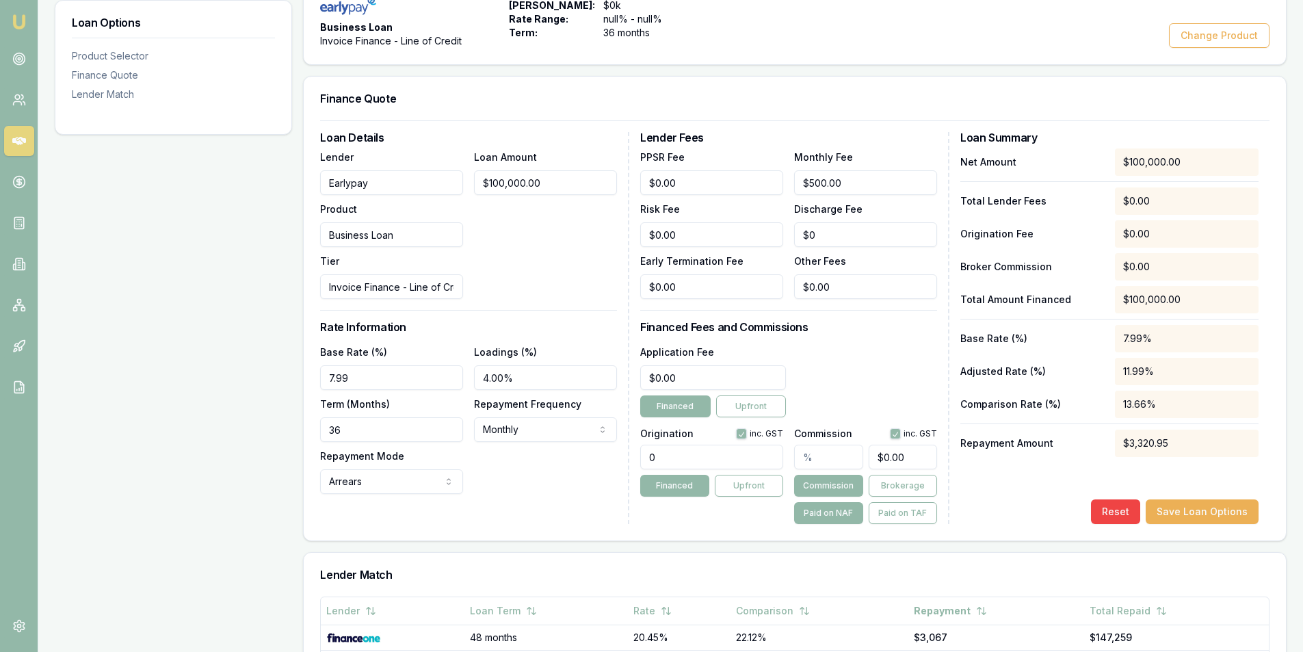
click at [502, 468] on div "Base Rate (%) 7.99 Loadings (%) 4.00% Term (Months) 36 Repayment Frequency Mont…" at bounding box center [468, 418] width 297 height 151
click at [656, 484] on button "Financed" at bounding box center [674, 486] width 68 height 22
click at [665, 485] on button "Financed" at bounding box center [674, 486] width 68 height 22
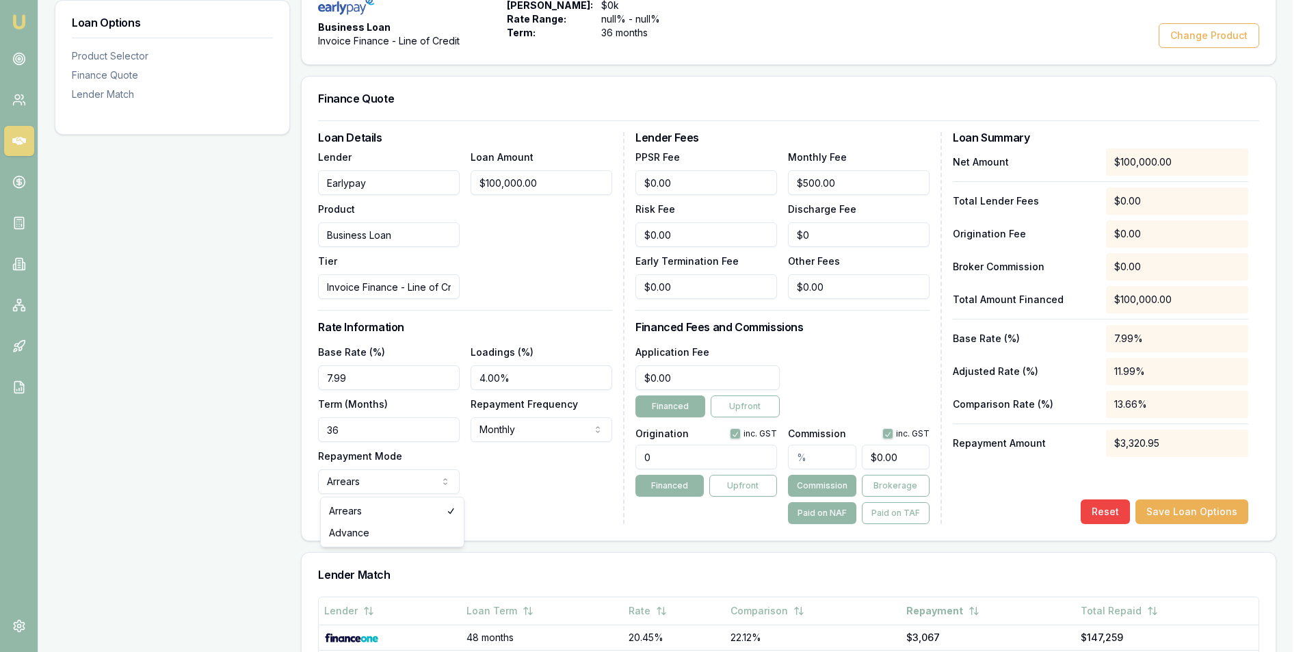
click at [458, 378] on html "Emu Broker Deals View D-4D2OVZM7CY Peter Sarris Toggle Menu Customer Vivek Oomm…" at bounding box center [651, 52] width 1303 height 652
click at [521, 378] on html "Emu Broker Deals View D-4D2OVZM7CY Peter Sarris Toggle Menu Customer Vivek Oomm…" at bounding box center [651, 52] width 1303 height 652
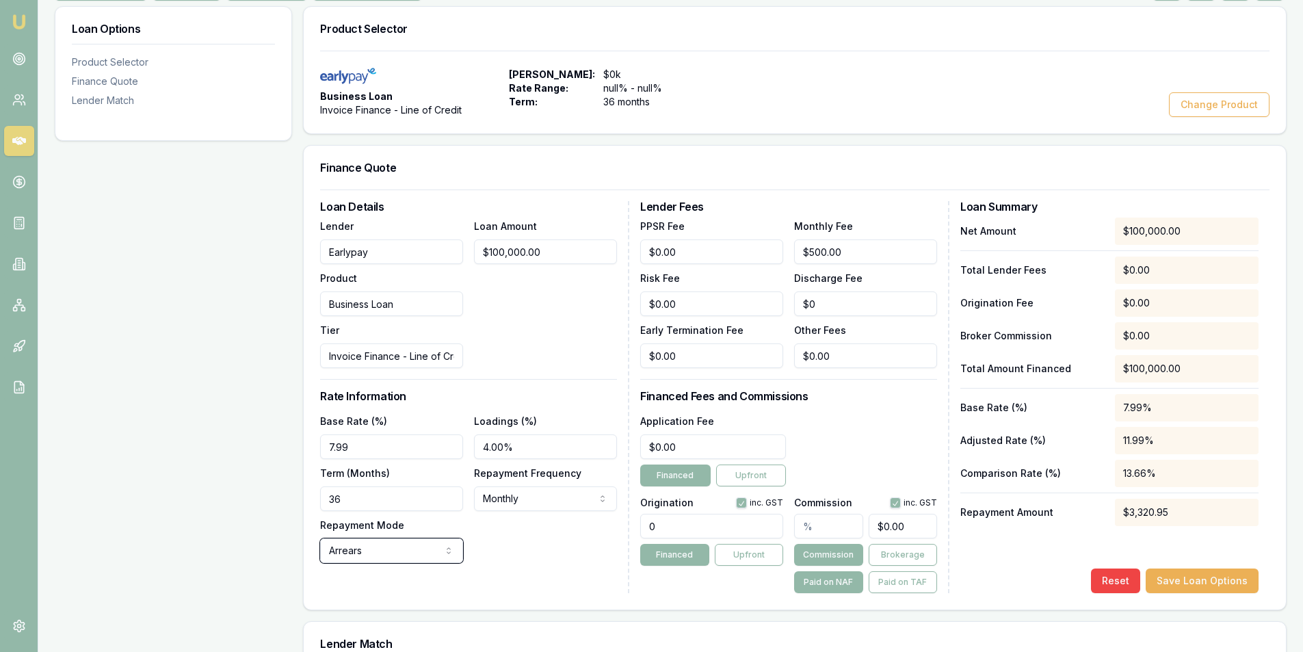
scroll to position [68, 0]
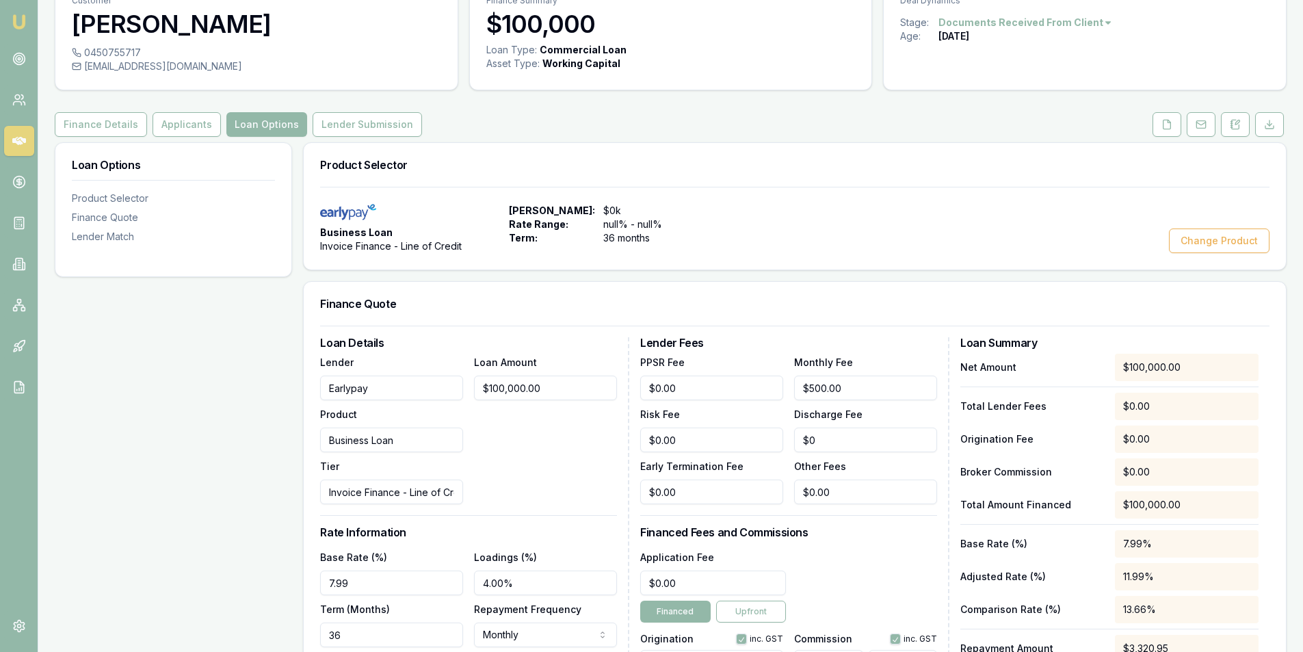
drag, startPoint x: 340, startPoint y: 230, endPoint x: 344, endPoint y: 206, distance: 24.3
click at [341, 228] on span "Business Loan" at bounding box center [356, 233] width 73 height 14
click at [344, 206] on img at bounding box center [348, 212] width 56 height 16
click at [18, 252] on link at bounding box center [19, 264] width 30 height 30
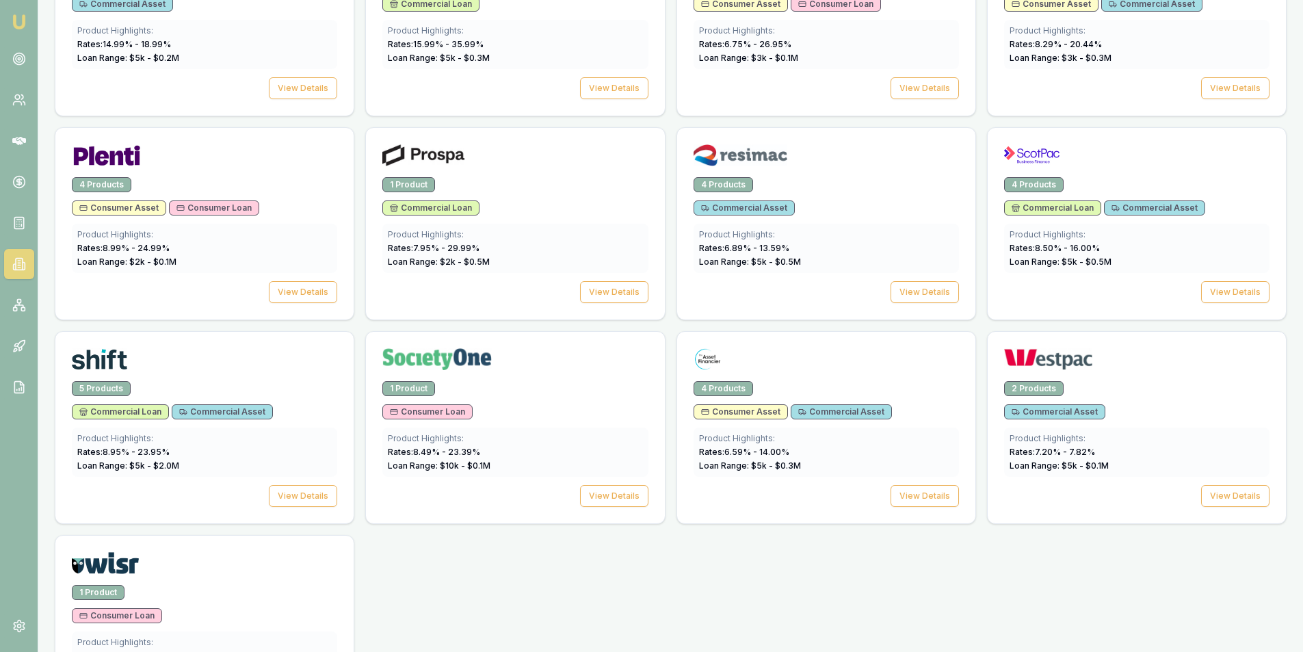
scroll to position [1905, 0]
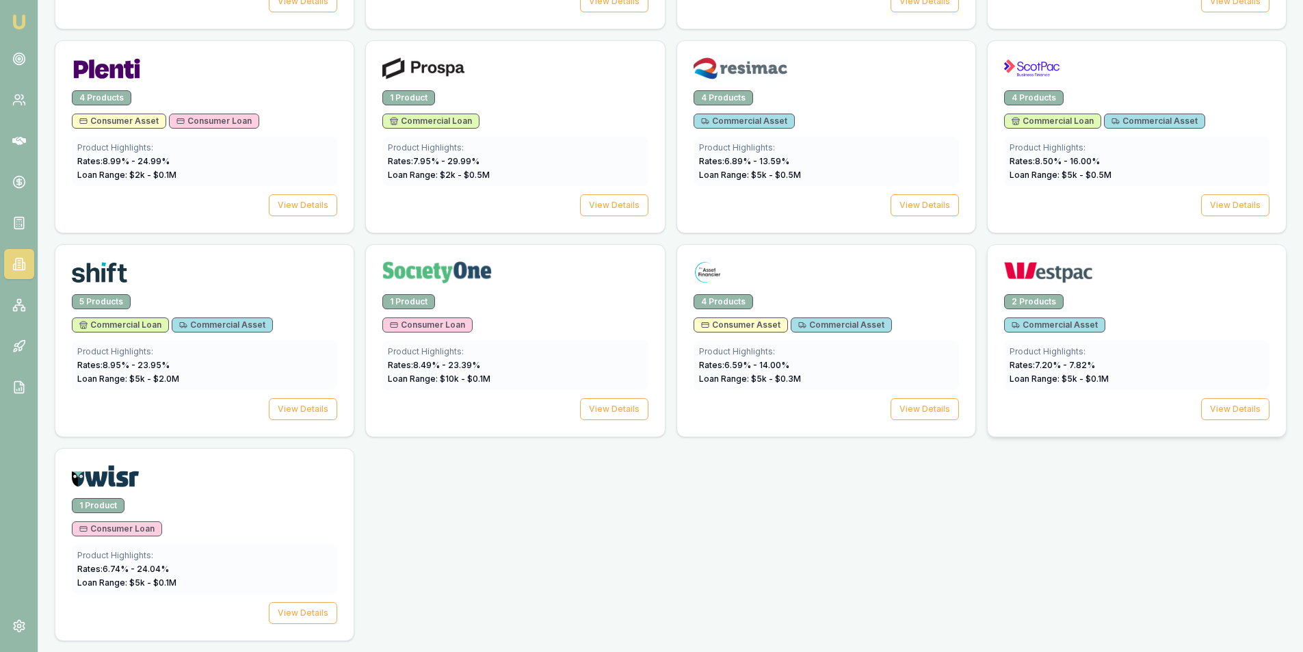
click at [1152, 278] on div at bounding box center [1136, 274] width 265 height 27
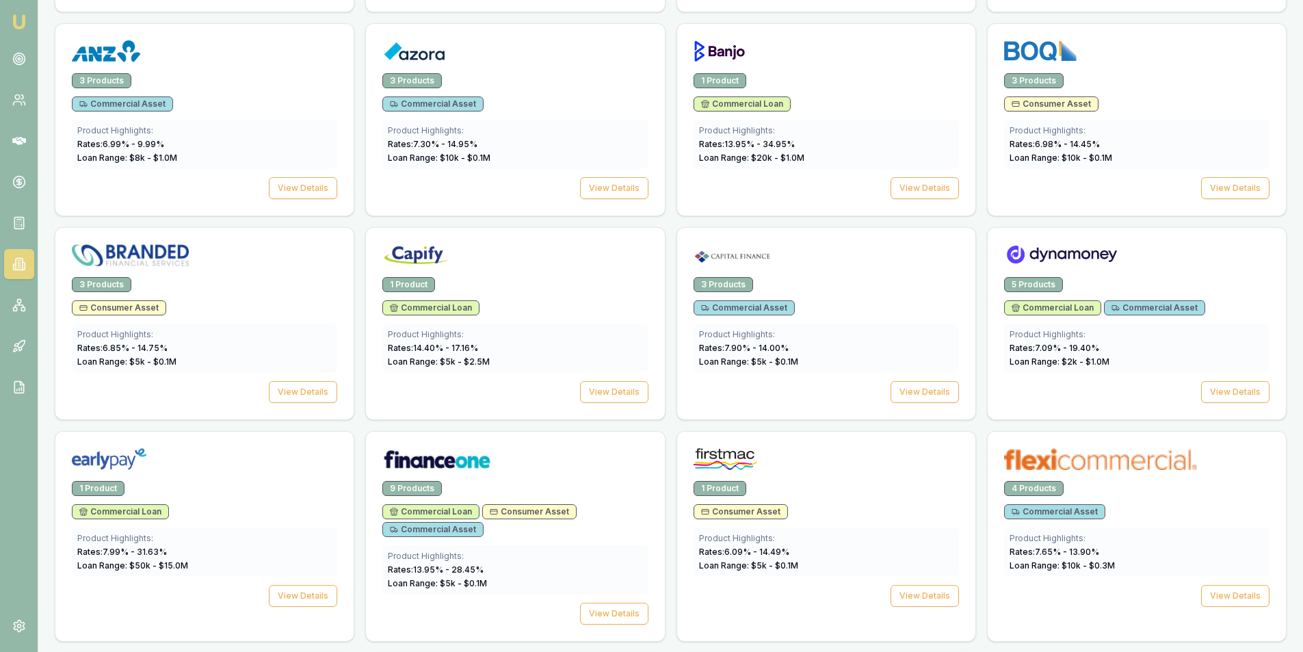
scroll to position [674, 0]
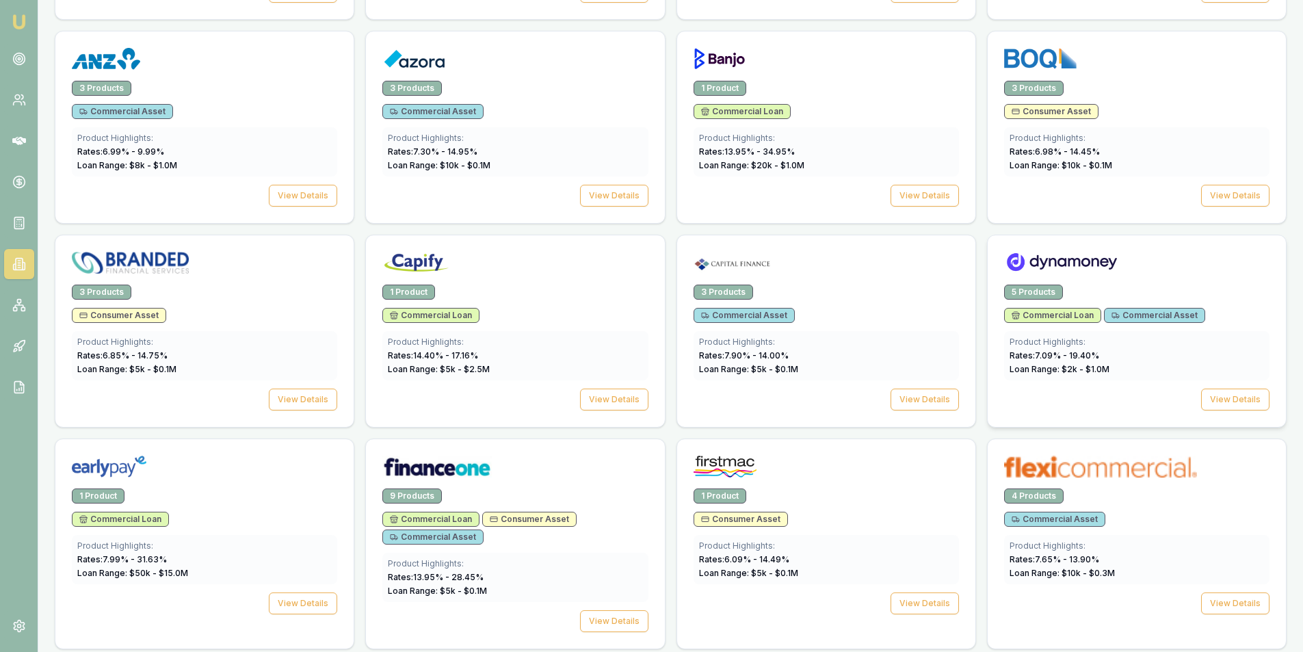
click at [1158, 284] on div at bounding box center [1137, 259] width 298 height 49
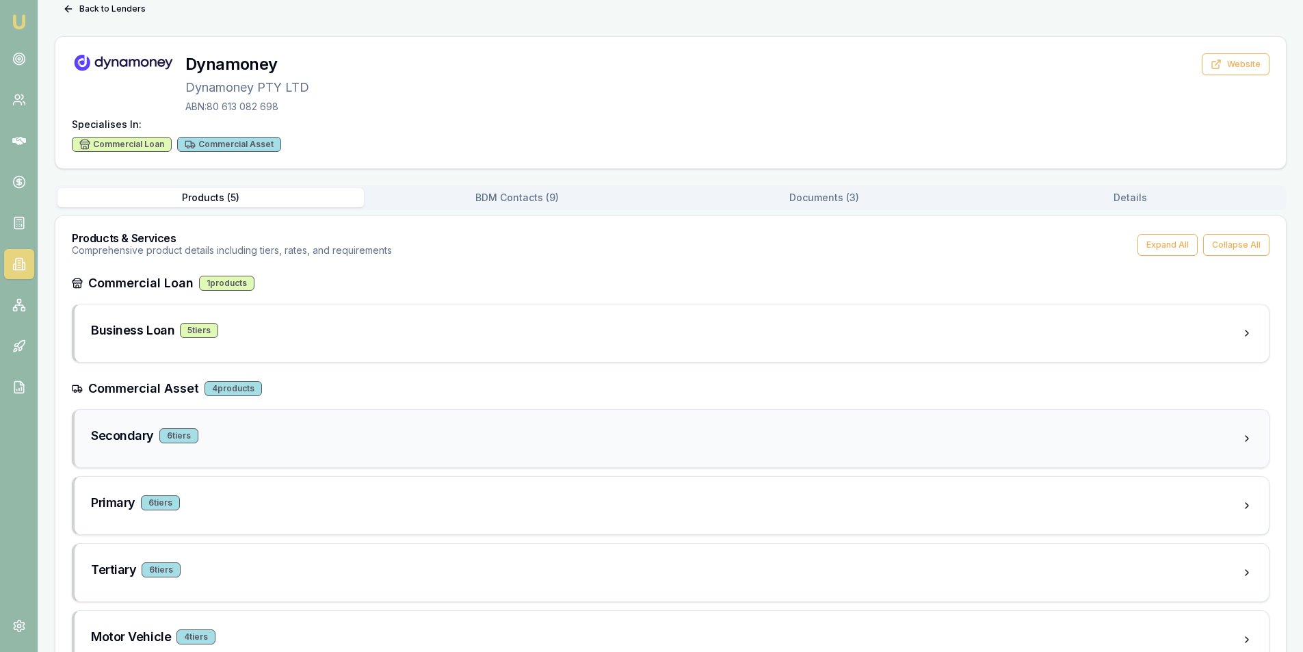
scroll to position [94, 0]
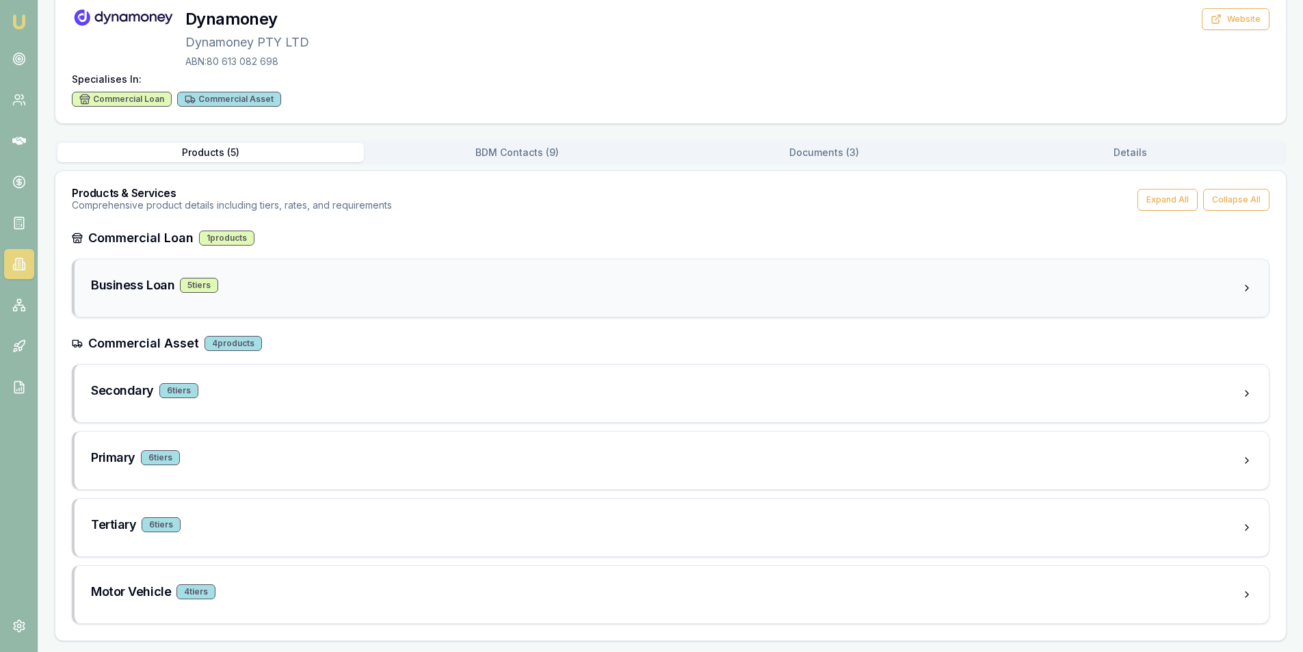
click at [232, 281] on div "Business Loan 5 tier s" at bounding box center [666, 285] width 1151 height 19
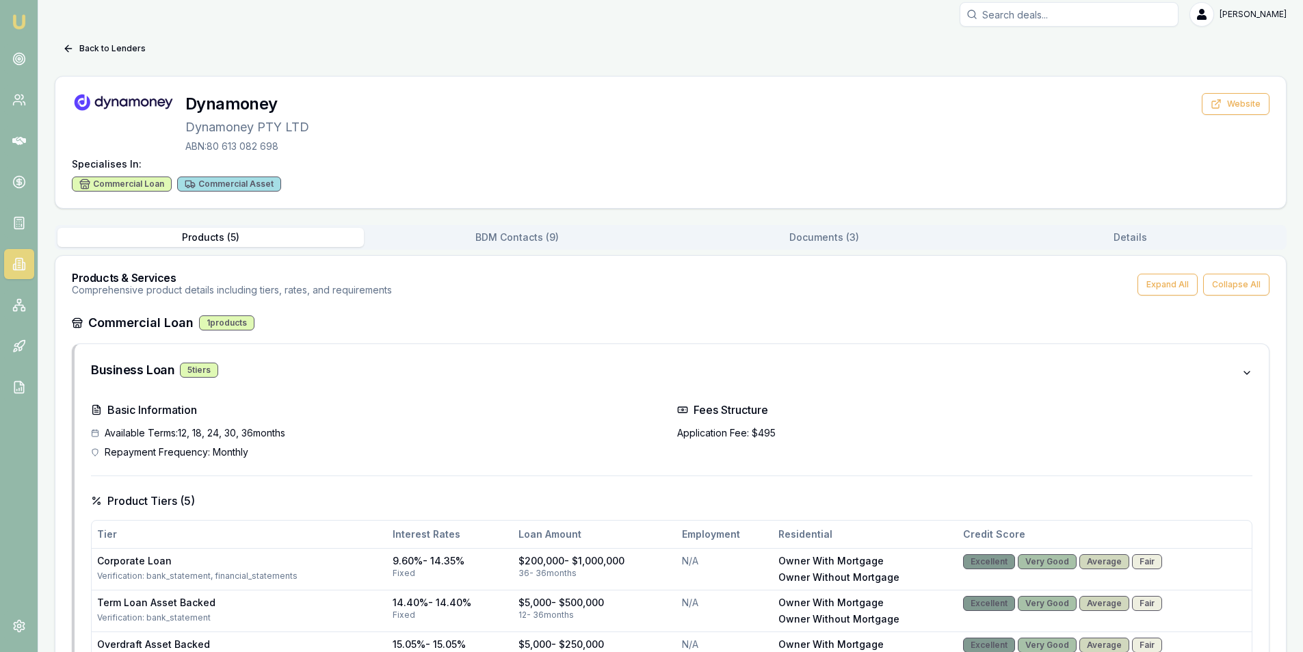
scroll to position [0, 0]
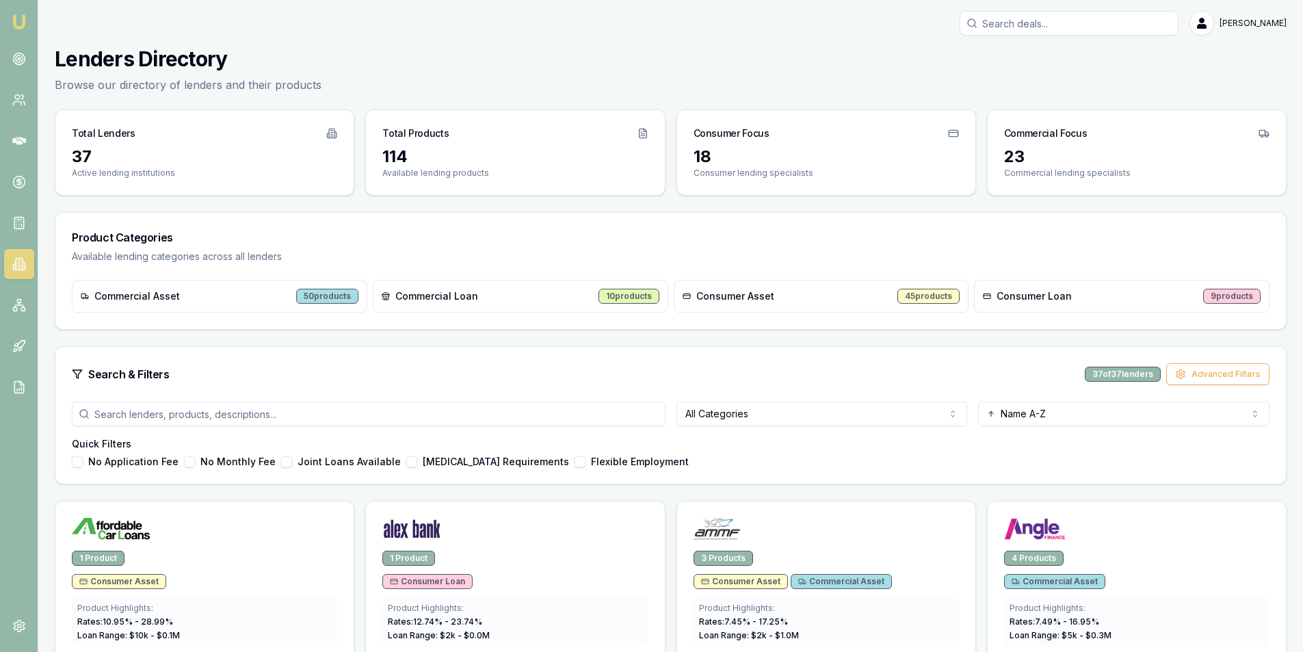
scroll to position [674, 0]
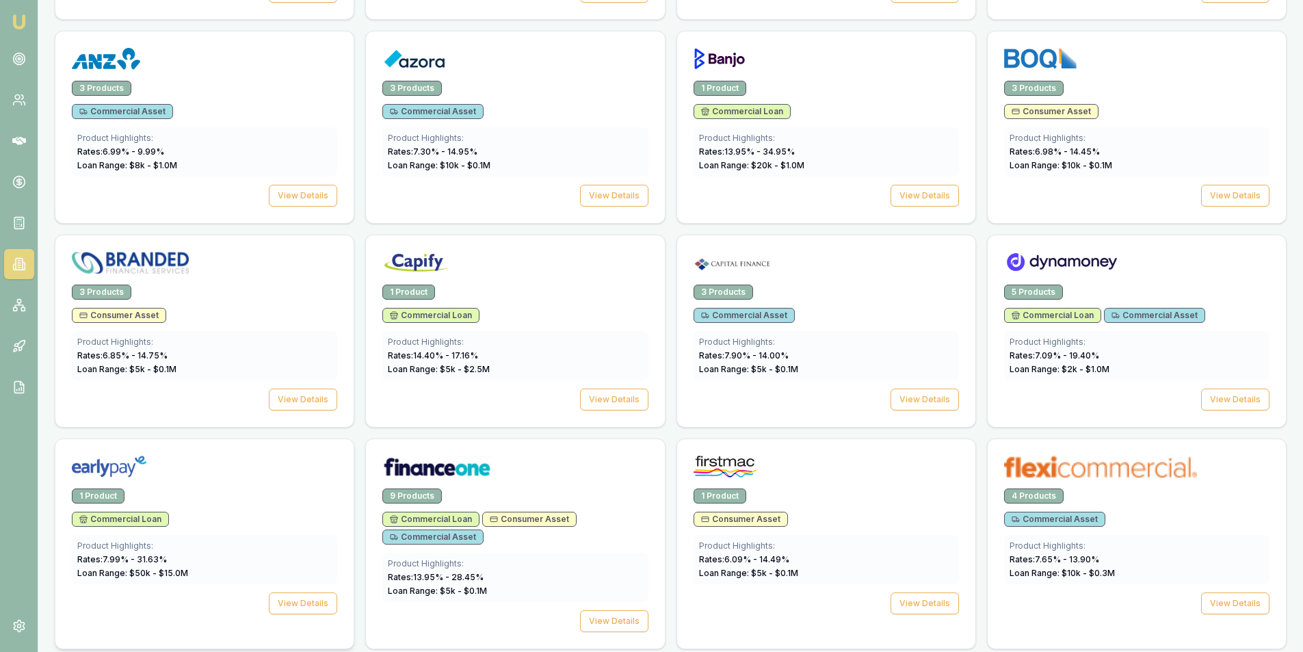
click at [263, 484] on div at bounding box center [204, 463] width 298 height 49
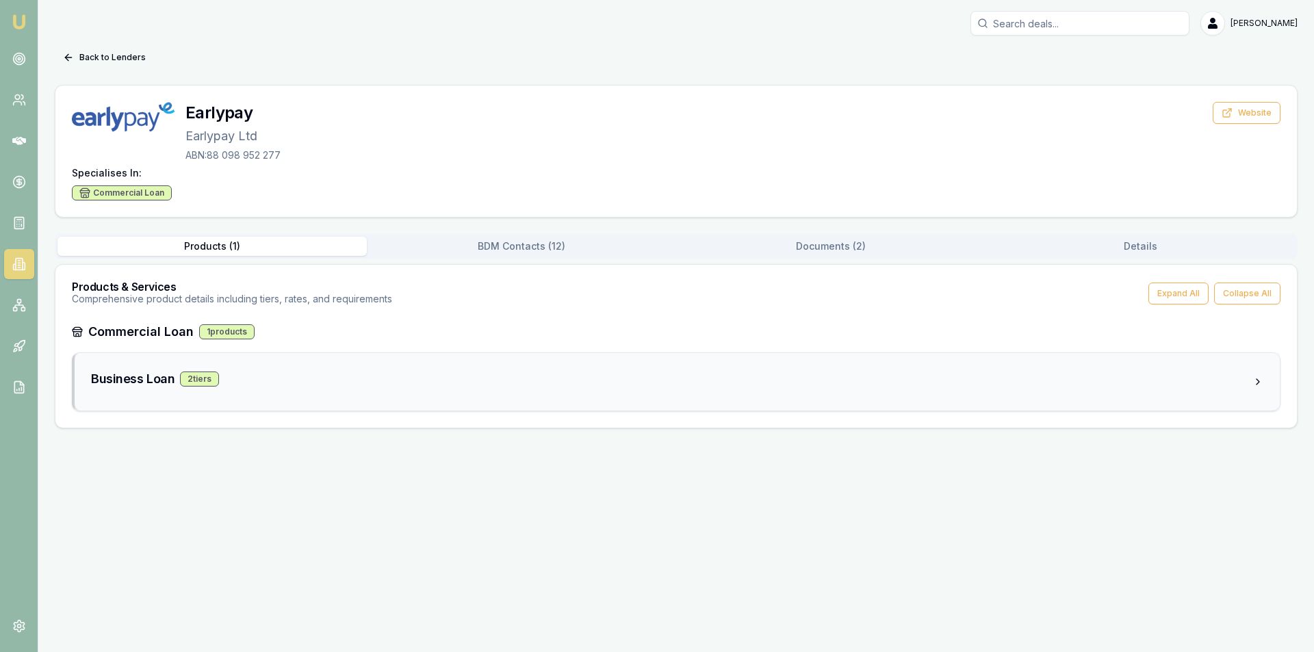
click at [149, 375] on h3 "Business Loan" at bounding box center [132, 378] width 83 height 19
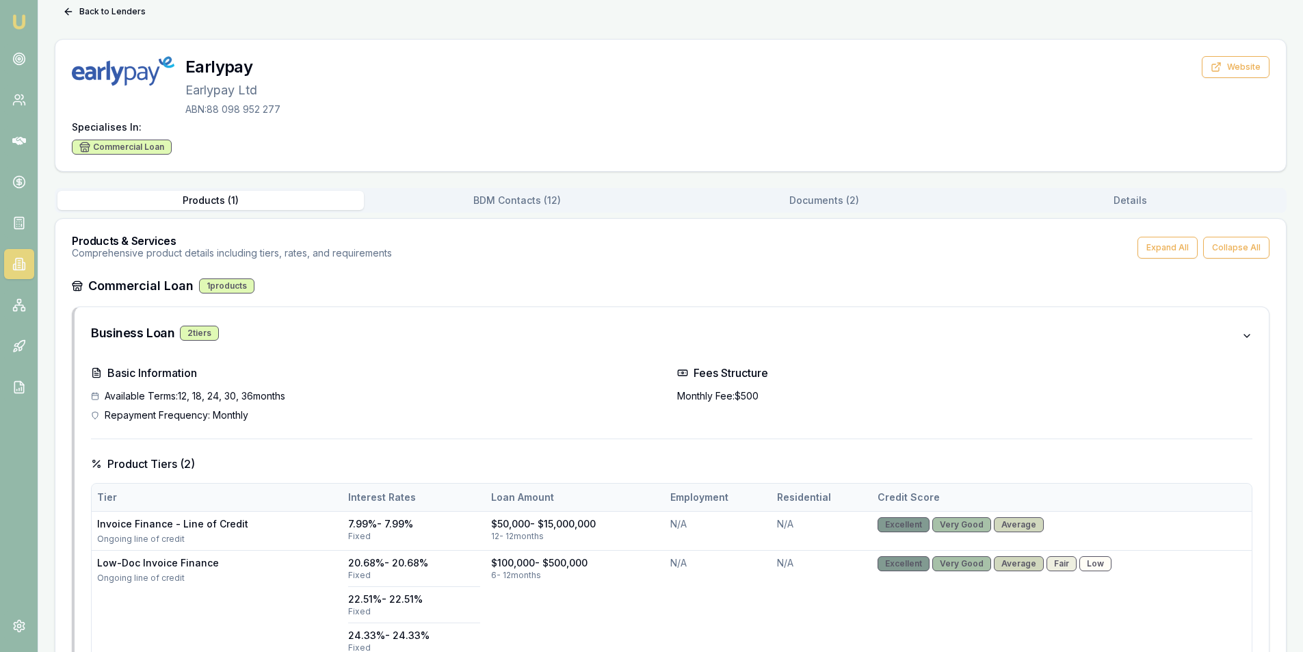
scroll to position [171, 0]
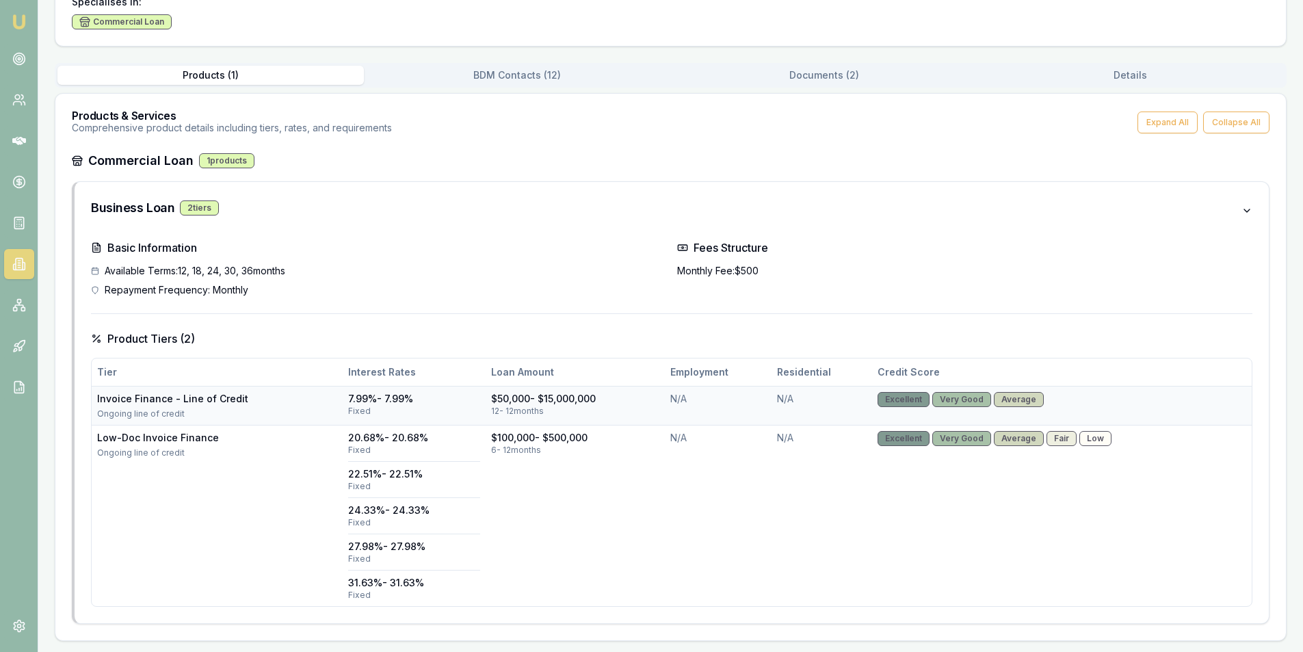
click at [640, 403] on div "$50,000 - $15,000,000" at bounding box center [575, 399] width 168 height 14
click at [495, 75] on div "Back to Lenders Earlypay Earlypay Ltd ABN: 88 098 952 277 Website Specialises I…" at bounding box center [671, 258] width 1232 height 766
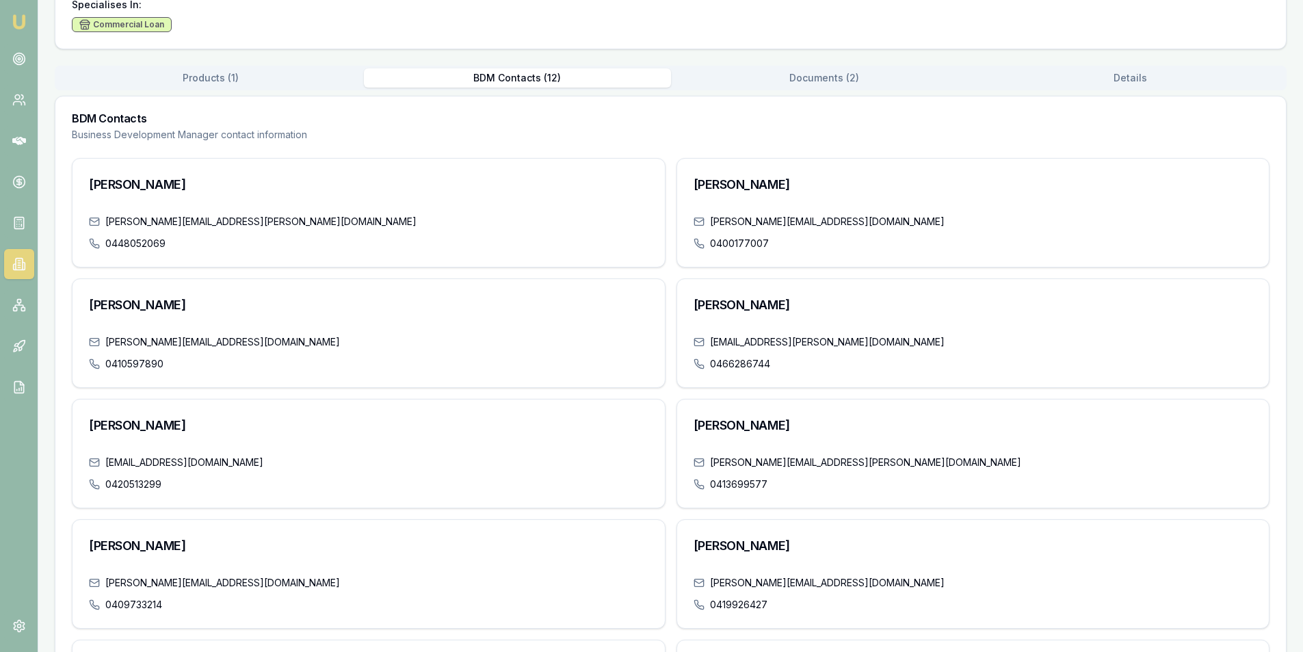
scroll to position [0, 0]
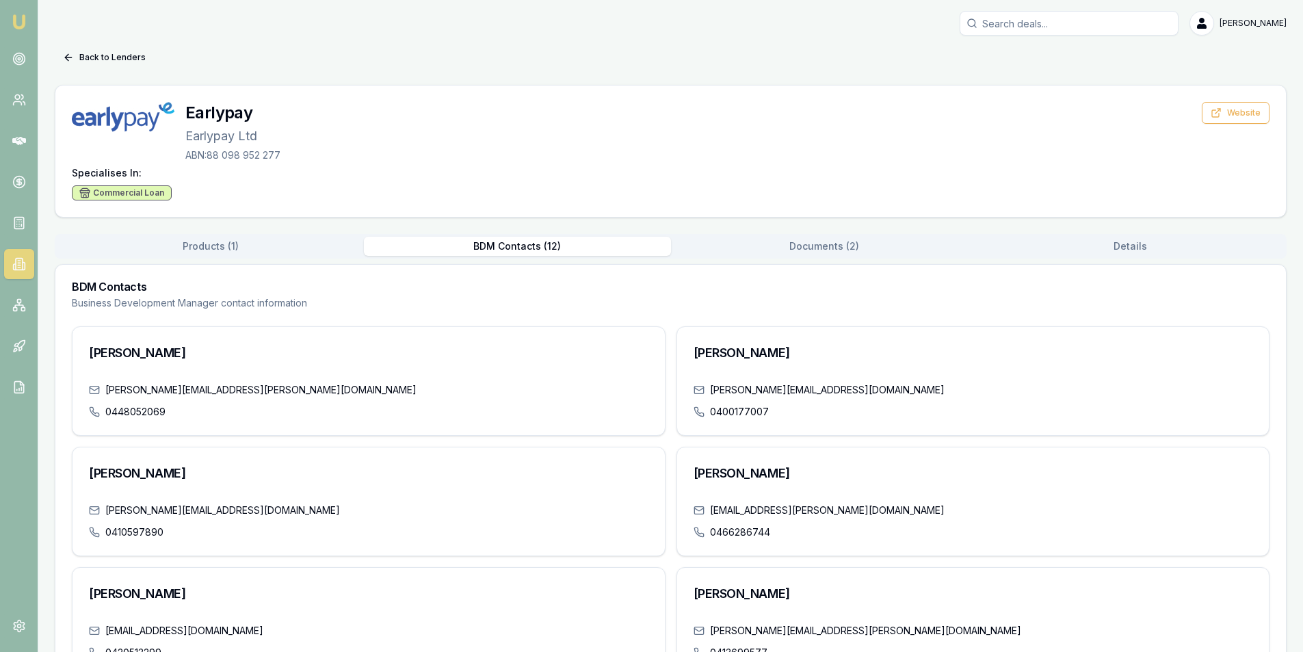
click at [799, 235] on div "Products ( 1 ) BDM Contacts ( 12 ) Documents ( 2 ) Details" at bounding box center [671, 246] width 1232 height 25
click at [1086, 246] on button "Details" at bounding box center [1131, 246] width 306 height 19
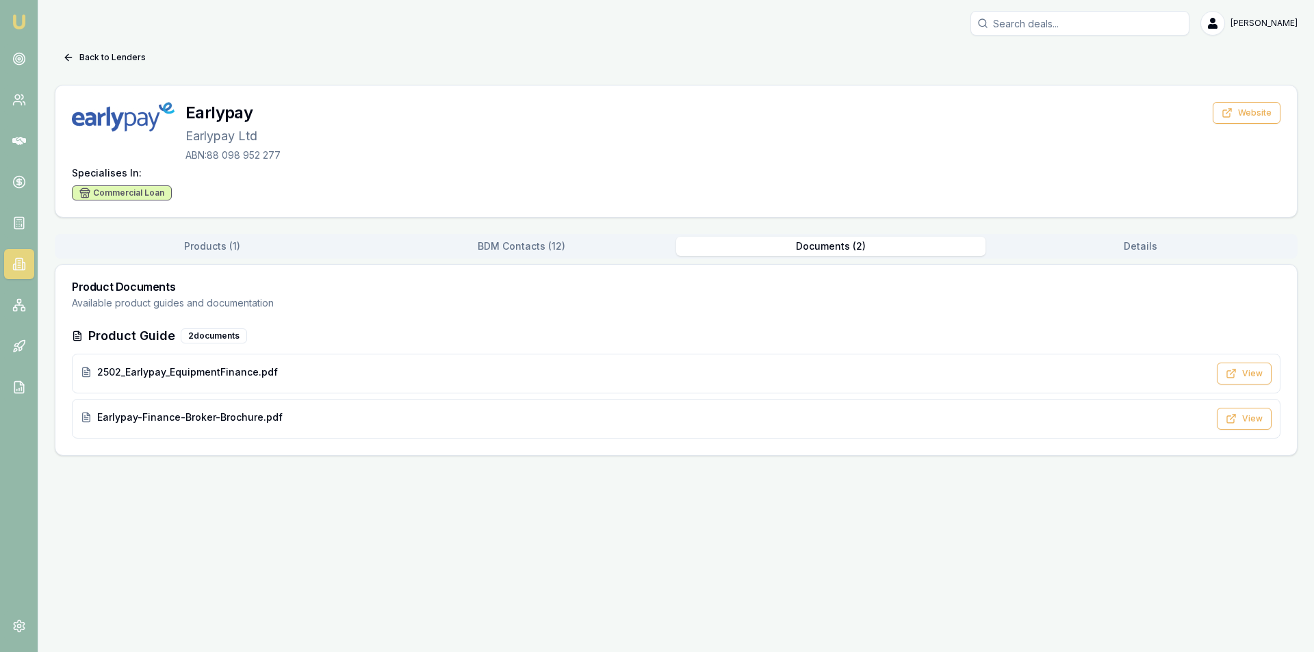
click at [848, 251] on button "Documents ( 2 )" at bounding box center [830, 246] width 309 height 19
click at [562, 241] on button "BDM Contacts ( 12 )" at bounding box center [517, 246] width 306 height 19
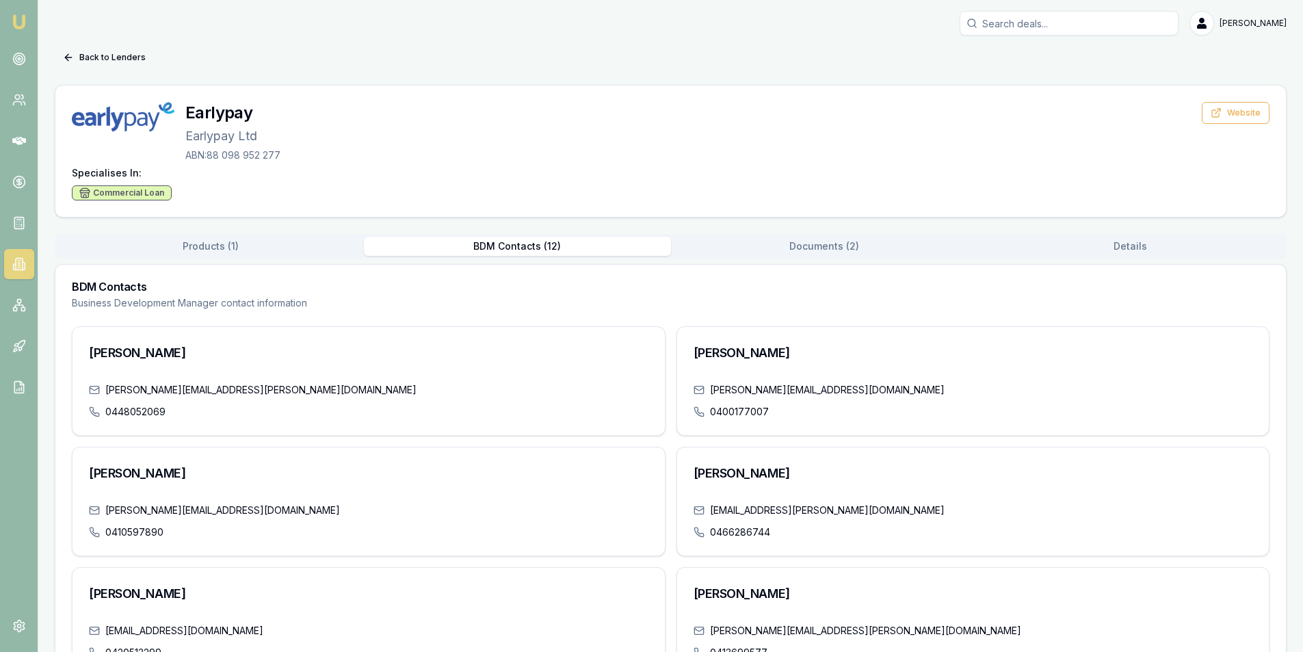
click at [172, 244] on button "Products ( 1 )" at bounding box center [210, 246] width 306 height 19
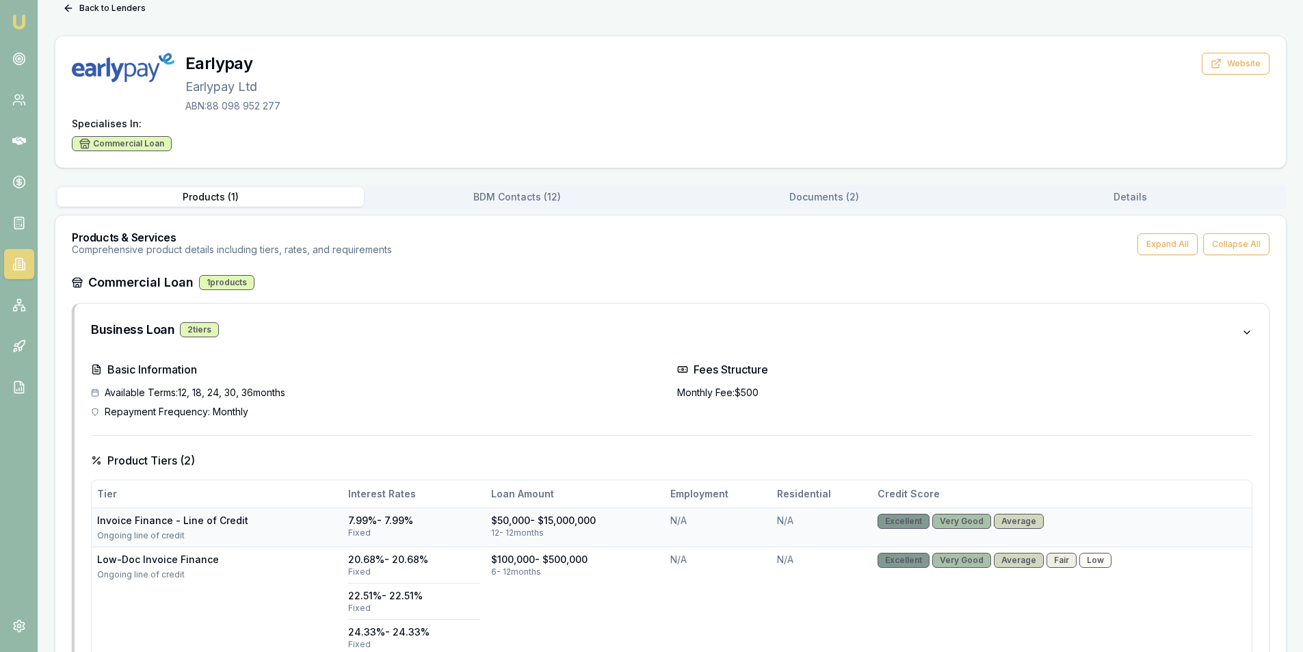
scroll to position [171, 0]
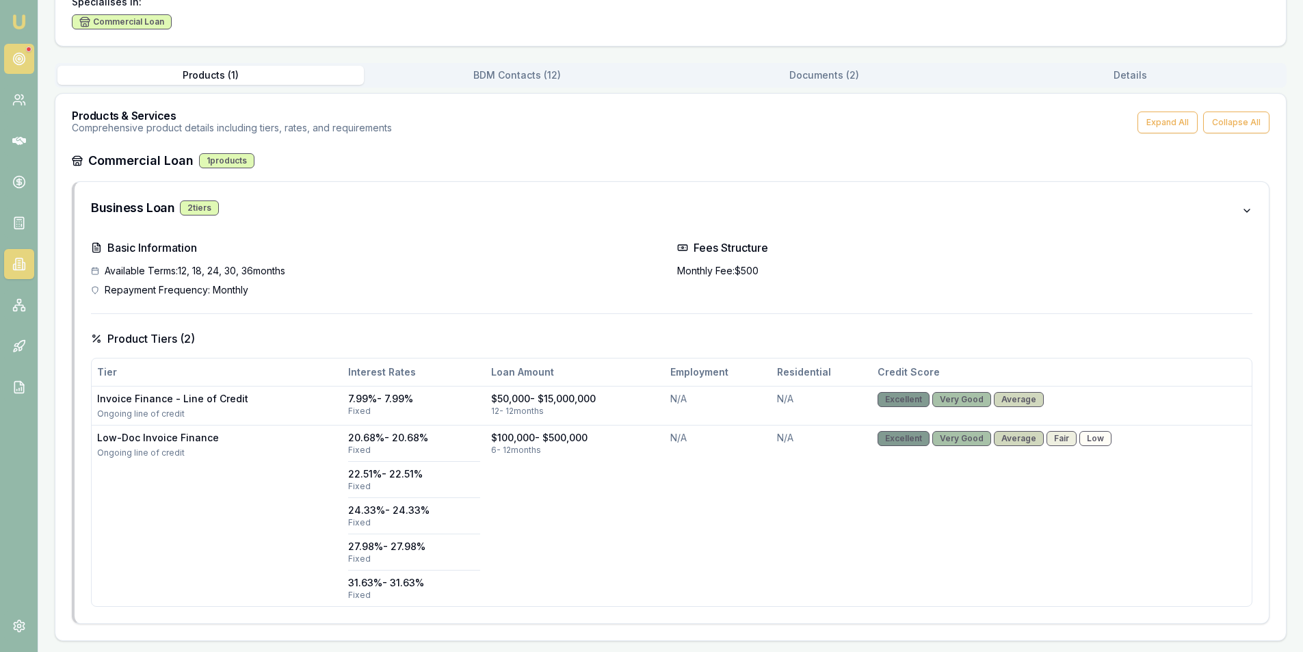
click at [34, 54] on link at bounding box center [19, 59] width 30 height 30
